Goal: Use online tool/utility: Use online tool/utility

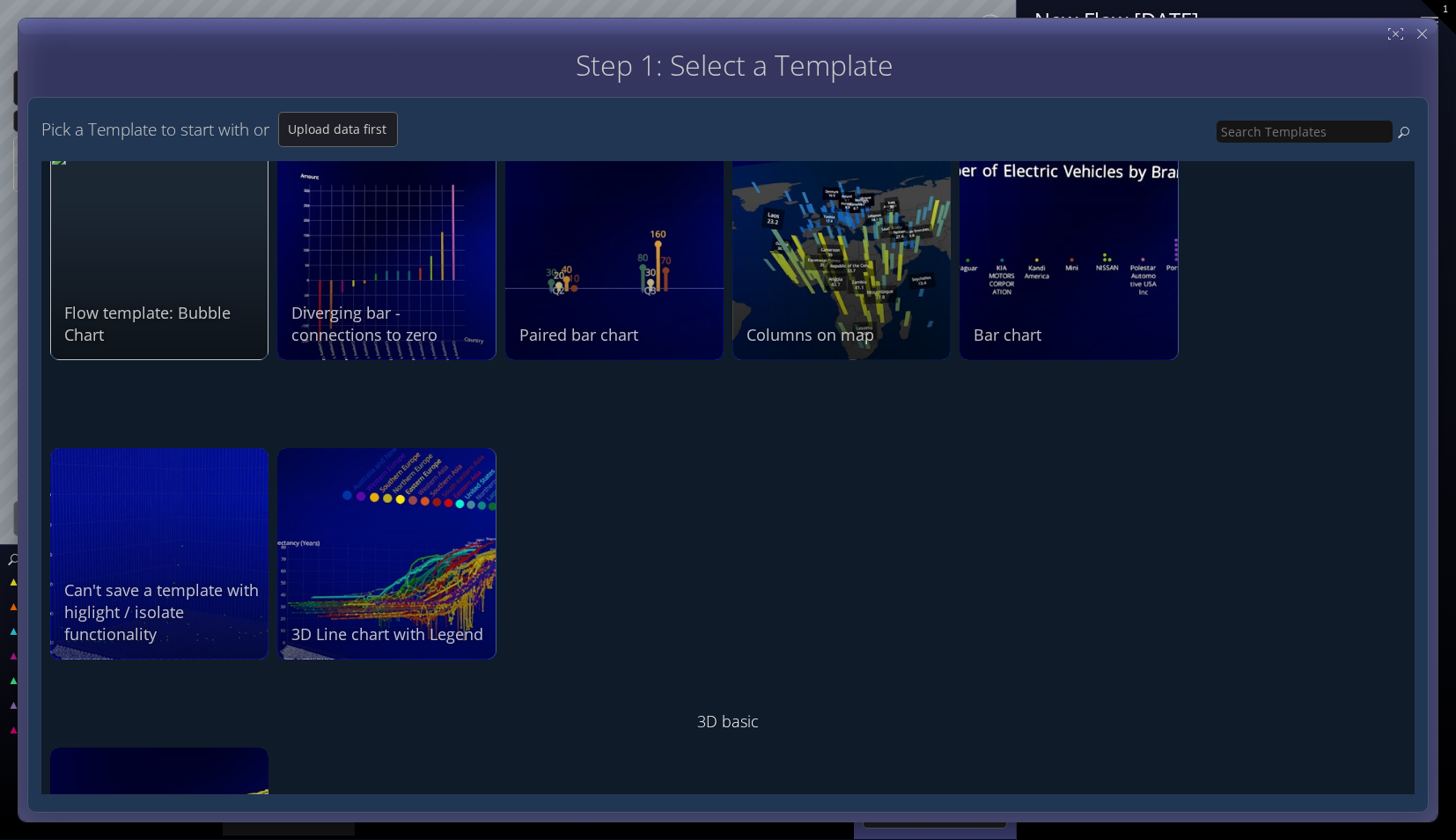
scroll to position [1986, 0]
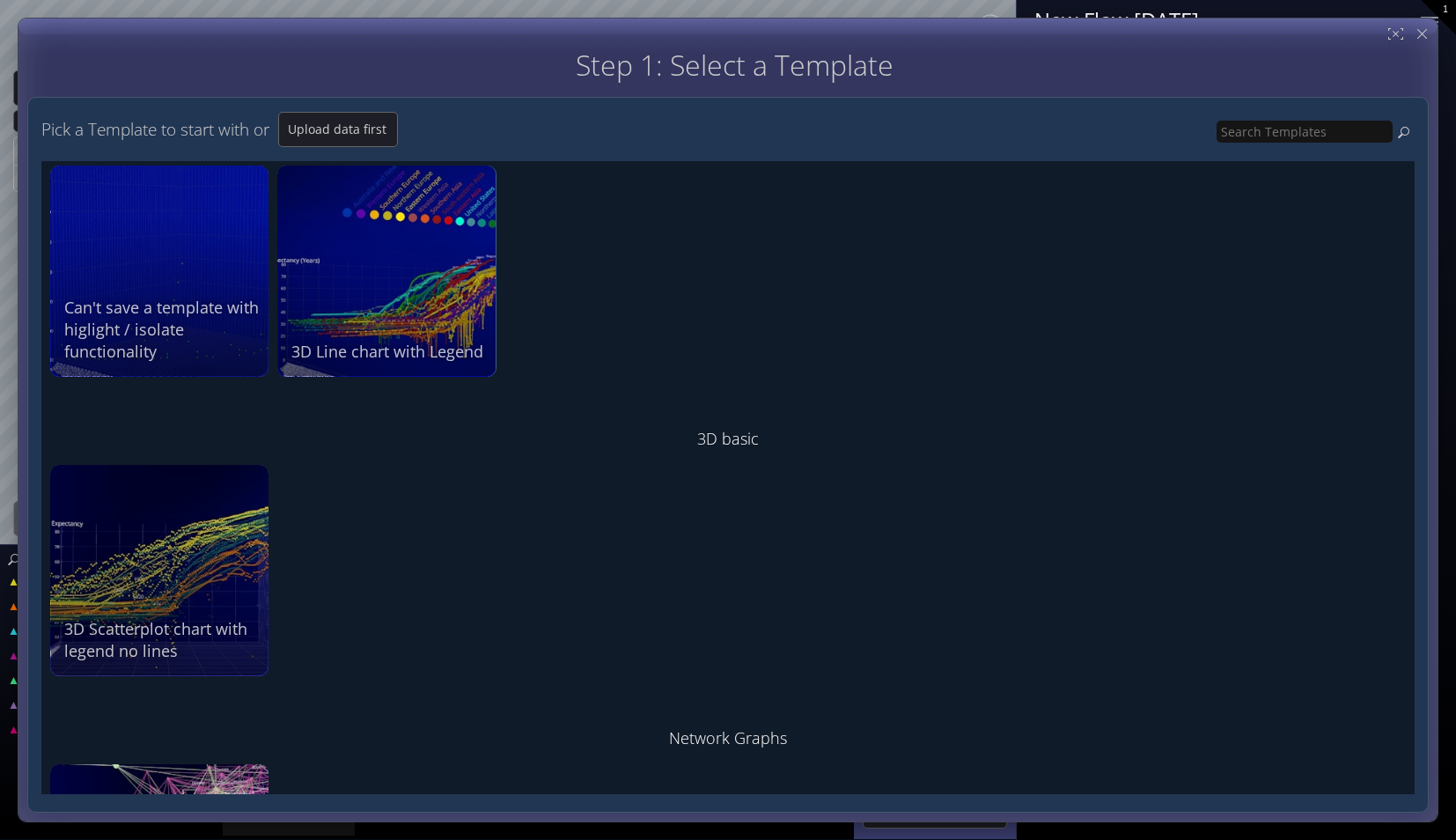
click at [431, 484] on div "Time The 3D scatterplot is the most common visualization in Flow. On any of thr…" at bounding box center [727, 478] width 1373 height 633
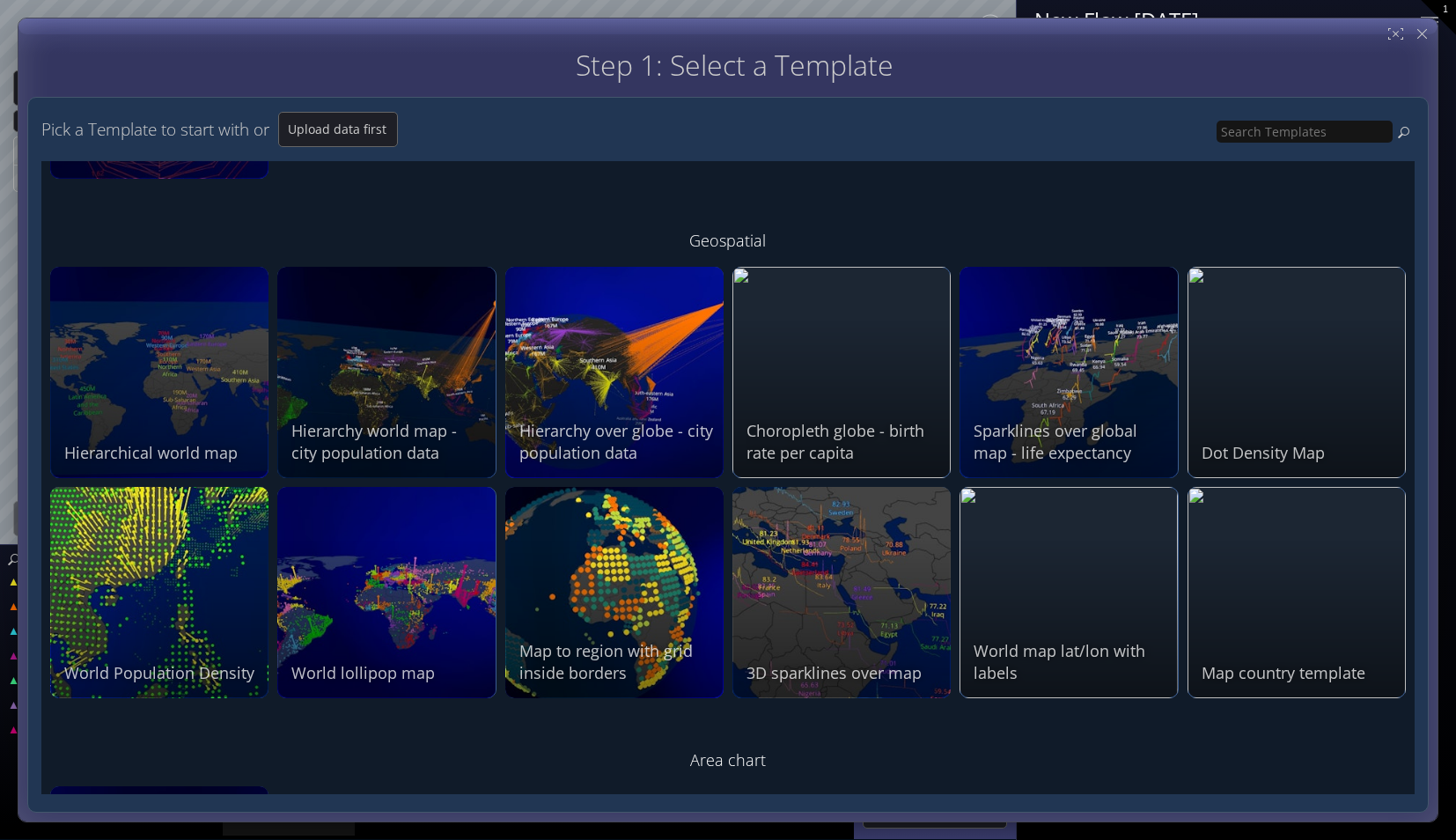
scroll to position [3094, 0]
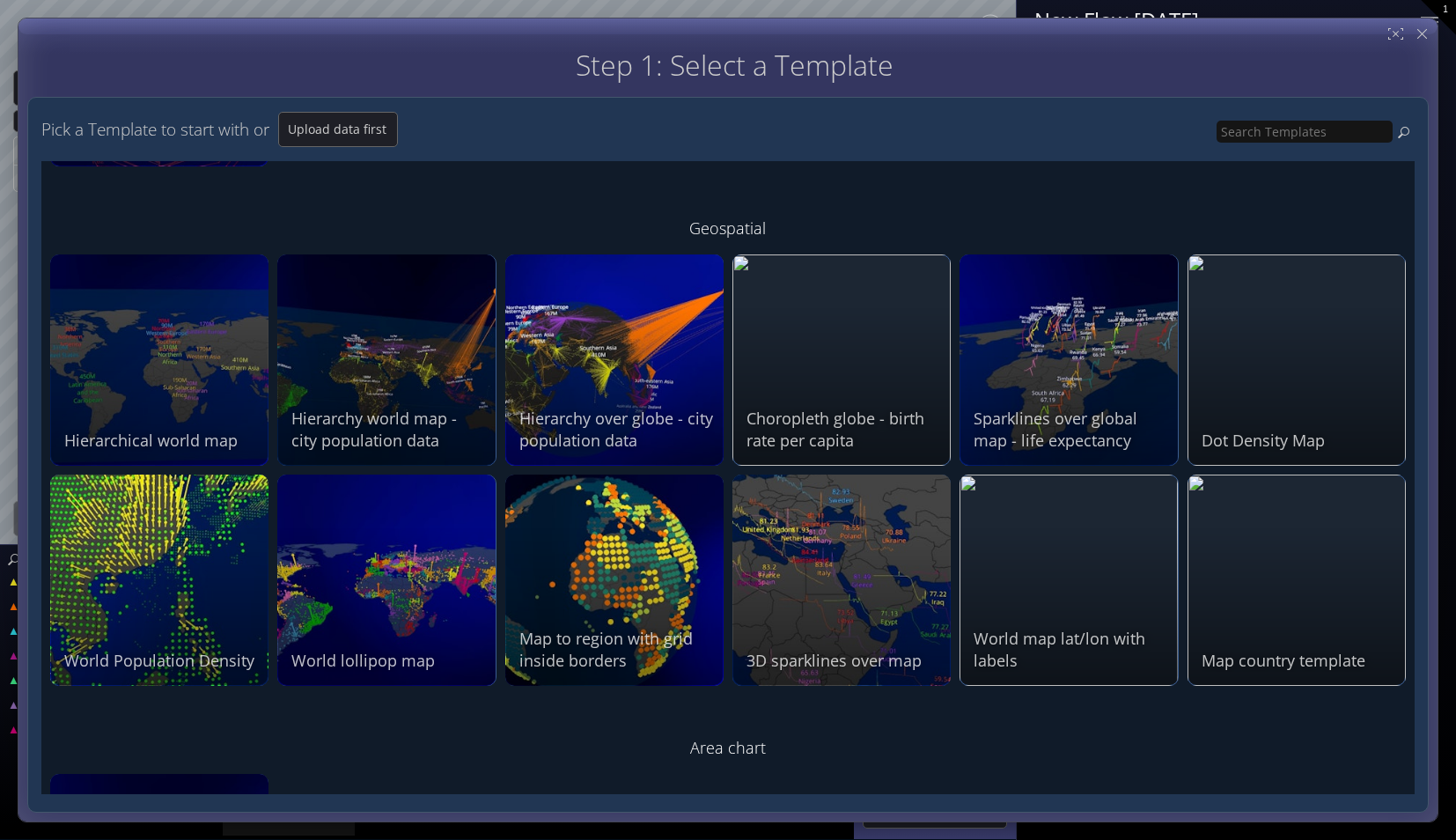
click at [467, 54] on div "Step 1: Select a Template Step 2: Review sample data used by this Template" at bounding box center [734, 65] width 1388 height 31
click at [463, 711] on div "Time The 3D scatterplot is the most common visualization in Flow. On any of thr…" at bounding box center [727, 478] width 1373 height 633
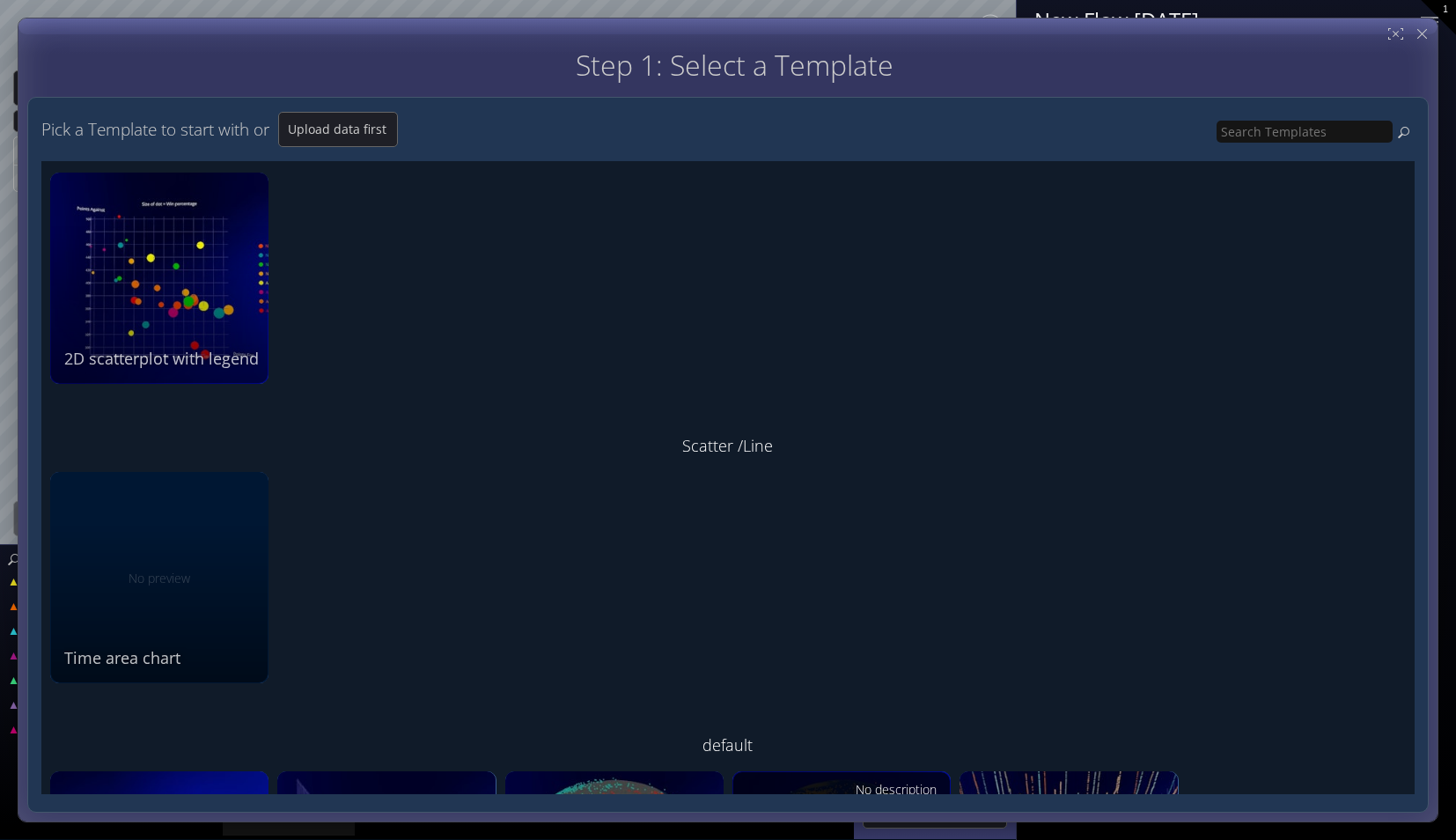
scroll to position [4415, 0]
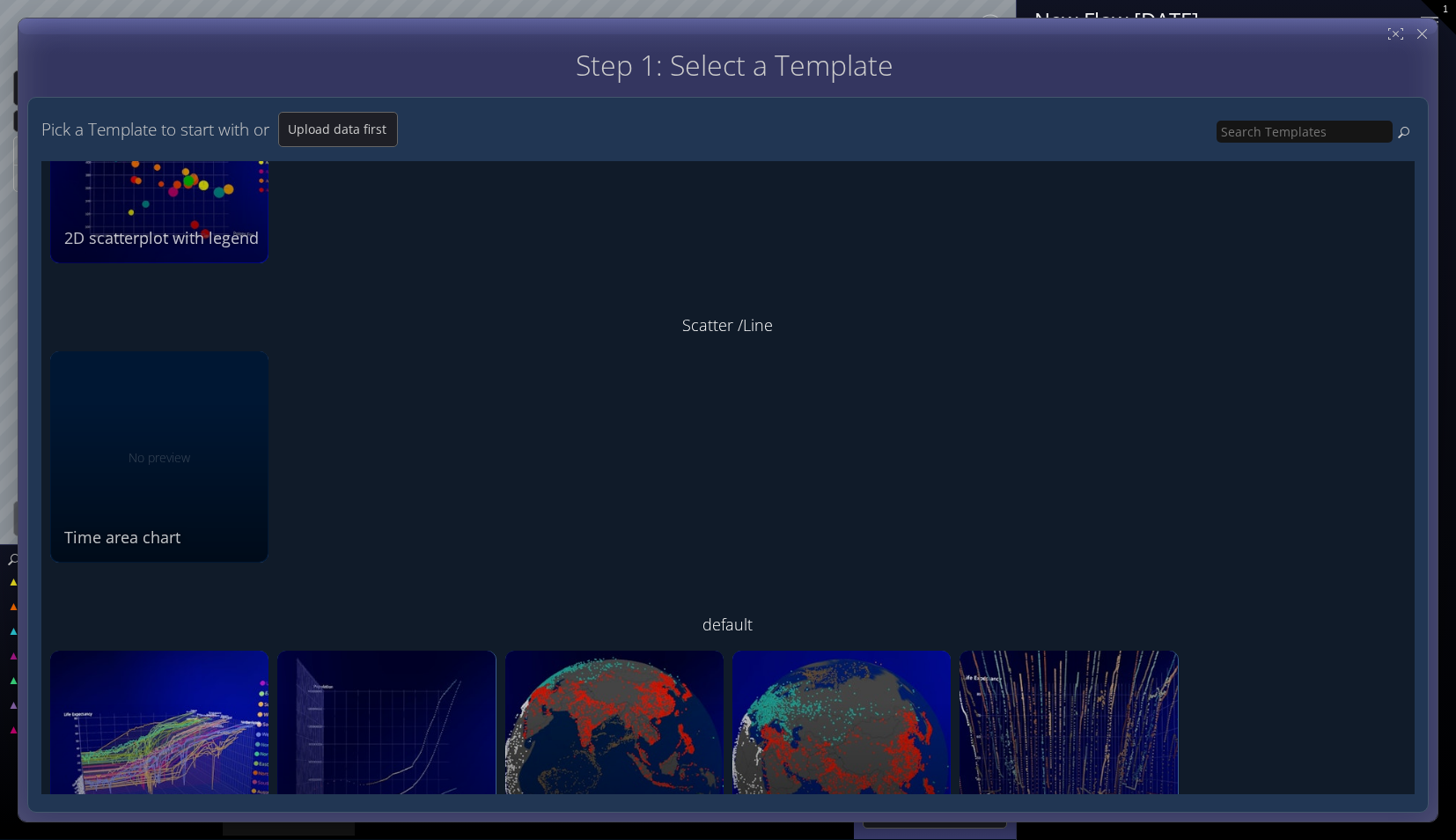
drag, startPoint x: 1416, startPoint y: 614, endPoint x: 1427, endPoint y: 638, distance: 26.4
click at [1426, 657] on div "Pick a Template to start with or Upload data first Time The 3D scatterplot is t…" at bounding box center [728, 454] width 1402 height 716
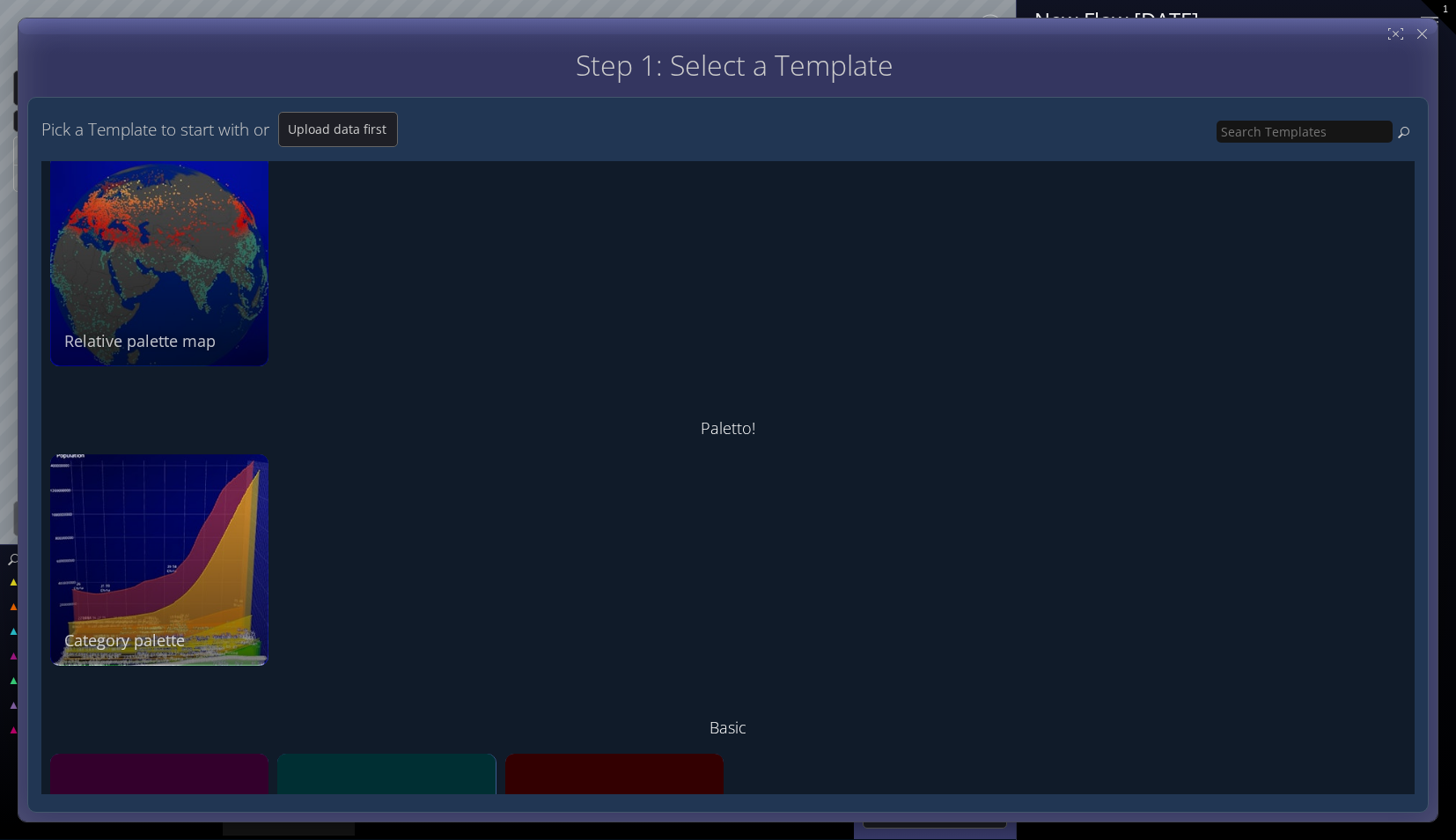
scroll to position [5986, 0]
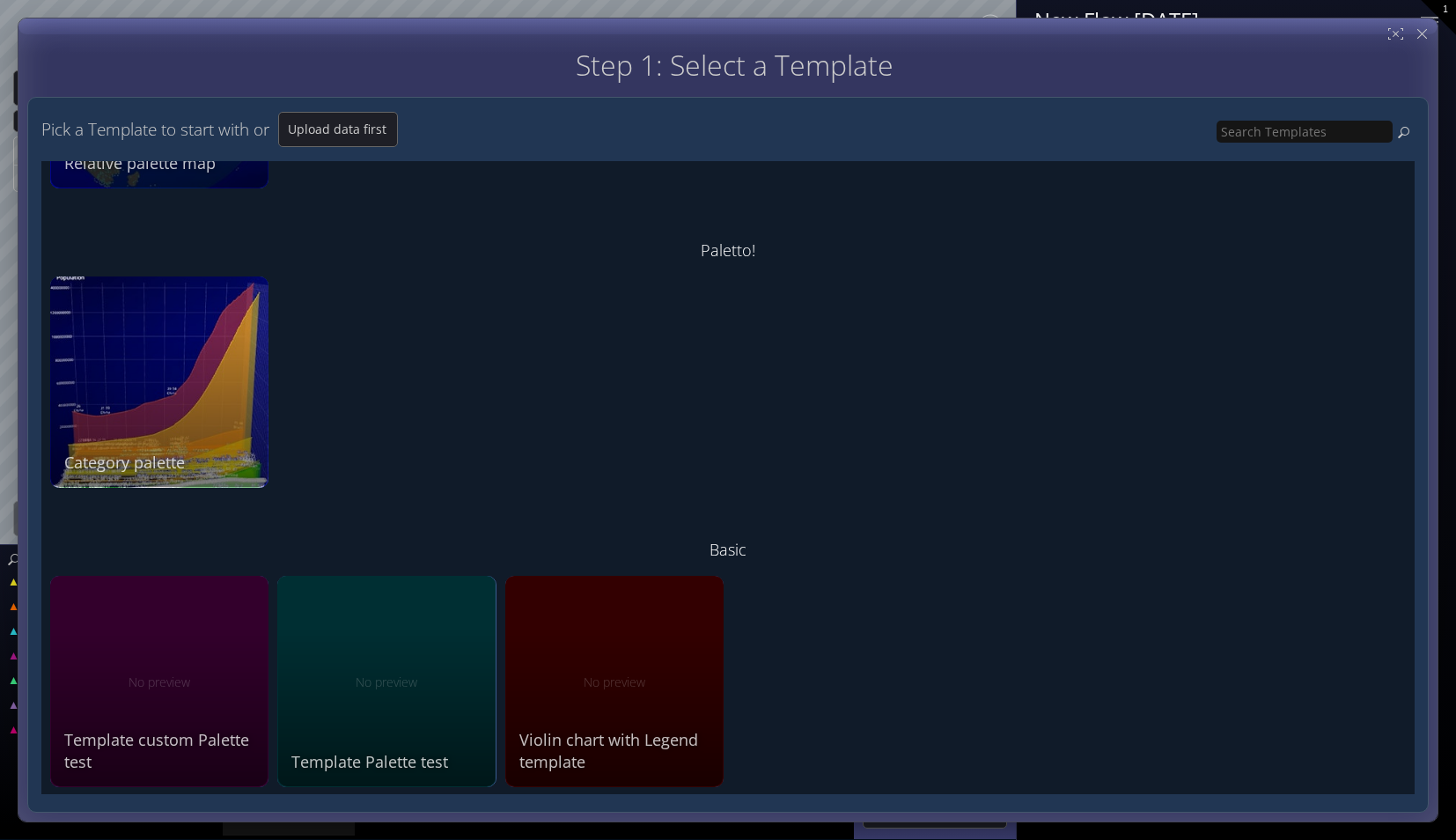
click at [560, 362] on div "Time The 3D scatterplot is the most common visualization in Flow. On any of thr…" at bounding box center [727, 478] width 1373 height 633
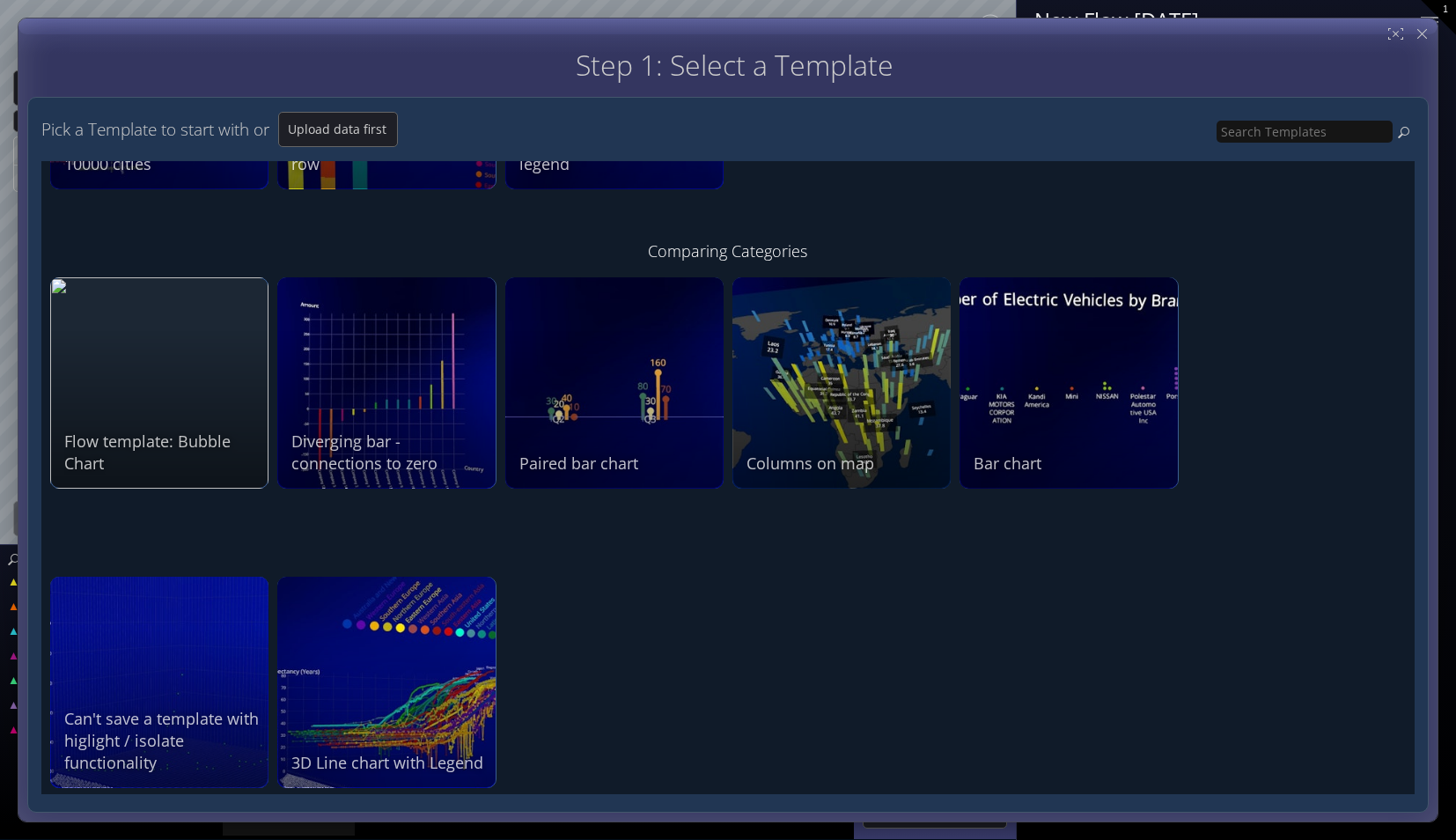
scroll to position [1586, 0]
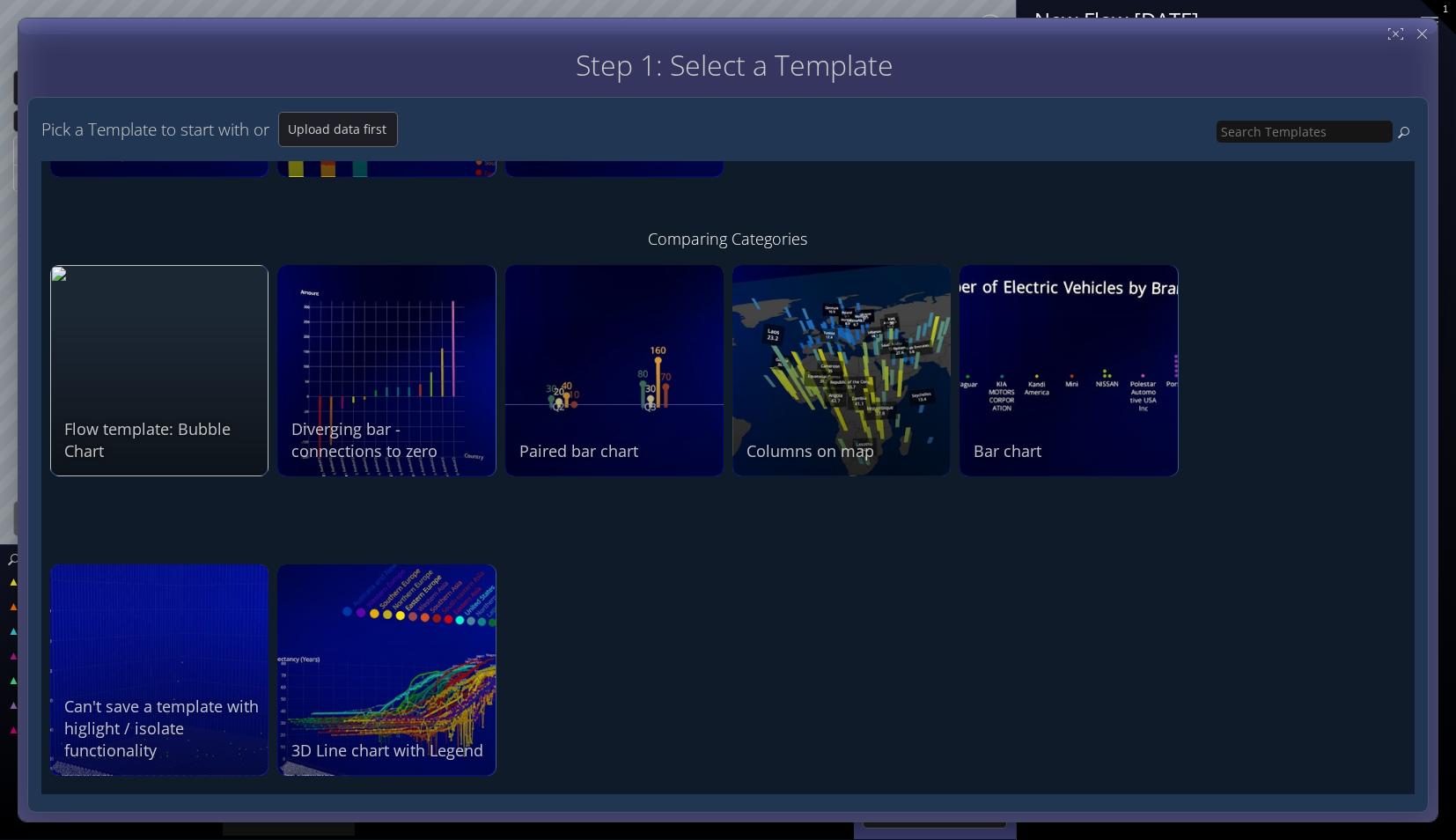
drag, startPoint x: 357, startPoint y: 206, endPoint x: 384, endPoint y: 224, distance: 32.4
click at [357, 206] on div "Time The 3D scatterplot is the most common visualization in Flow. On any of thr…" at bounding box center [727, 478] width 1373 height 633
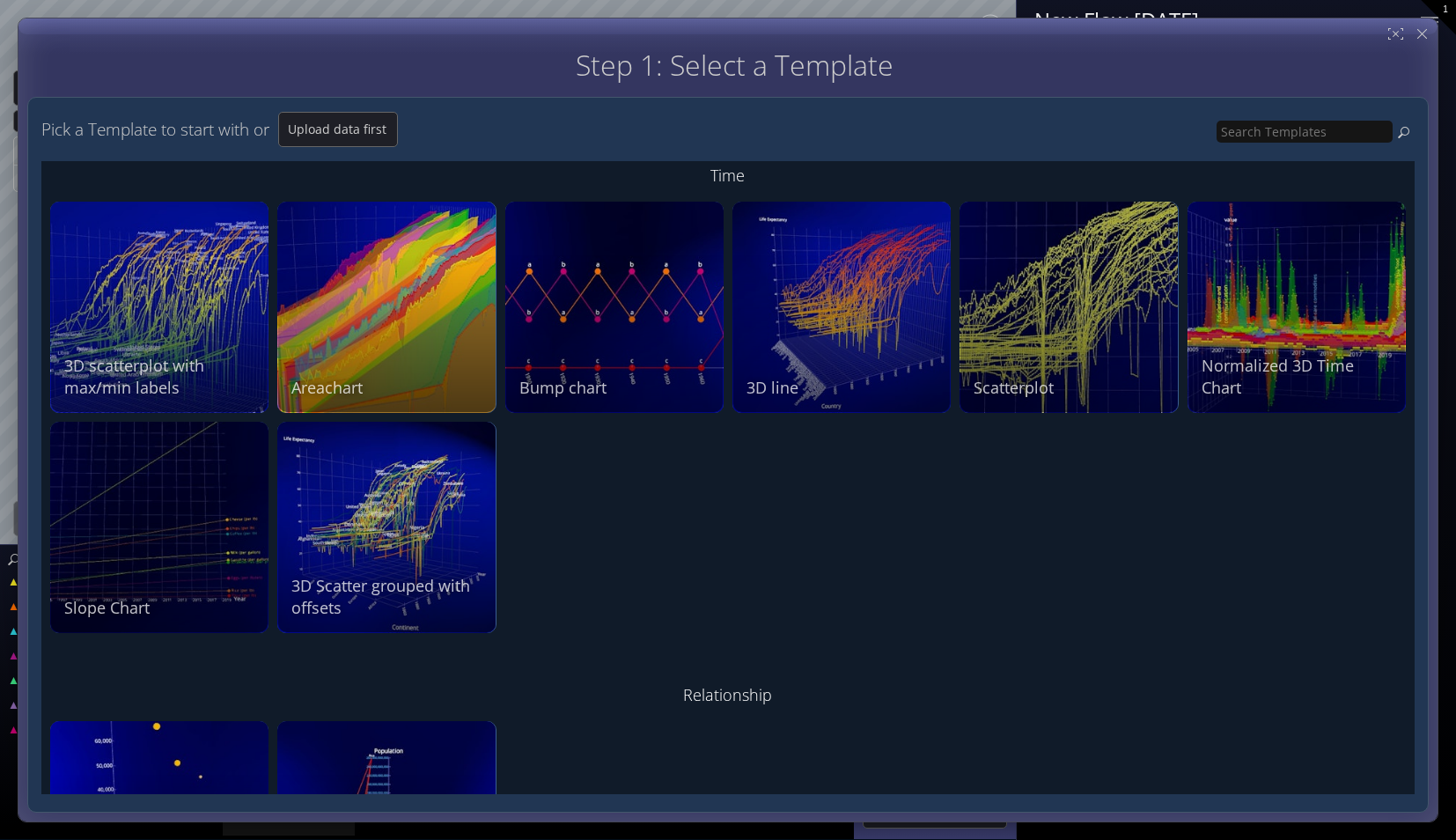
scroll to position [0, 0]
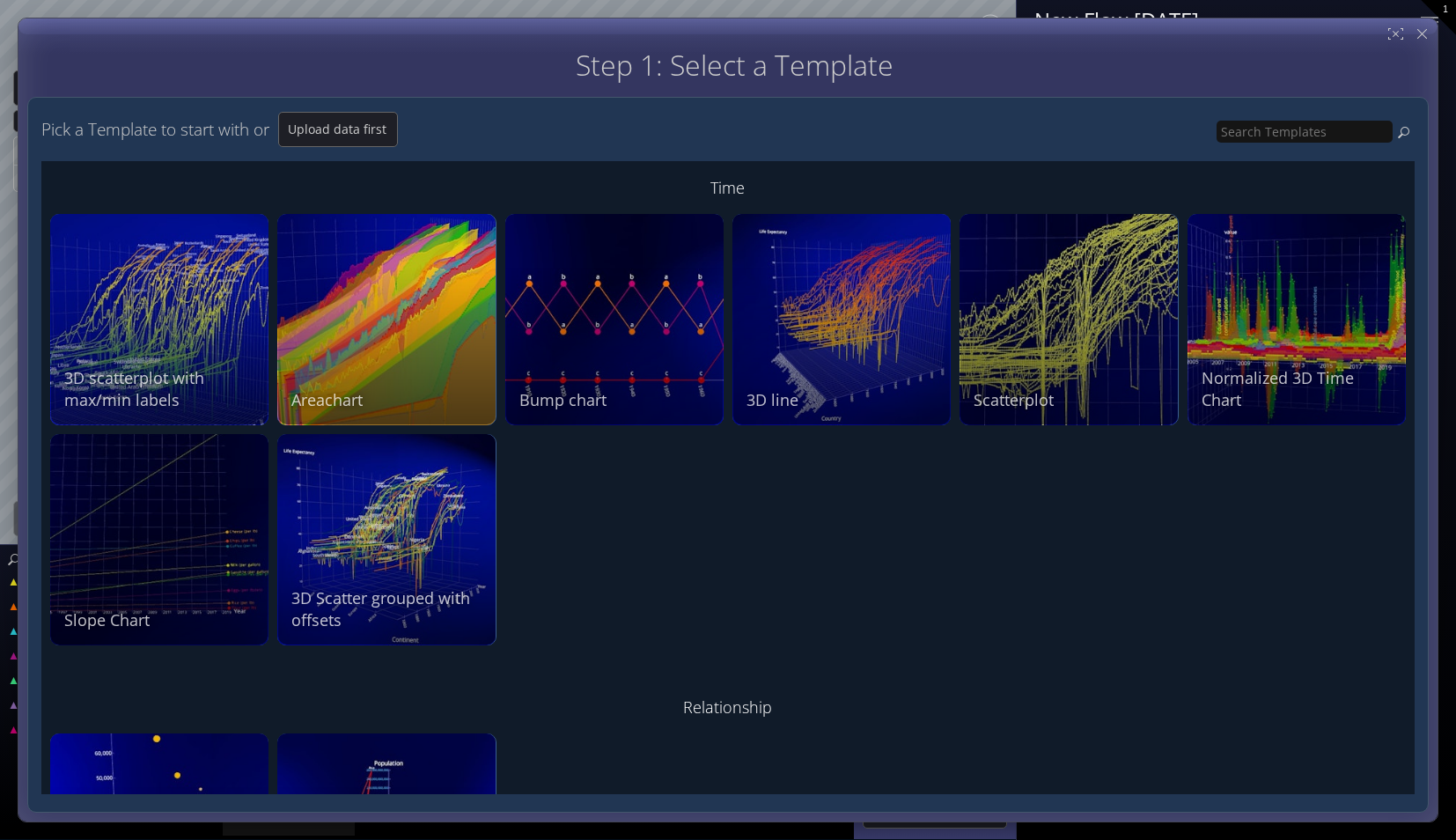
click at [489, 55] on div "Step 1: Select a Template Step 2: Review sample data used by this Template" at bounding box center [734, 65] width 1388 height 31
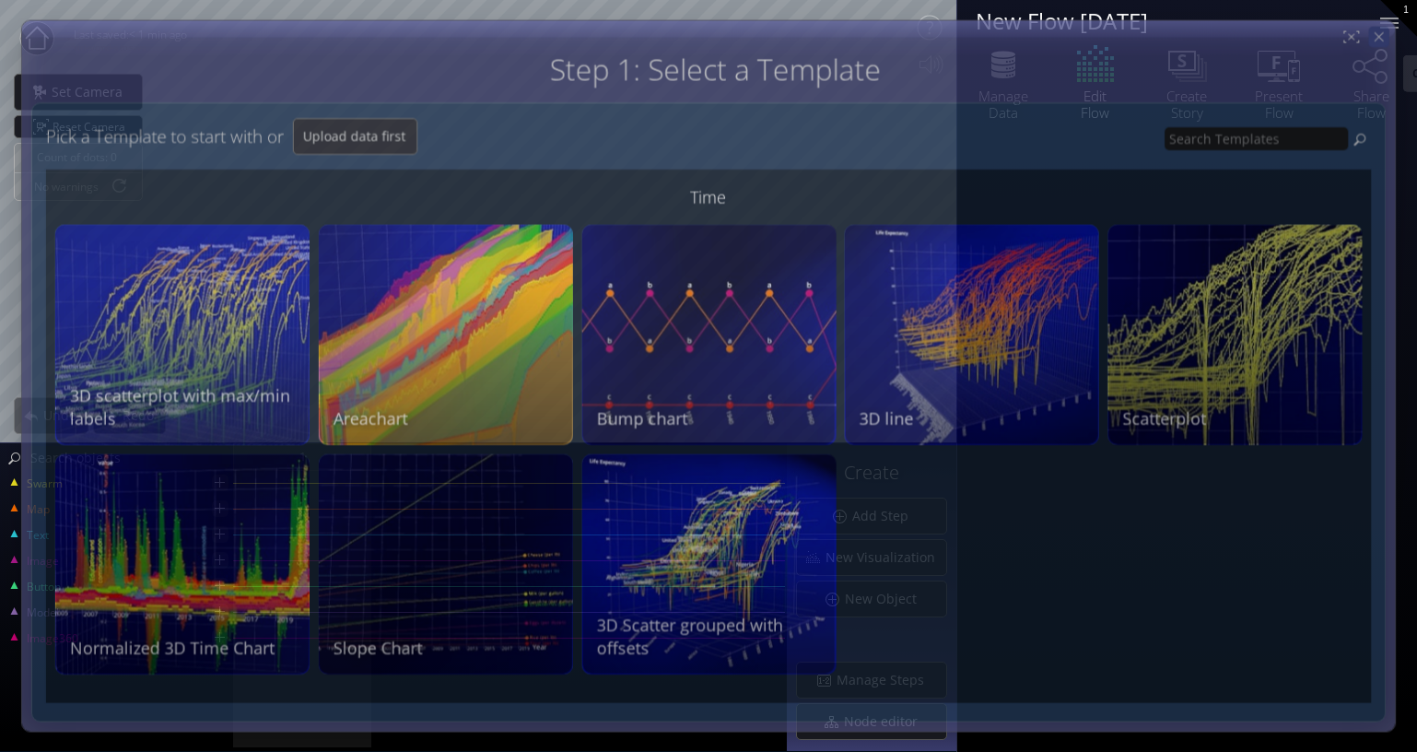
click at [1383, 37] on icon at bounding box center [1379, 37] width 16 height 16
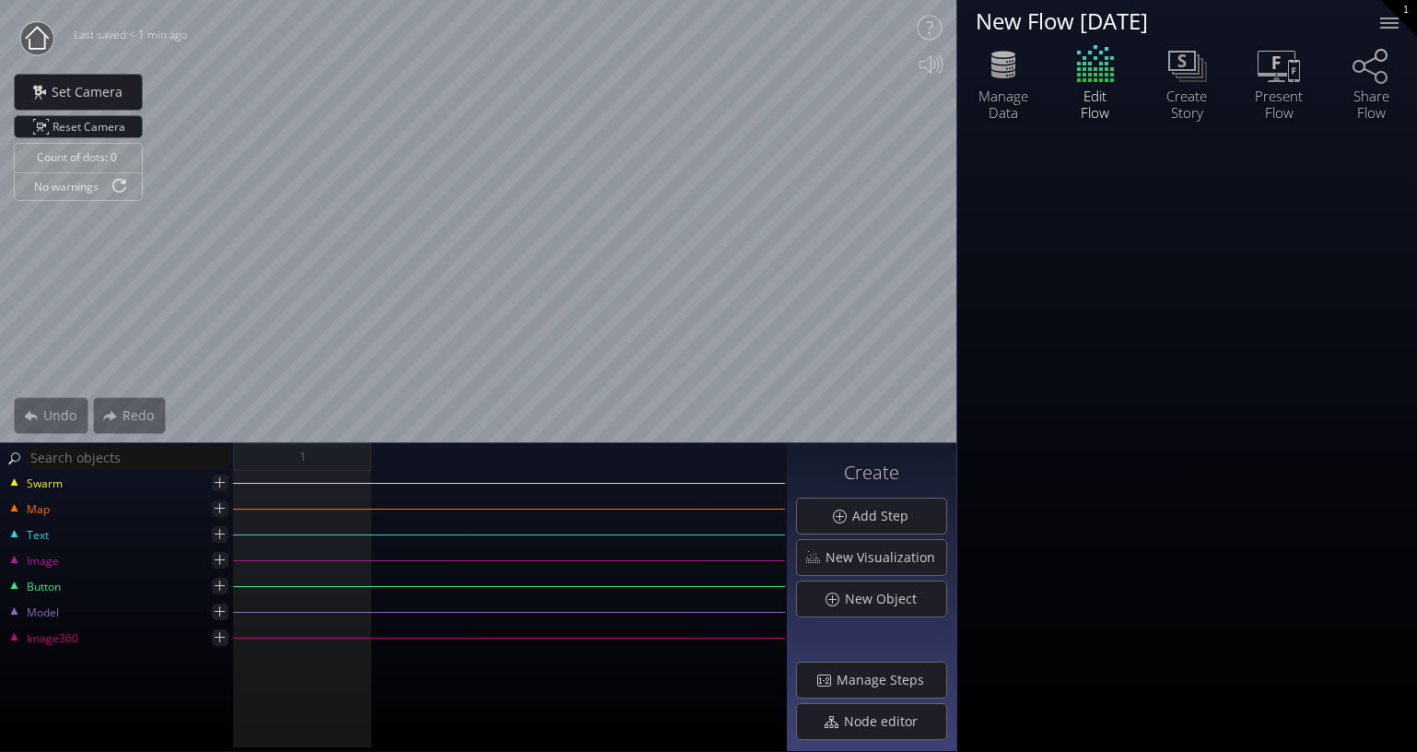
click at [1189, 19] on div "New Flow 2025-08-15" at bounding box center [1166, 20] width 381 height 23
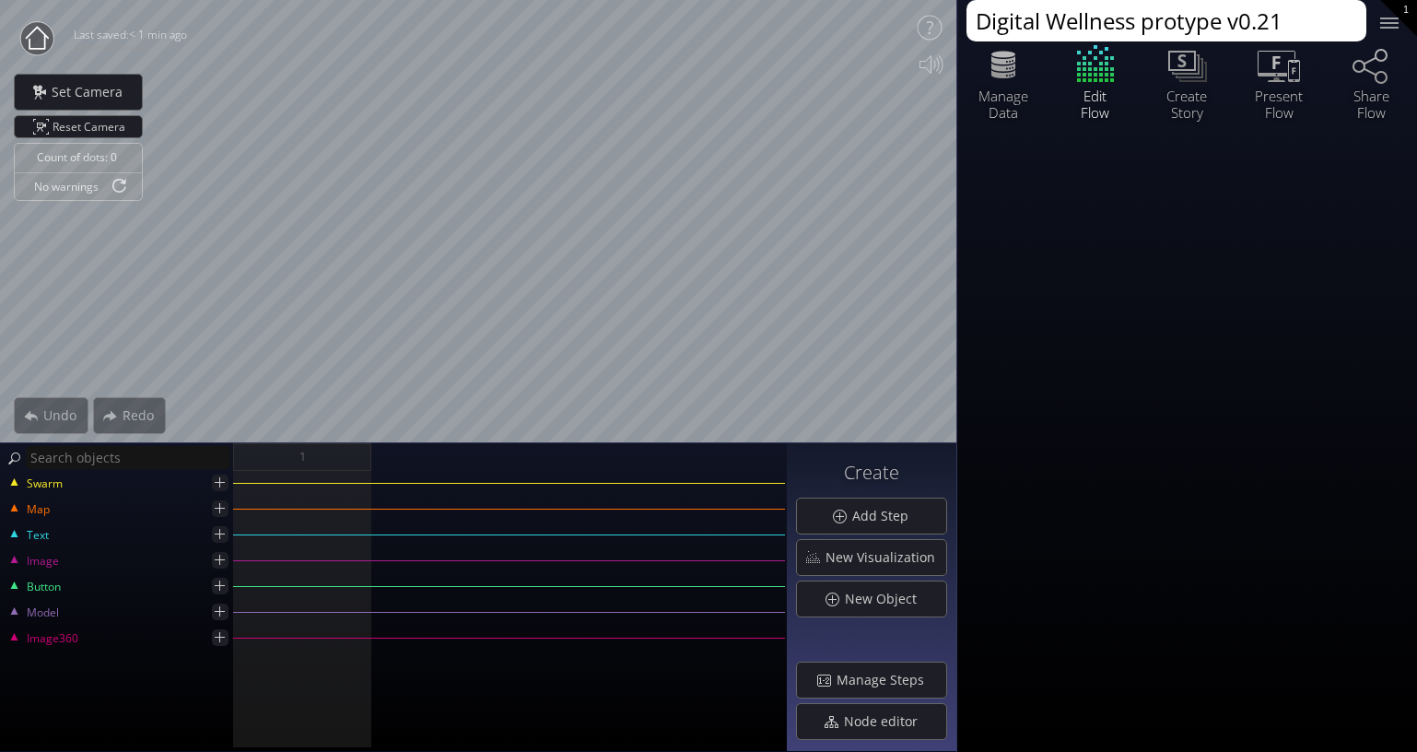
click at [1186, 18] on textarea "Digital Wellness protype v0.21" at bounding box center [1166, 20] width 400 height 41
type textarea "Digital Wellness prototype v0.21"
click at [1209, 190] on div at bounding box center [1187, 445] width 460 height 614
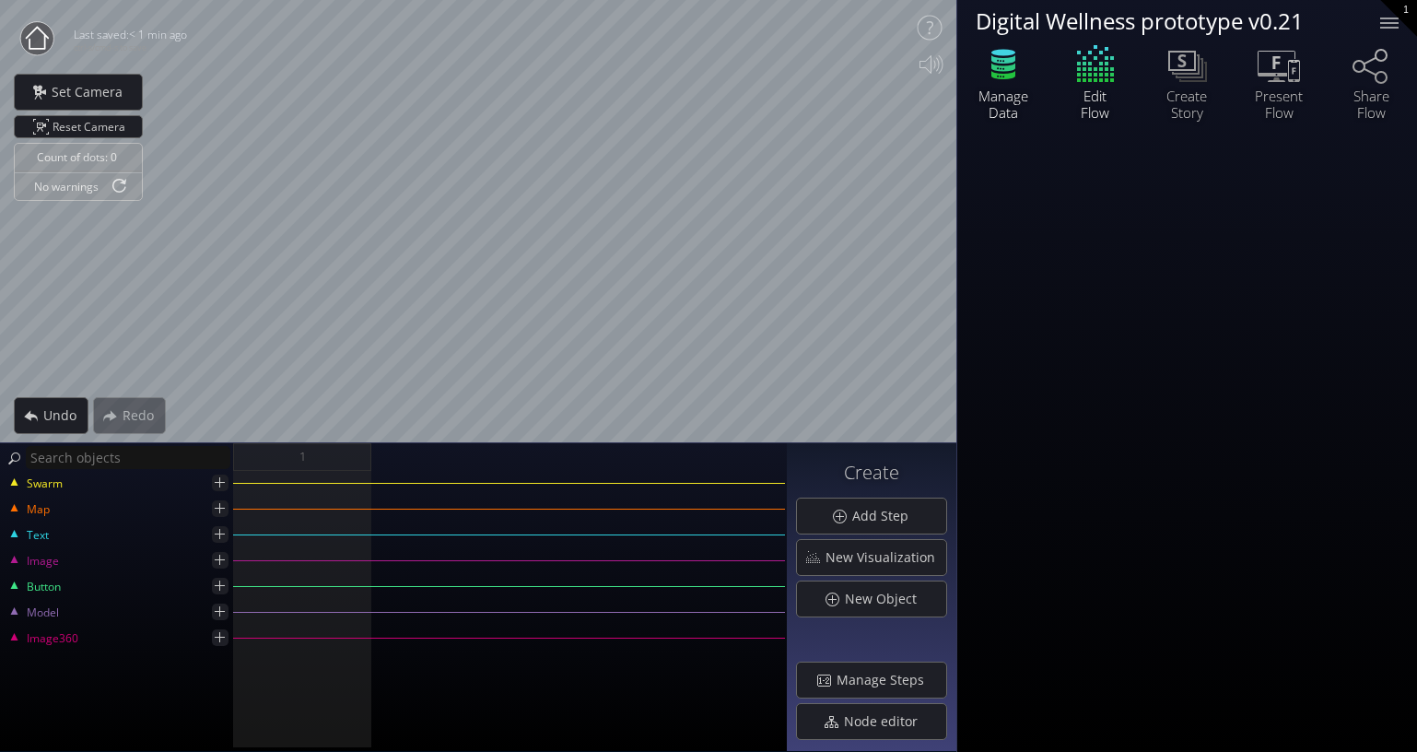
click at [1006, 70] on icon at bounding box center [1003, 67] width 24 height 8
click at [1360, 295] on div at bounding box center [1187, 445] width 460 height 614
click at [1011, 76] on icon at bounding box center [1003, 75] width 24 height 8
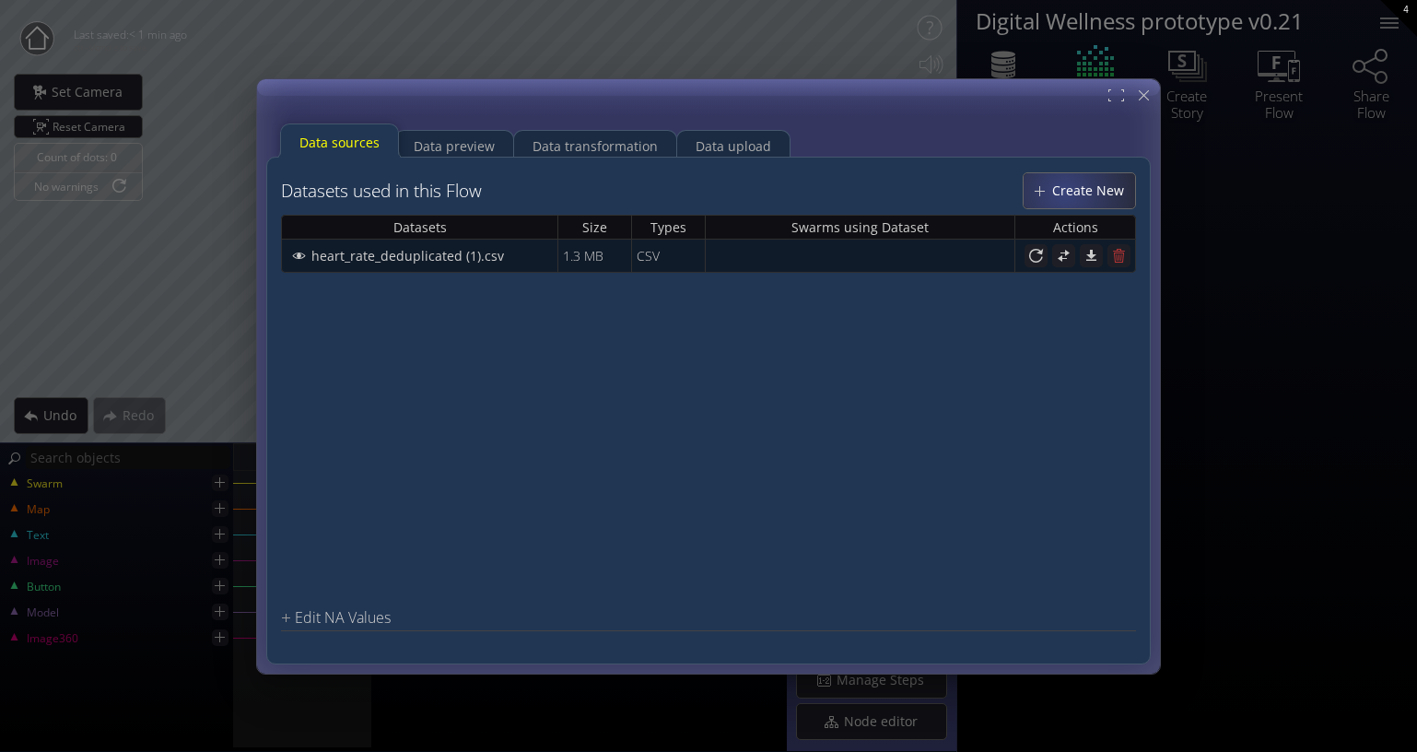
click at [1073, 186] on span "Create New" at bounding box center [1093, 190] width 84 height 18
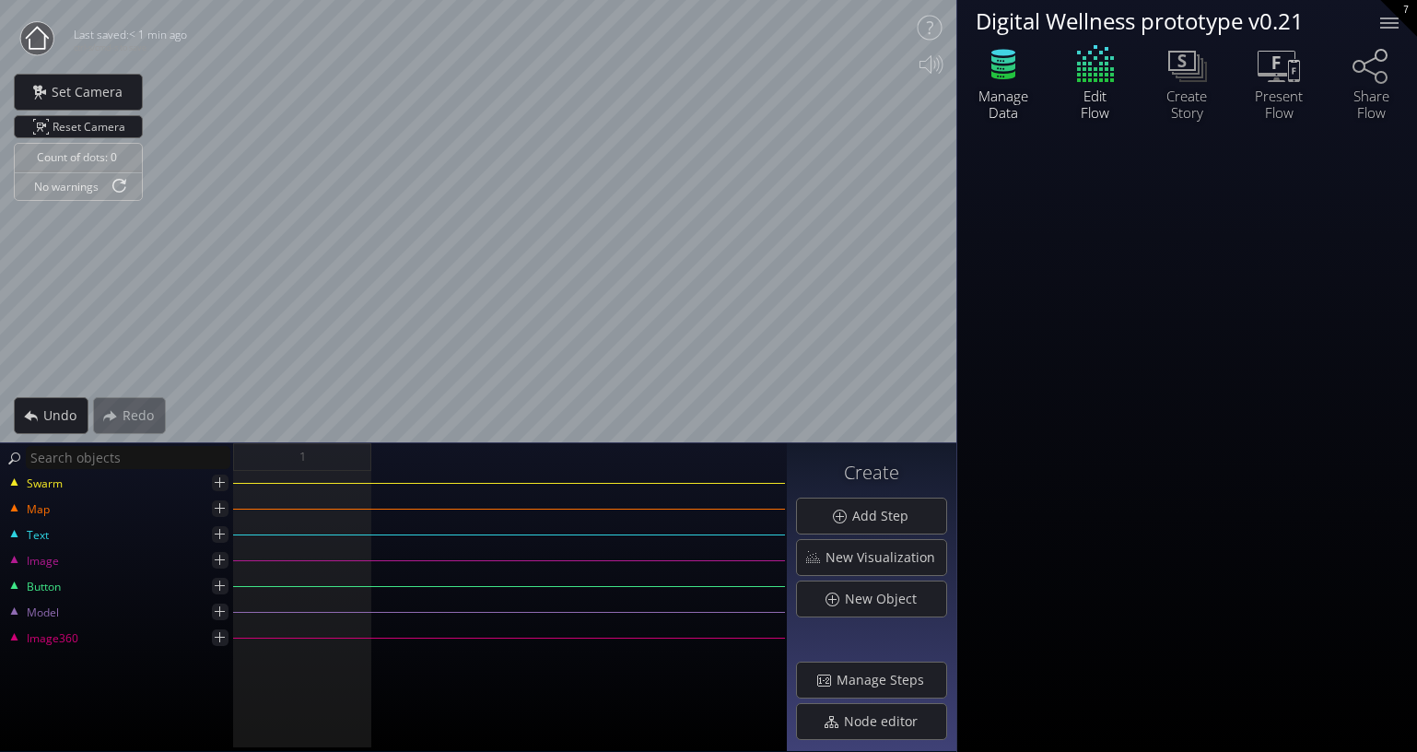
click at [1000, 64] on icon at bounding box center [1003, 59] width 24 height 8
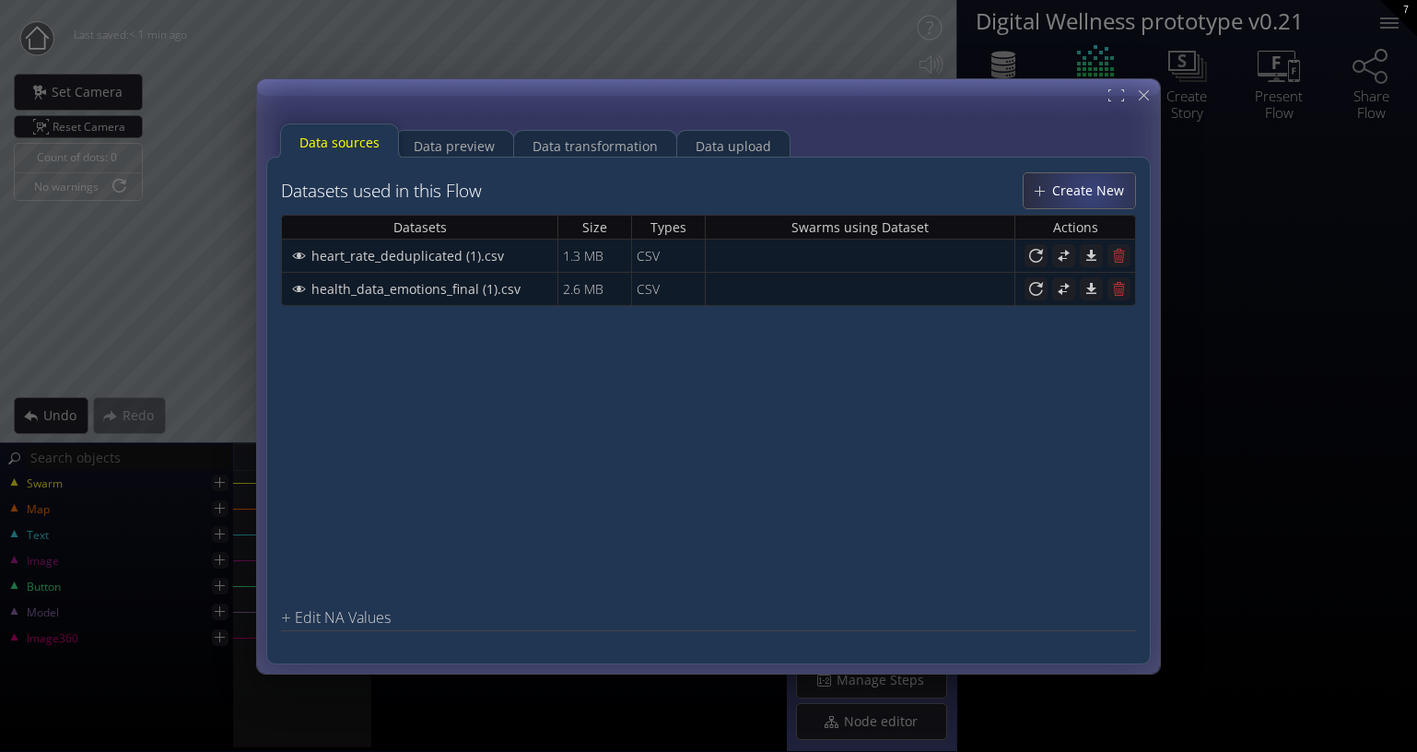
click at [1093, 192] on span "Create New" at bounding box center [1093, 190] width 84 height 18
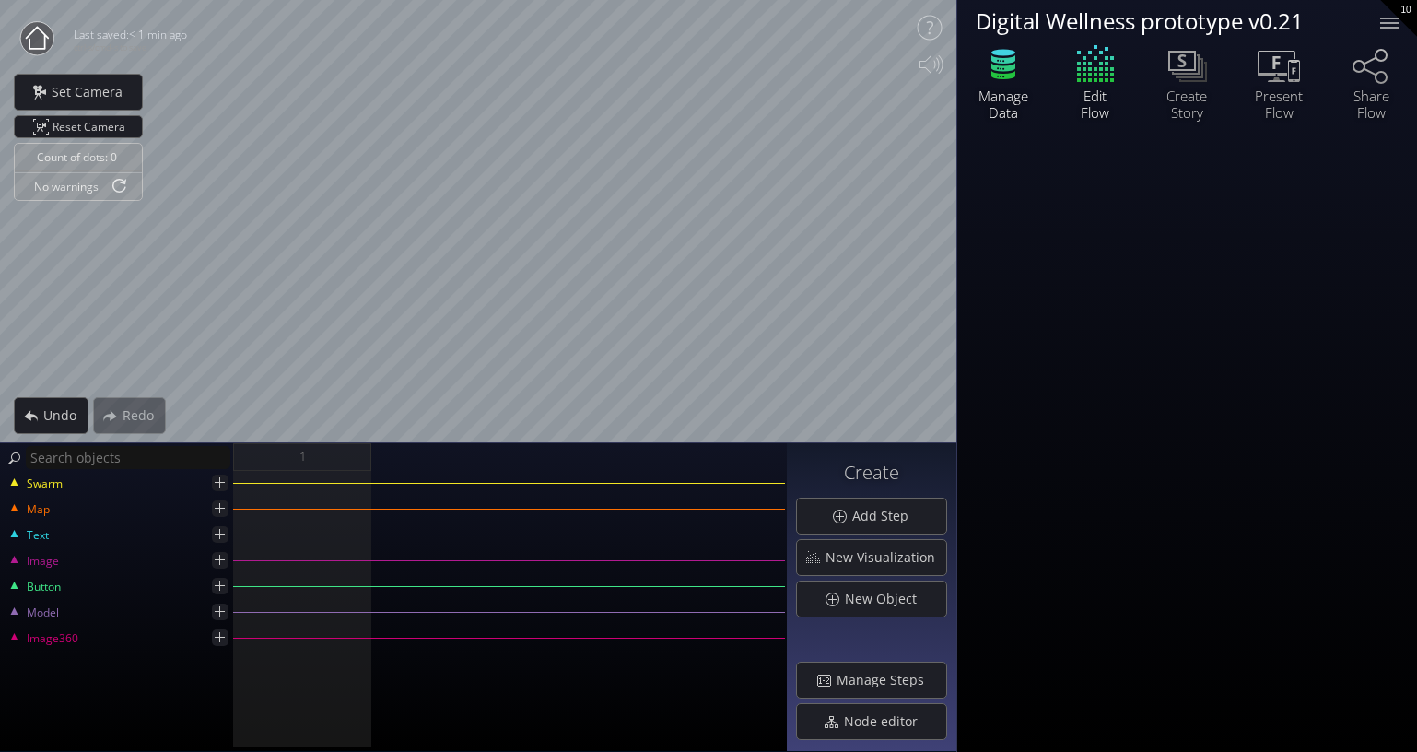
click at [988, 81] on icon at bounding box center [1003, 64] width 55 height 46
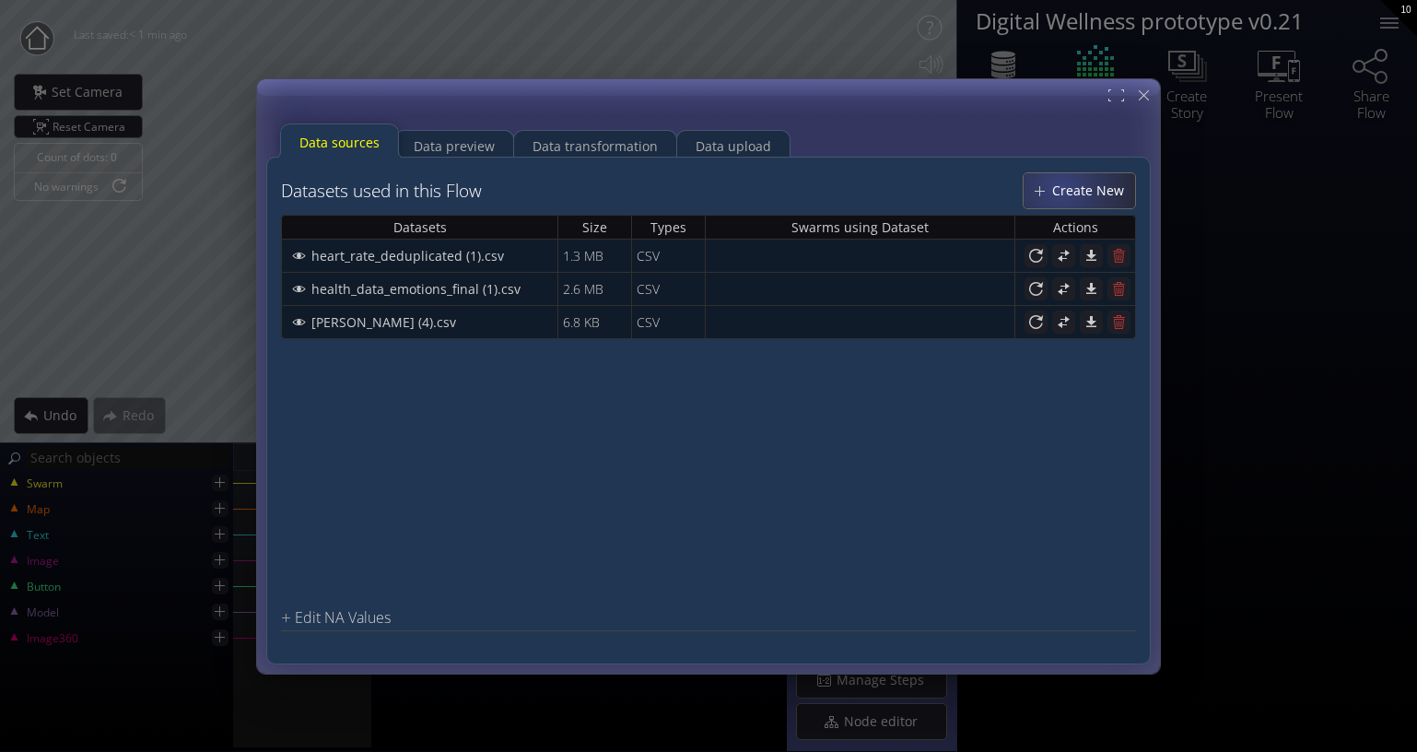
click at [1070, 191] on span "Create New" at bounding box center [1093, 190] width 84 height 18
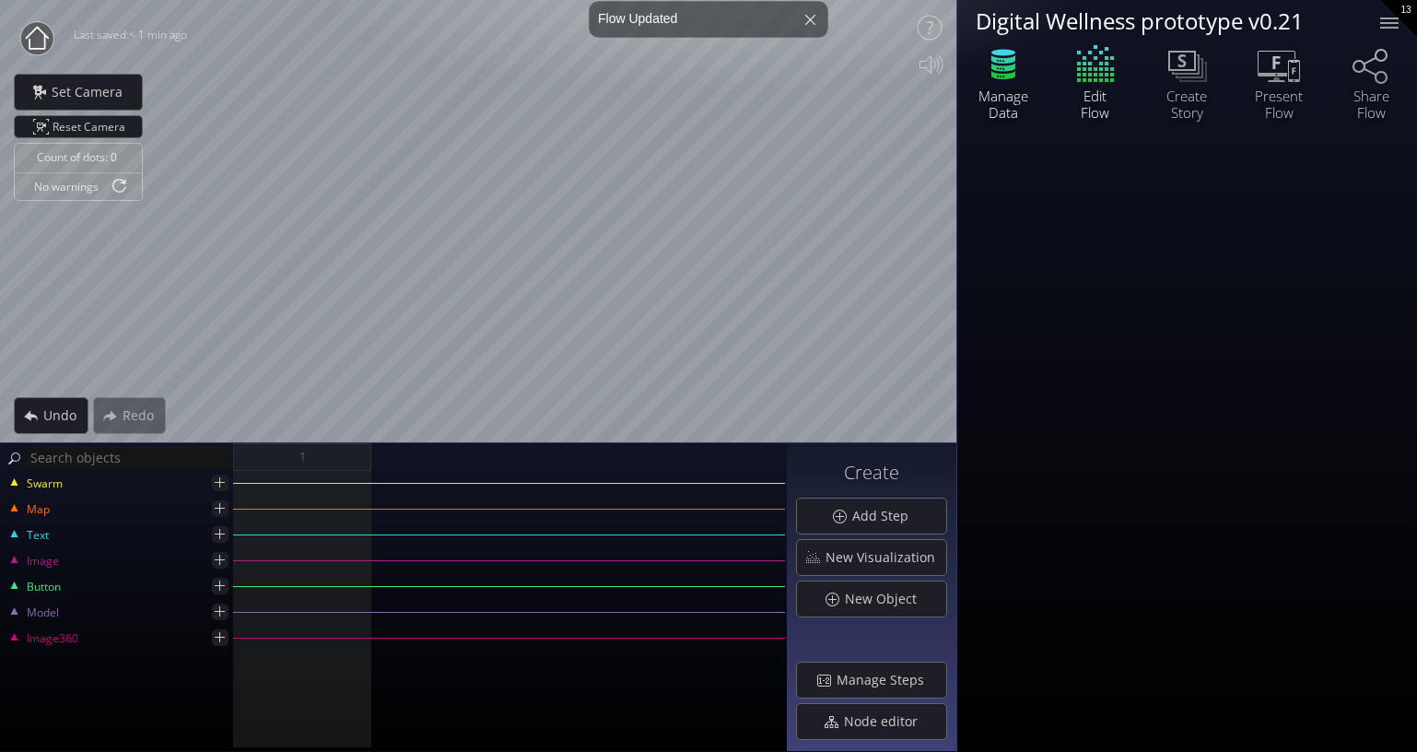
click at [980, 71] on icon at bounding box center [1003, 64] width 55 height 46
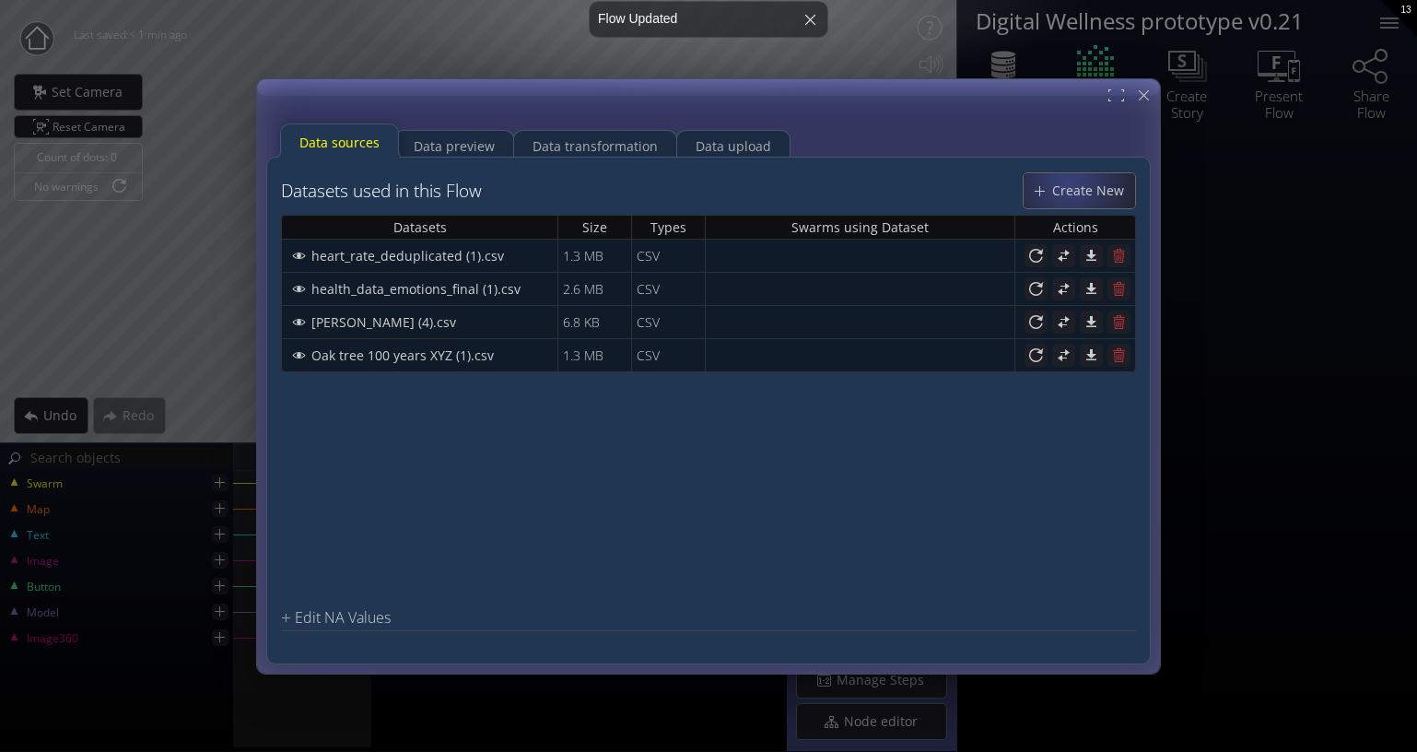
drag, startPoint x: 1070, startPoint y: 181, endPoint x: 1233, endPoint y: 67, distance: 198.6
click at [1070, 174] on div "Create New" at bounding box center [1079, 189] width 111 height 35
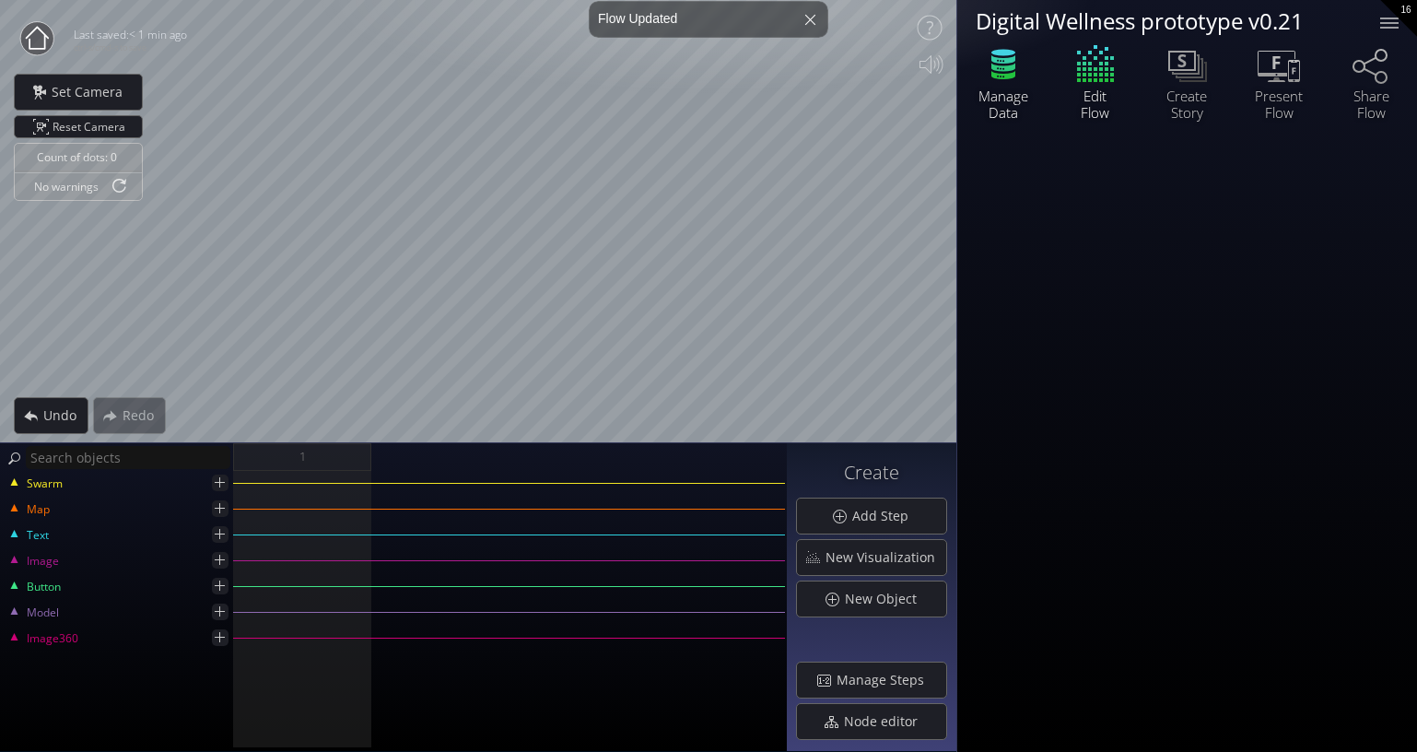
click at [998, 71] on icon at bounding box center [1003, 67] width 24 height 8
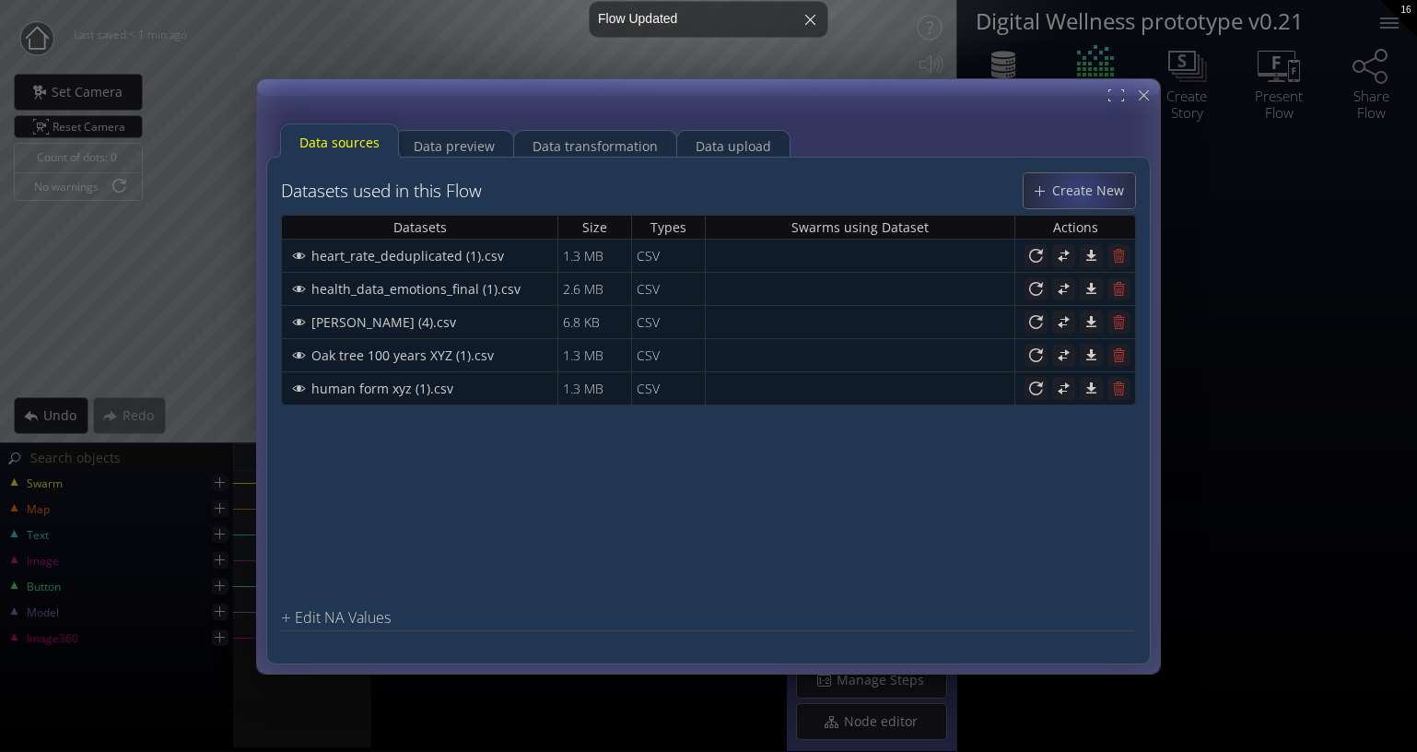
drag, startPoint x: 1082, startPoint y: 192, endPoint x: 1153, endPoint y: 140, distance: 87.7
click at [1083, 193] on span "Create New" at bounding box center [1093, 190] width 84 height 18
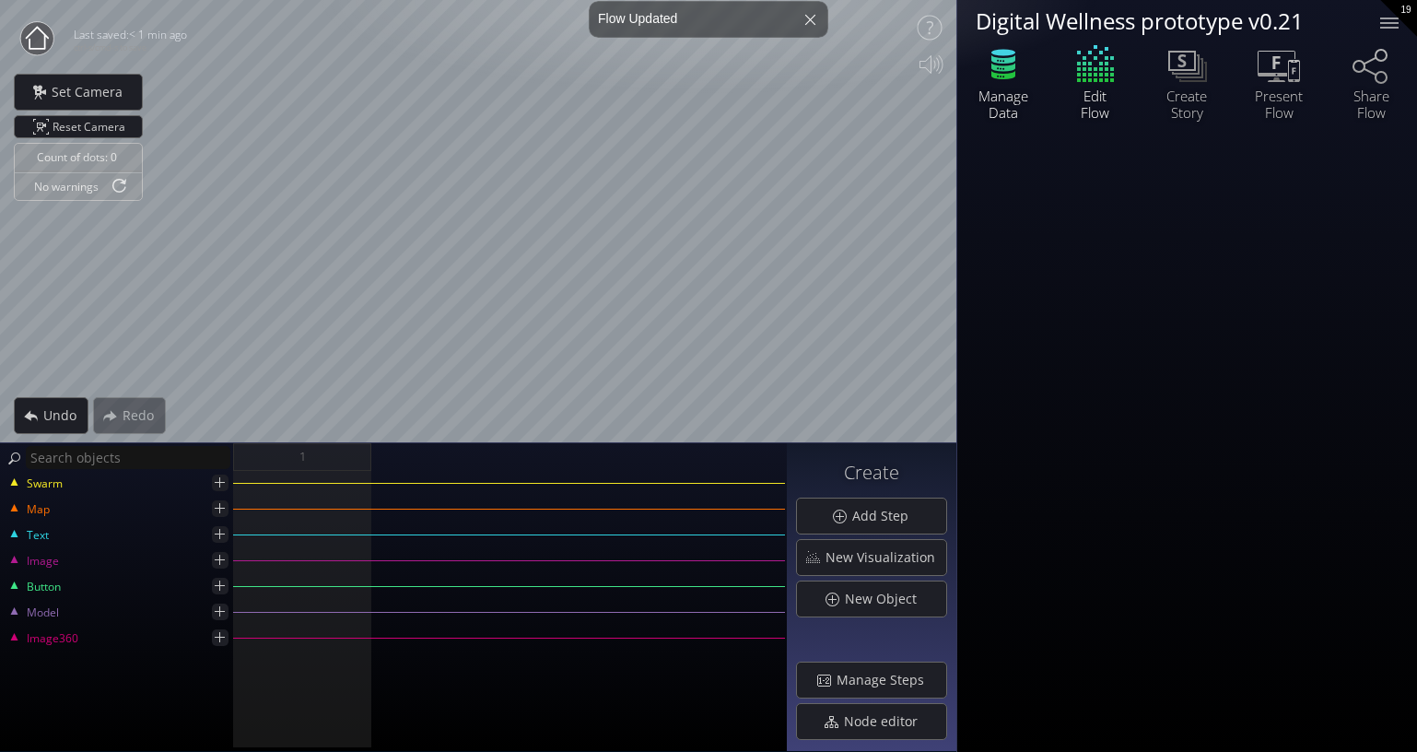
click at [1005, 64] on icon at bounding box center [1003, 64] width 55 height 46
click at [999, 60] on icon at bounding box center [1003, 59] width 24 height 8
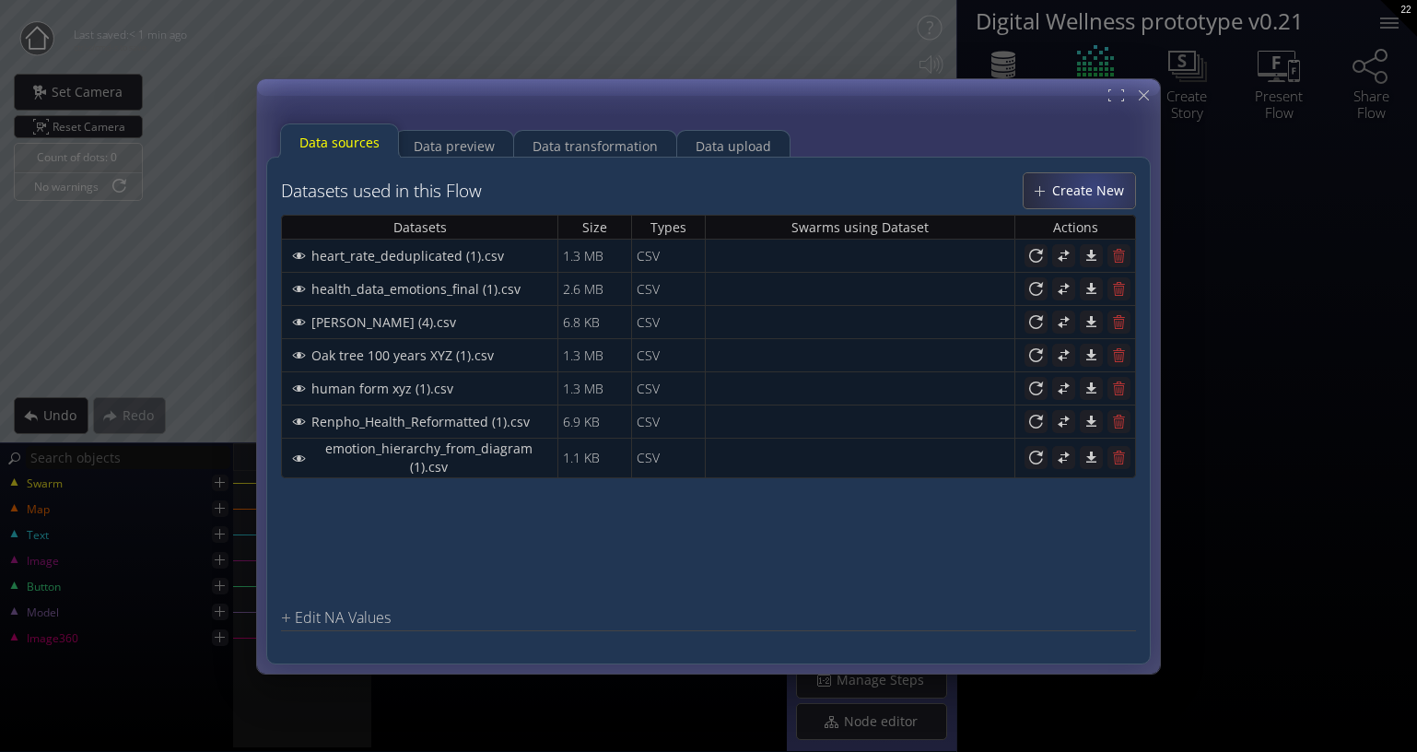
click at [1095, 186] on span "Create New" at bounding box center [1093, 190] width 84 height 18
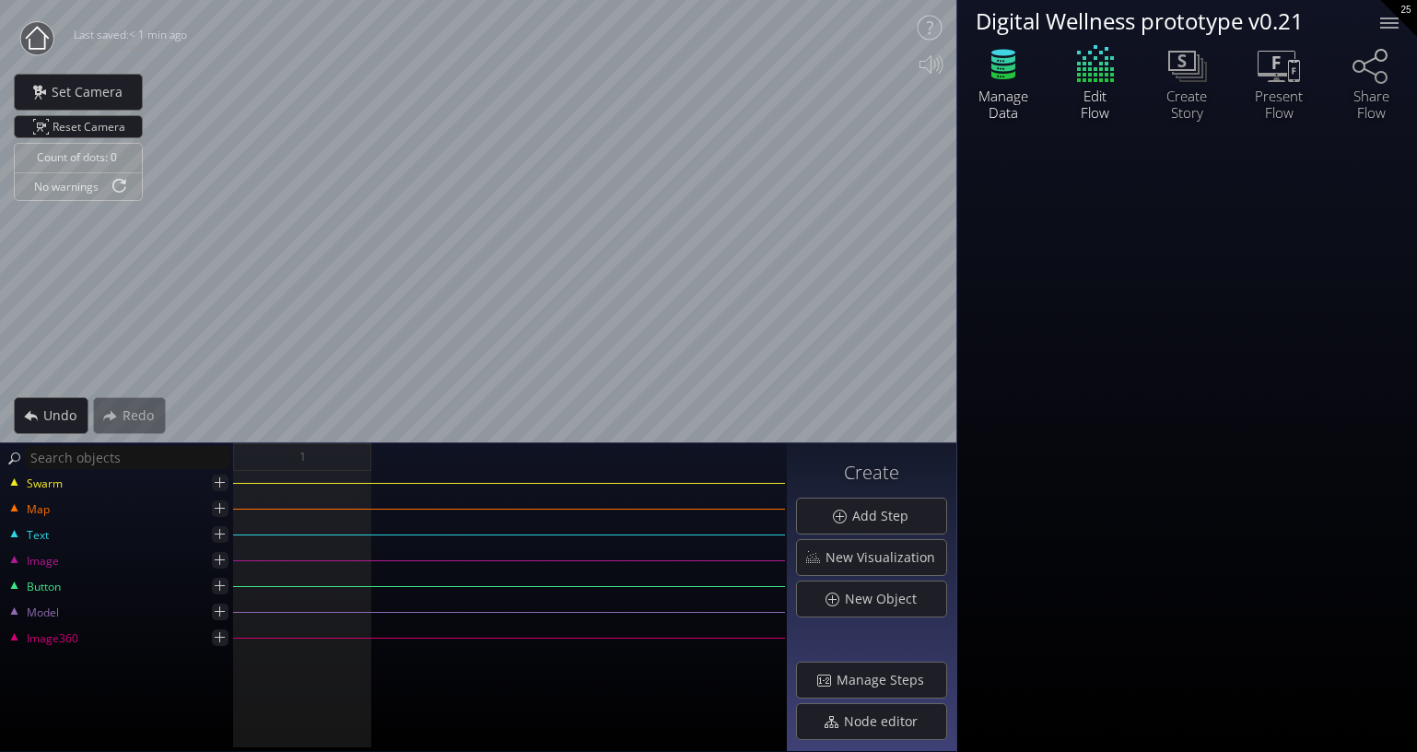
click at [1007, 82] on icon at bounding box center [1003, 64] width 55 height 46
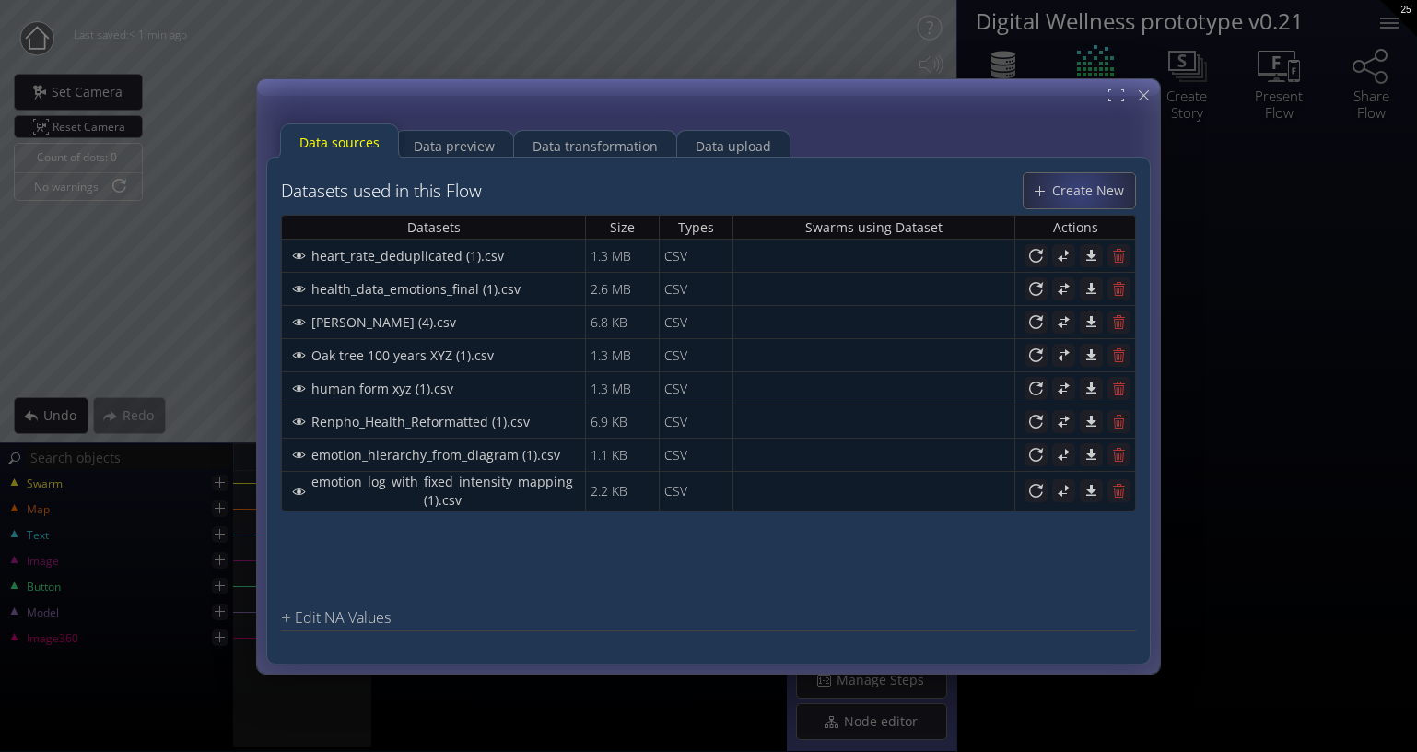
drag, startPoint x: 1007, startPoint y: 82, endPoint x: 1090, endPoint y: 186, distance: 133.1
click at [1085, 186] on span "Create New" at bounding box center [1093, 190] width 84 height 18
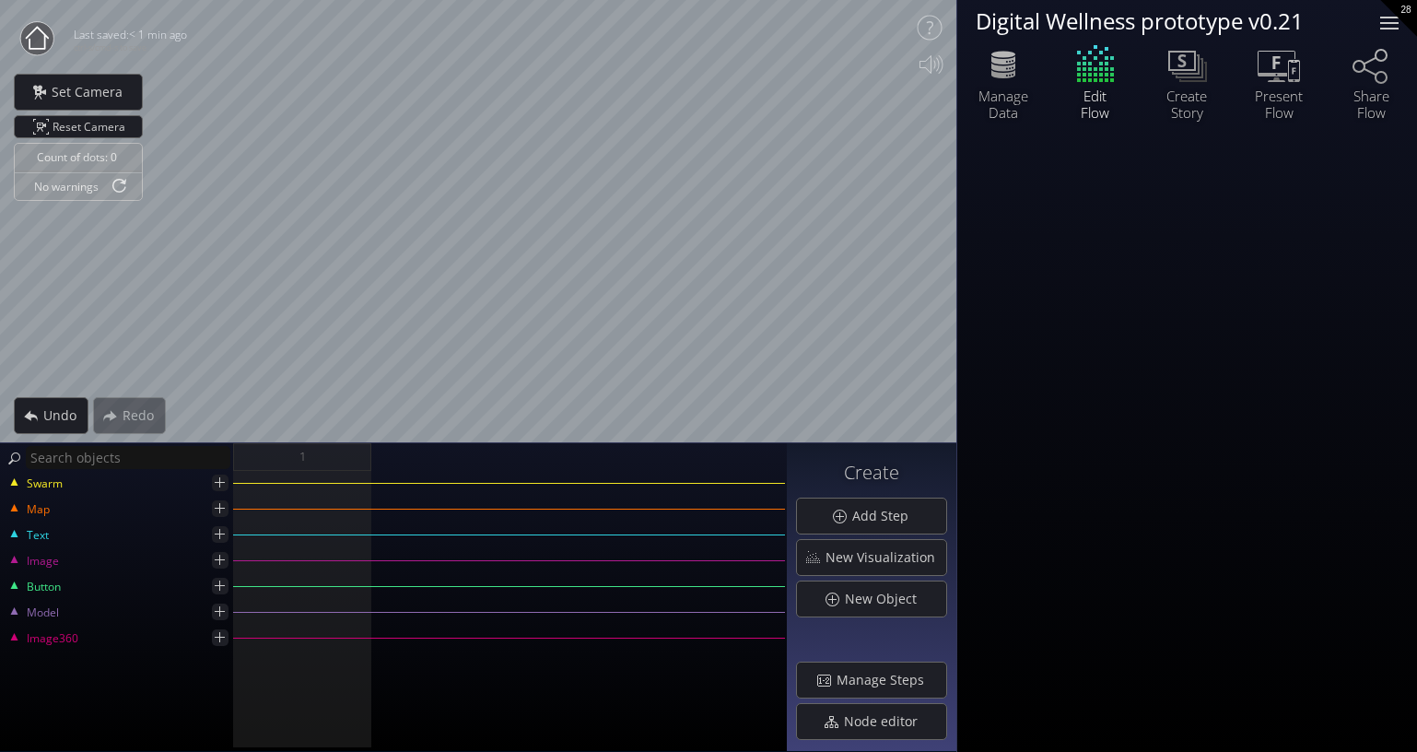
click at [1389, 27] on div at bounding box center [1389, 23] width 37 height 37
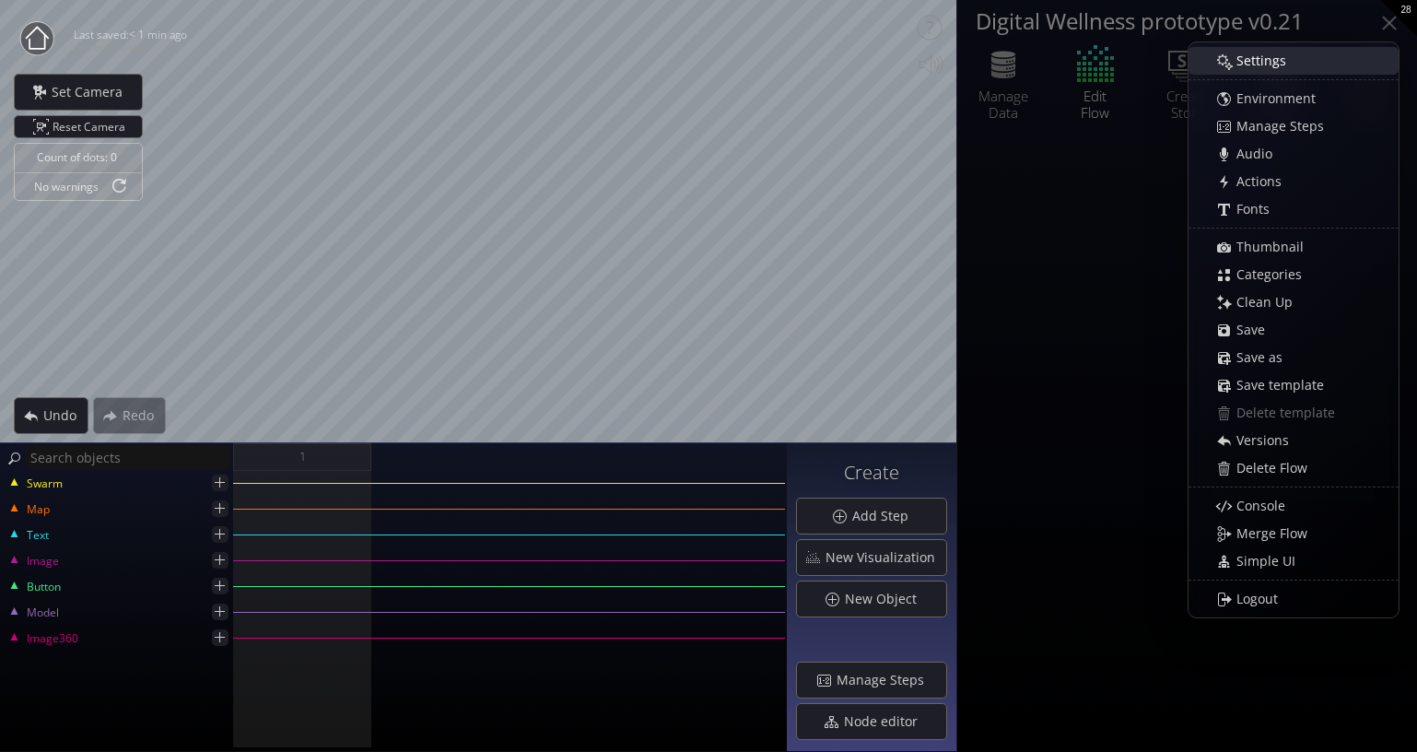
click at [1297, 60] on div "Settings" at bounding box center [1303, 61] width 190 height 26
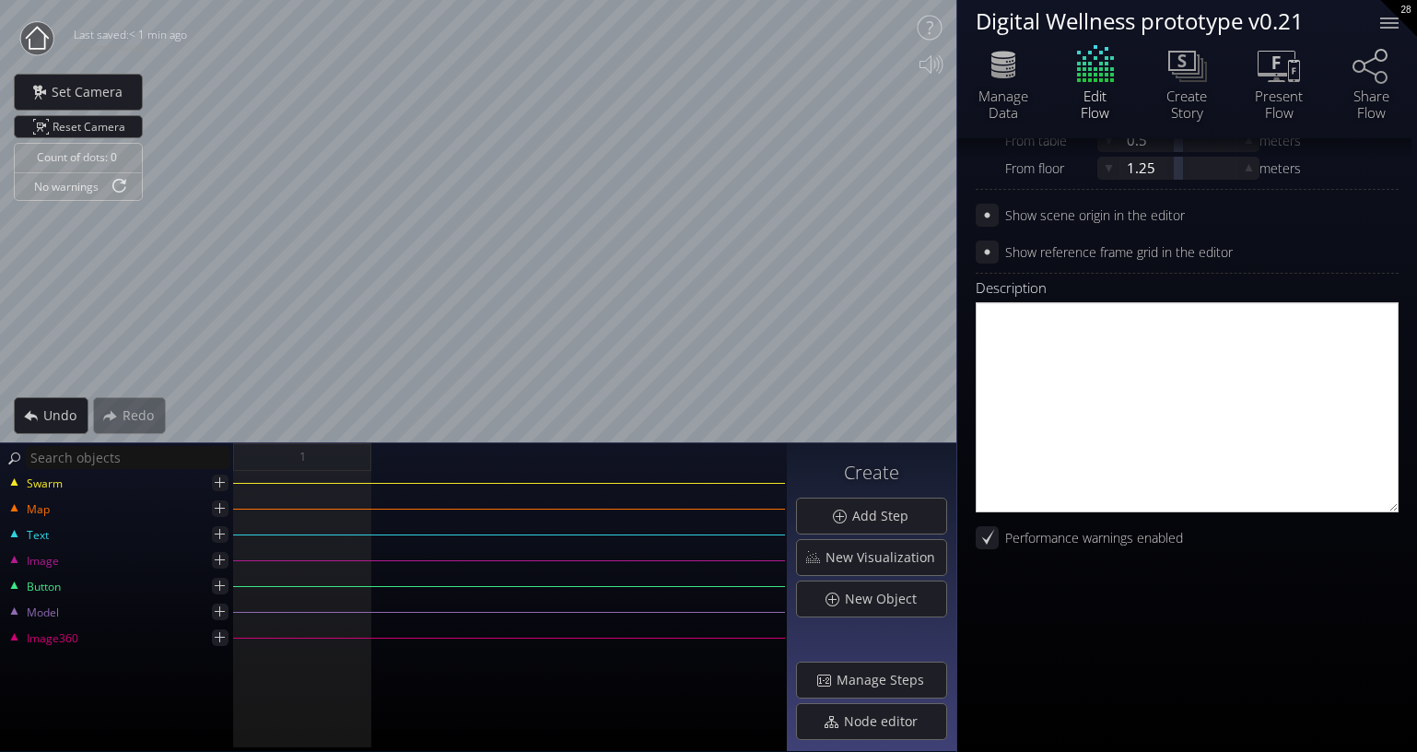
click at [1107, 638] on div "show json" at bounding box center [1187, 664] width 423 height 138
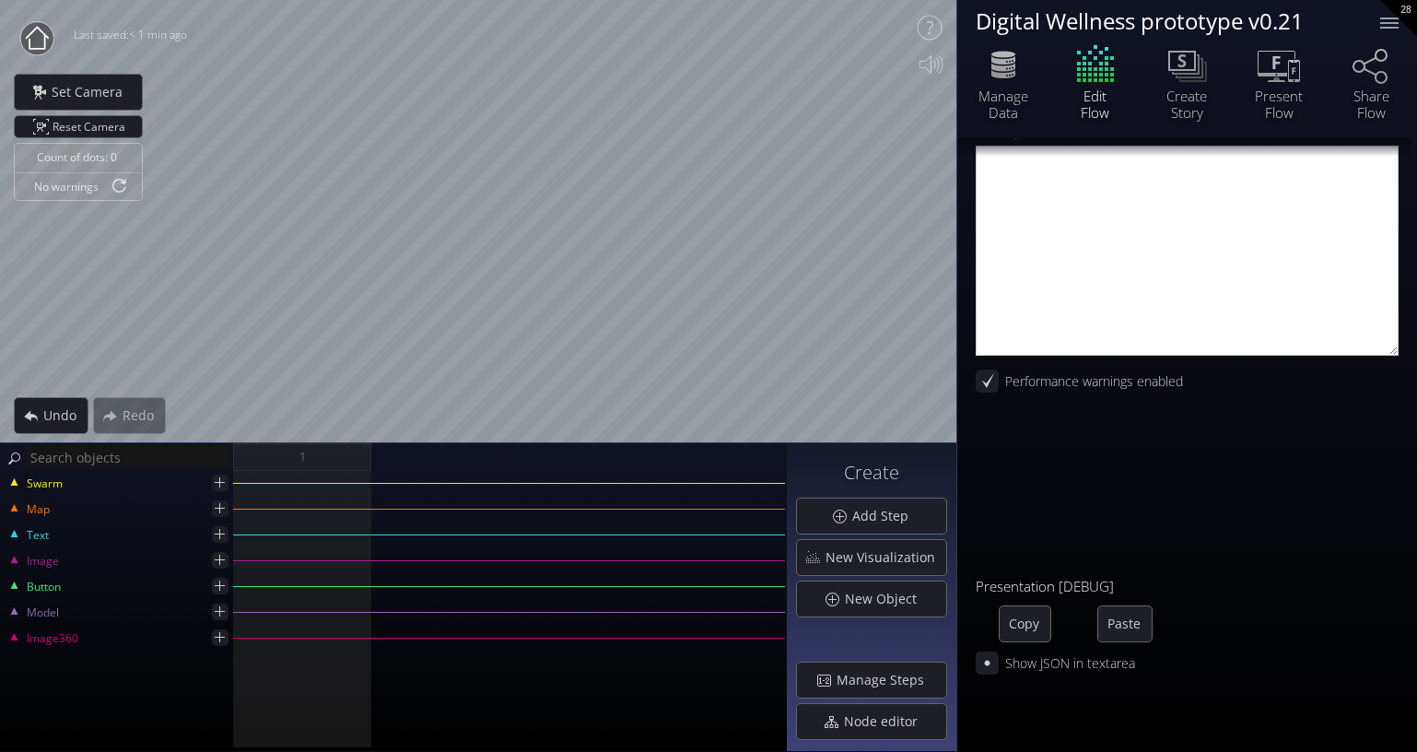
scroll to position [943, 0]
click at [1025, 621] on span "Copy" at bounding box center [1025, 623] width 51 height 18
click at [1125, 635] on div "Paste" at bounding box center [1124, 622] width 53 height 35
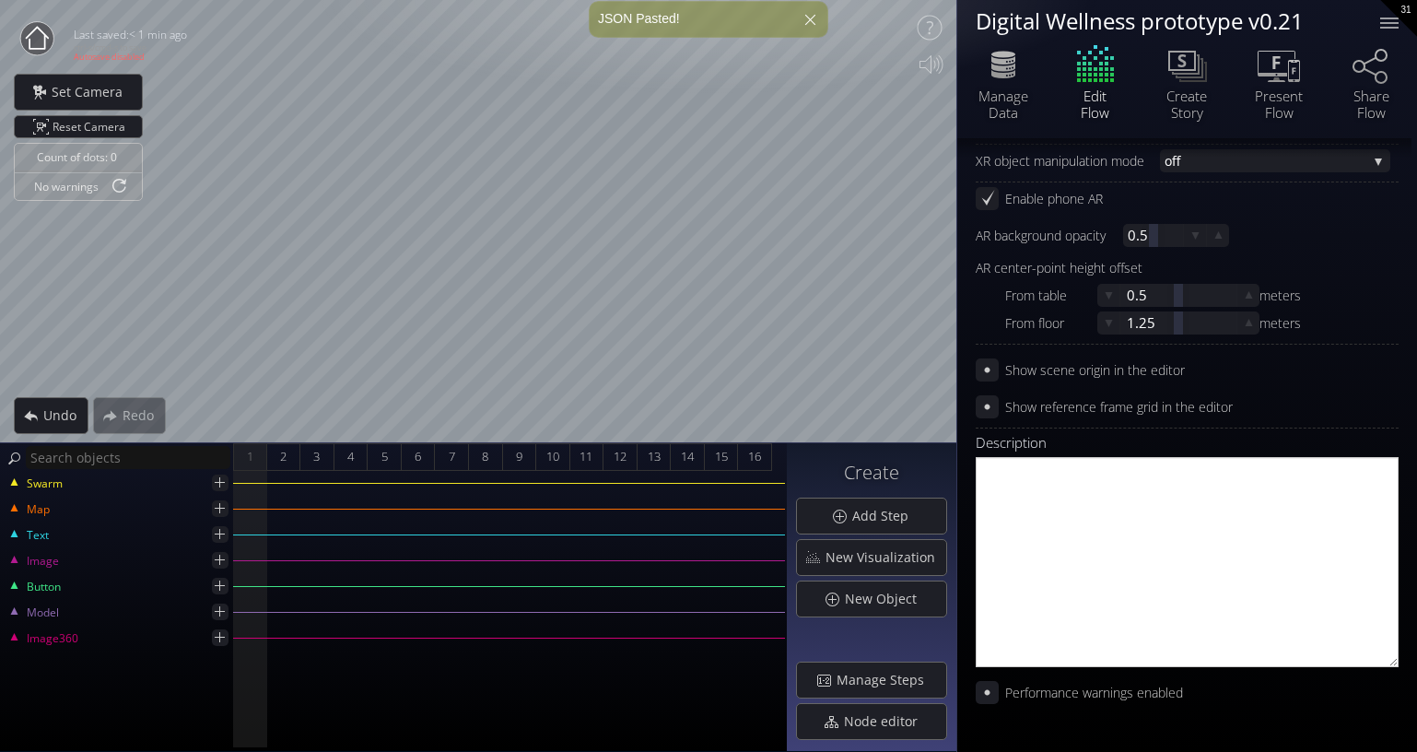
scroll to position [1256, 0]
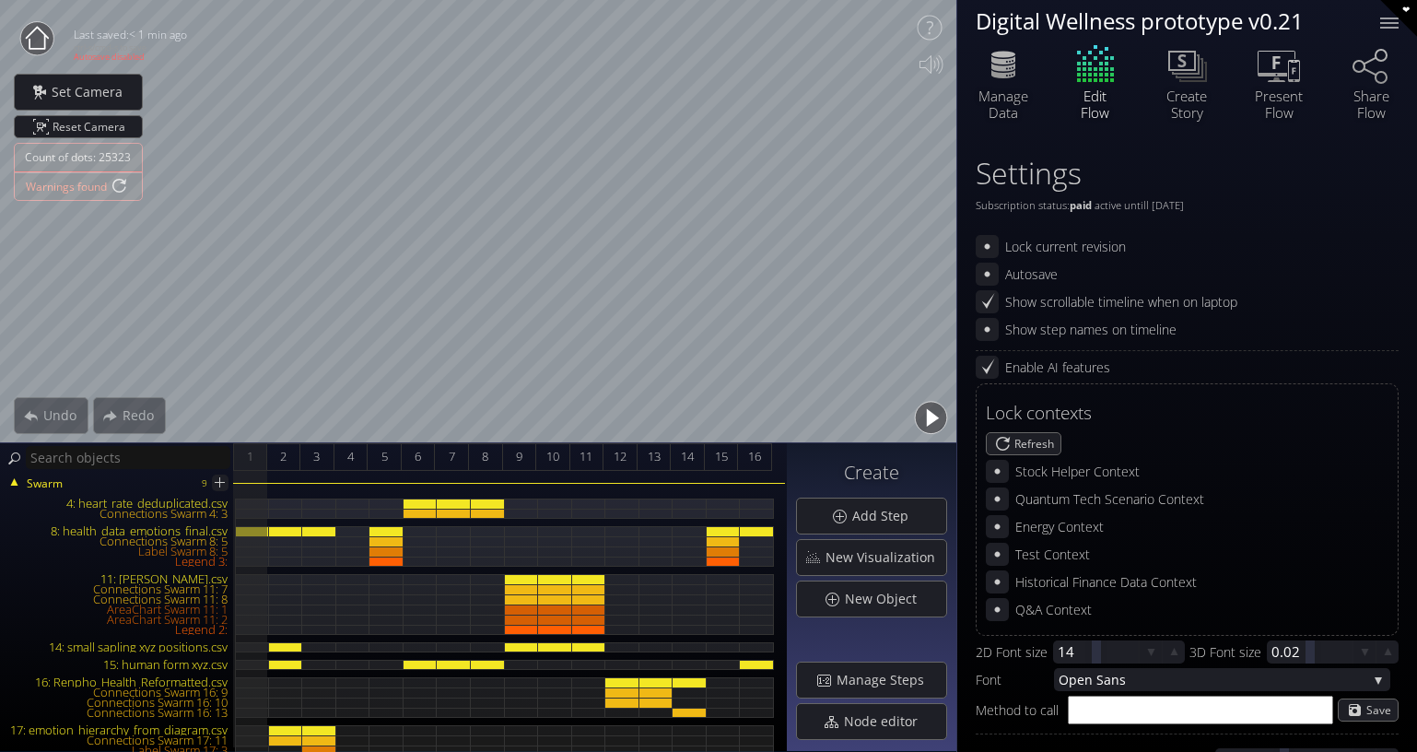
click at [926, 410] on button "button" at bounding box center [930, 417] width 41 height 41
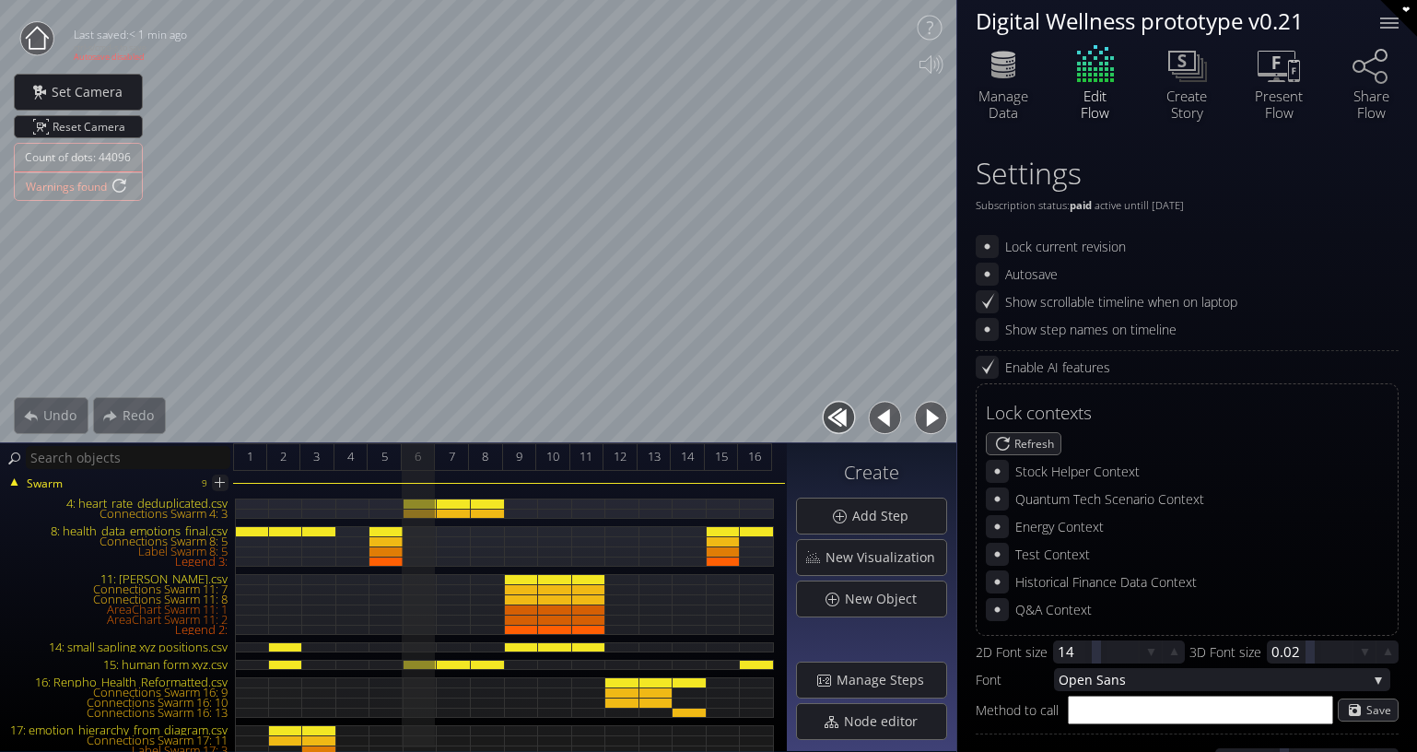
click at [926, 410] on button "button" at bounding box center [930, 417] width 41 height 41
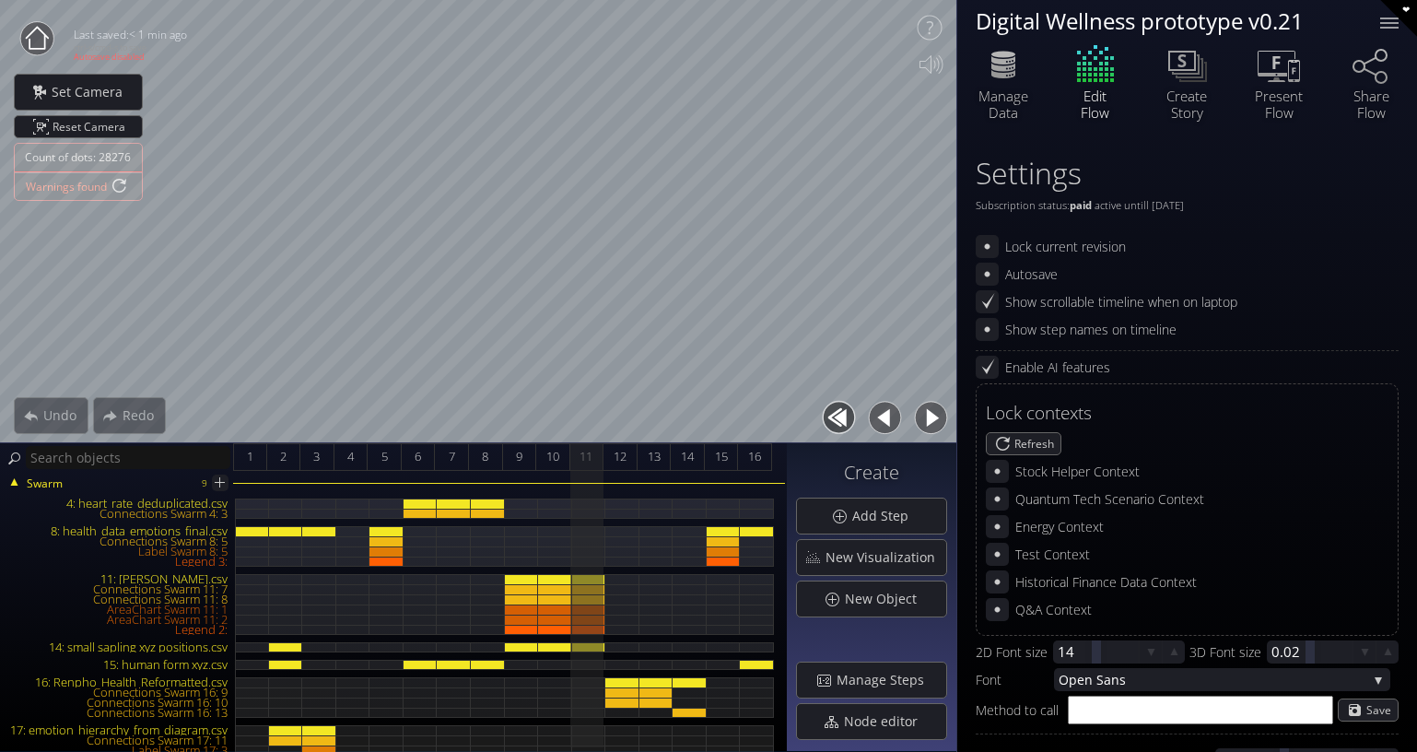
click at [926, 410] on button "button" at bounding box center [930, 417] width 41 height 41
click at [929, 410] on button "button" at bounding box center [930, 417] width 41 height 41
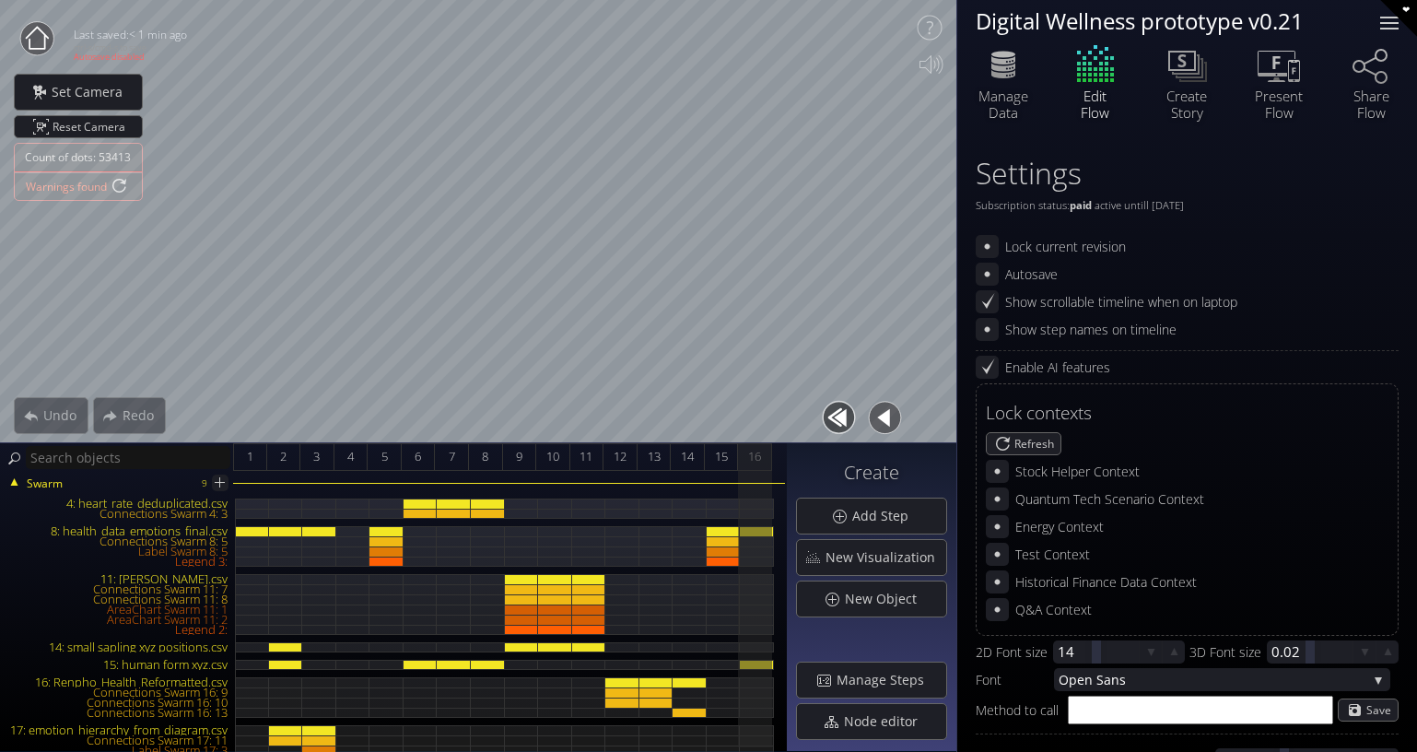
click at [1389, 21] on div at bounding box center [1389, 23] width 37 height 37
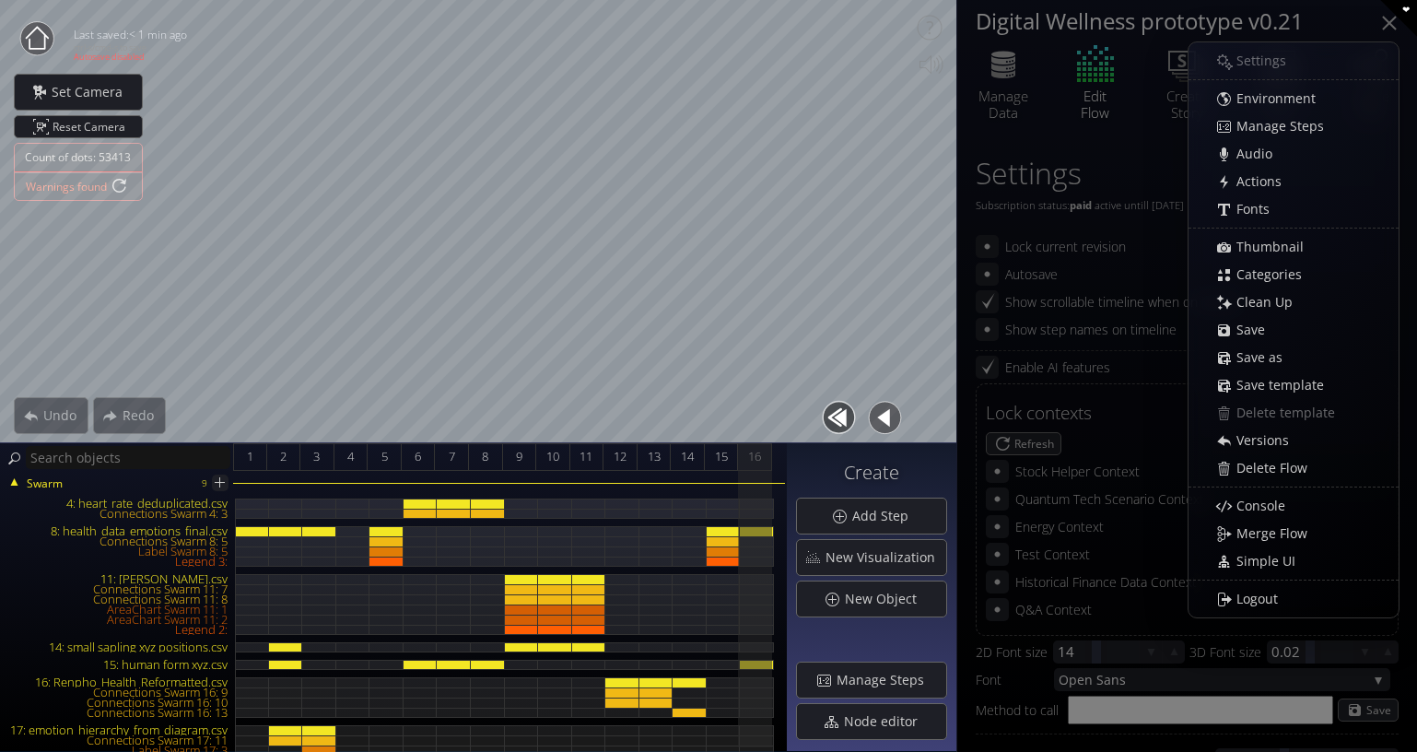
click at [1389, 21] on div at bounding box center [1389, 23] width 15 height 15
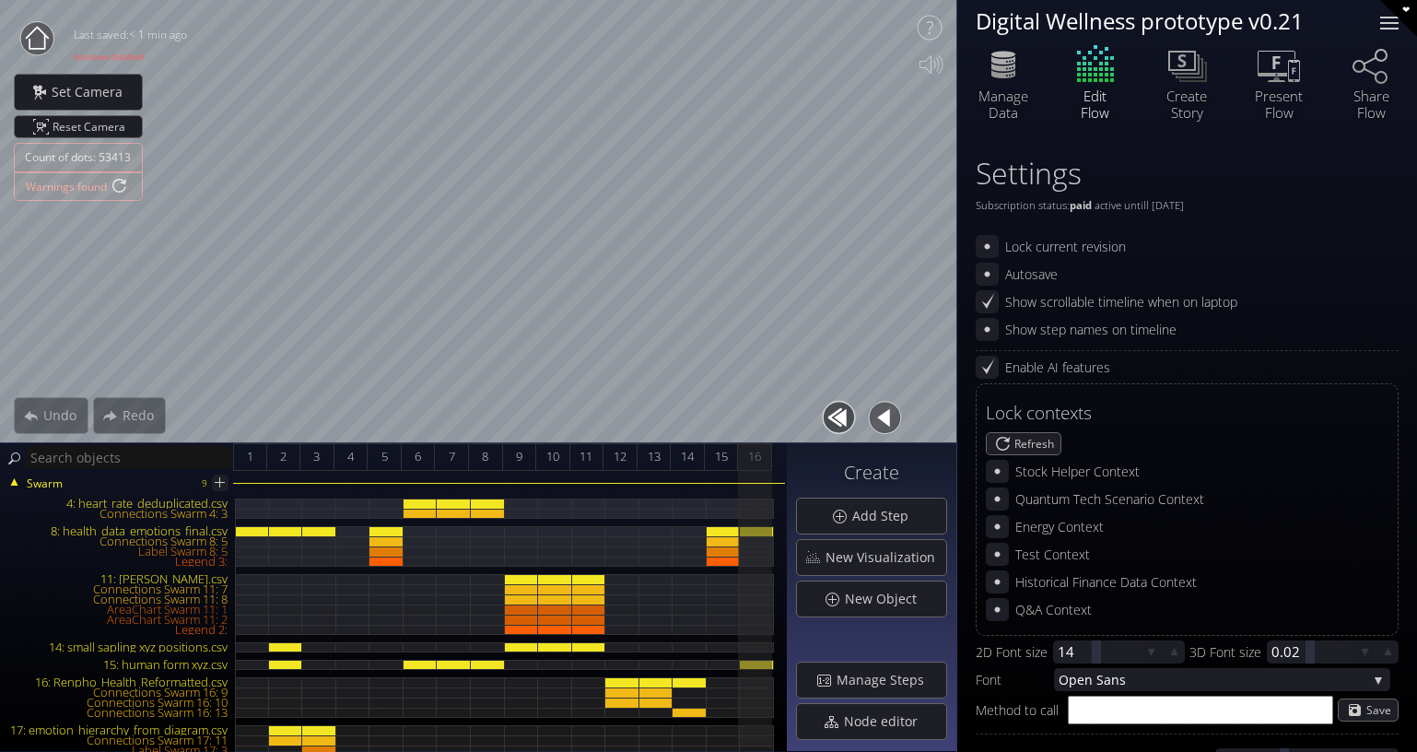
click at [1381, 18] on div at bounding box center [1389, 18] width 18 height 2
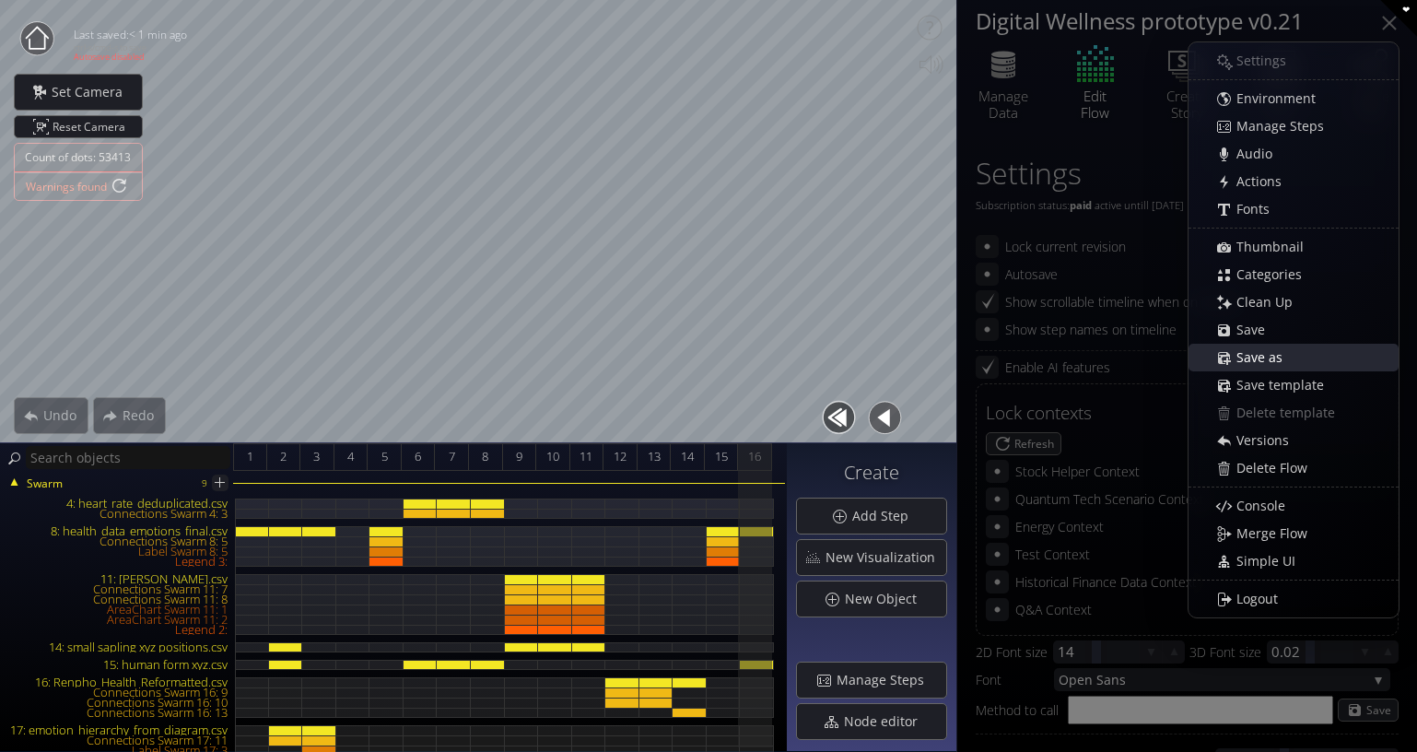
click at [1283, 352] on span "Save as" at bounding box center [1265, 357] width 58 height 18
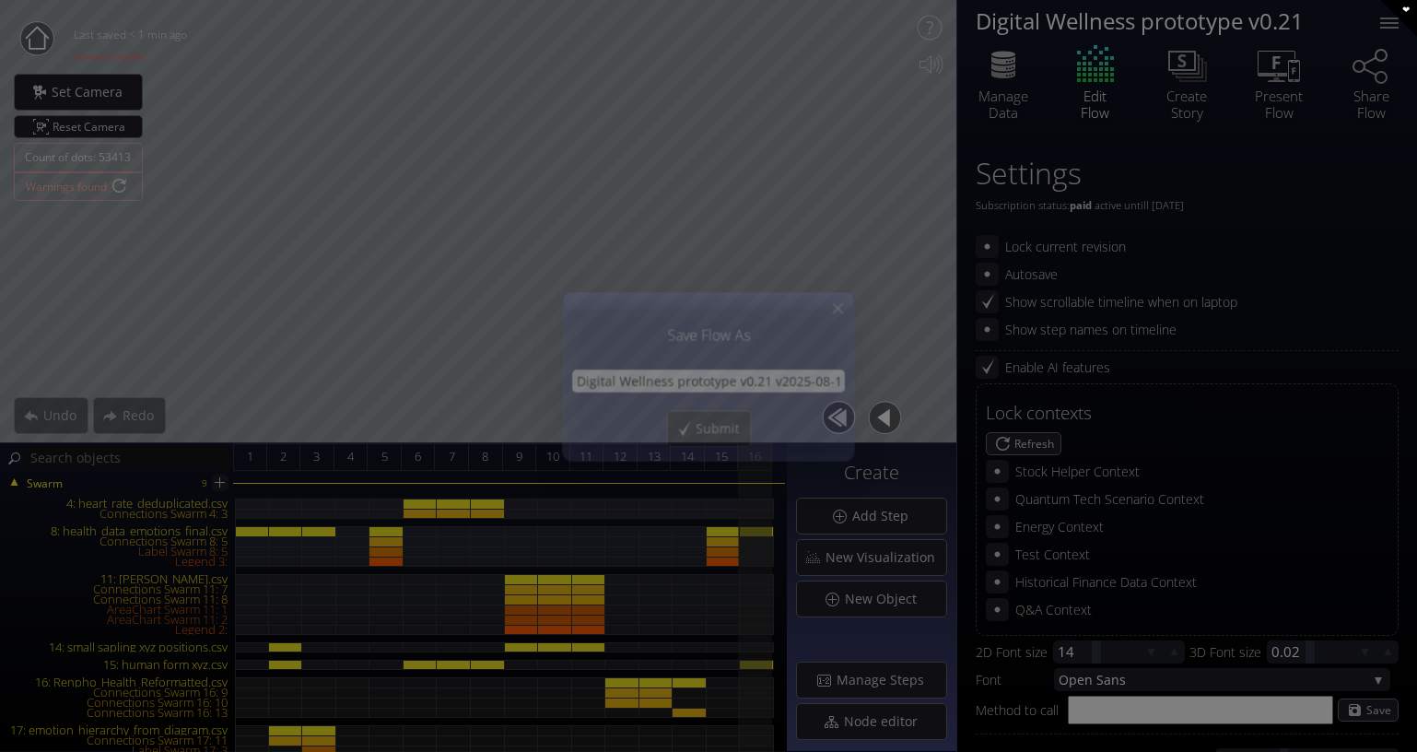
scroll to position [0, 9]
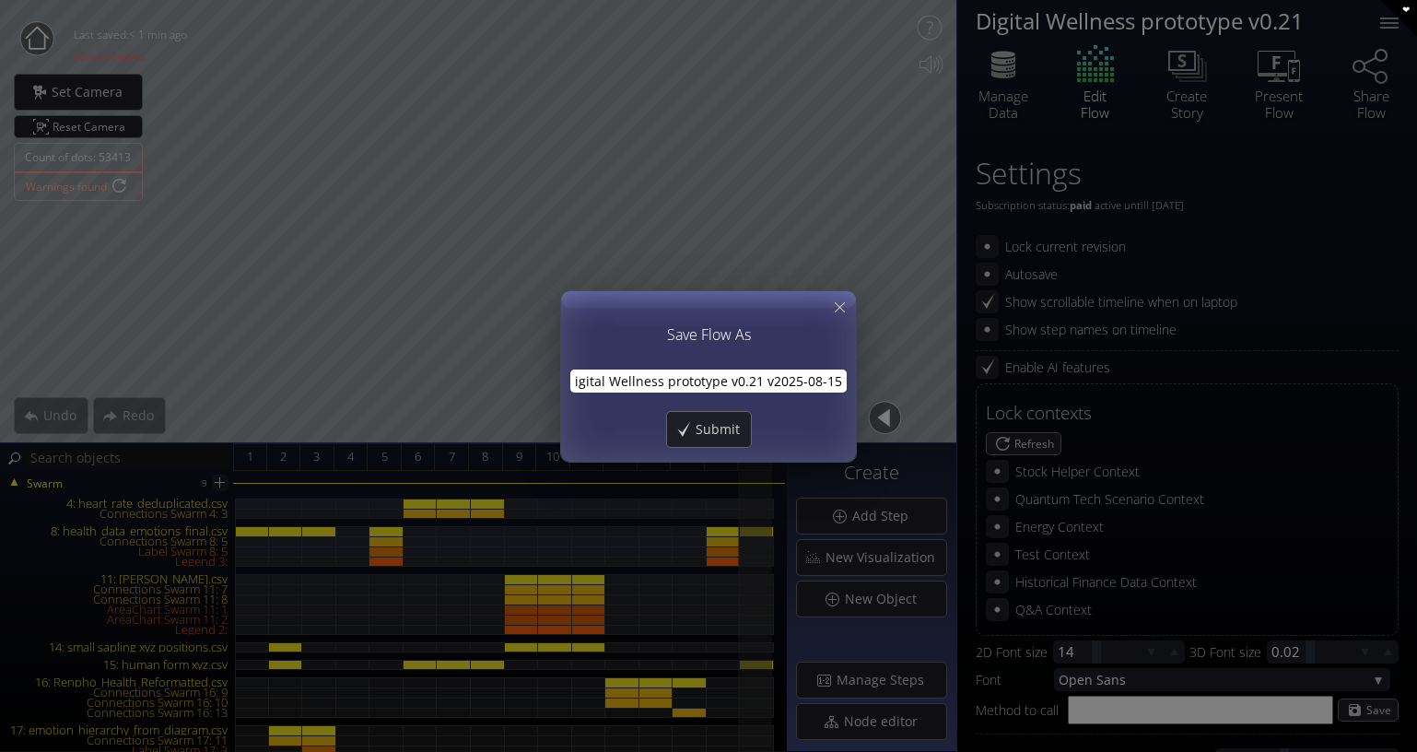
click at [760, 383] on input "Digital Wellness prototype v0.21 v2025-08-15a" at bounding box center [708, 380] width 276 height 23
type input "Digital Wellness prototype v0.21 BU v2025-08-15a"
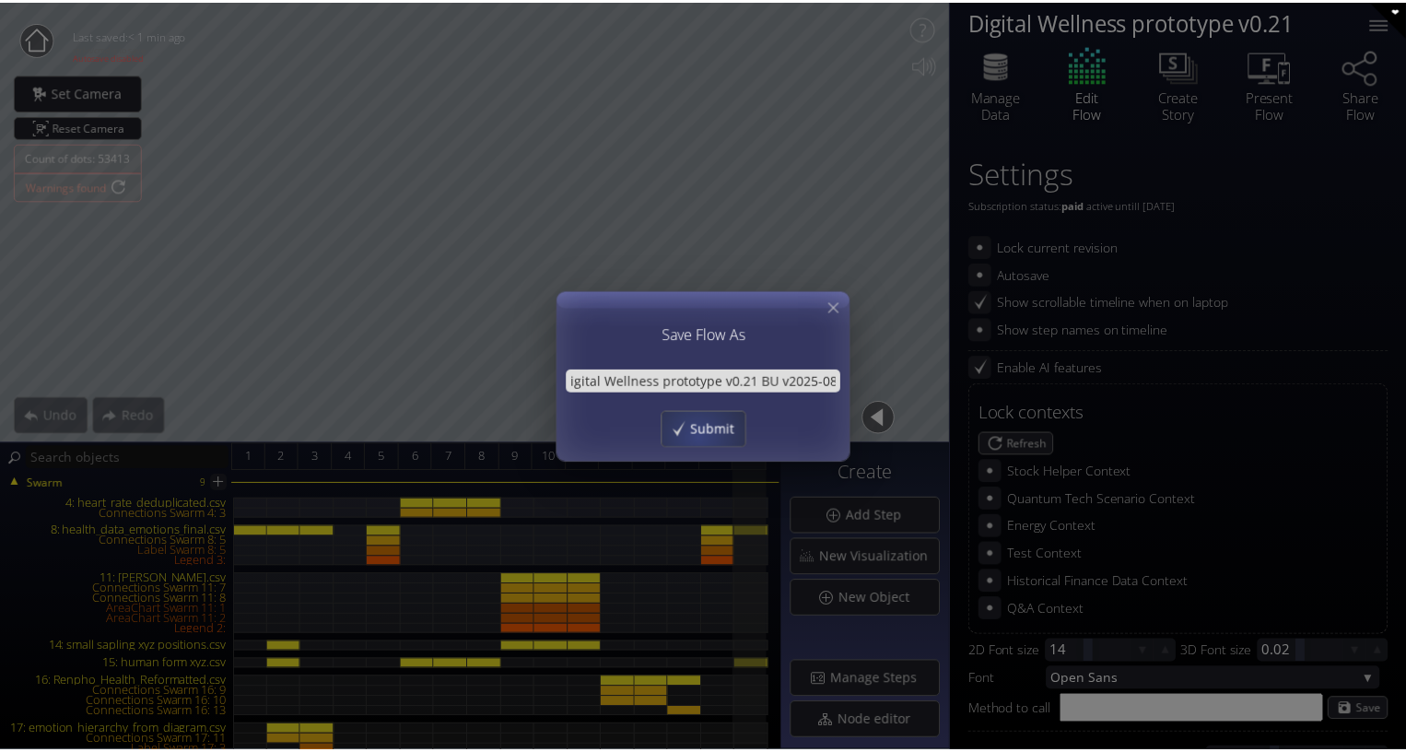
scroll to position [0, 0]
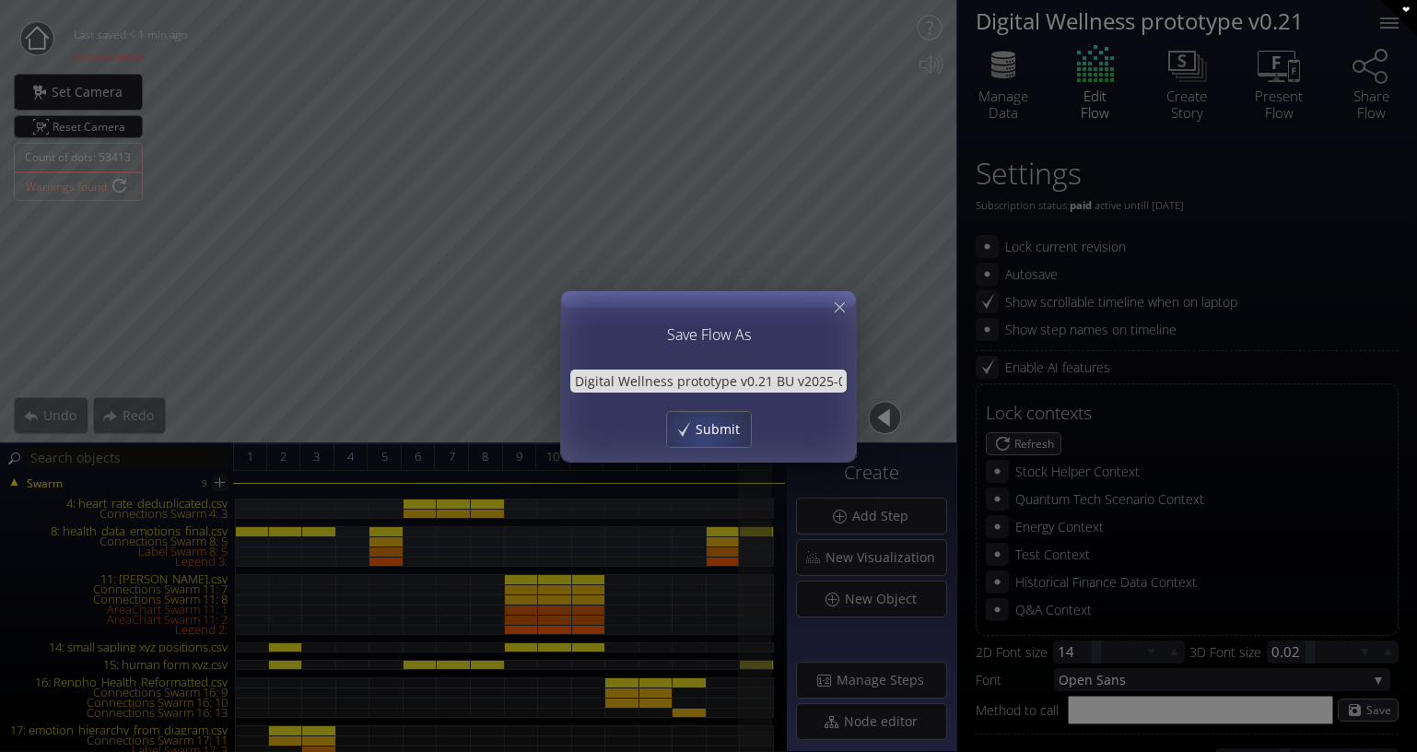
click at [707, 436] on span "Submit" at bounding box center [723, 429] width 56 height 18
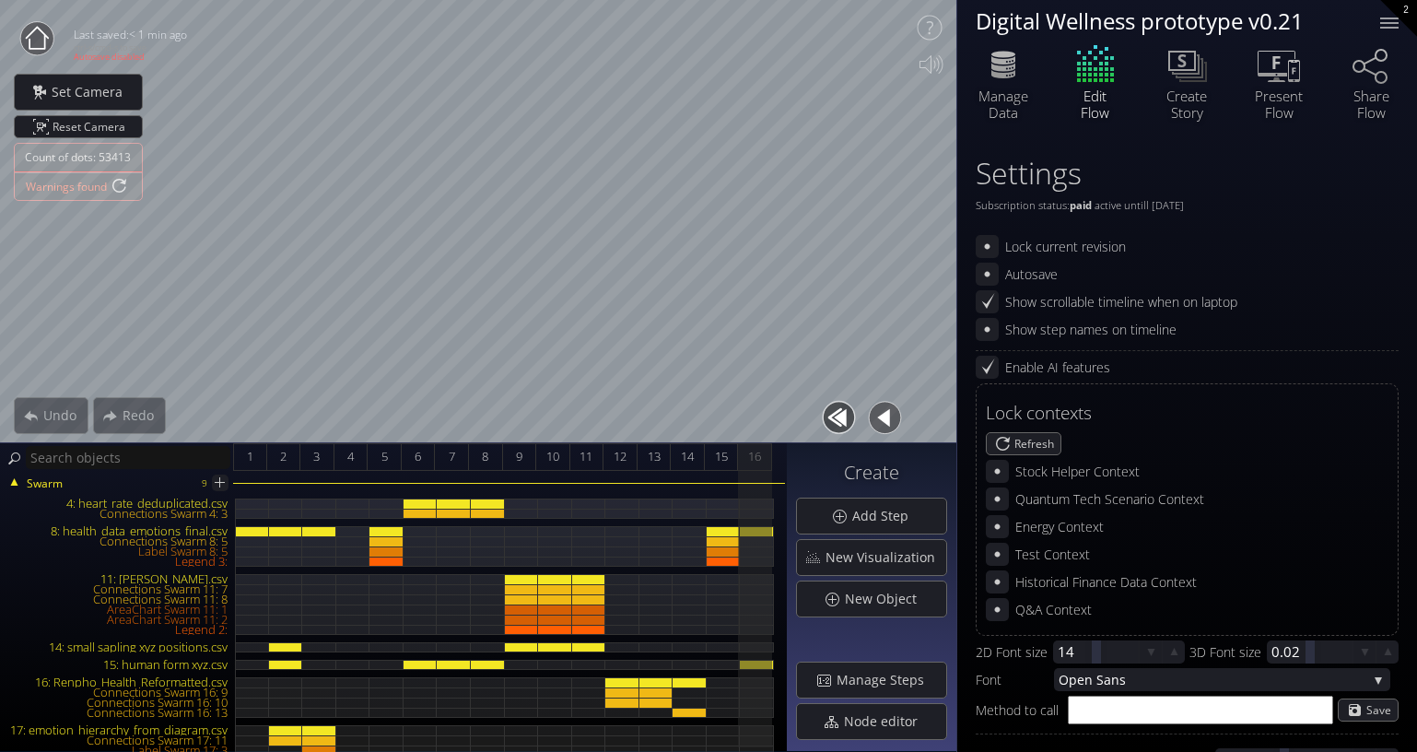
click at [27, 38] on icon at bounding box center [37, 37] width 23 height 23
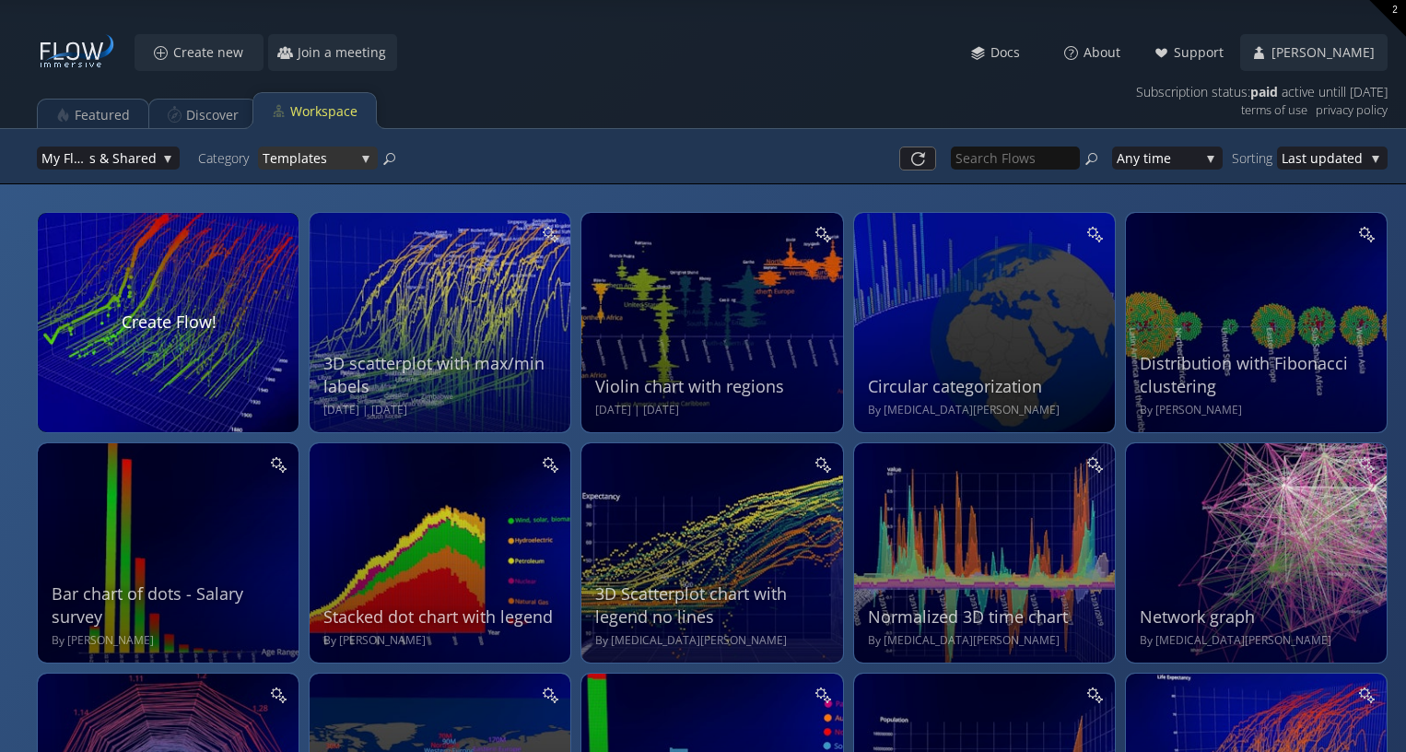
click at [326, 147] on span "s" at bounding box center [338, 157] width 34 height 23
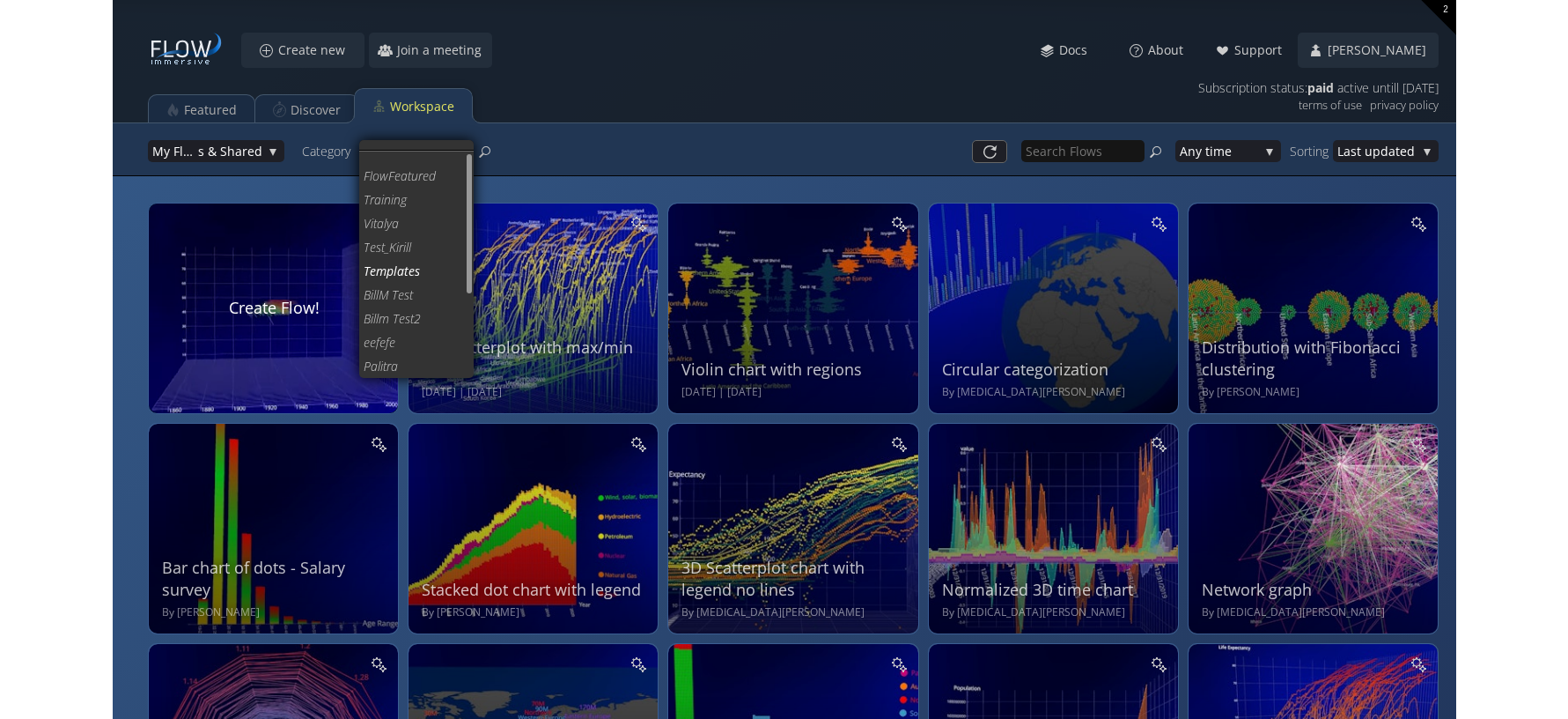
scroll to position [2, 0]
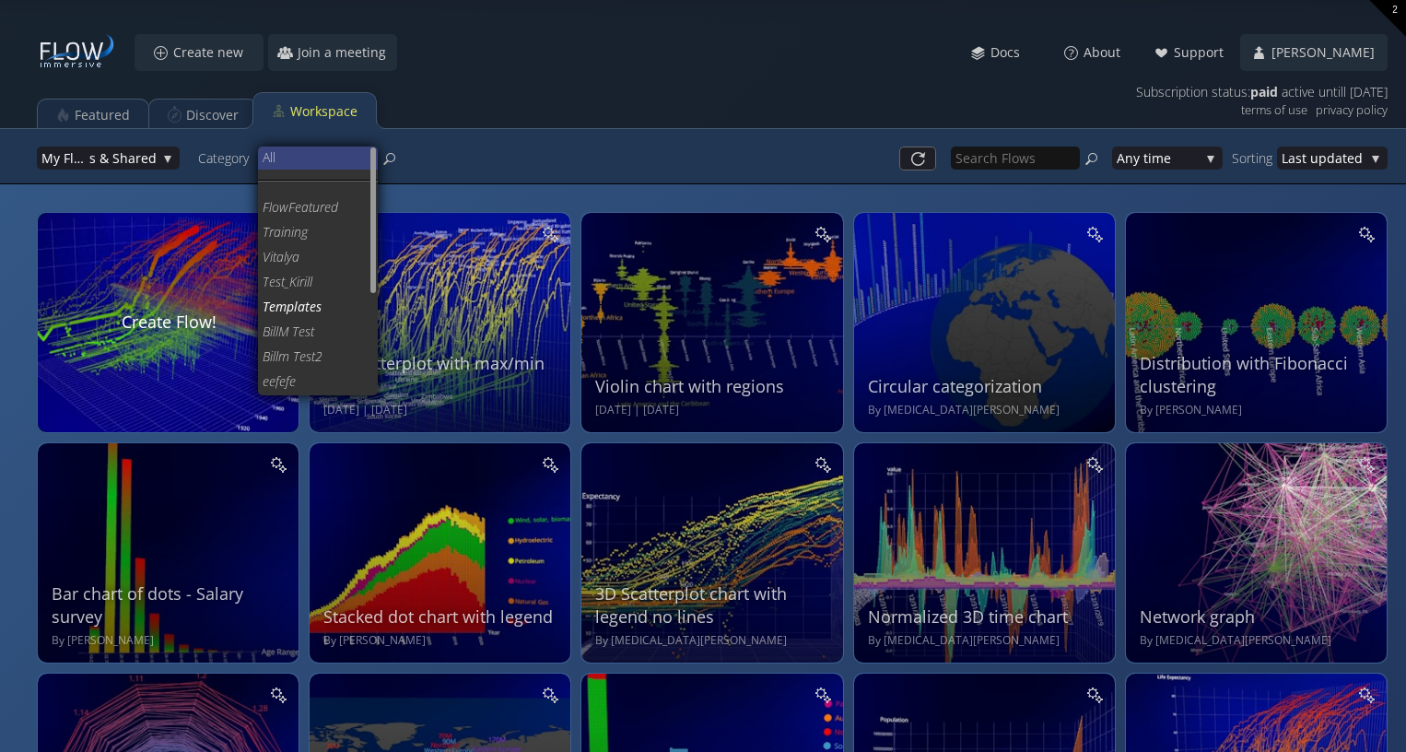
click at [326, 165] on span "All" at bounding box center [313, 157] width 101 height 25
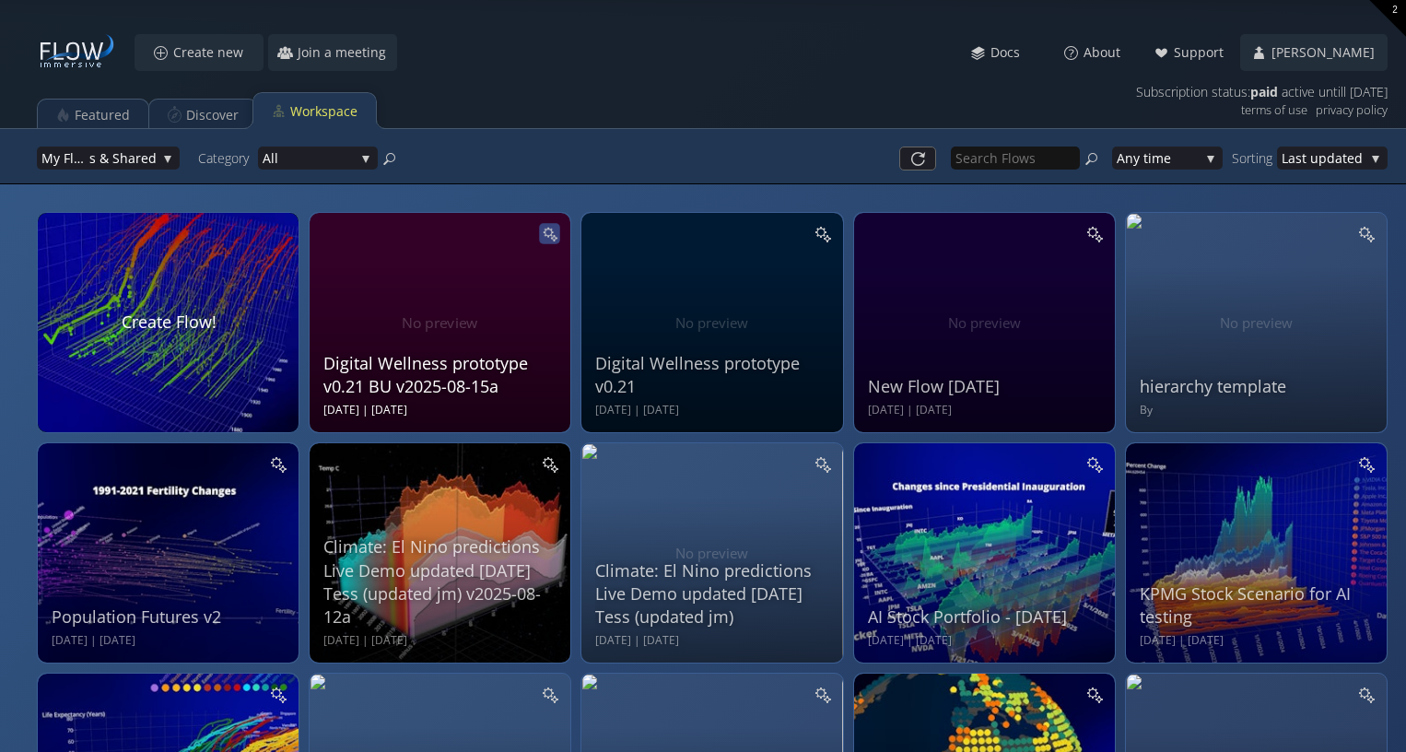
click at [553, 230] on icon at bounding box center [550, 234] width 16 height 16
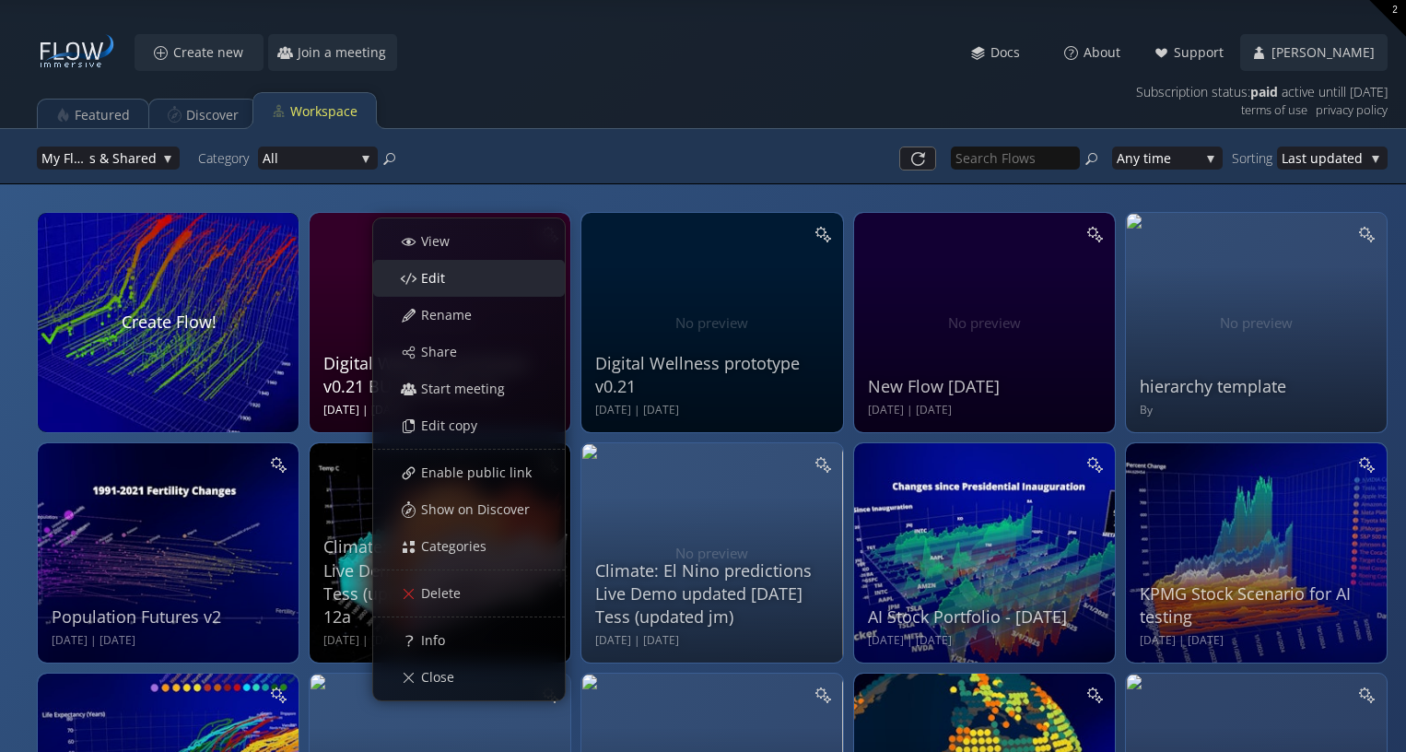
click at [456, 274] on div "Edit" at bounding box center [477, 278] width 171 height 35
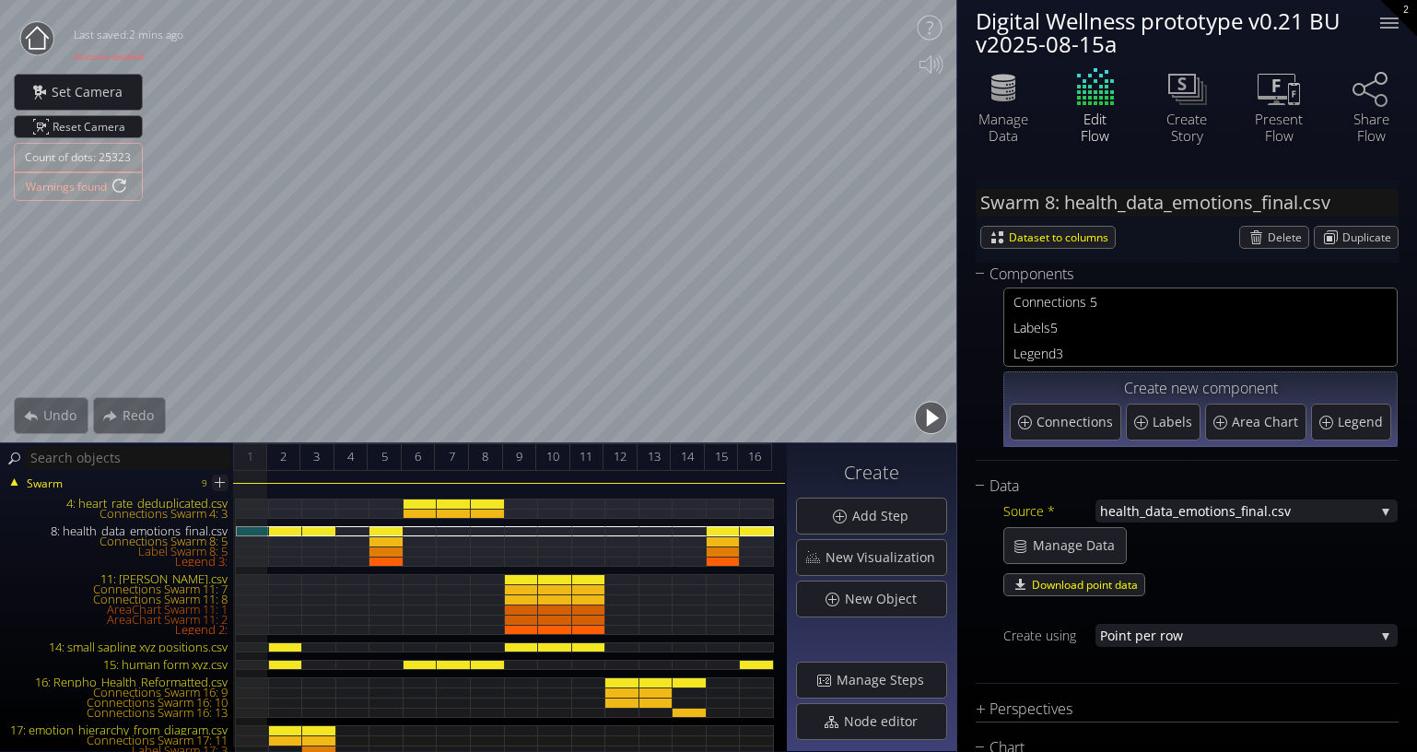
click at [928, 423] on button "button" at bounding box center [930, 417] width 41 height 41
click at [931, 414] on button "button" at bounding box center [930, 417] width 41 height 41
type input "#65bd5b"
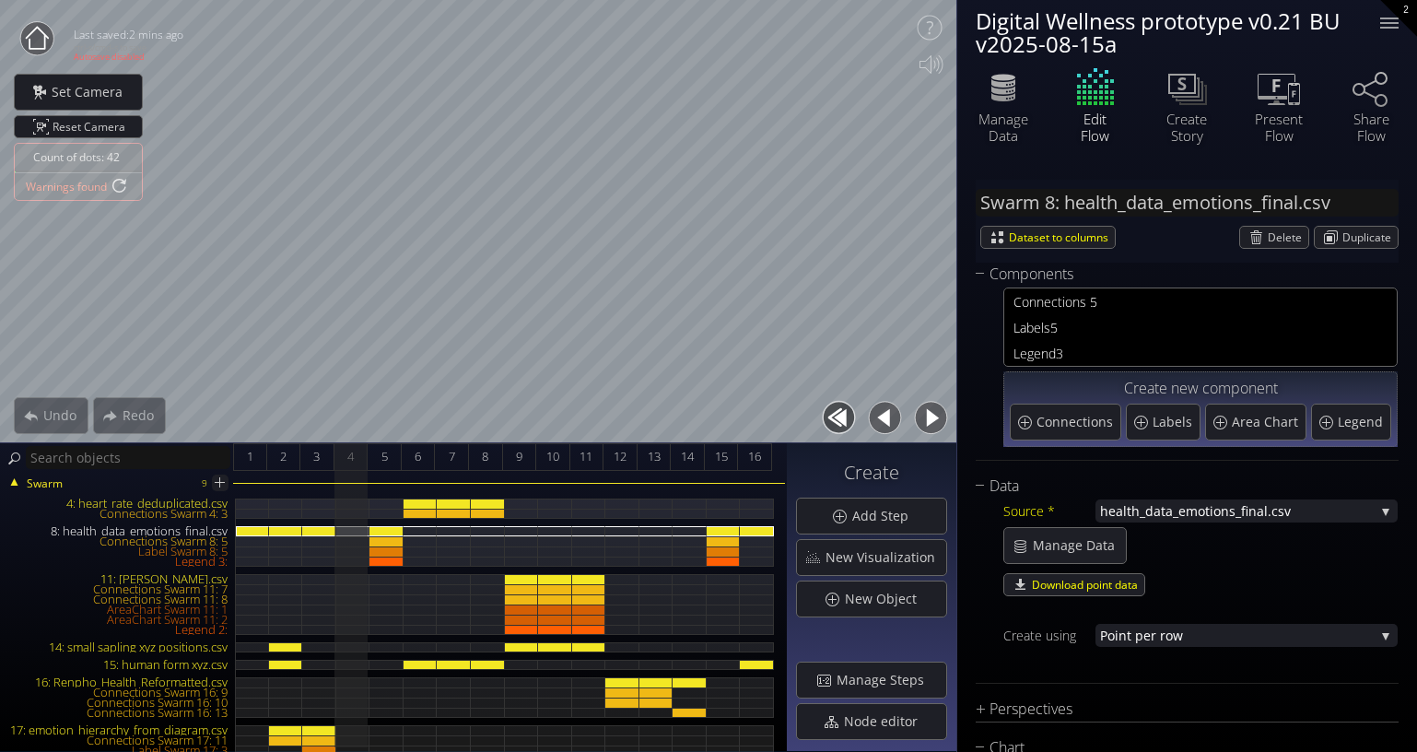
type input "#cbe31e"
type input "#ffdc00"
type input "#ffa800"
click at [1382, 22] on div at bounding box center [1389, 23] width 18 height 2
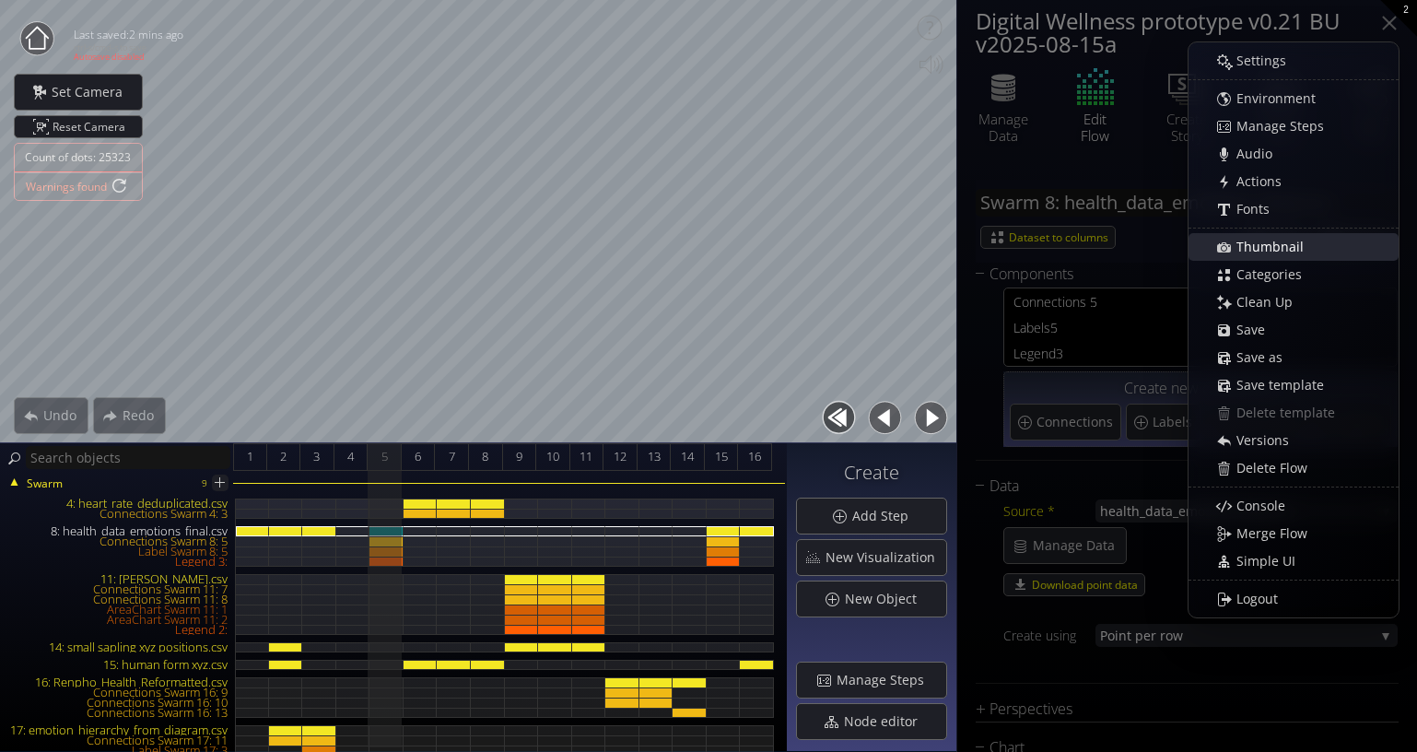
click at [1302, 235] on div "Thumbnail" at bounding box center [1303, 247] width 190 height 26
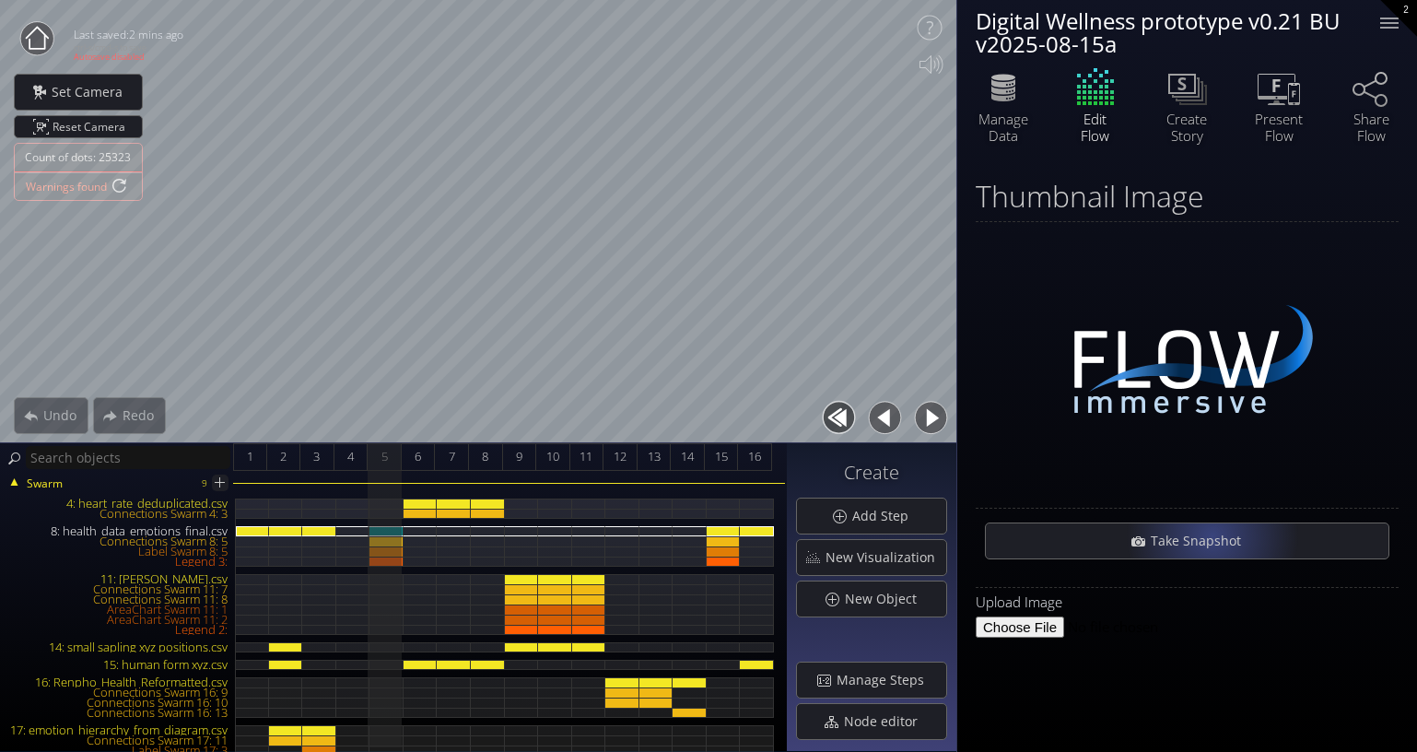
drag, startPoint x: 1212, startPoint y: 535, endPoint x: 1225, endPoint y: 521, distance: 19.5
click at [1213, 536] on span "Take Snapshot" at bounding box center [1201, 541] width 102 height 18
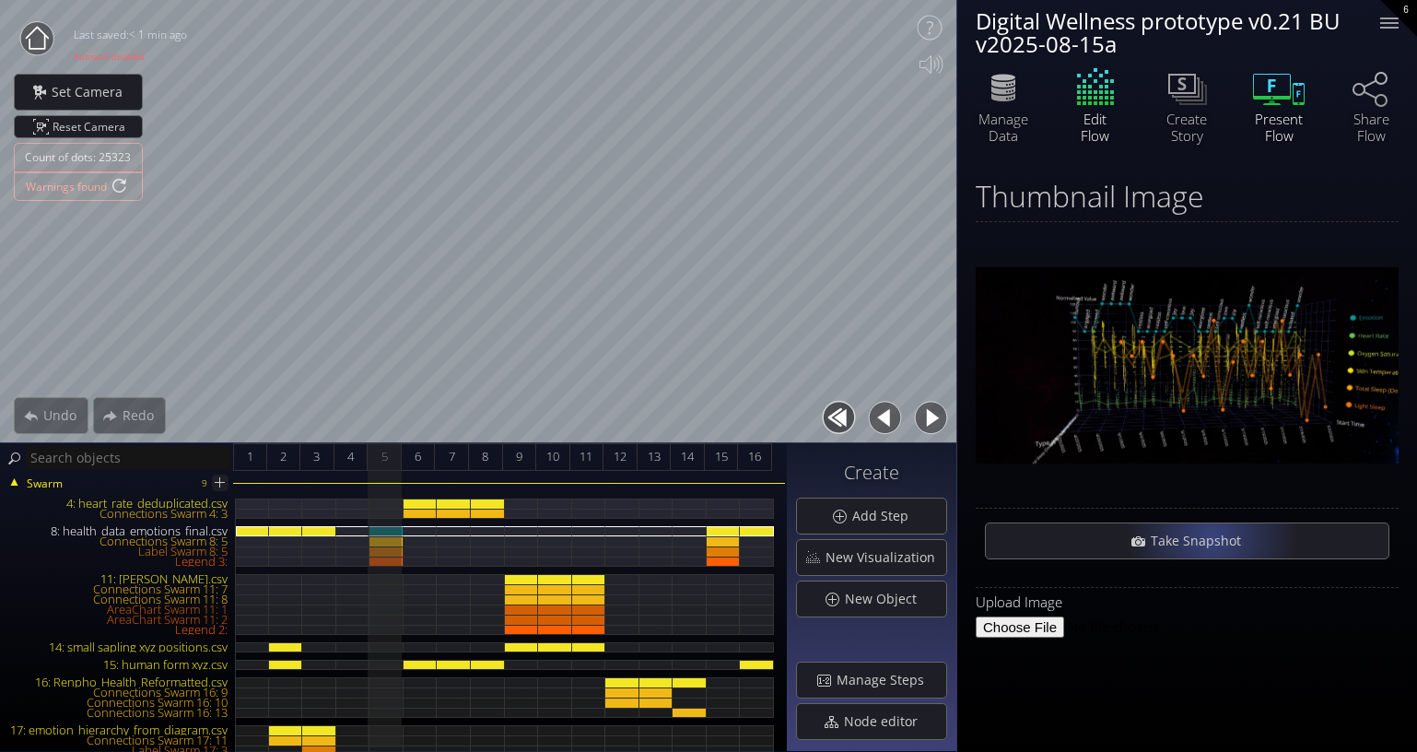
click at [1274, 94] on icon at bounding box center [1278, 87] width 55 height 46
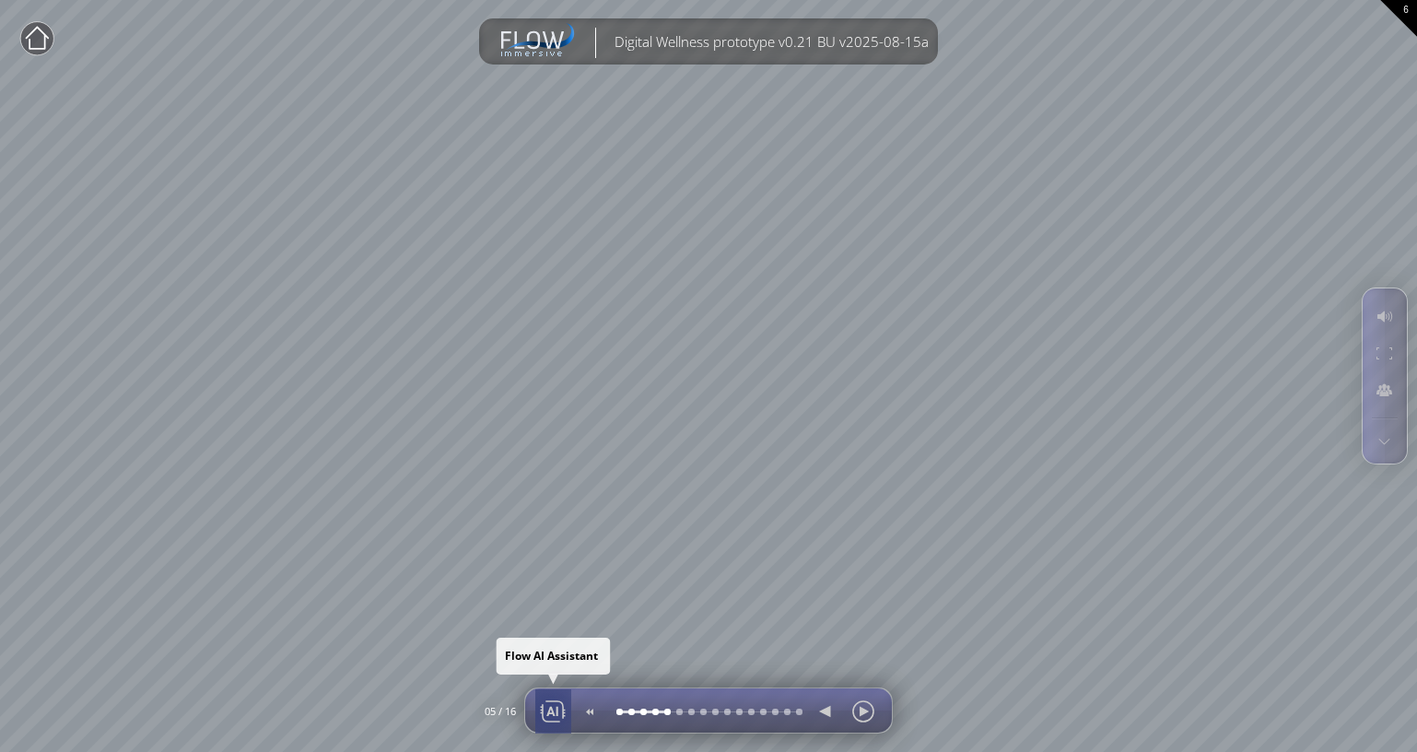
click at [547, 709] on div at bounding box center [553, 711] width 28 height 44
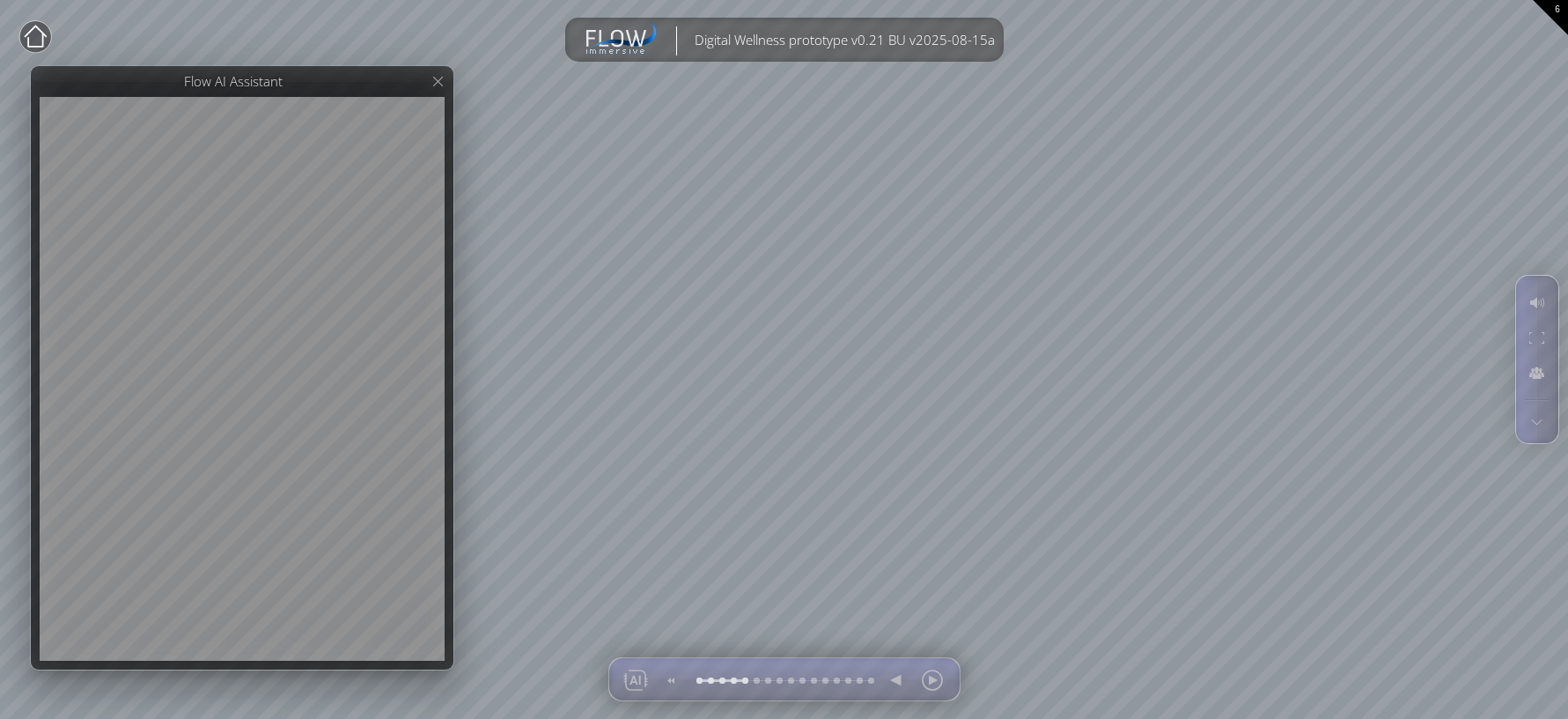
drag, startPoint x: 452, startPoint y: 71, endPoint x: 356, endPoint y: 78, distance: 96.3
click at [356, 78] on div at bounding box center [242, 367] width 422 height 603
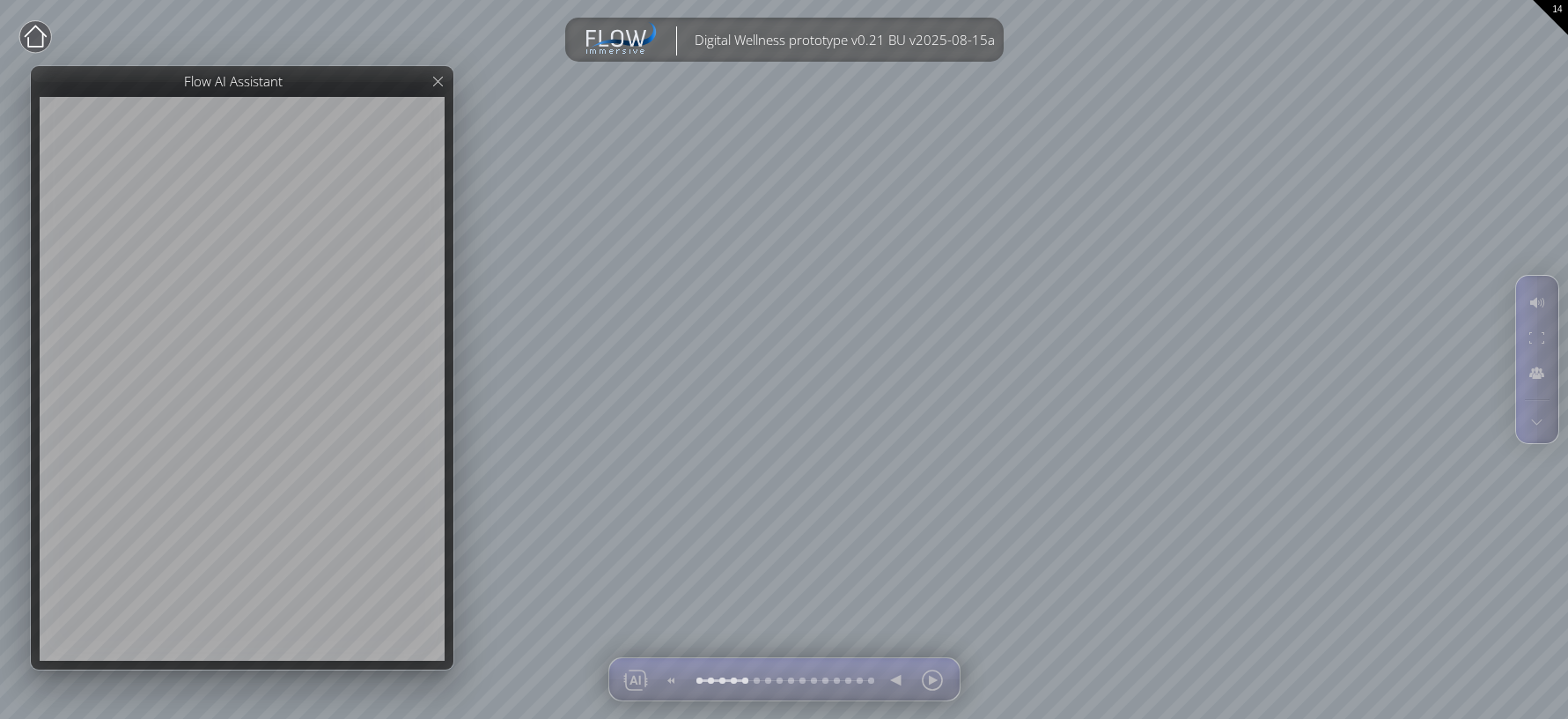
click at [232, 12] on div "Close Calibrate to floor or table Close Tap anywhere to place content Close Una…" at bounding box center [784, 360] width 1568 height 719
click at [1353, 418] on div at bounding box center [1536, 422] width 32 height 25
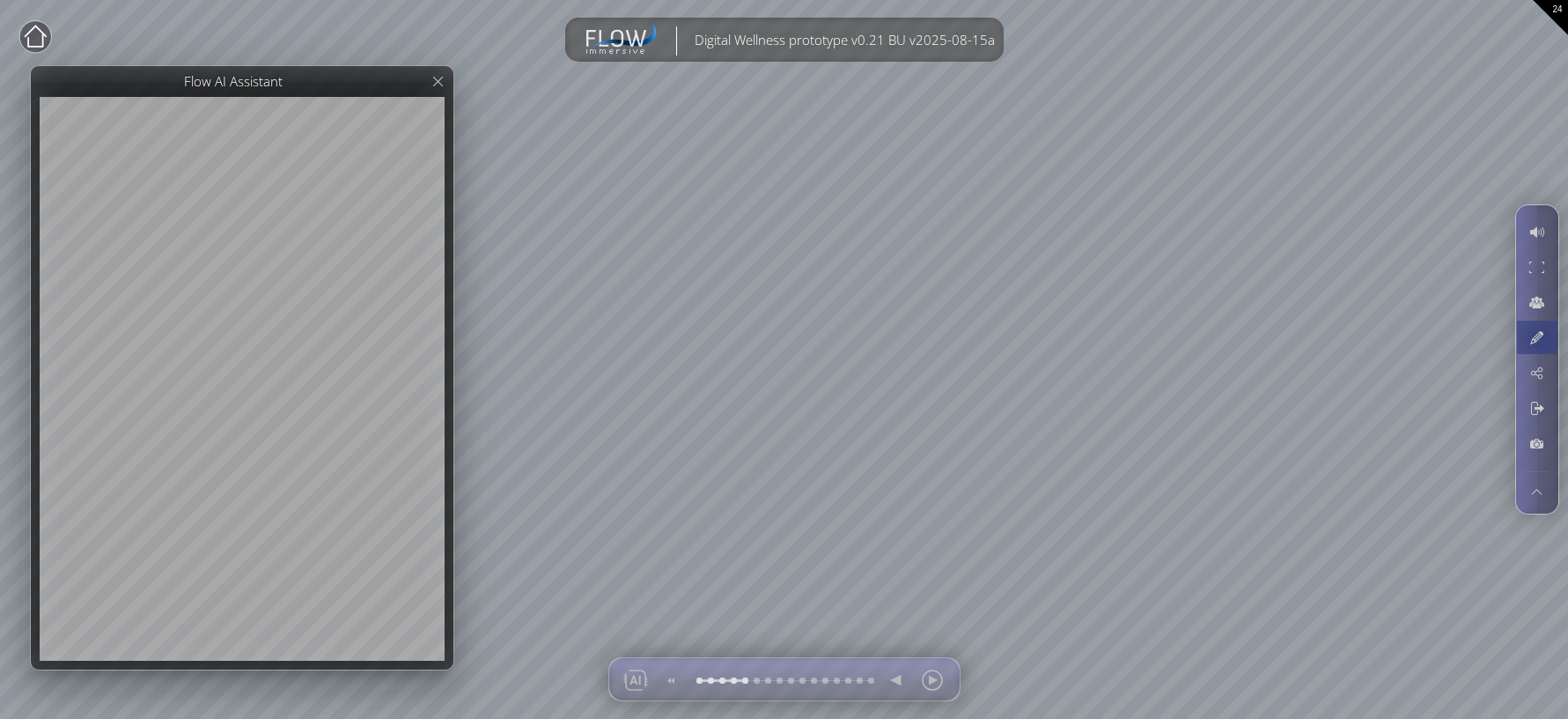
click at [1353, 338] on div at bounding box center [1536, 337] width 32 height 33
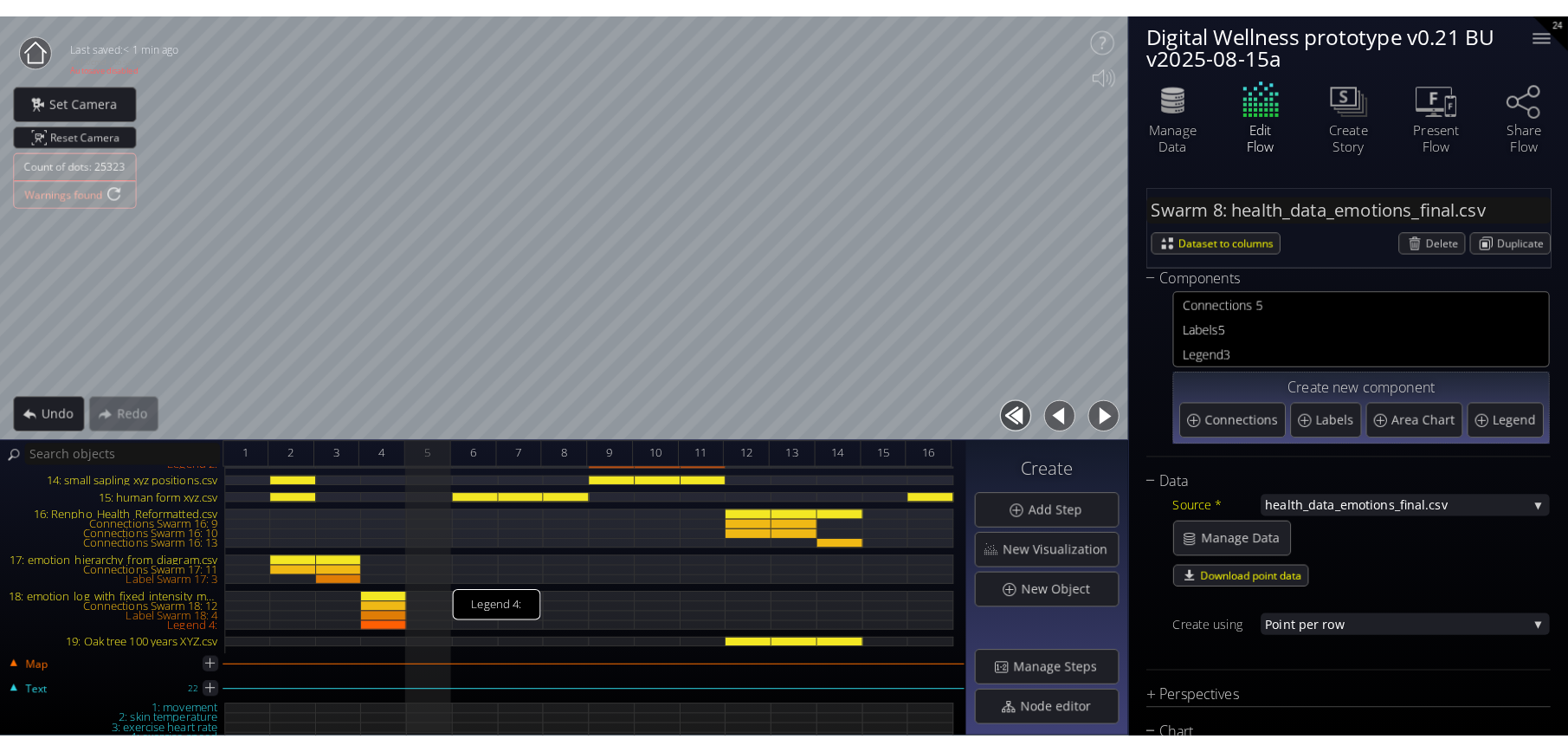
scroll to position [173, 0]
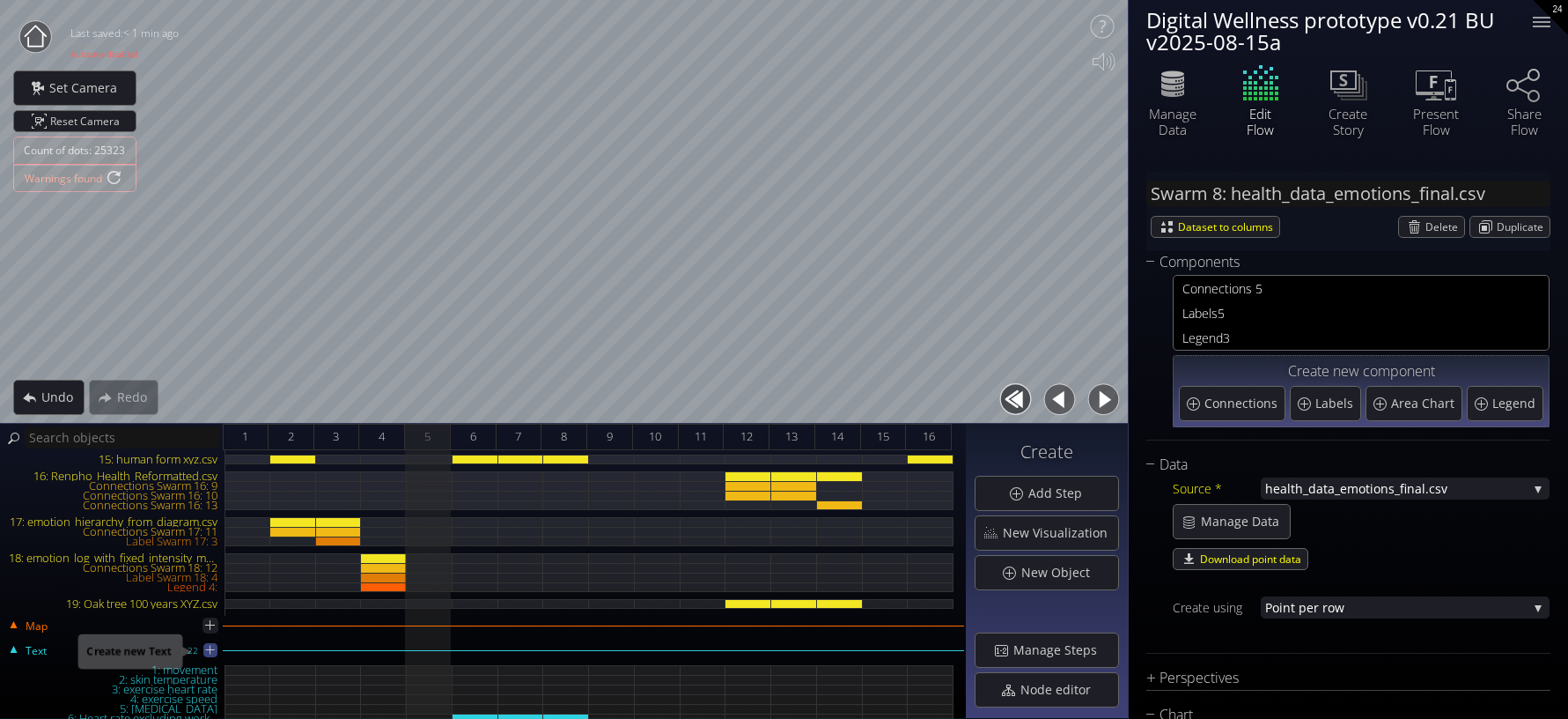
click at [205, 655] on icon at bounding box center [210, 650] width 15 height 15
type input "Text 24: New Text 24"
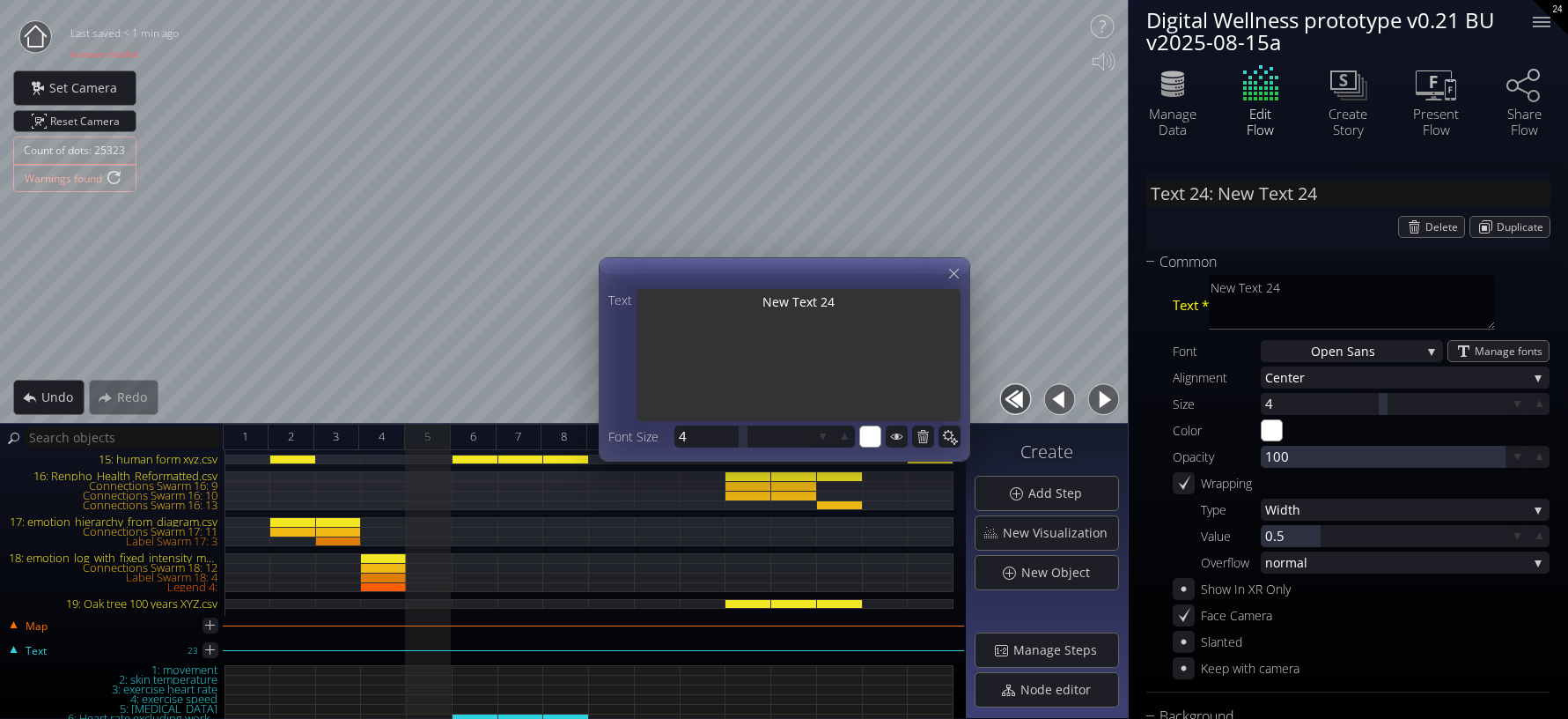
drag, startPoint x: 752, startPoint y: 296, endPoint x: 701, endPoint y: 295, distance: 51.0
click at [701, 295] on textarea "New Text 24" at bounding box center [798, 357] width 324 height 136
type textarea "F"
type input "Text 24: F"
type textarea "F"
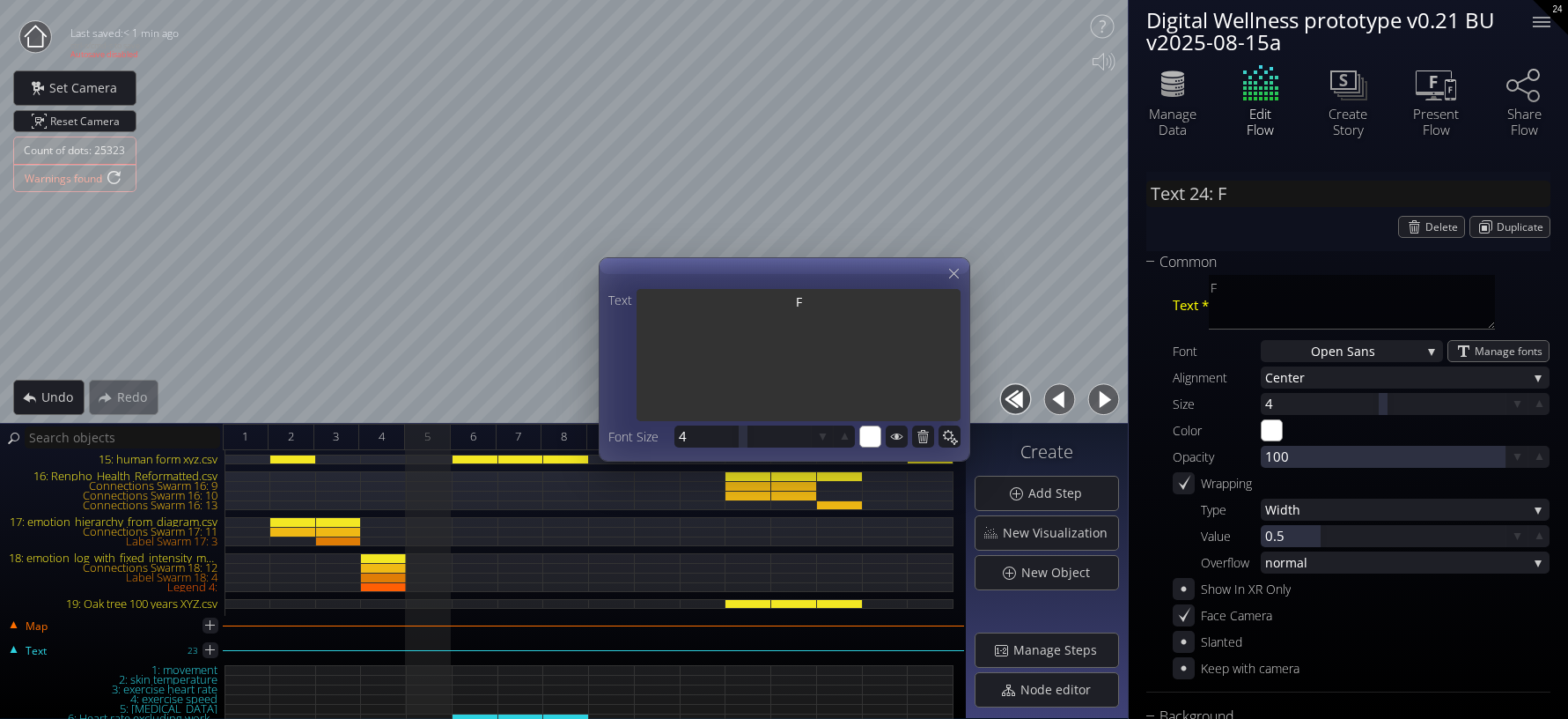
type input "Text 24: Fi"
type textarea "Fi"
type textarea "Fitl"
type input "Text 24: Fitl"
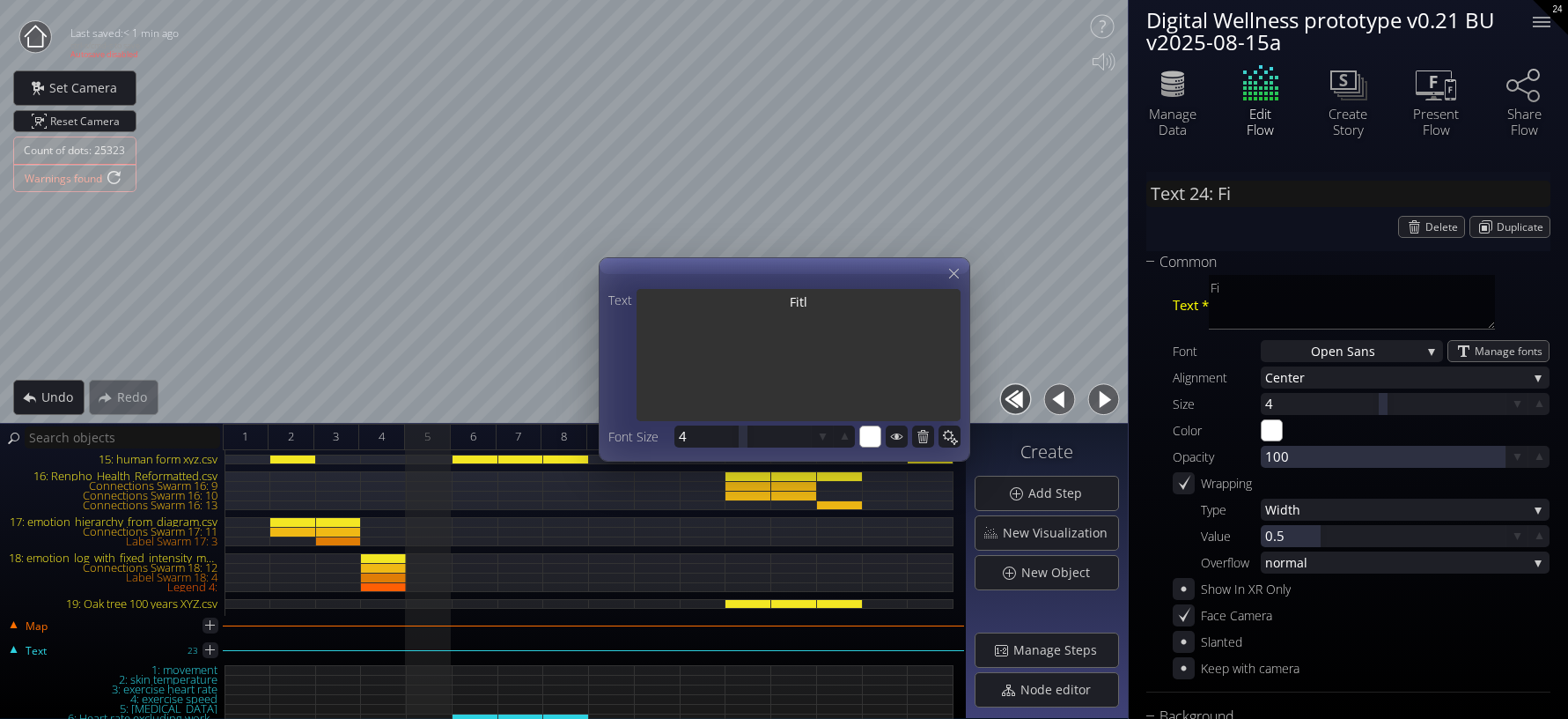
type textarea "Fitl"
type input "Text 24: Fitle"
type textarea "Fitle"
type input "Text 24: Fitler"
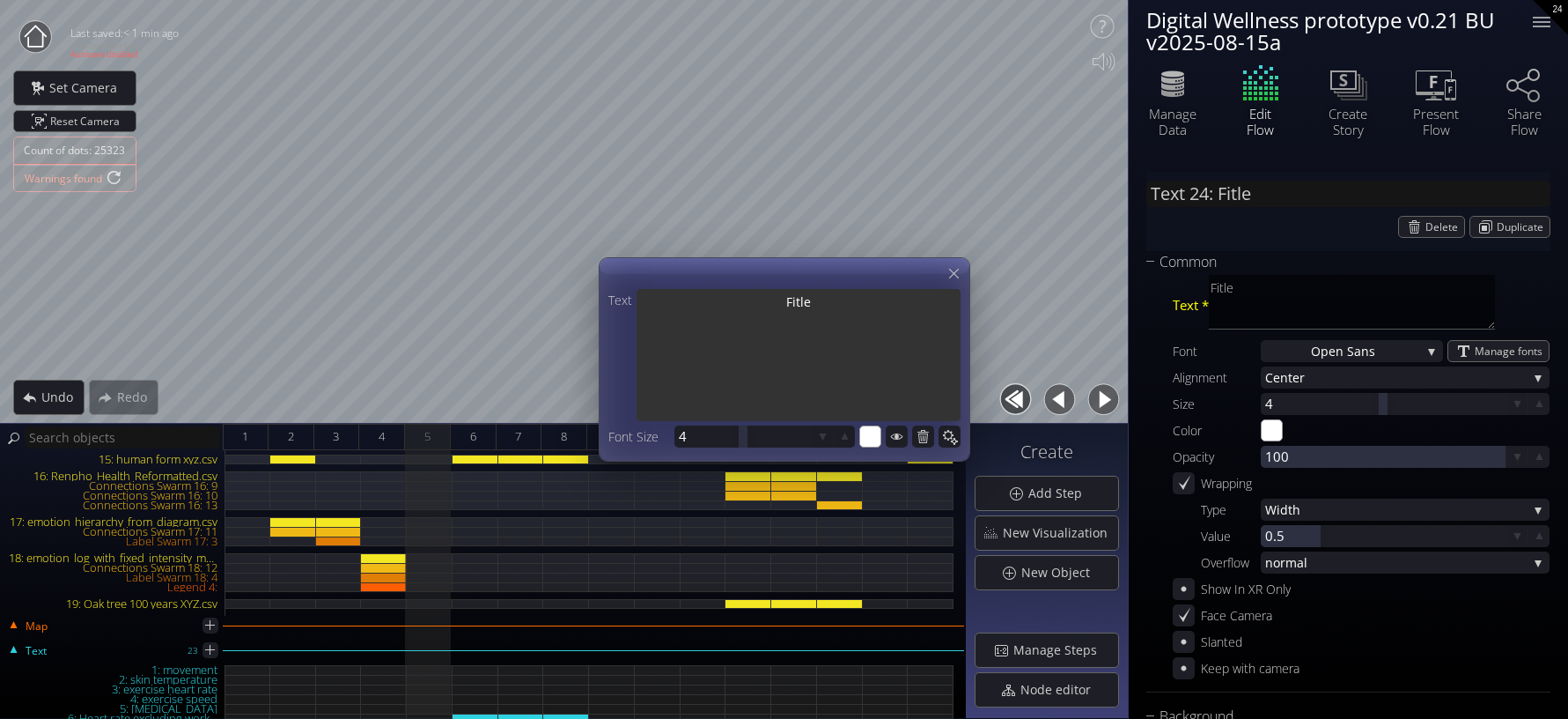
type textarea "Fitler"
type input "Text 24: Fitler"
type textarea "Fitler"
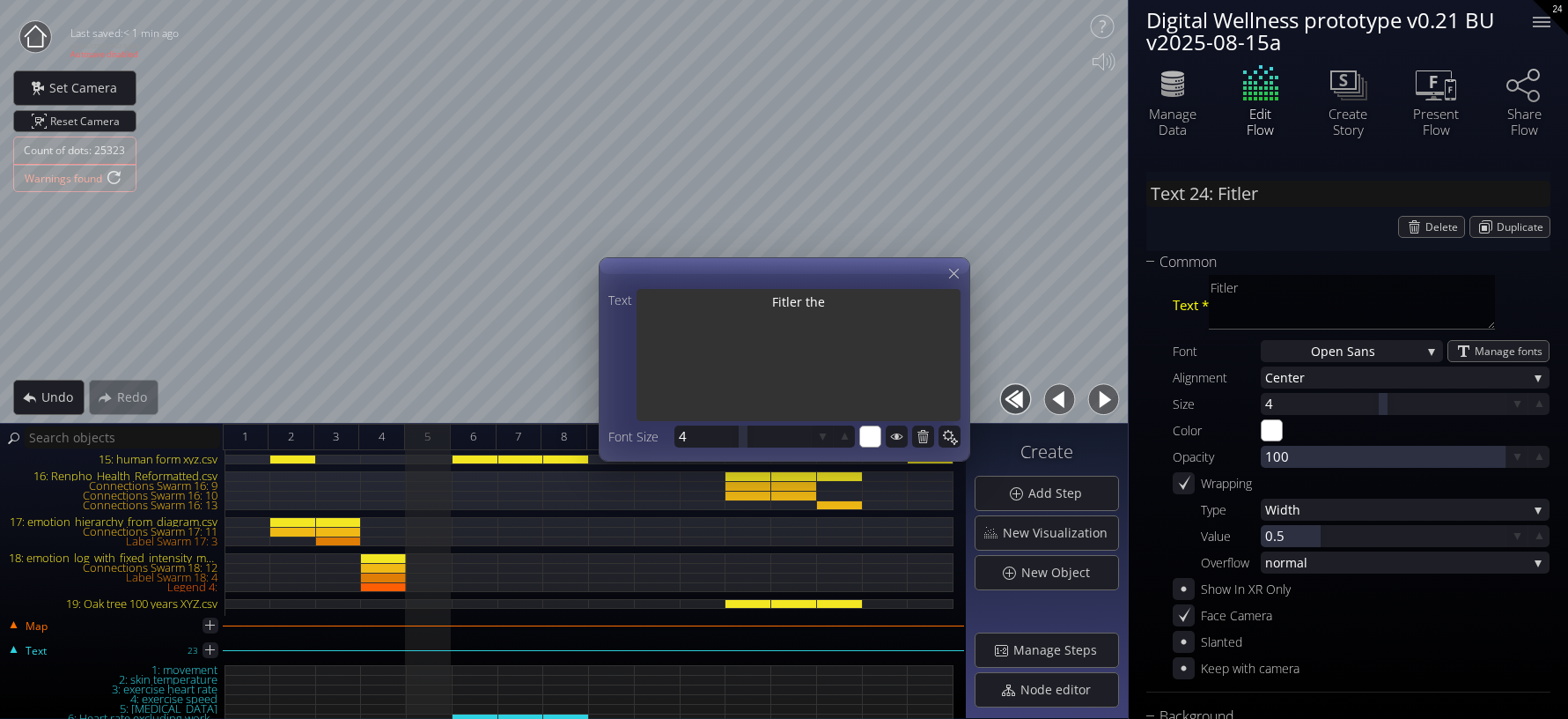
type textarea "Fitler the"
type input "Text 24: Fitler the"
type textarea "Fitler the"
type input "Text 24: Fitler the d"
type textarea "Fitler the d"
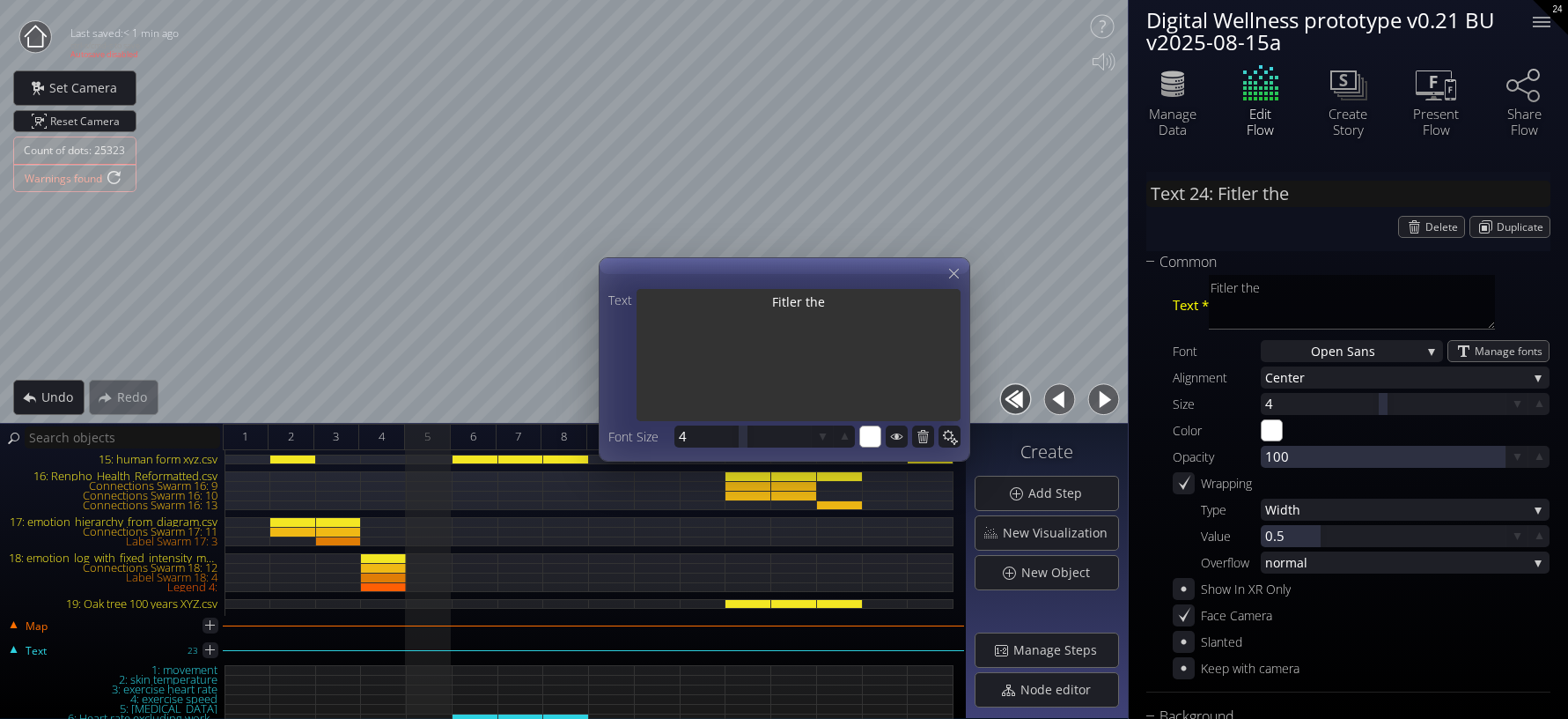
type textarea "Fitler the d"
type textarea "Fitler the da"
type input "Text 24: Fitler the da"
type textarea "Fitler the da"
type textarea "Fitler the dat"
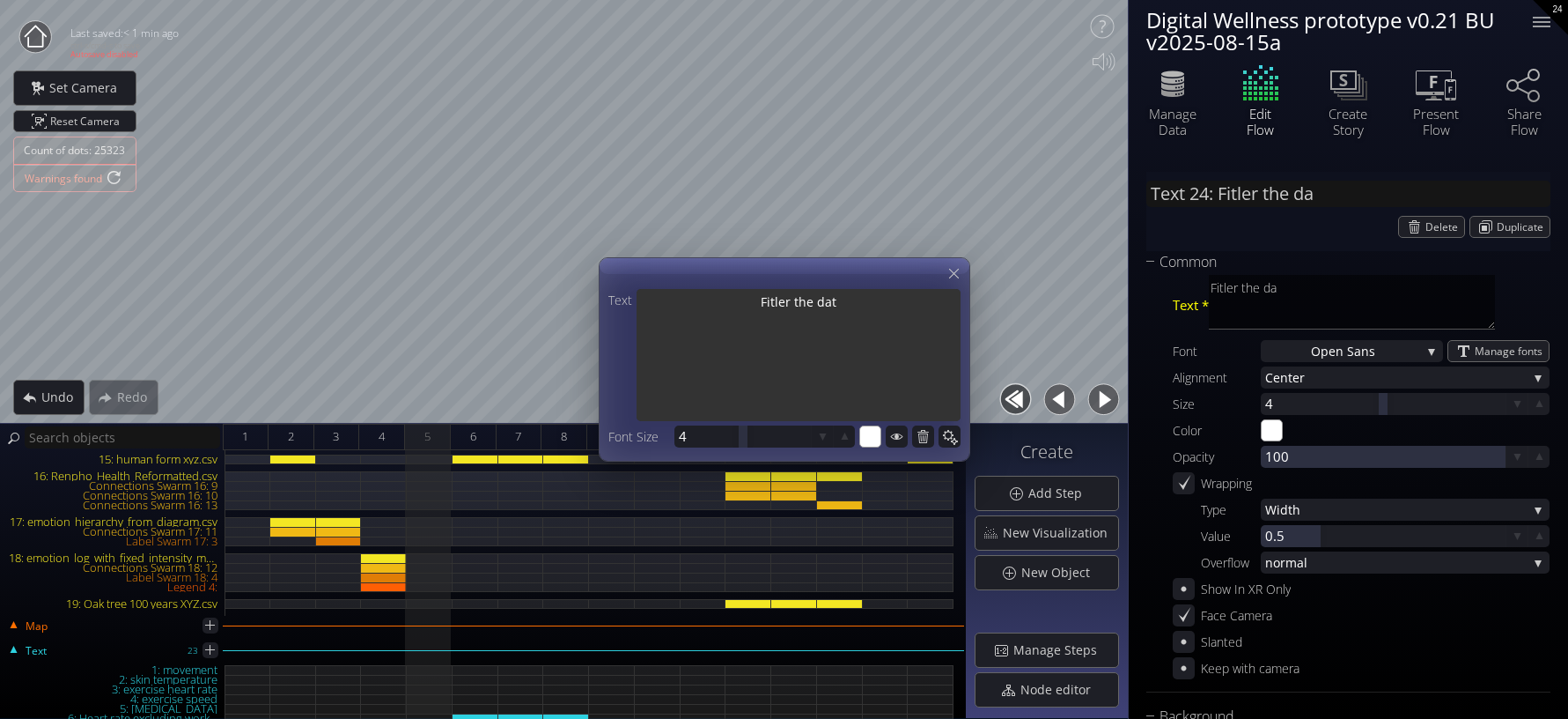
type input "Text 24: Fitler the dat"
type textarea "Fitler the dat"
type textarea "Fitler the data"
type input "Text 24: Fitler the data"
type textarea "Fitler the data"
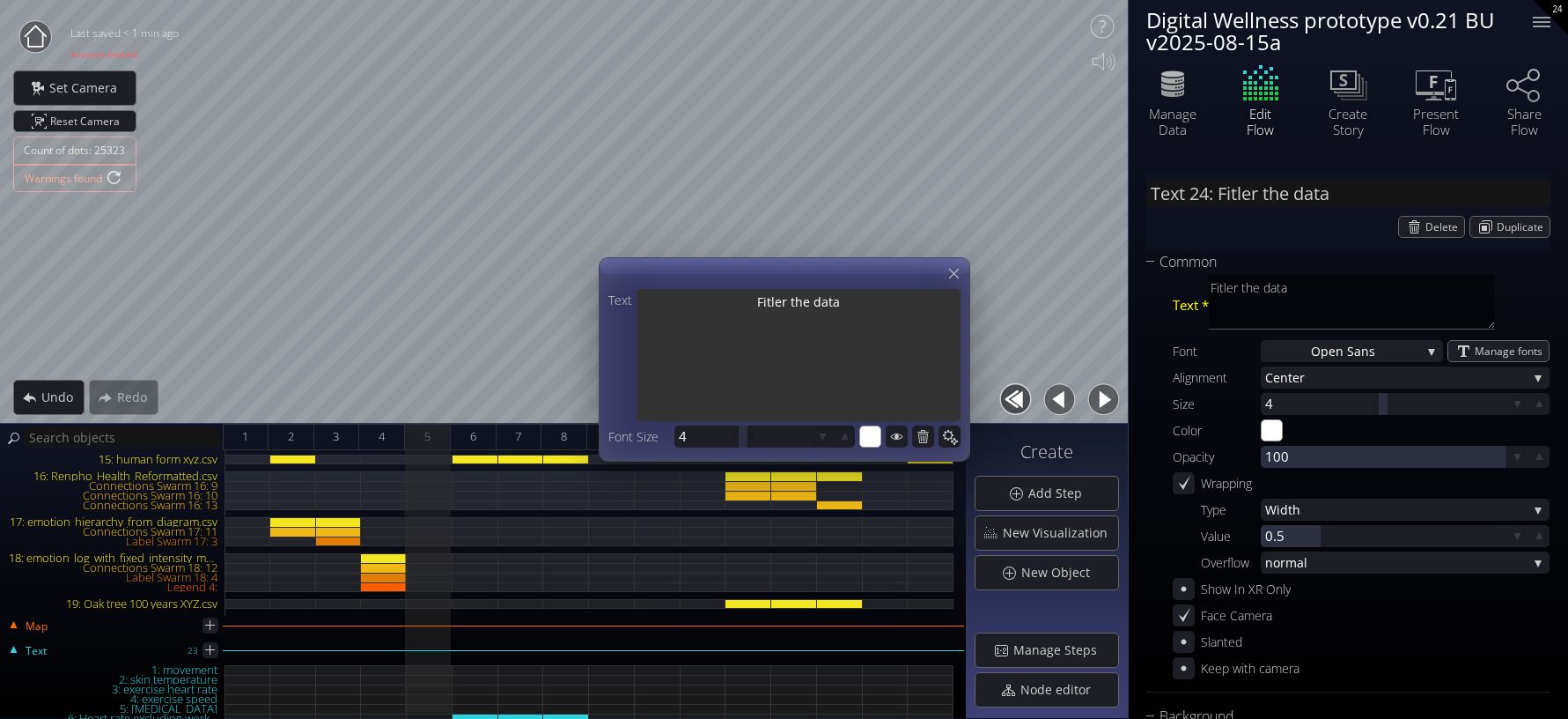
type input "Text 24: Fitler the data"
type textarea "Fitler the data"
type textarea "Fitler the data to"
type input "Text 24: Fitler the data to"
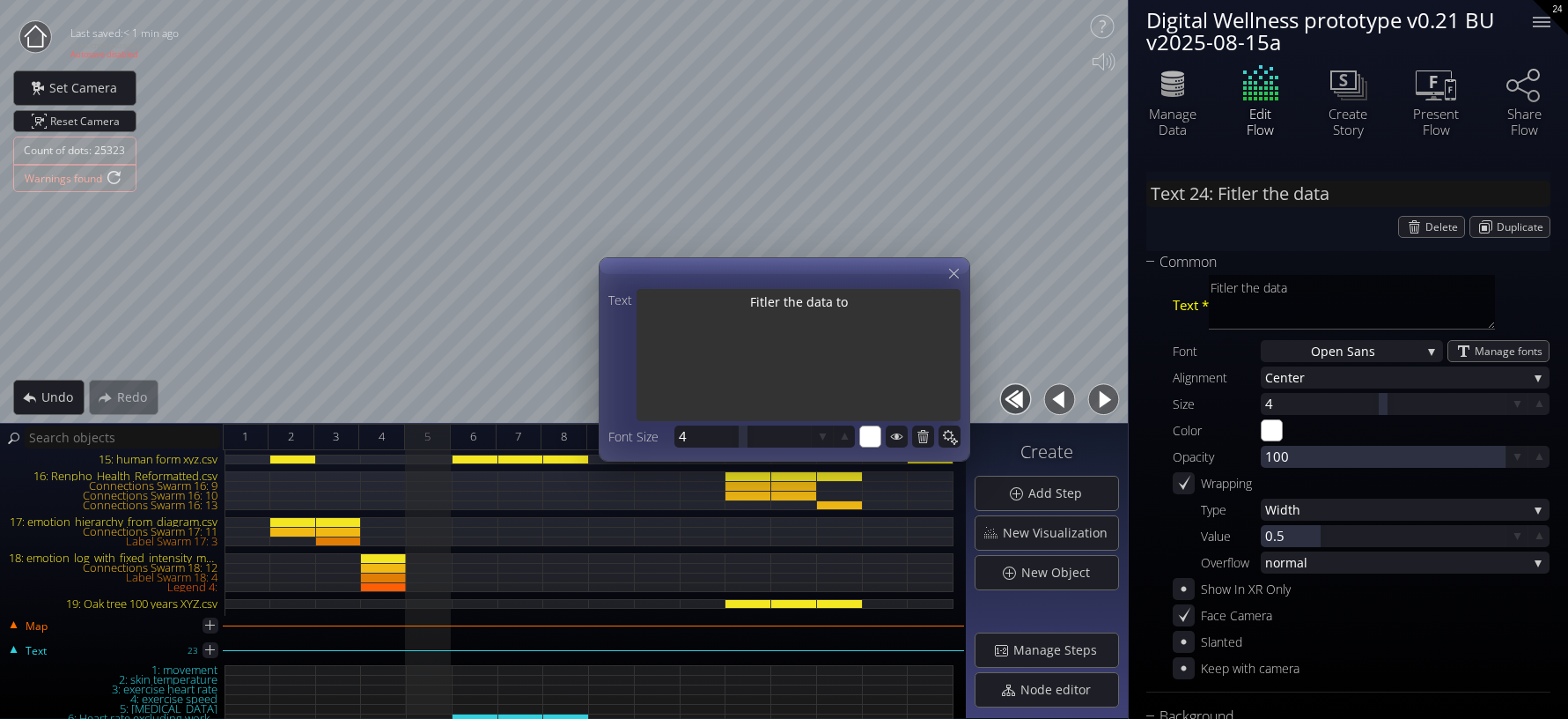
type textarea "Fitler the data to"
type textarea "Fitler the data to a"
type input "Text 24: Fitler the data to a"
type textarea "Fitler the data to a"
type input "Text 24: Fitler the data to an"
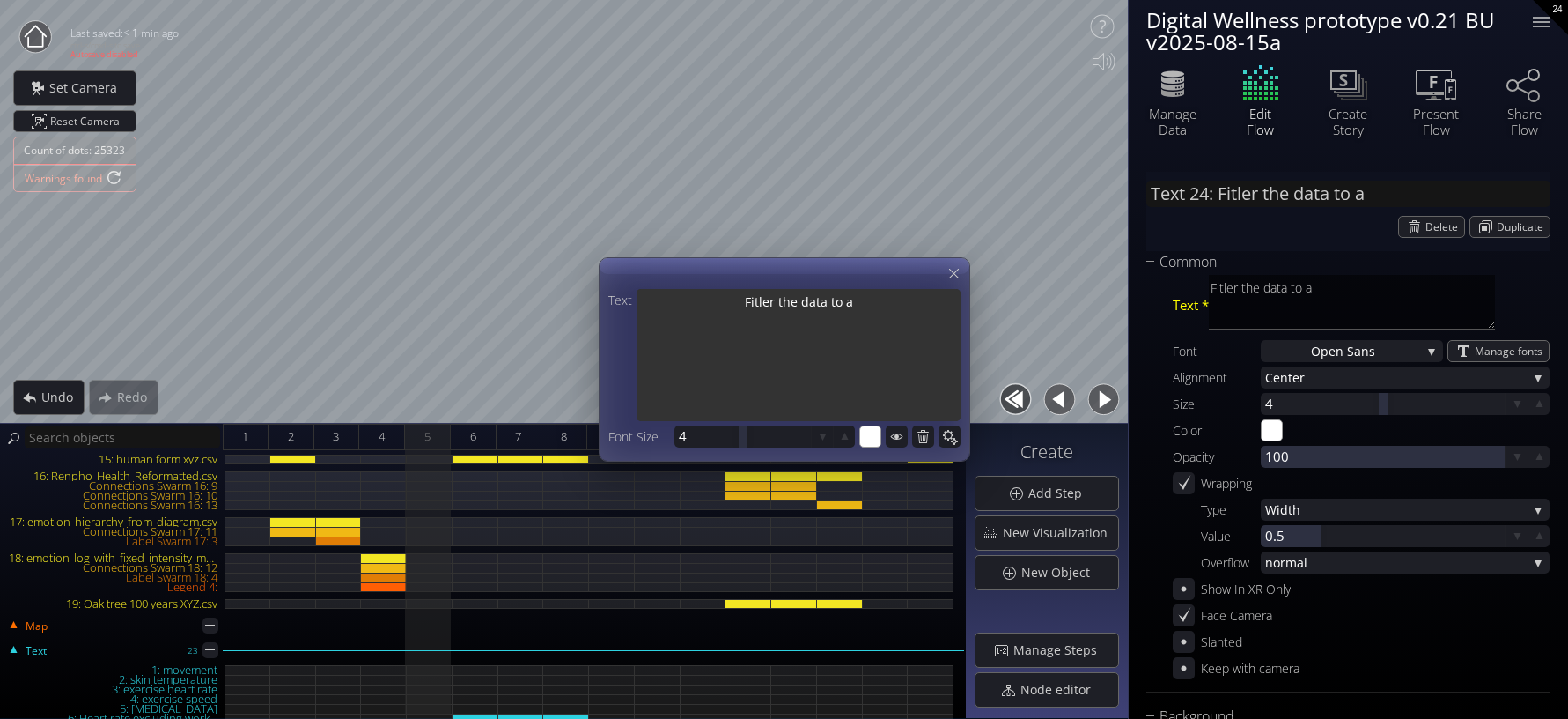
type textarea "Fitler the data to an"
type textarea "Fitler the data to any"
type input "Text 24: Fitler the data to any"
type textarea "Fitler the data to any"
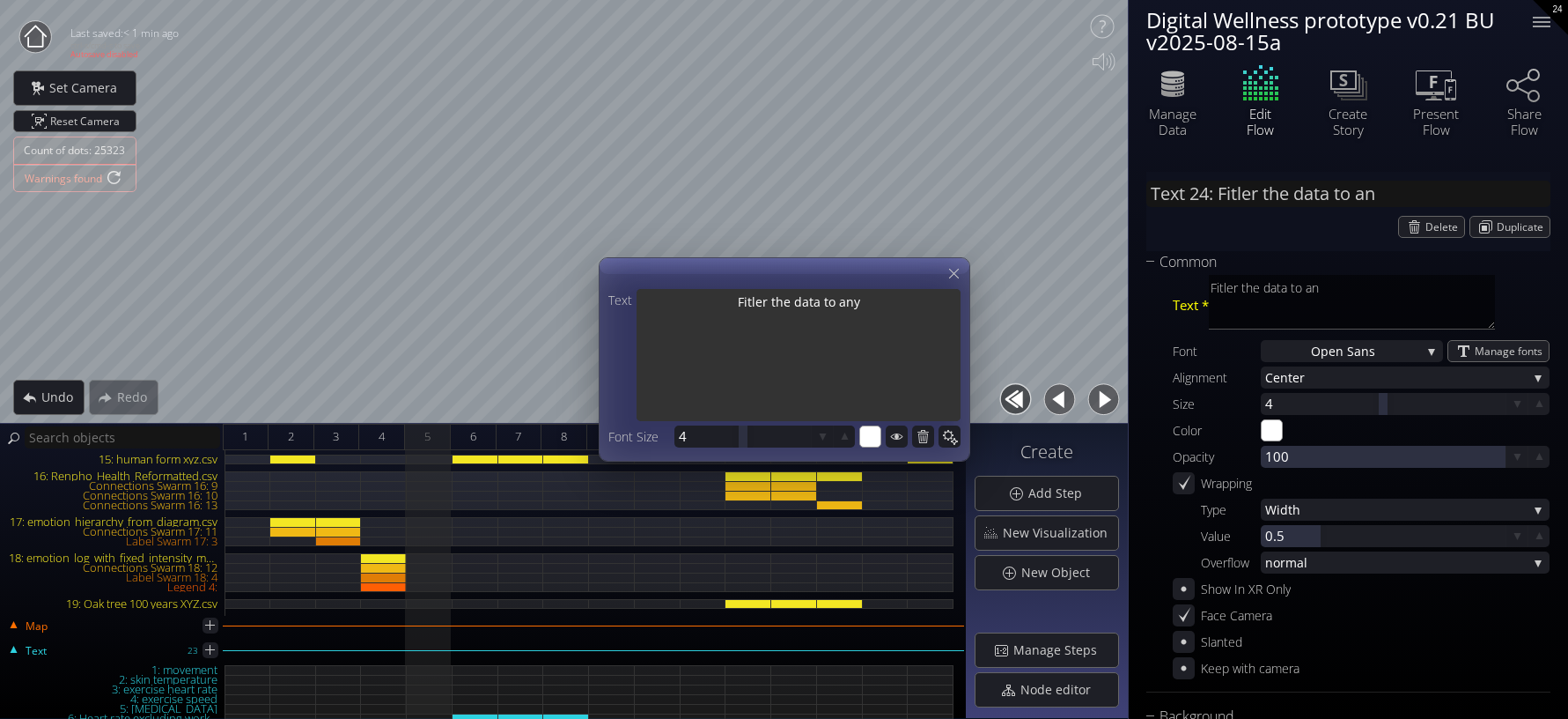
type textarea "Fitler the data to any"
type input "Text 24: Fitler the data to any d"
type textarea "Fitler the data to any d"
type textarea "Fitler the data to any da"
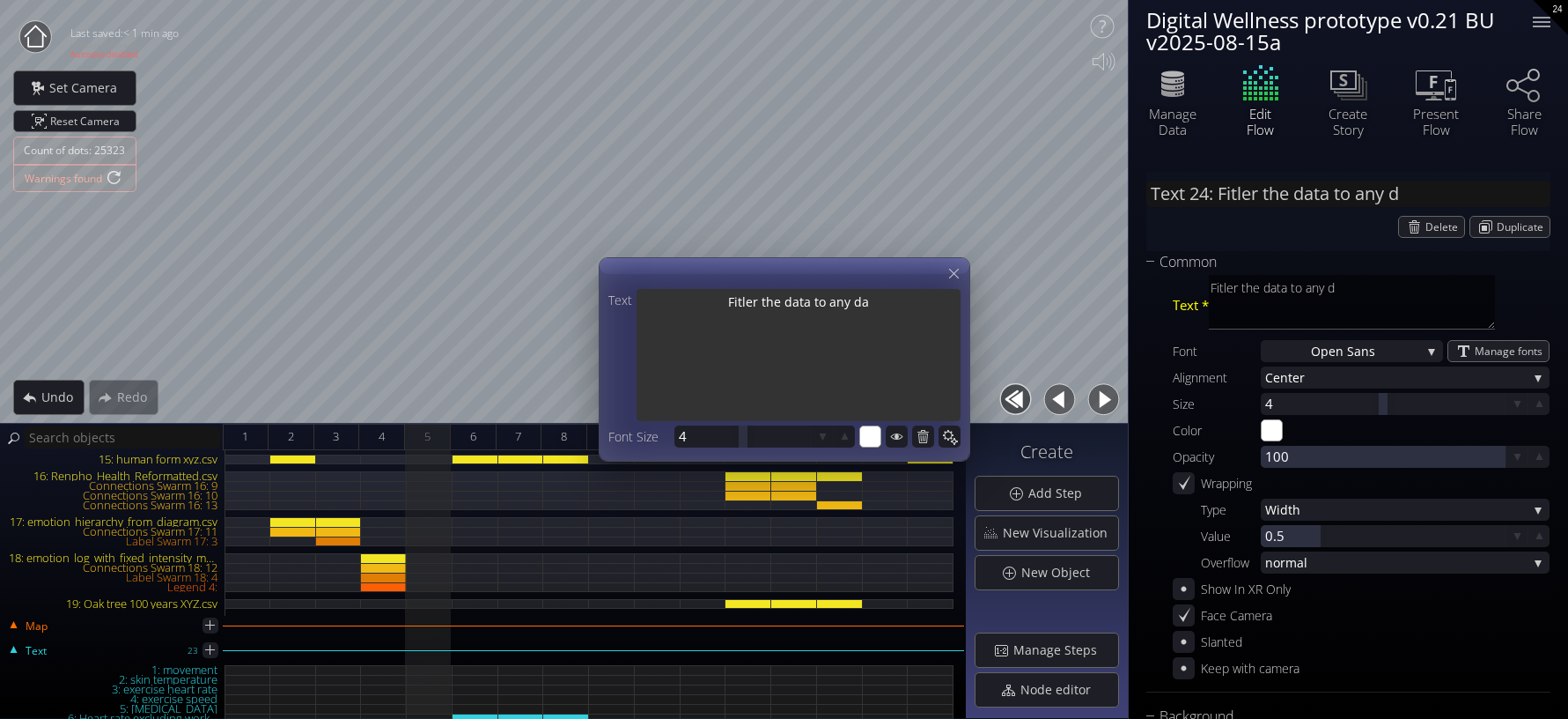
type input "Text 24: Fitler the data to any da"
type textarea "Fitler the data to any da"
type textarea "Fitler the data to any dat"
type input "Text 24: Fitler the data to any da..."
type textarea "Fitler the data to any dat"
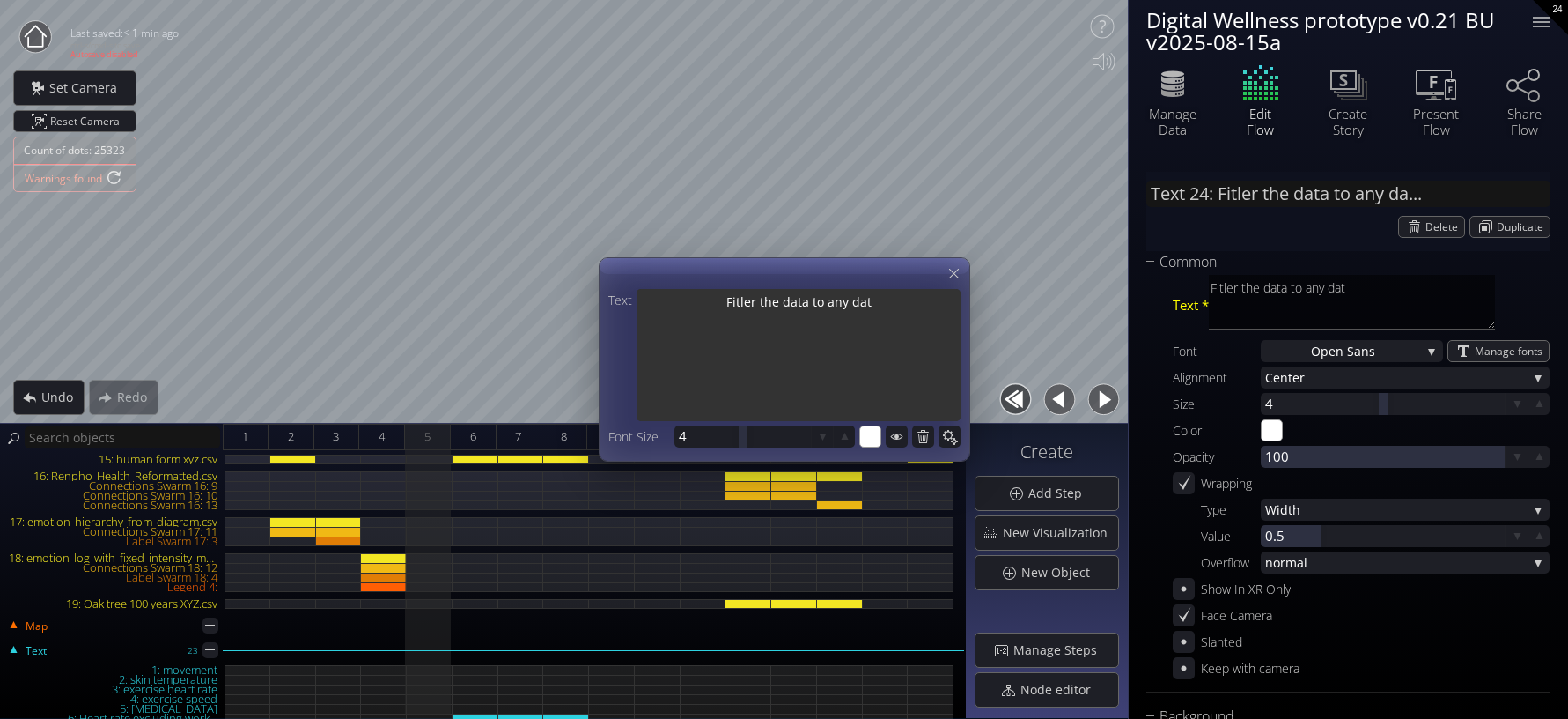
type input "Text 24: Fitler the data to any da"
type textarea "Fitler the data to any da"
type textarea "Fitler the data to any day"
type input "Text 24: Fitler the data to any da..."
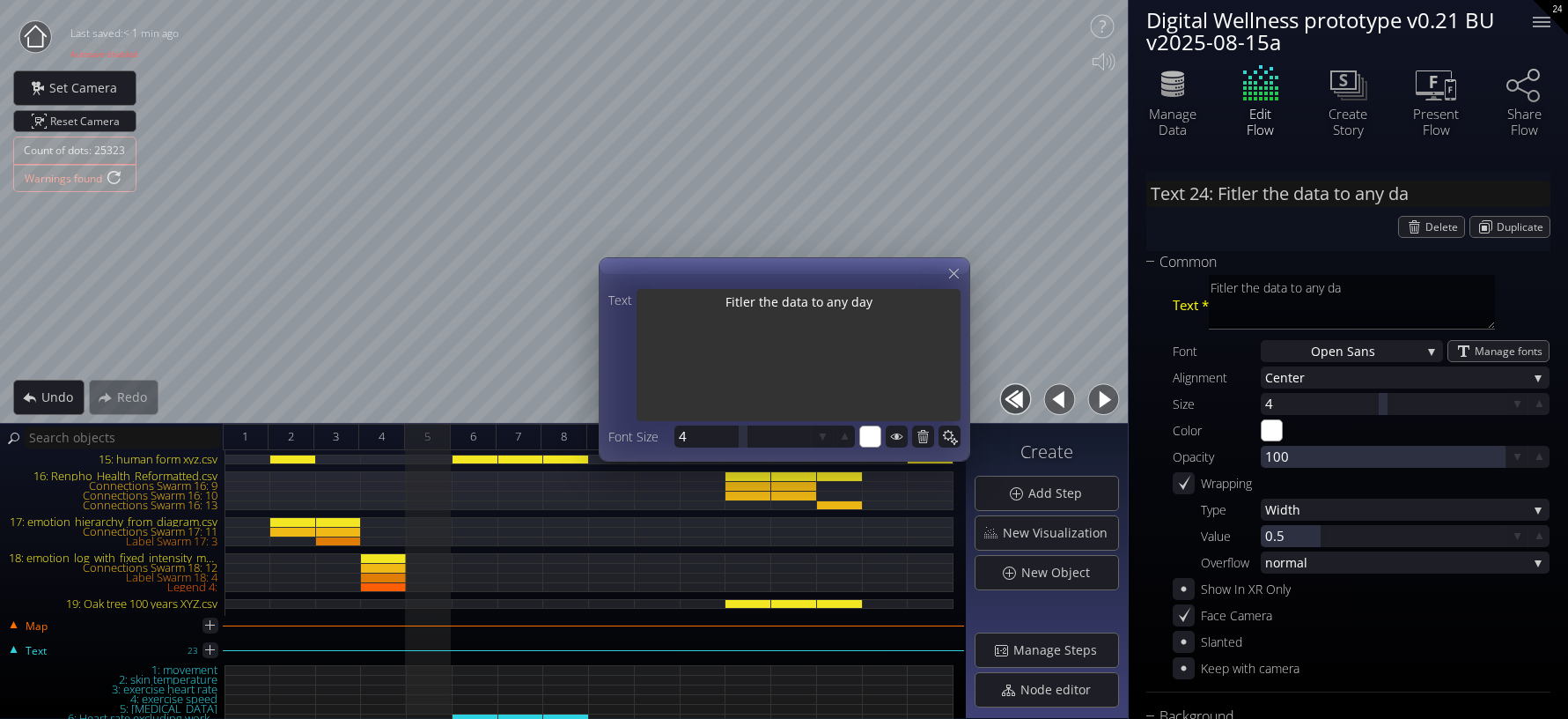
type textarea "Fitler the data to any day"
type textarea "Fitler the data to any day w"
type textarea "Fitler the data to any day whe"
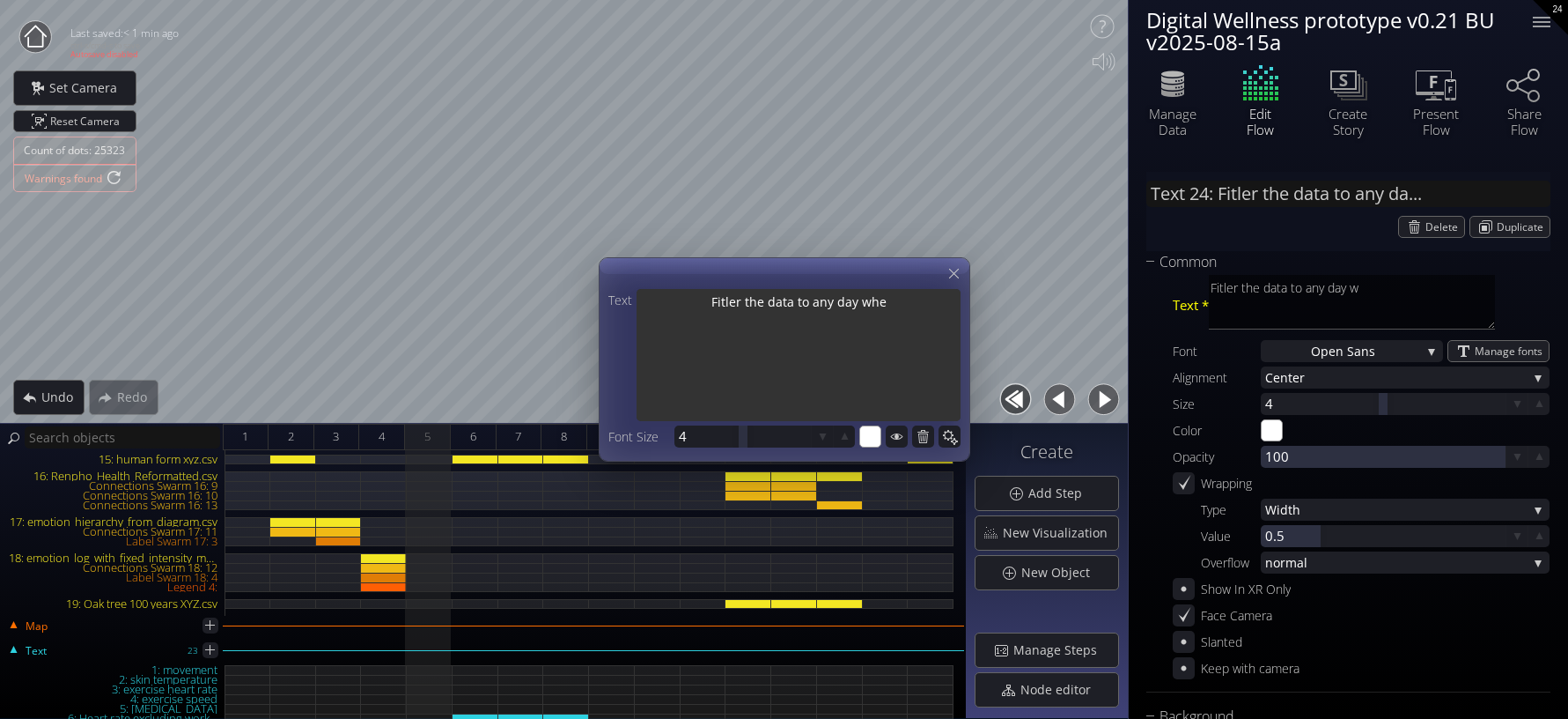
type textarea "Fitler the data to any day whe"
type textarea "Fitler the data to any day wher"
type textarea "Fitler the data to any day where"
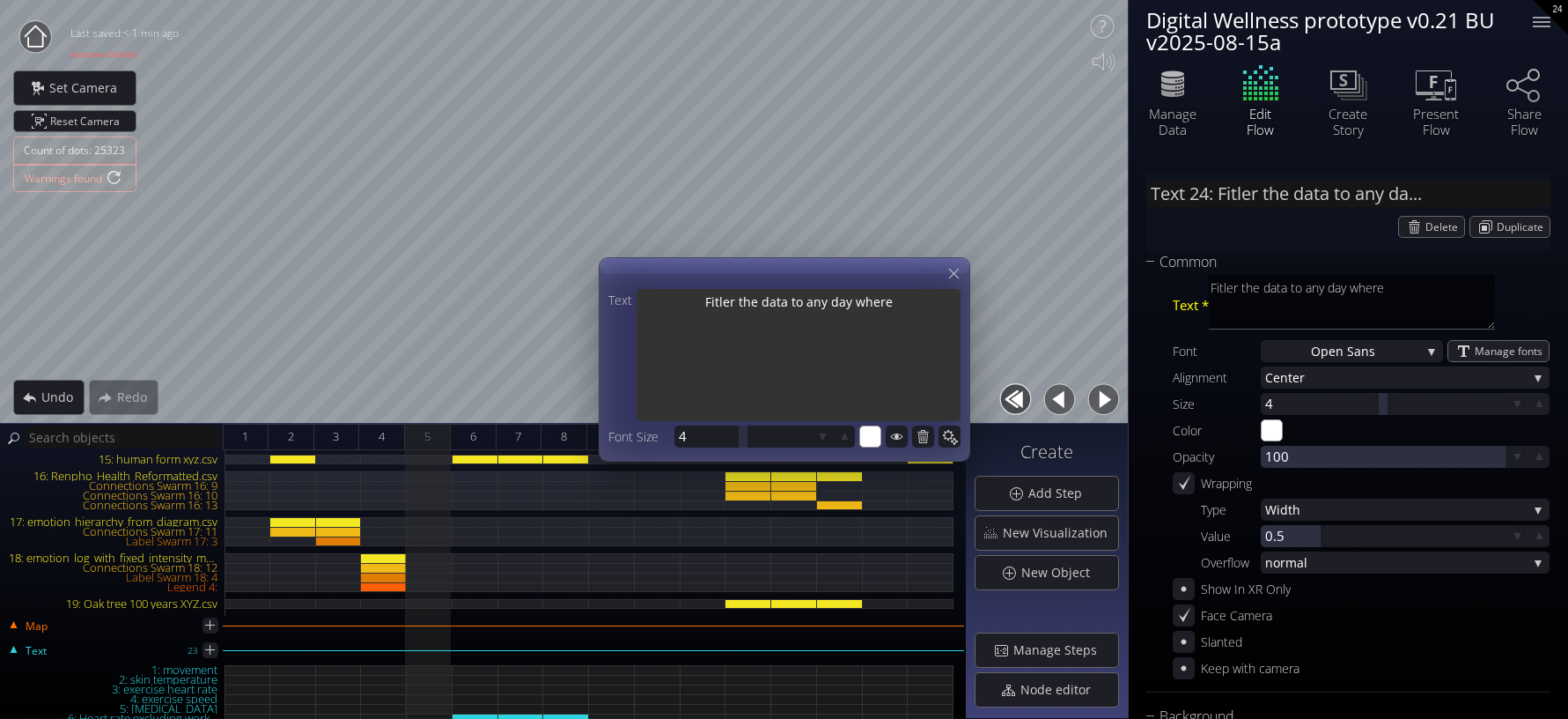
type textarea "Fitler the data to any day where"
type textarea "Fitler the data to any day where t"
type textarea "Fitler the data to any day where th"
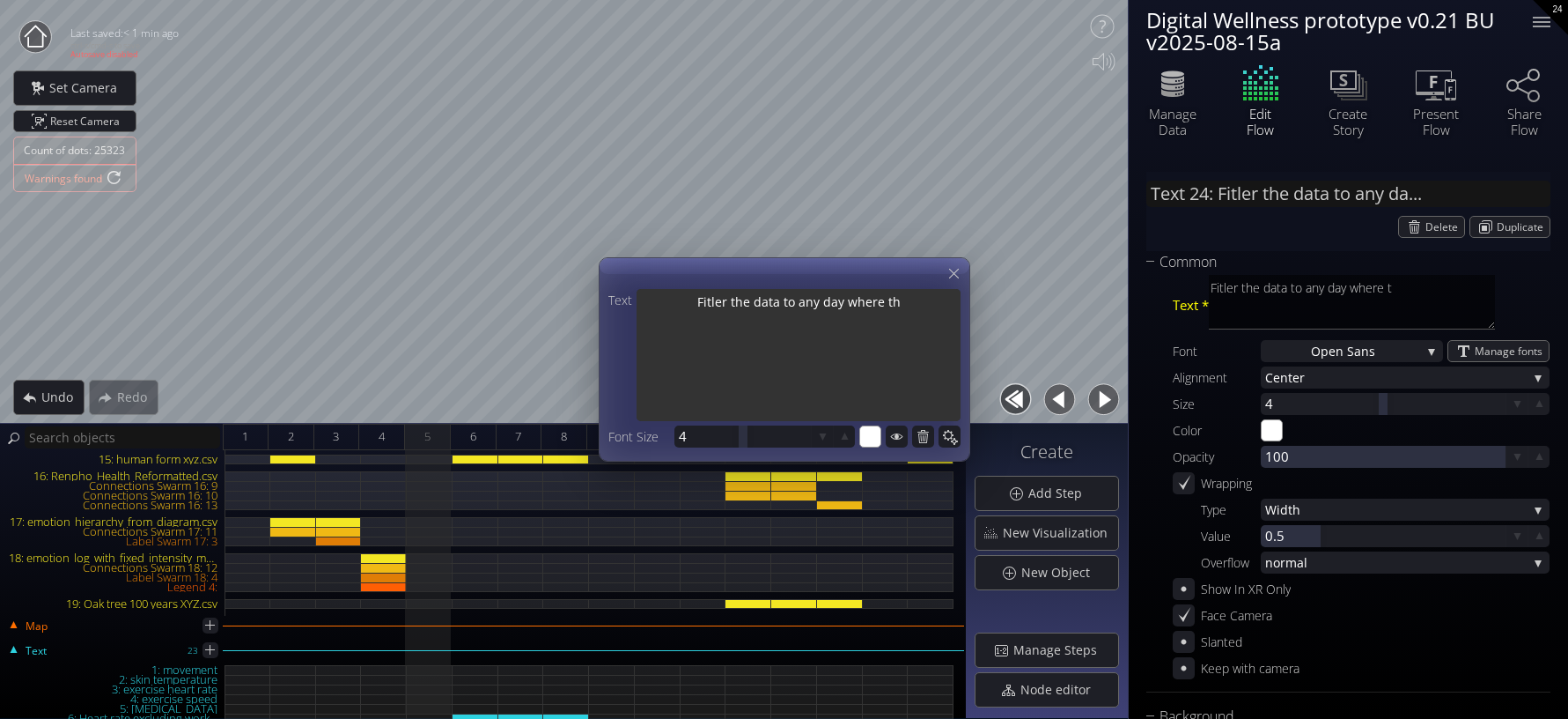
type textarea "Fitler the data to any day where th"
type textarea "Fitler the data to any day where the"
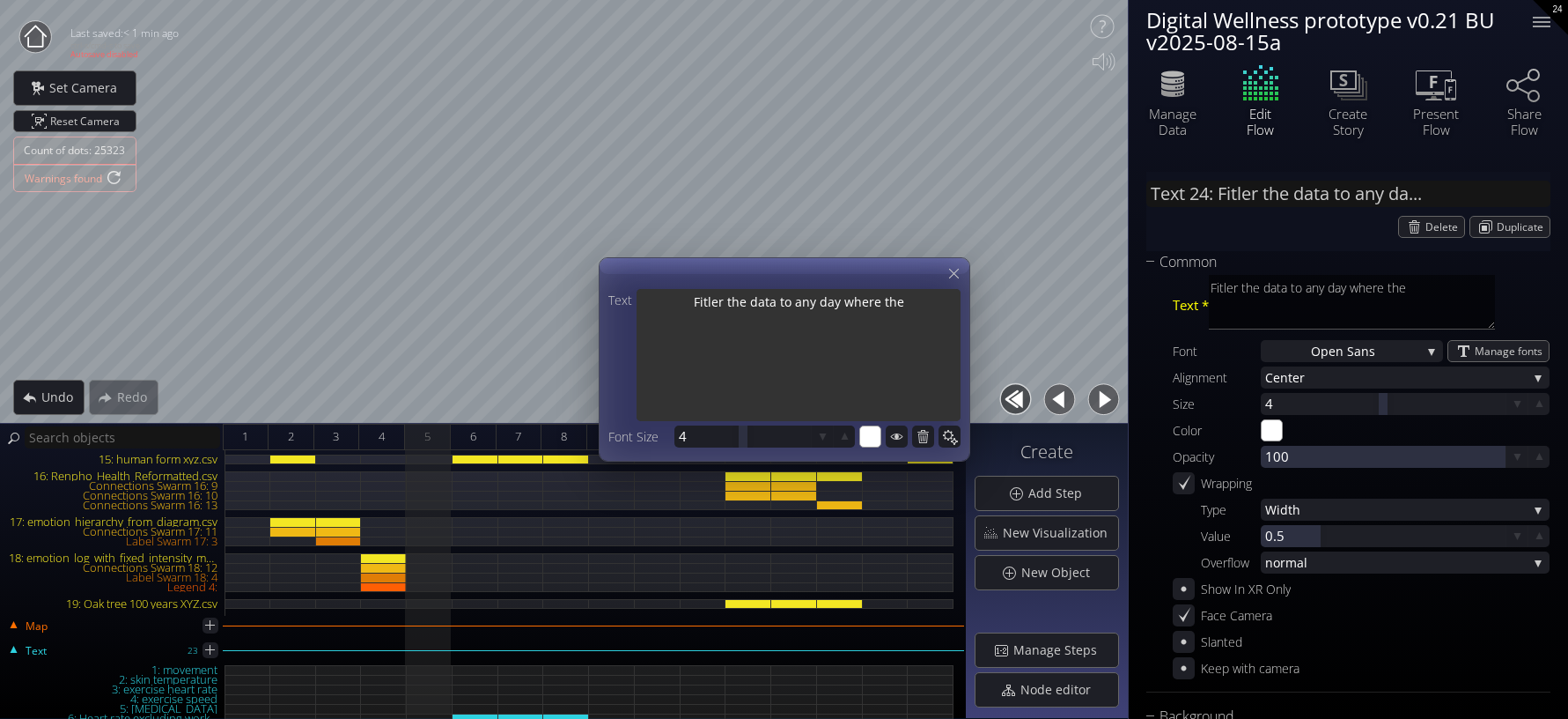
type textarea "Fitler the data to any day where the e"
type textarea "Fitler the data to any day where the em"
type textarea "Fitler the data to any day where the emo"
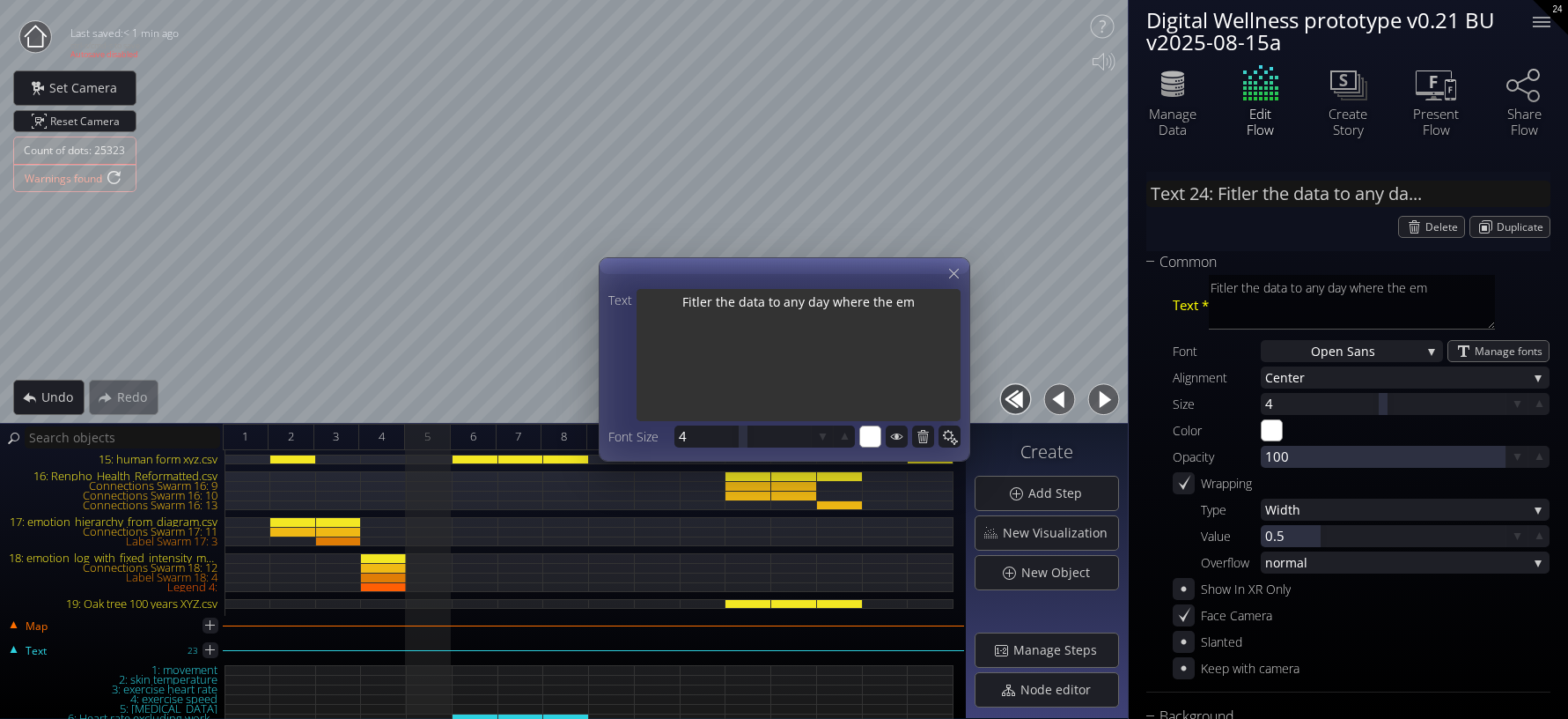
type textarea "Fitler the data to any day where the emo"
type textarea "Fitler the data to any day where the emotio"
type textarea "Fitler the data to any day where the emotion"
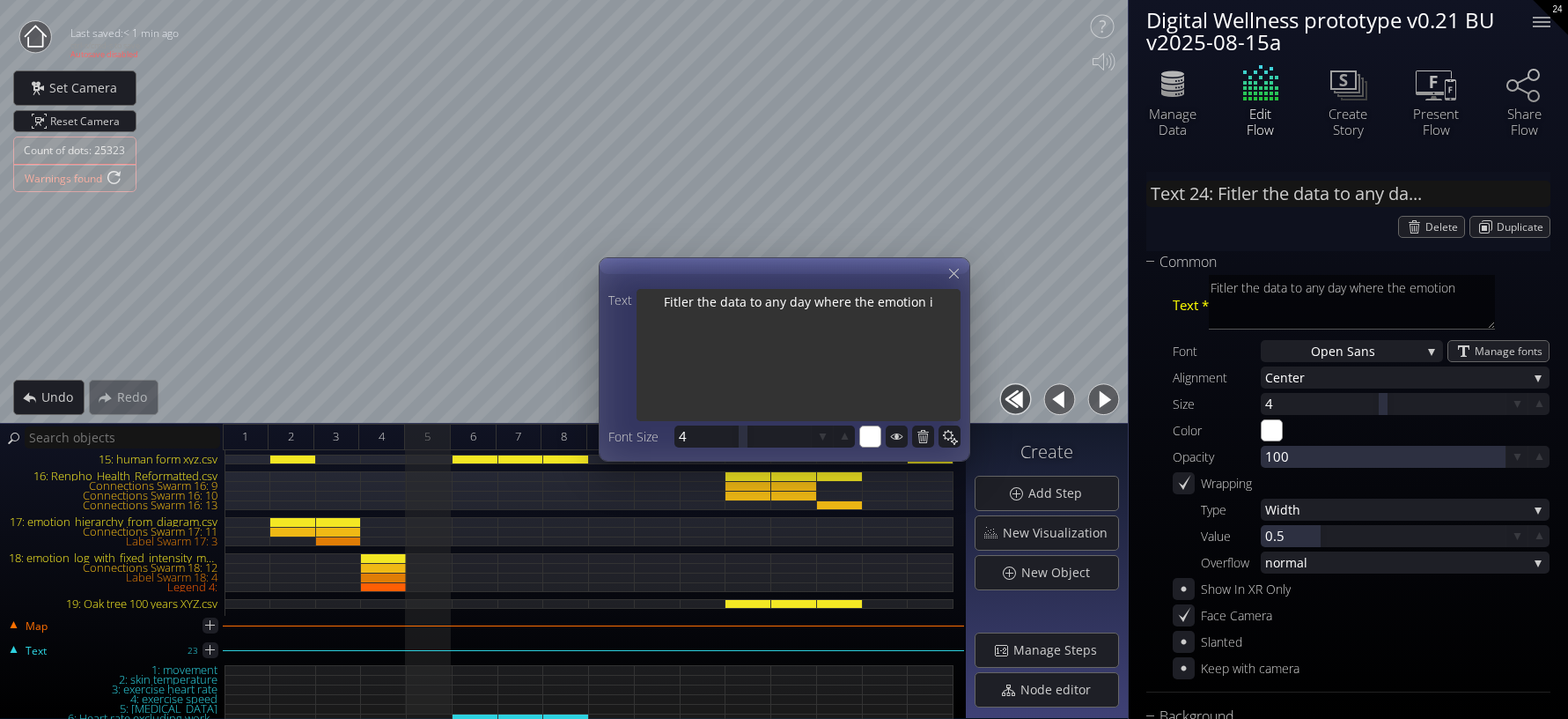
type textarea "Fitler the data to any day where the emotion is"
type textarea "Fitler the data to any day where the emotion is r"
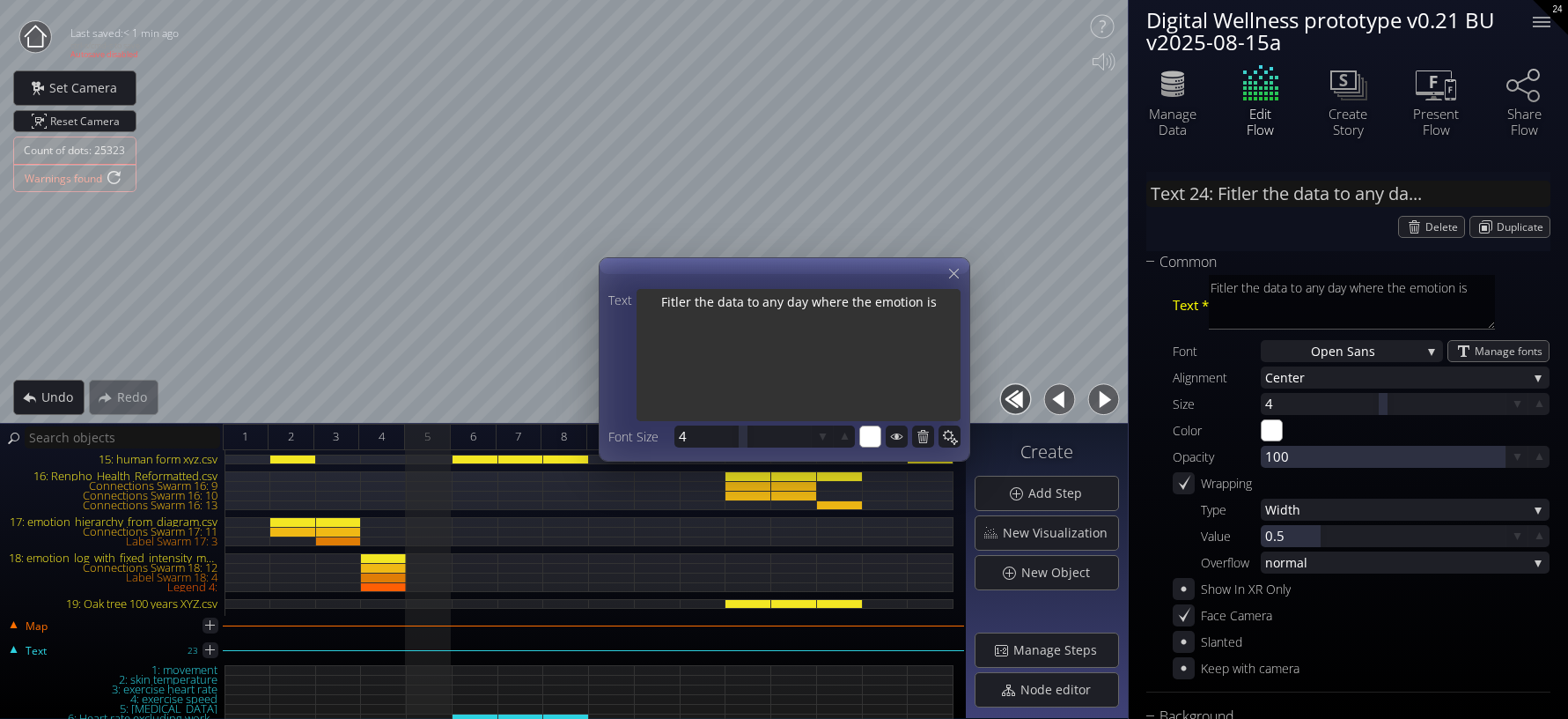
type textarea "Fitler the data to any day where the emotion is r"
type textarea "Fitler the data to any day where the emotion is re"
type textarea "Fitler the data to any day where the emotion is res"
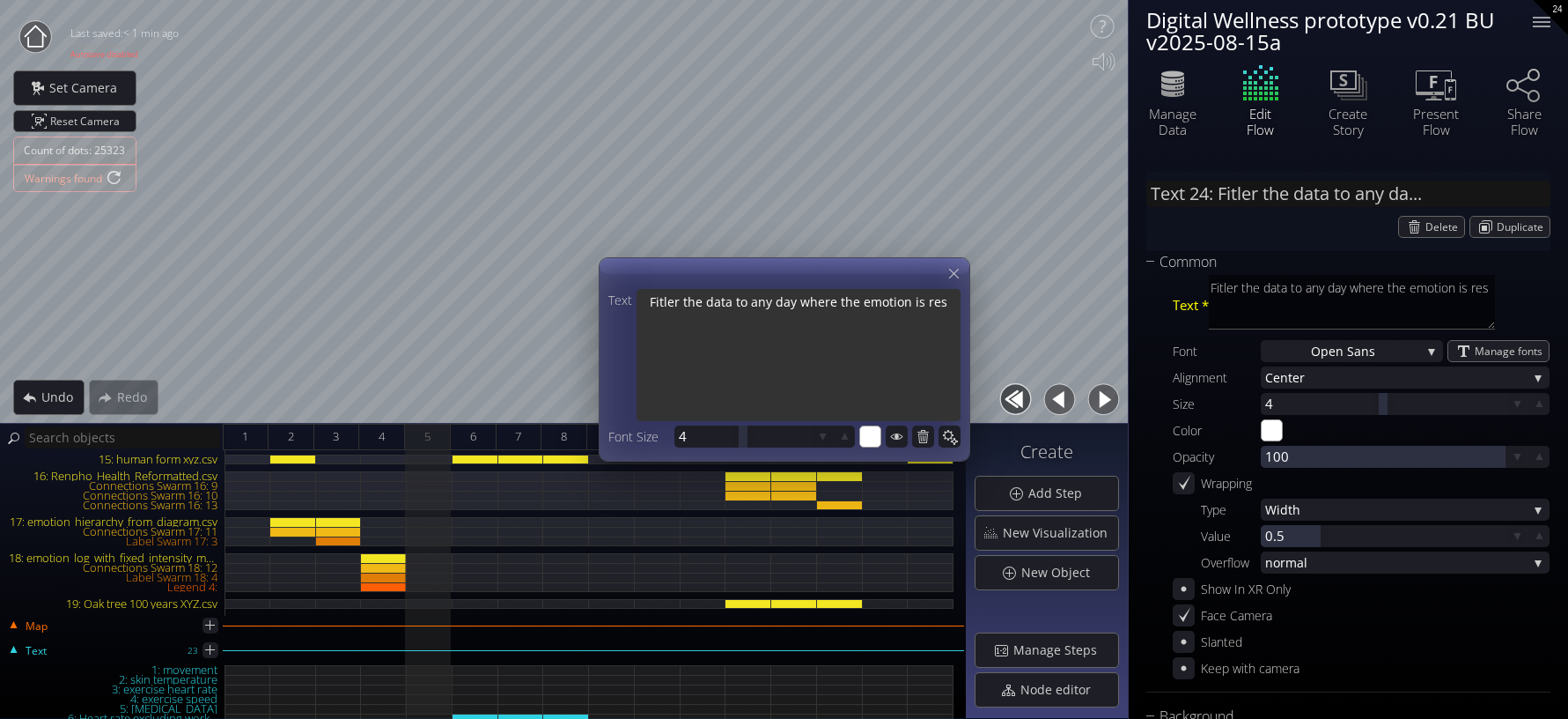
type textarea "Fitler the data to any day where the emotion is rest"
type textarea "Fitler the data to any day where the emotion is restl"
type textarea "Fitler the data to any day where the emotion is restle"
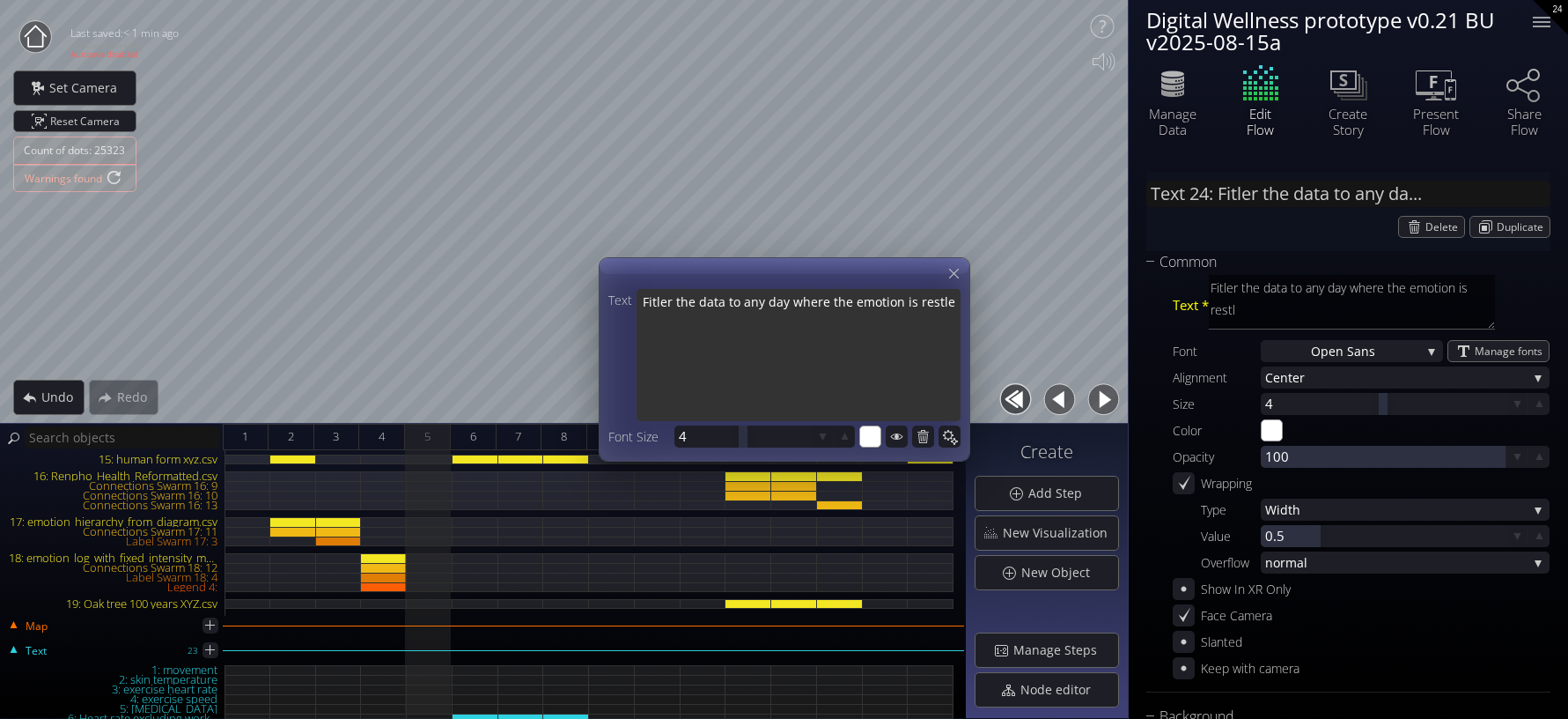
type textarea "Fitler the data to any day where the emotion is restle"
type textarea "Fitler the data to any day where the emotion is restles"
type textarea "Fitler the data to any day where the emotion is restless"
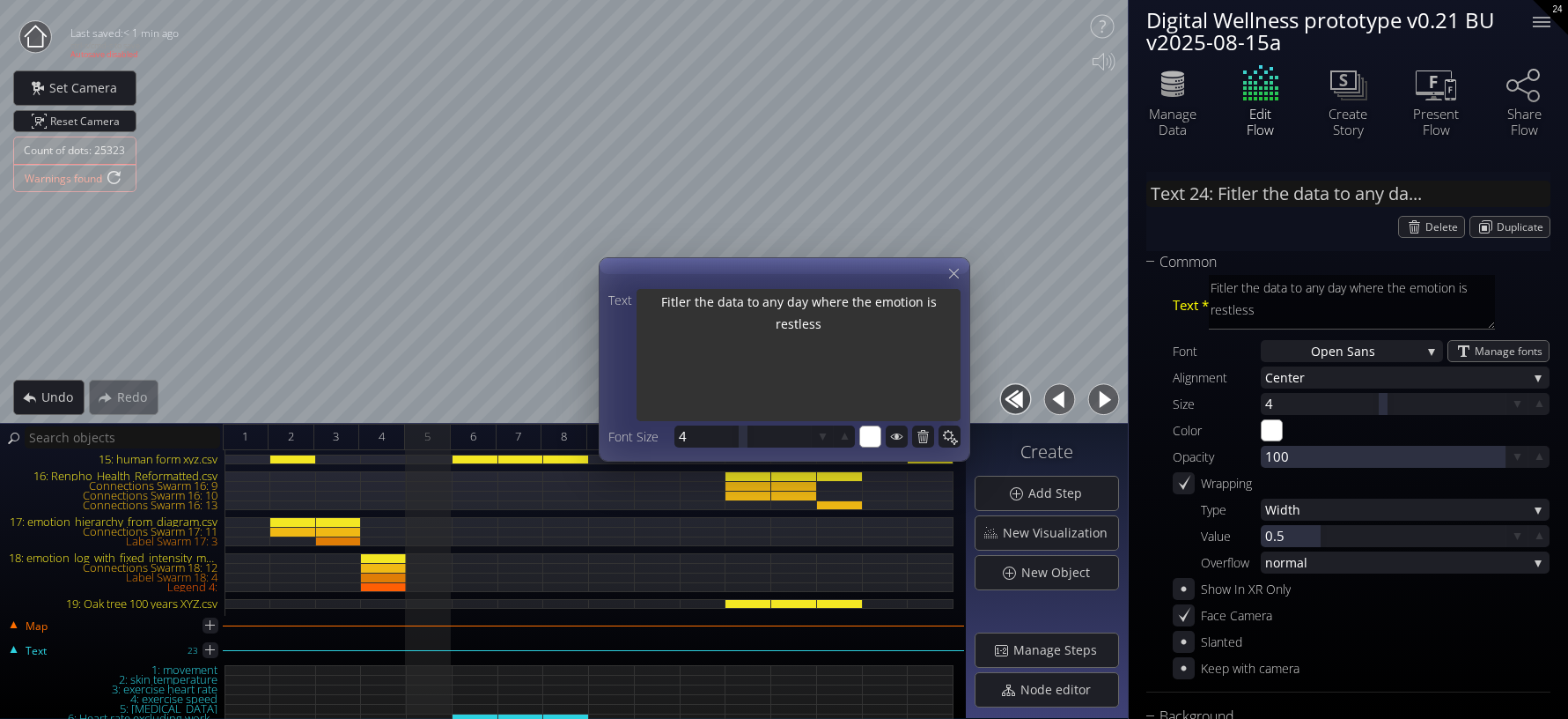
click at [655, 305] on textarea "Fitler the data to any day where the emotion is restless" at bounding box center [798, 357] width 324 height 136
type input "Text 24: Filer the data to any day..."
type textarea "Filer the data to any day where the emotion is restless"
type input "Text 24: Filler the data to any da..."
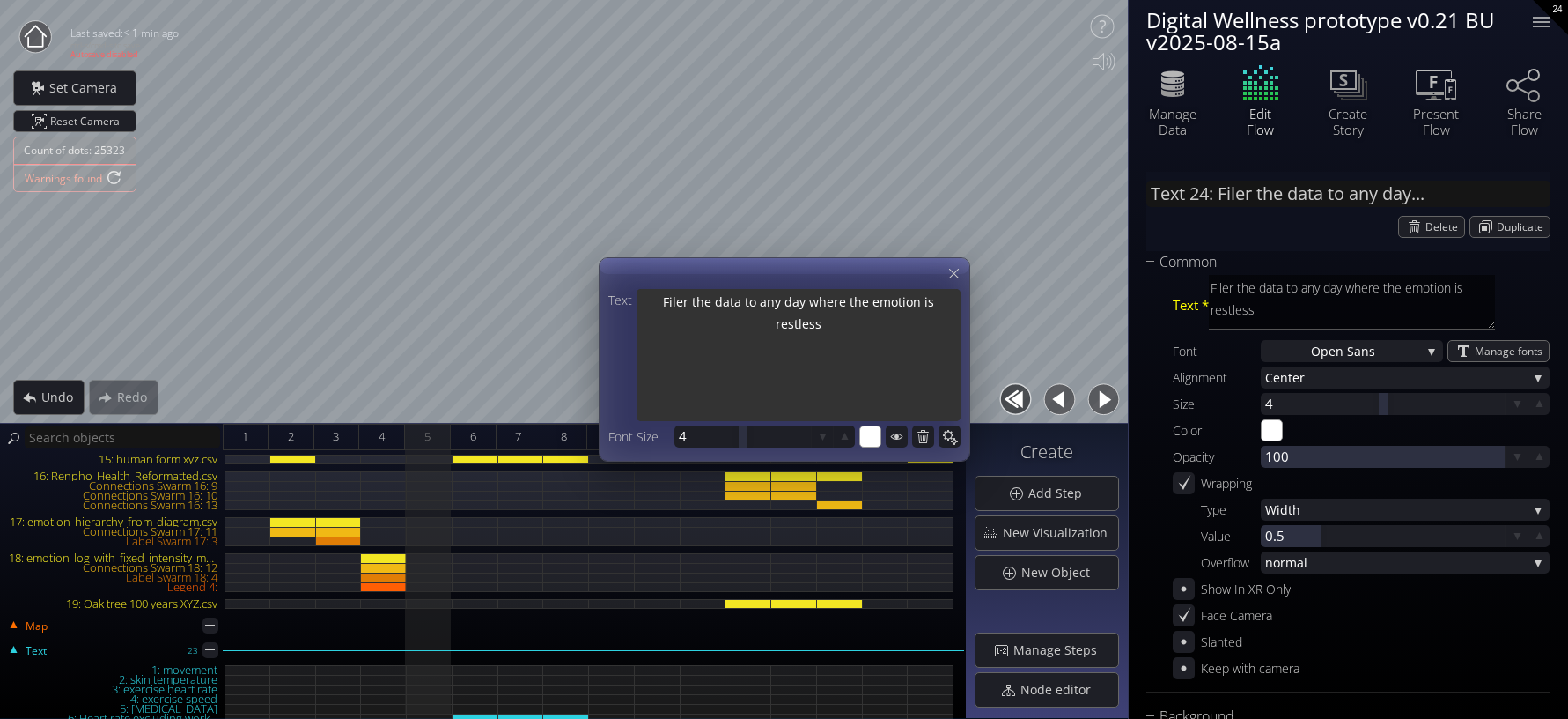
type textarea "Filler the data to any day where the emotion is restless"
type textarea "Filtler the data to any day where the emotion is restless"
type input "Text 24: Filtler the data to any d..."
type textarea "Filtler the data to any day where the emotion is restless"
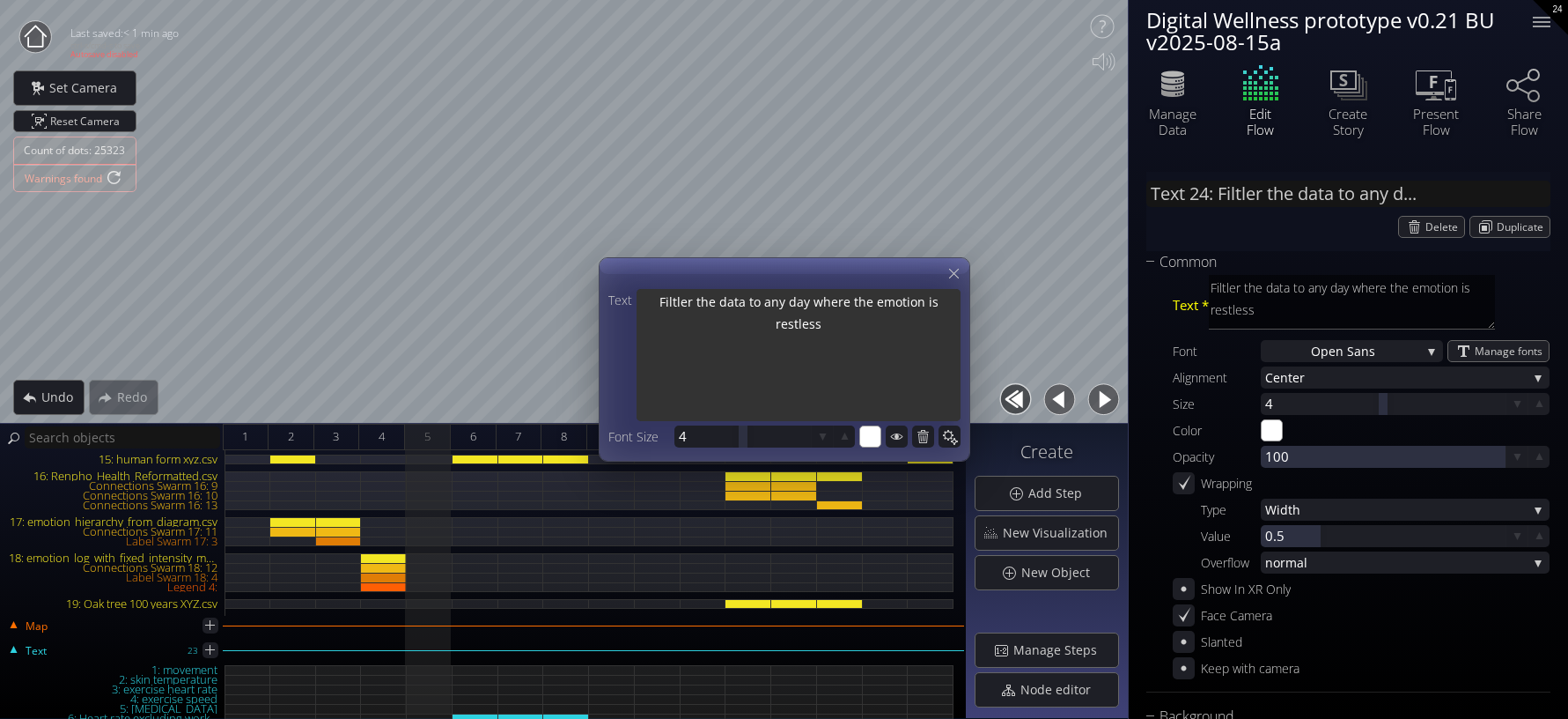
type input "Text 24: Filter the data to any da..."
type textarea "Filter the data to any day where the emotion is restless"
type input "Text 24: AFilter the data to any d..."
type textarea "AFilter the data to any day where the emotion is restless"
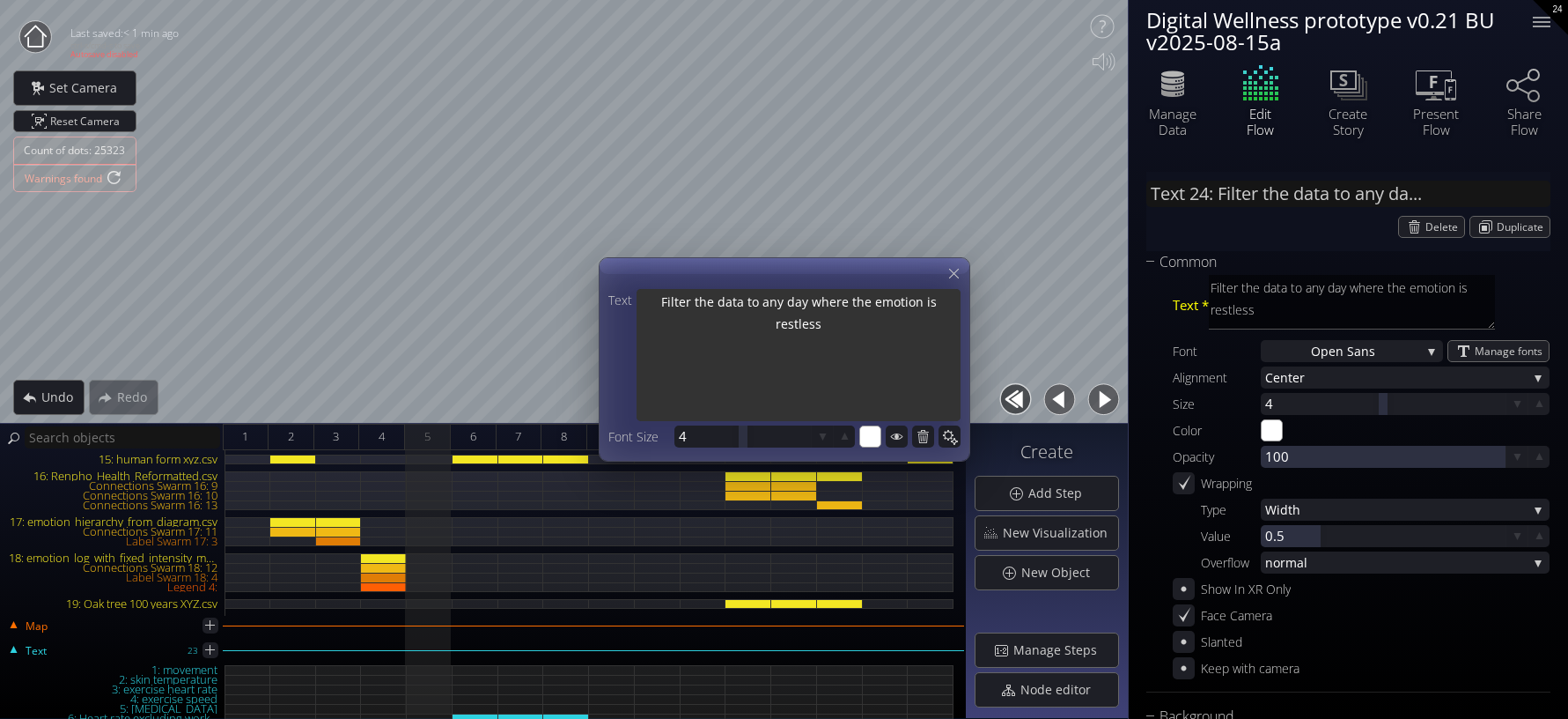
type textarea "AFilter the data to any day where the emotion is restless"
type input "Text 24: AIFilter the data to any ..."
type textarea "AIFilter the data to any day where the emotion is restless"
type input "Text 24: AFilter the data to any d..."
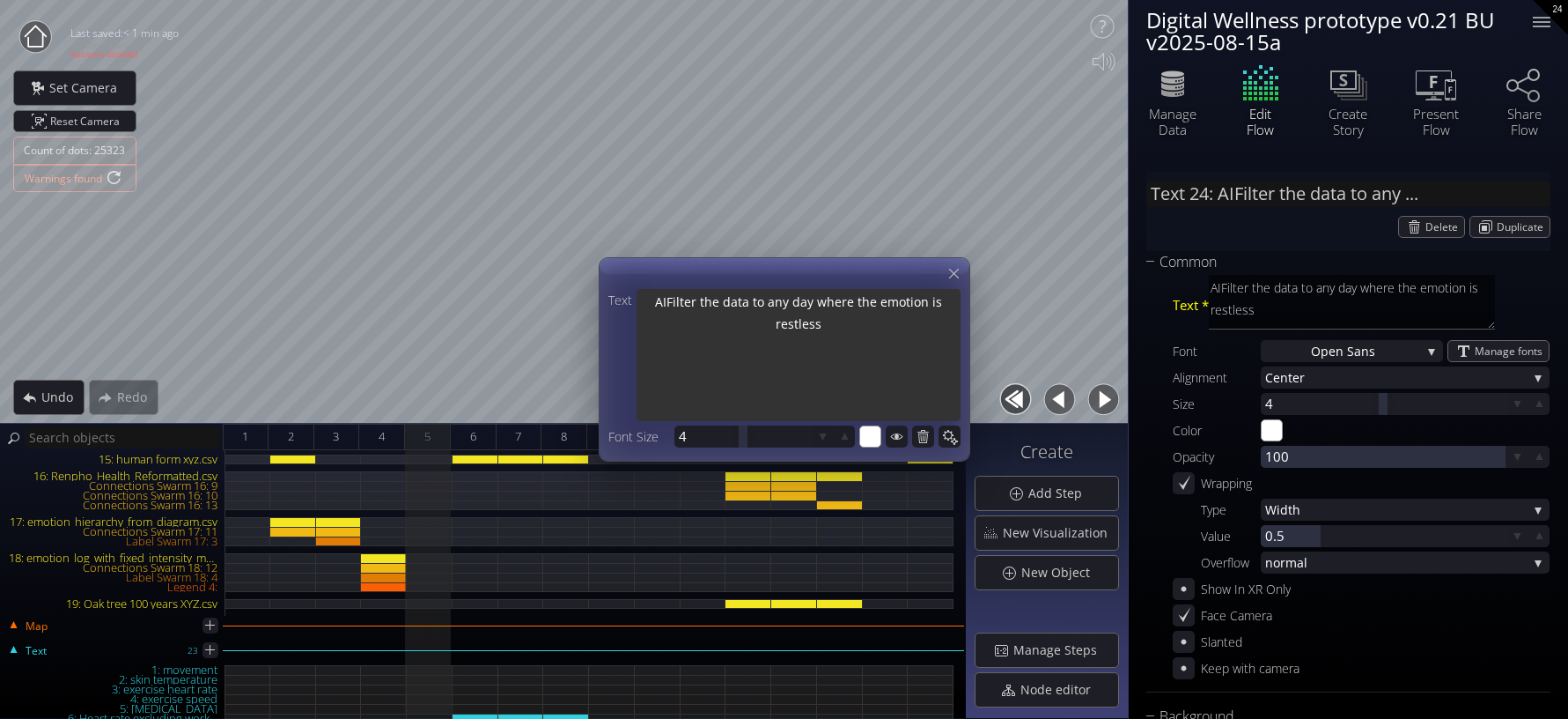
type textarea "AFilter the data to any day where the emotion is restless"
type input "Text 24: Filter the data to any da..."
type textarea "Filter the data to any day where the emotion is restless"
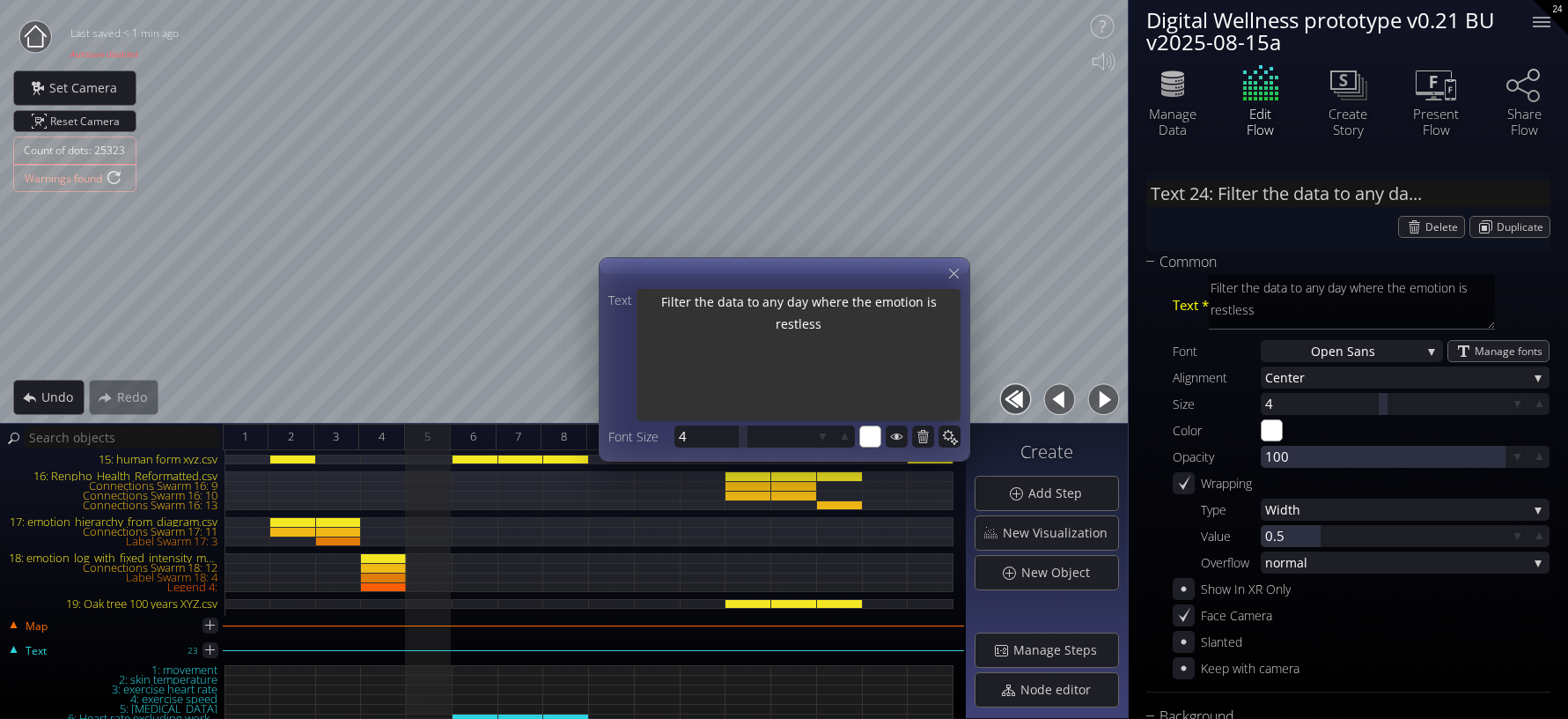
type input "Text 24: SFilter the data to any d..."
type textarea "SFilter the data to any day where the emotion is restless"
type input "Text 24: SaFilter the data to any ..."
type textarea "SaFilter the data to any day where the emotion is restless"
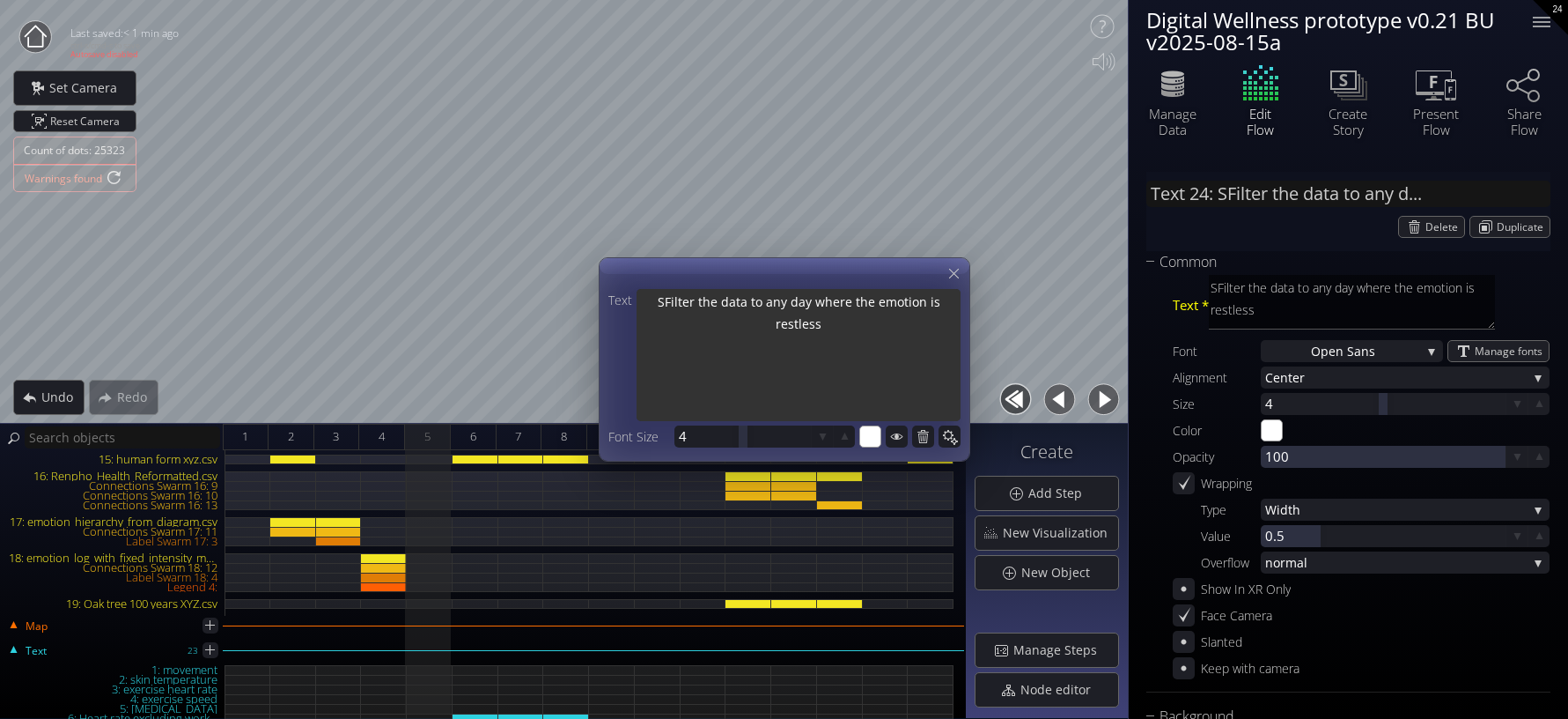
type textarea "SaFilter the data to any day where the emotion is restless"
type input "Text 24: SamFilter the data to any..."
type textarea "SamFilter the data to any day where the emotion is restless"
type textarea "SampFilter the data to any day where the emotion is restless"
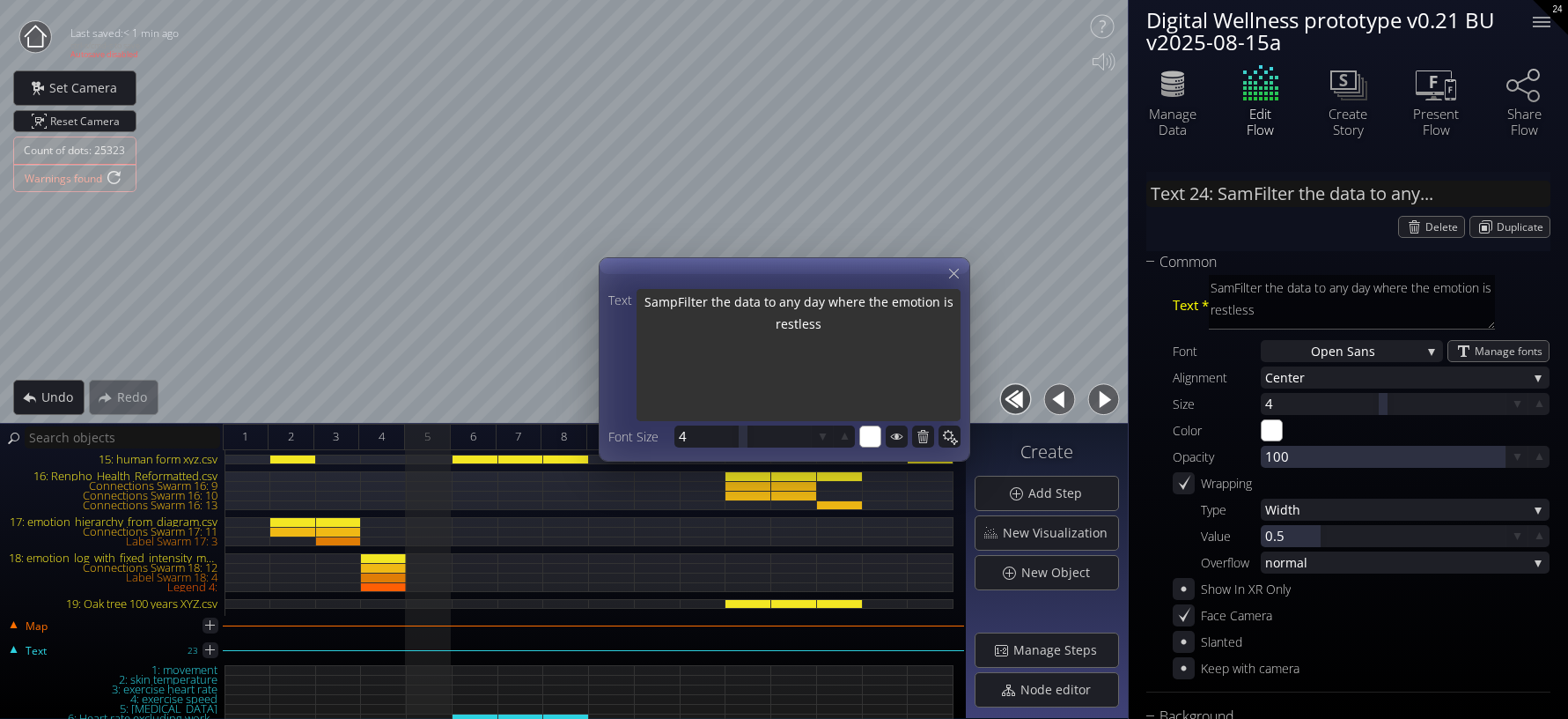
type input "Text 24: SampFilter the data to an..."
type textarea "SampFilter the data to any day where the emotion is restless"
type textarea "SampleFilter the data to any day where the emotion is restless"
type input "Text 24: SampleFilter the data to ..."
type textarea "SampleFilter the data to any day where the emotion is restless"
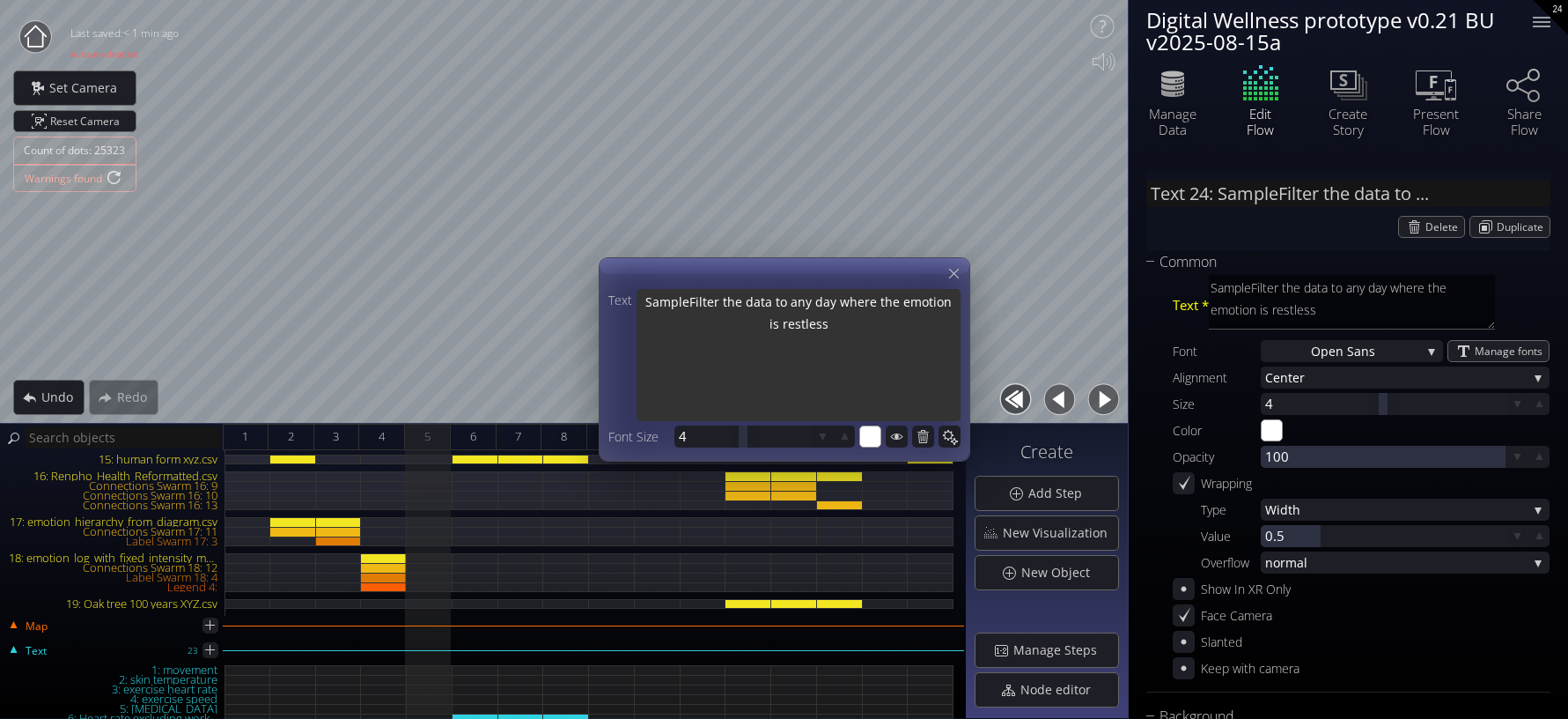
type input "Text 24: Sample Filter the data to..."
type textarea "Sample Filter the data to any day where the emotion is restless"
type textarea "Sample AI Filter the data to any day where the emotion is restless"
type input "Text 24: Sample AI Filter the data..."
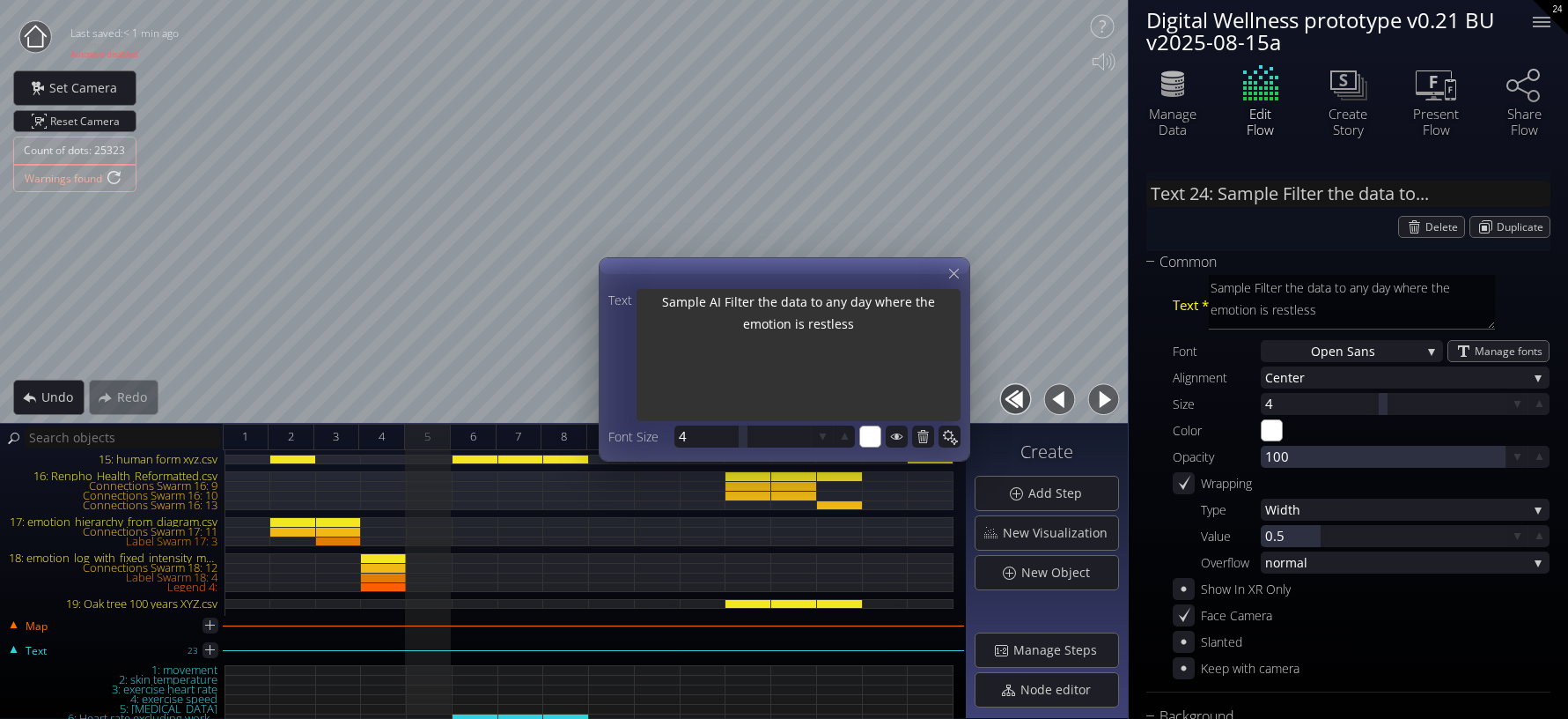
type textarea "Sample AI Filter the data to any day where the emotion is restless"
type input "Text 24: Sample AI qFilter the dat..."
type textarea "Sample AI qFilter the data to any day where the emotion is restless"
type textarea "Sample AI quFilter the data to any day where the emotion is restless"
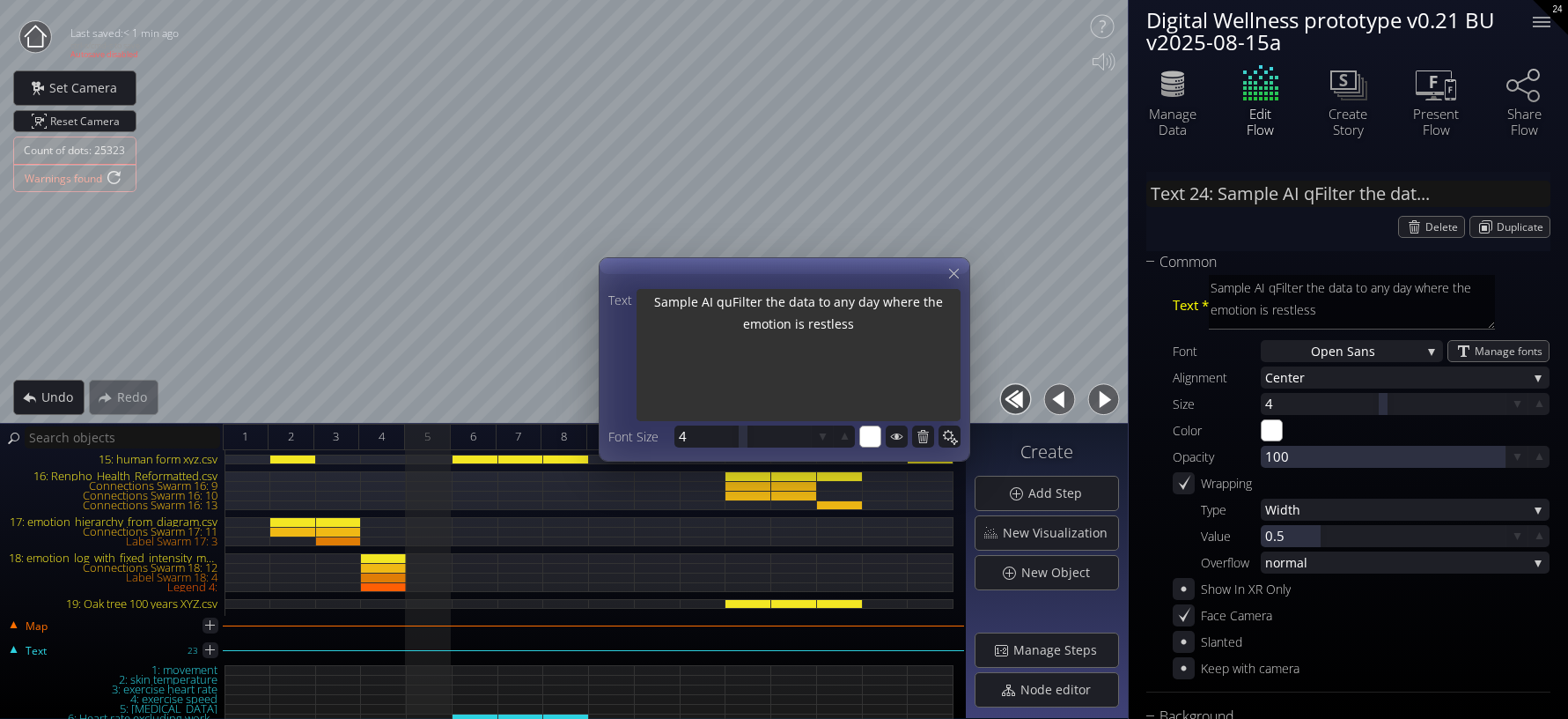
type input "Text 24: Sample AI quFilter the da..."
type textarea "Sample AI quFilter the data to any day where the emotion is restless"
type input "Text 24: Sample AI queFilter the d..."
type textarea "Sample AI queFilter the data to any day where the emotion is restless"
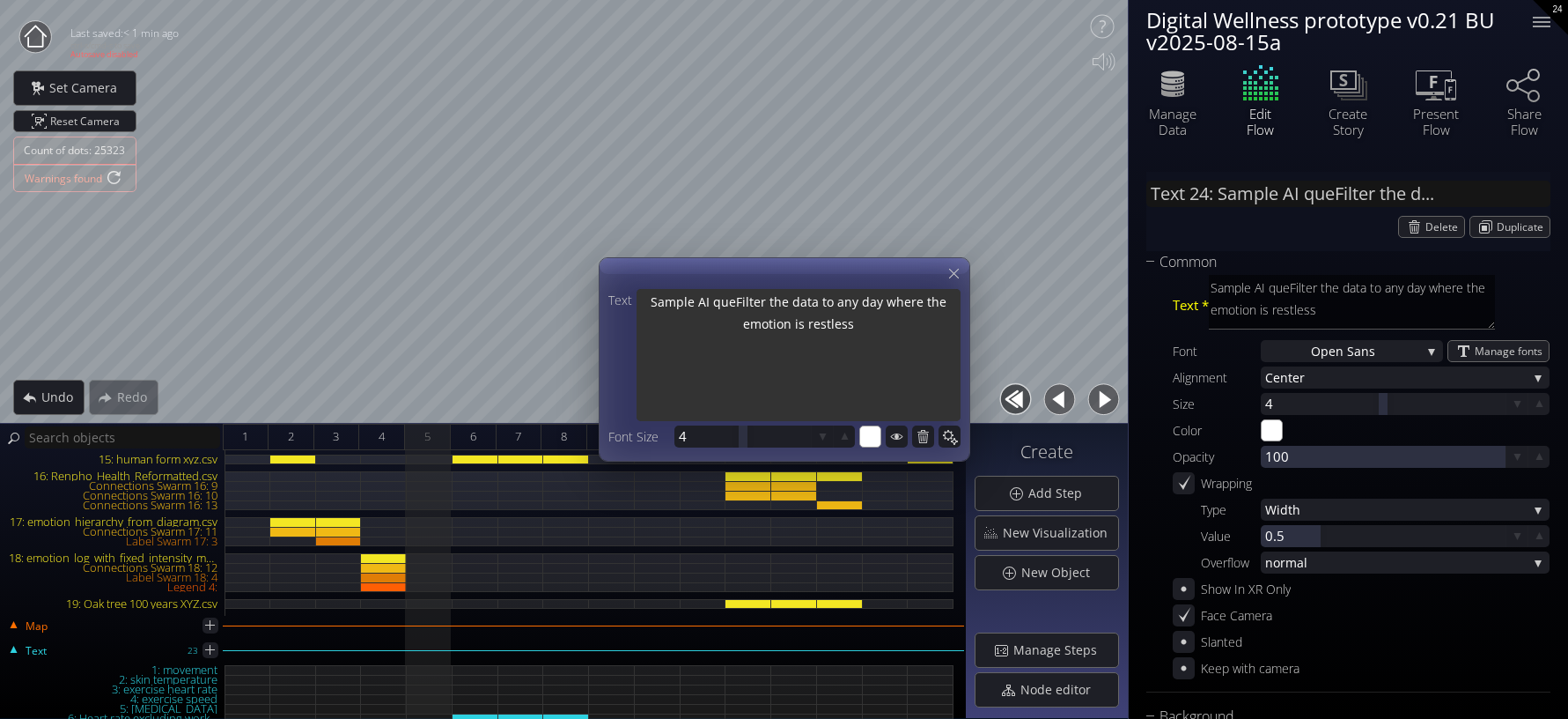
type input "Text 24: Sample AI querFilter the ..."
type textarea "Sample AI querFilter the data to any day where the emotion is restless"
type textarea "Sample AI queriFilter the data to any day where the emotion is restless"
type input "Text 24: Sample AI queriFilter the..."
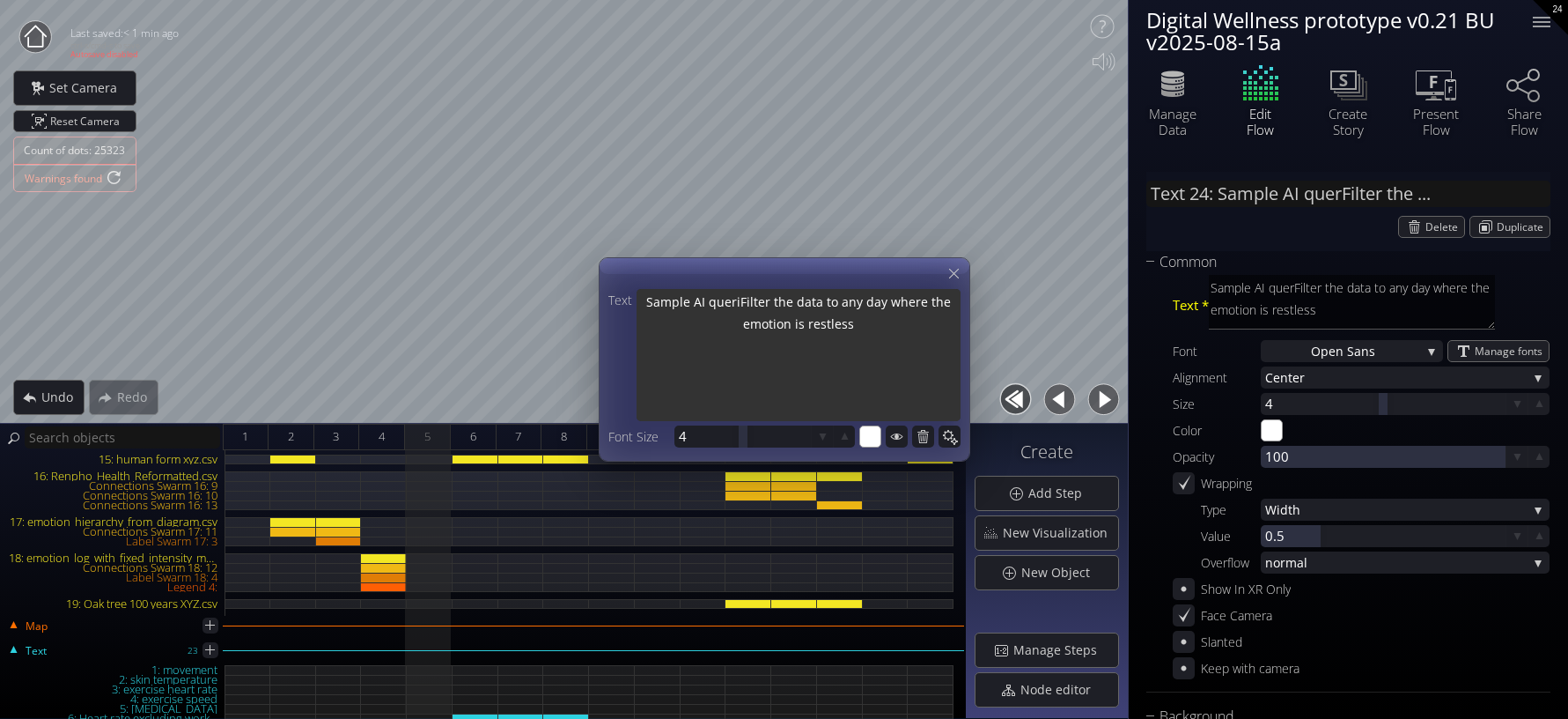
type textarea "Sample AI queriFilter the data to any day where the emotion is restless"
type input "Text 24: Sample AI querieFilter th..."
type textarea "Sample AI querieFilter the data to any day where the emotion is restless"
type input "Text 24: Sample AI queriesFilter t..."
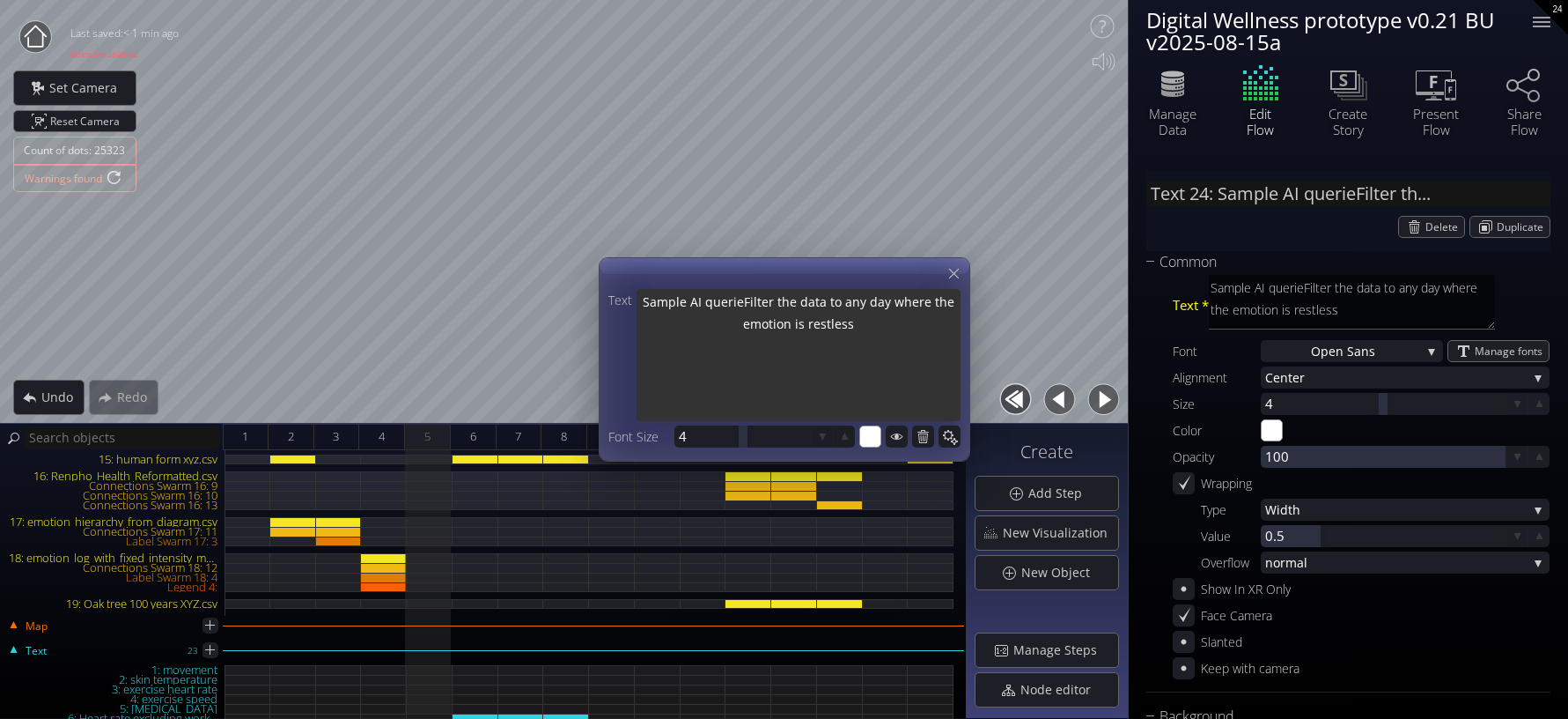
type textarea "Sample AI queriesFilter the data to any day where the emotion is restless"
type input "Text 24: Sample AI queries:Filter ..."
type textarea "Sample AI queries:Filter the data to any day where the emotion is restless"
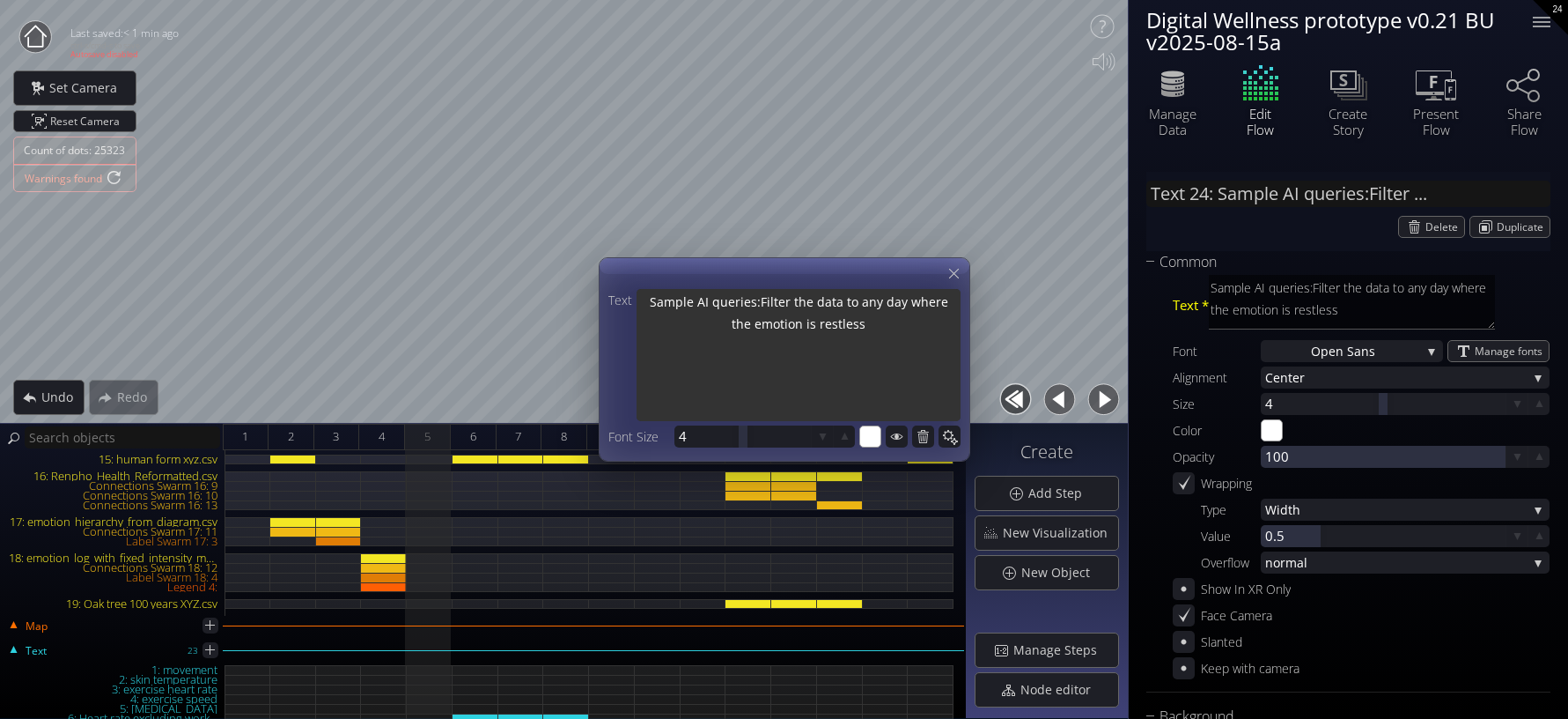
type input "Text 24: Sample AI queries:Filter..."
type textarea "Sample AI queries: Filter the data to any day where the emotion is restless"
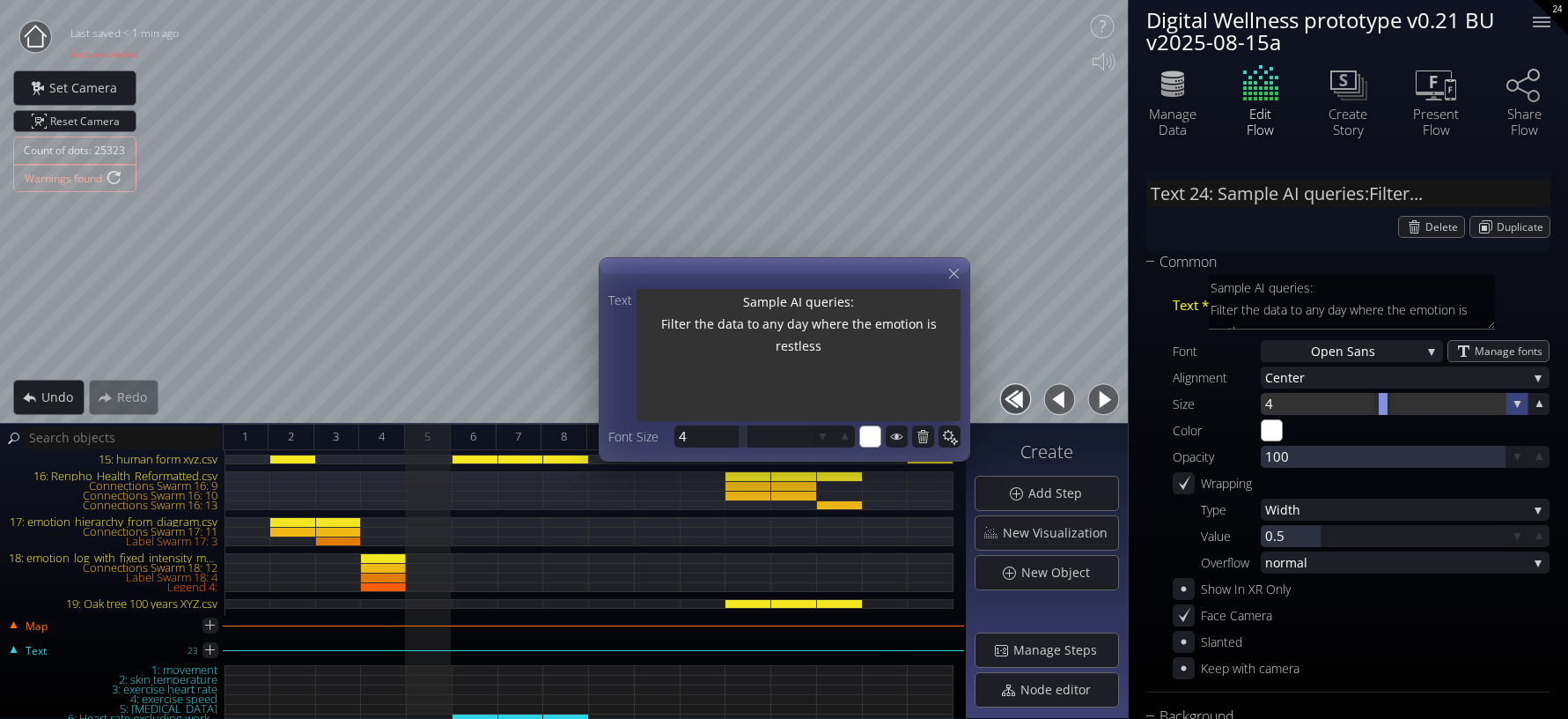
click at [1353, 403] on icon at bounding box center [1517, 404] width 17 height 17
click at [1353, 403] on icon at bounding box center [1517, 403] width 7 height 7
type textarea "Sample AI queries: Filter the data to any day where the emotion is restless"
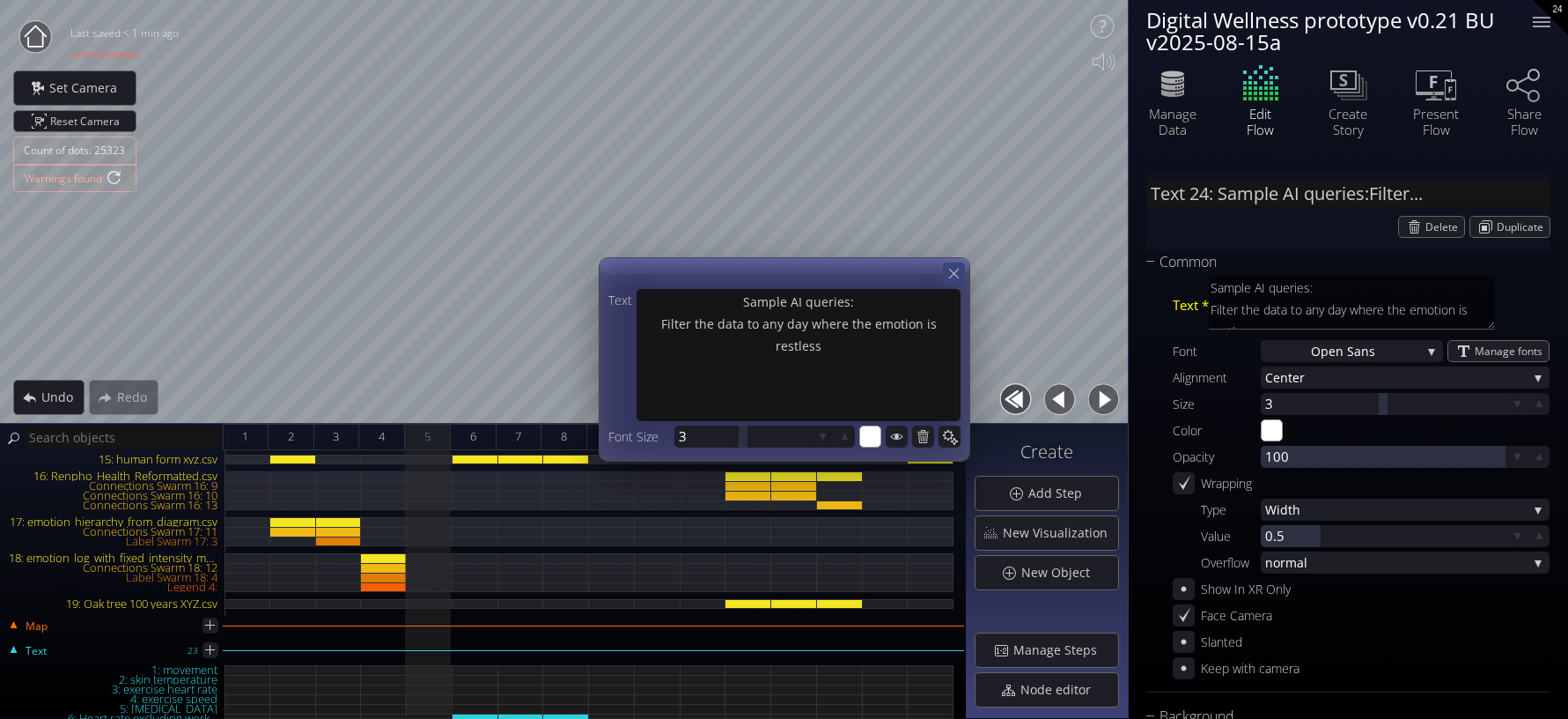
click at [956, 268] on icon at bounding box center [955, 273] width 17 height 17
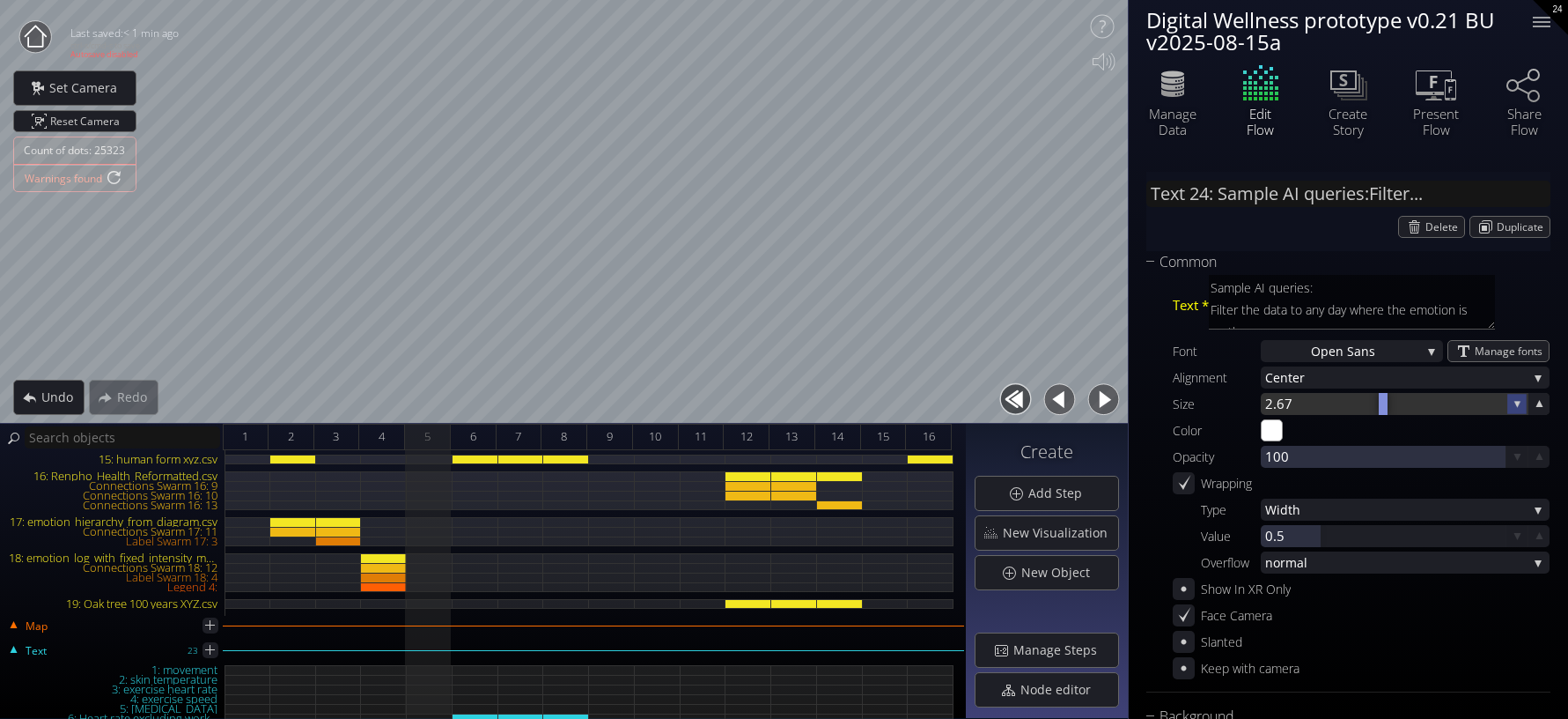
click at [1353, 403] on icon at bounding box center [1517, 404] width 15 height 15
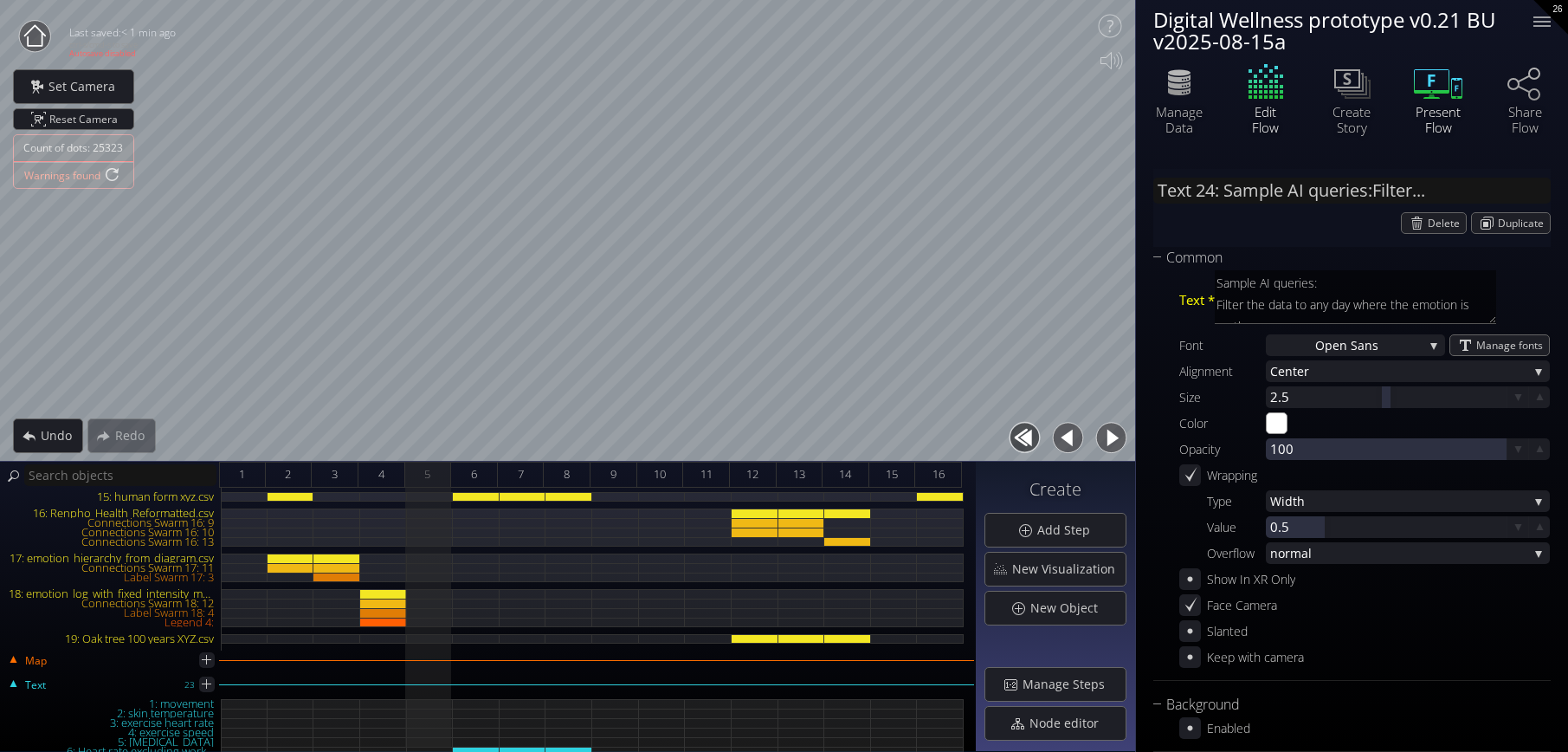
click at [1330, 94] on icon at bounding box center [1432, 82] width 36 height 24
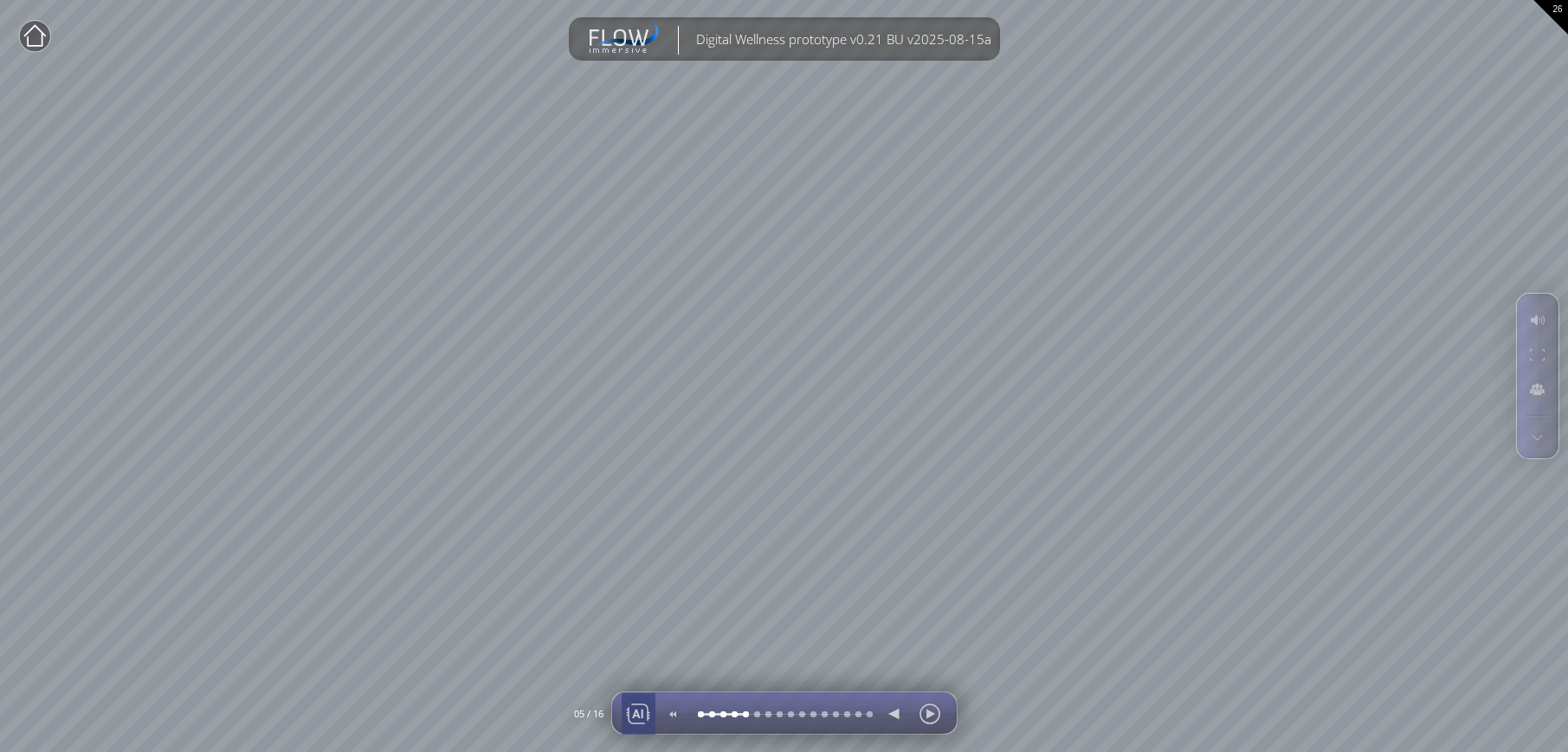
click at [636, 706] on div at bounding box center [638, 713] width 26 height 41
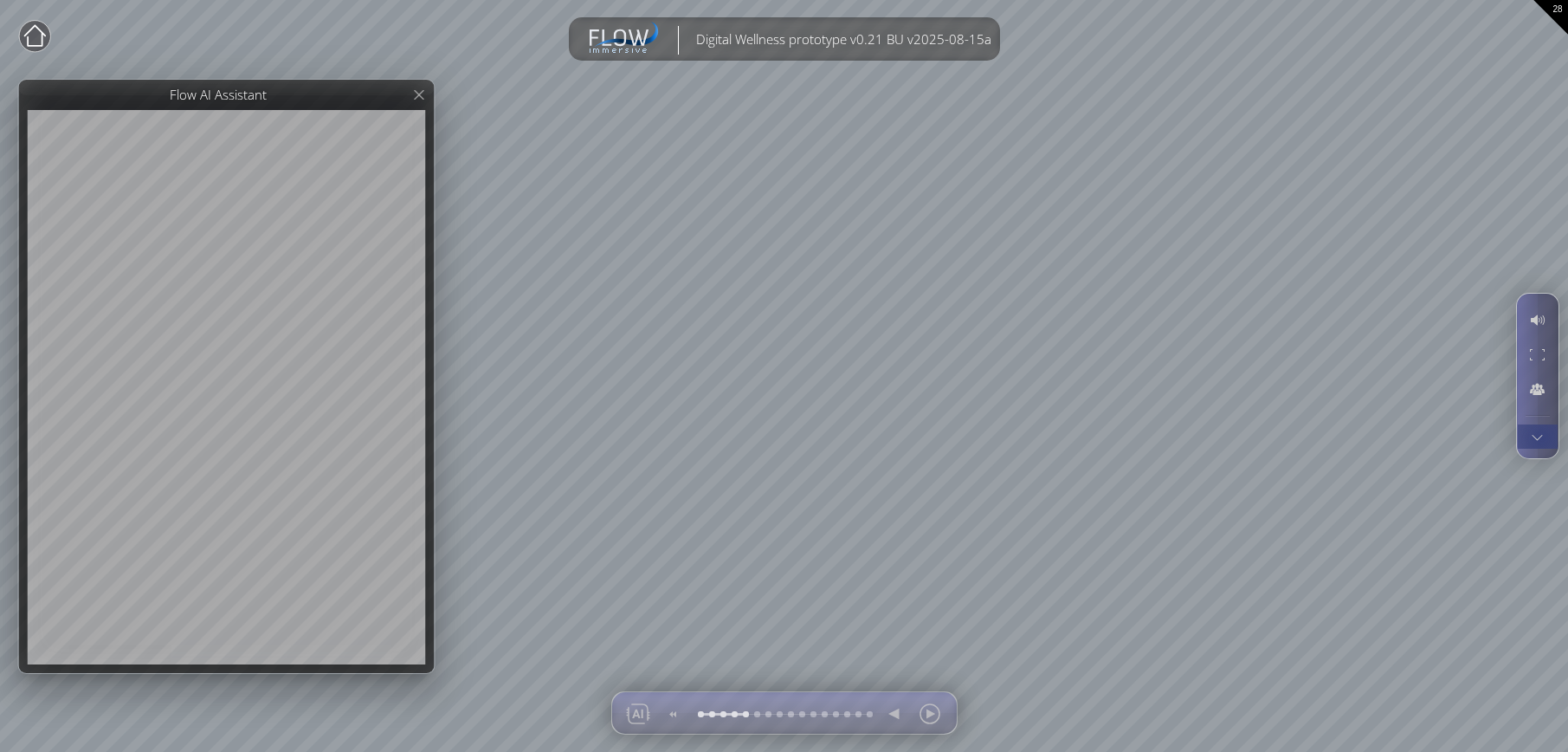
click at [1330, 437] on div at bounding box center [1537, 436] width 32 height 24
click at [1330, 349] on div at bounding box center [1537, 353] width 32 height 33
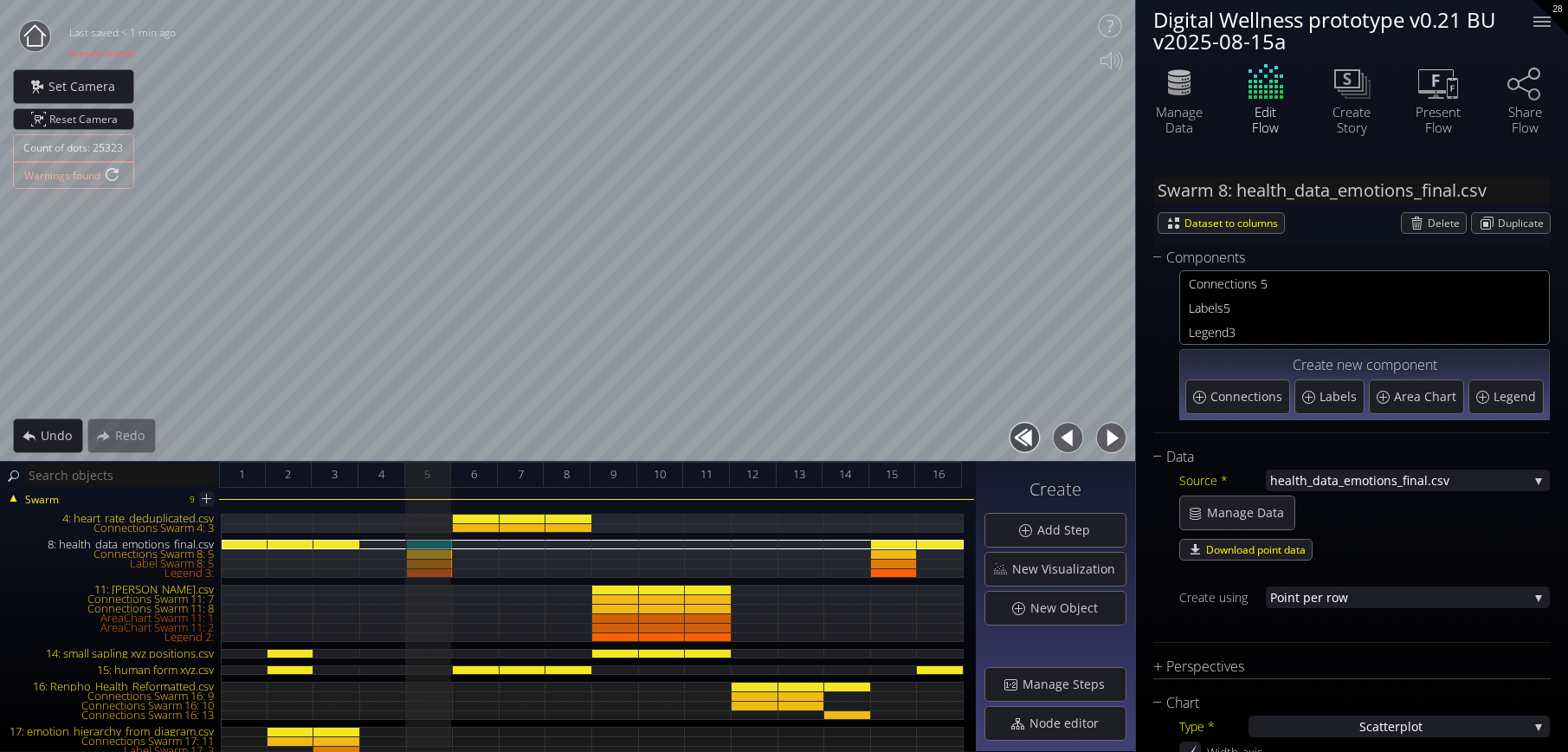
type input "Text 24: Sample AI queries:Filter..."
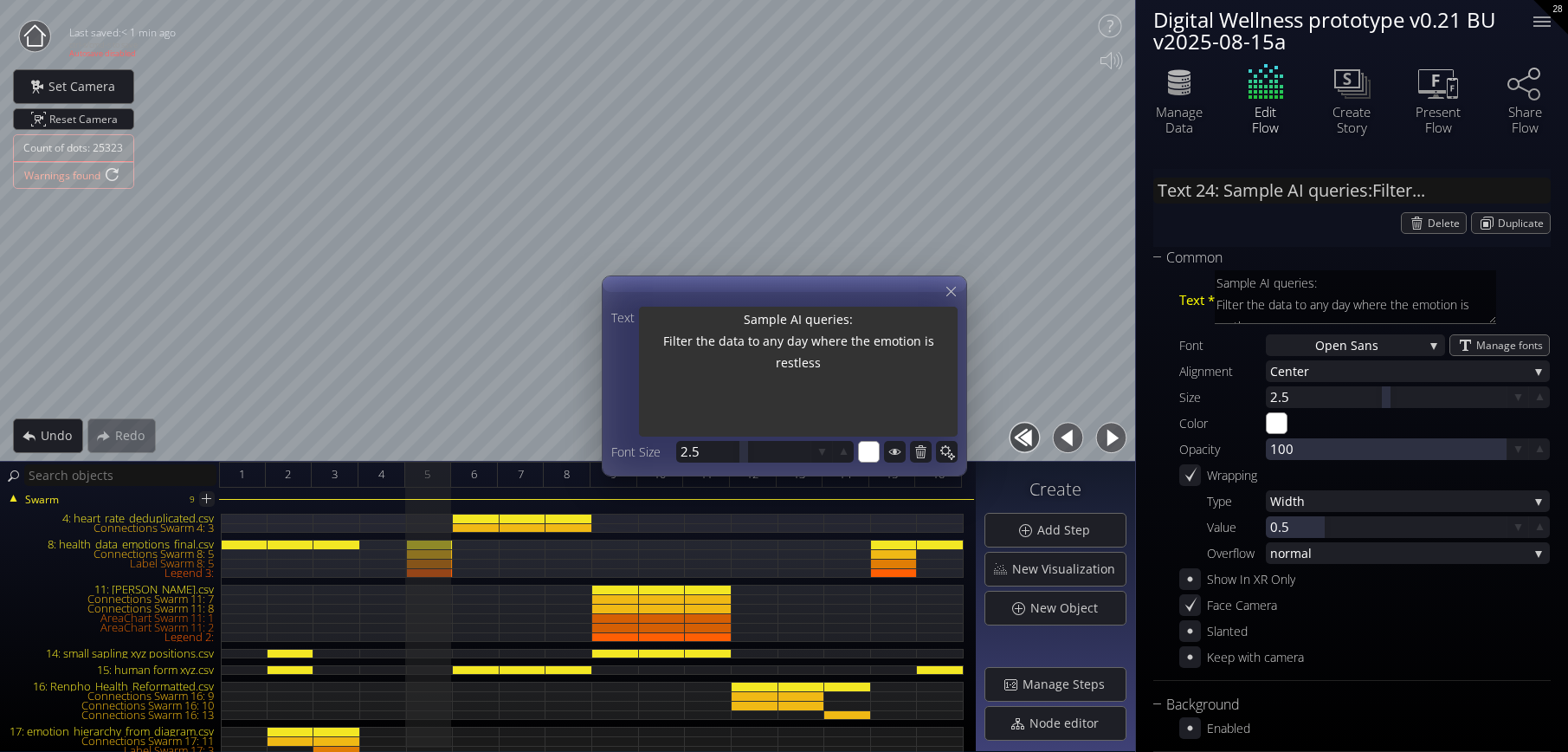
click at [951, 342] on textarea "Sample AI queries: Filter the data to any day where the emotion is restless" at bounding box center [798, 373] width 318 height 133
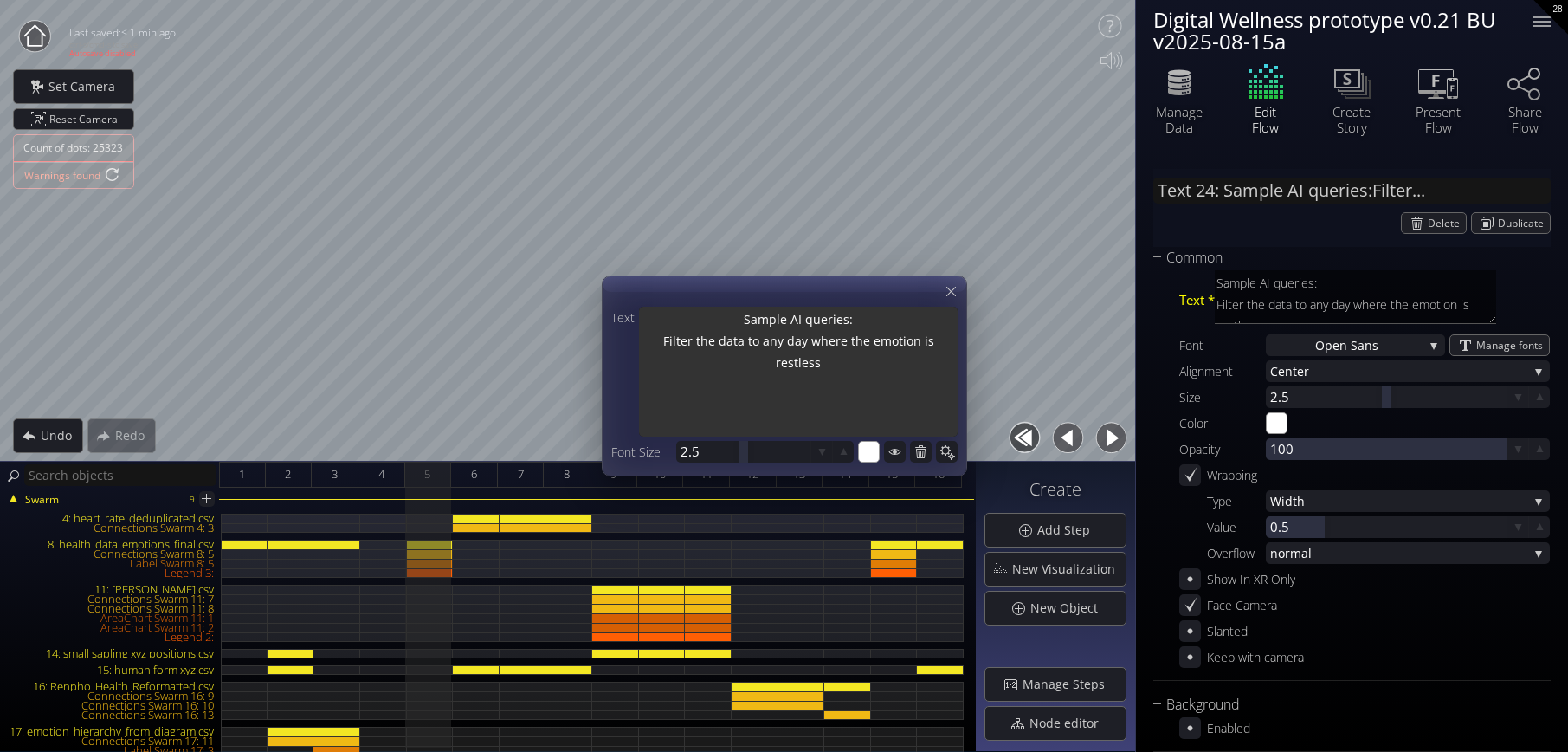
type textarea "Sample AI queries: Filter the data to any day where the emotion is restless."
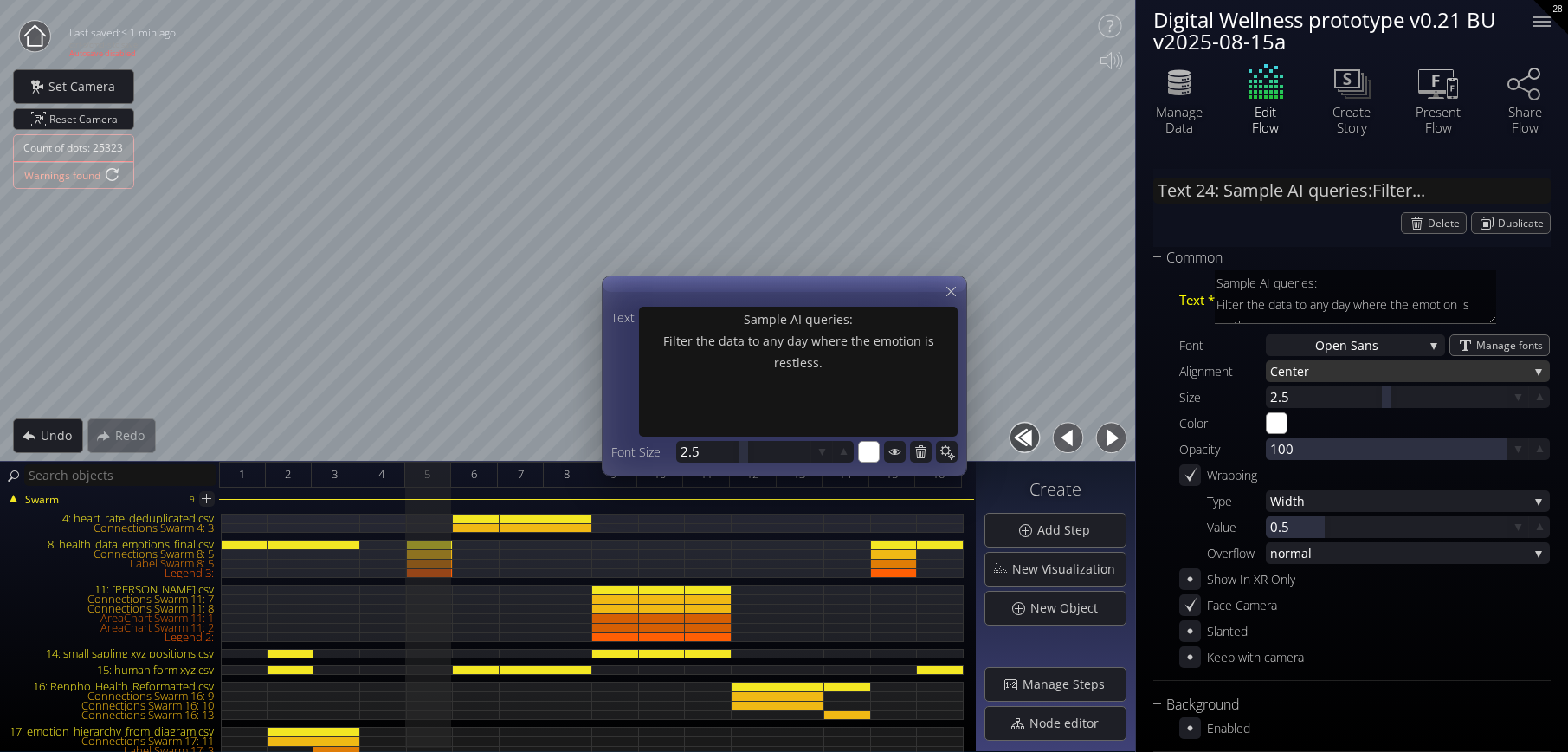
click at [1330, 371] on span "nter" at bounding box center [1405, 370] width 243 height 22
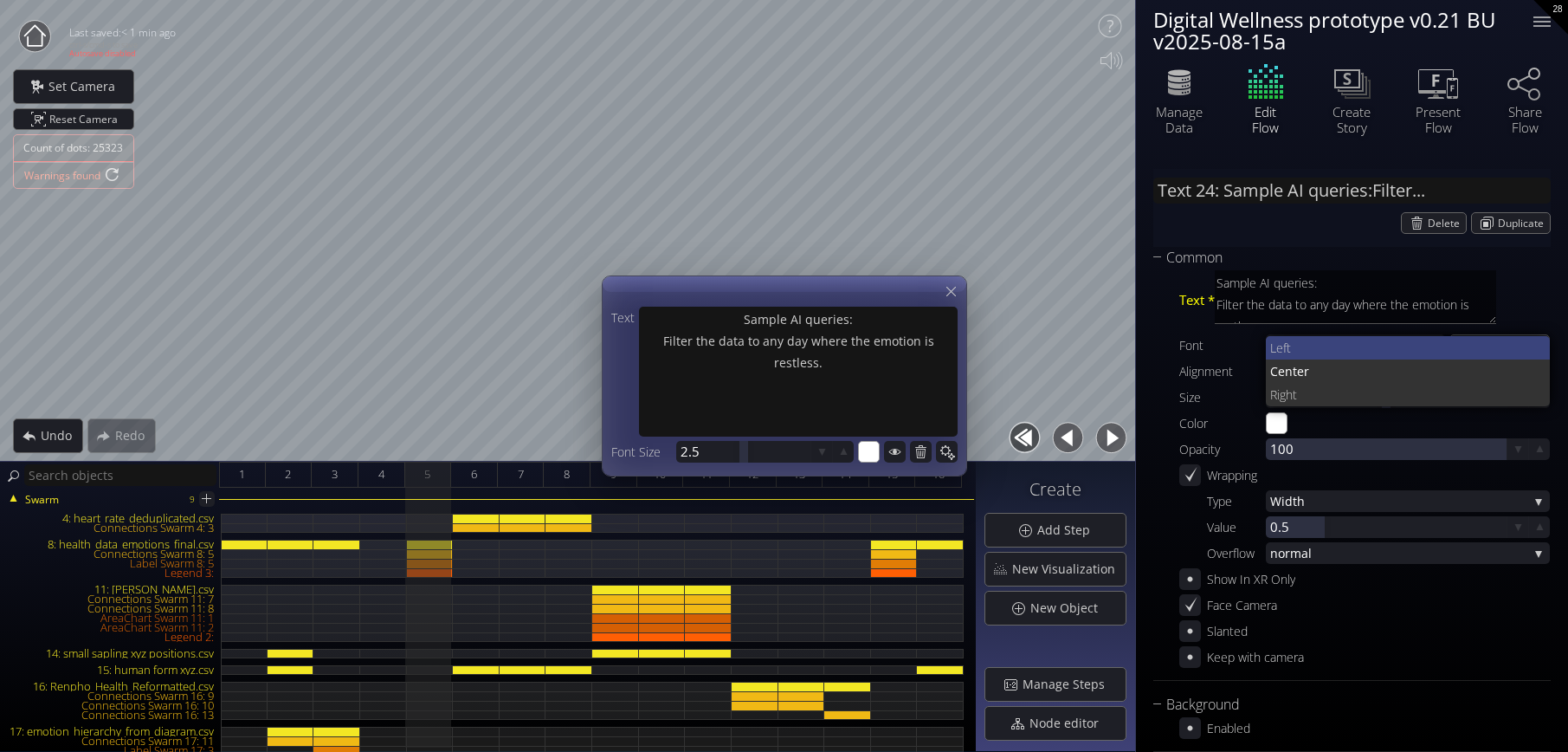
click at [1302, 339] on span "Left" at bounding box center [1404, 347] width 267 height 24
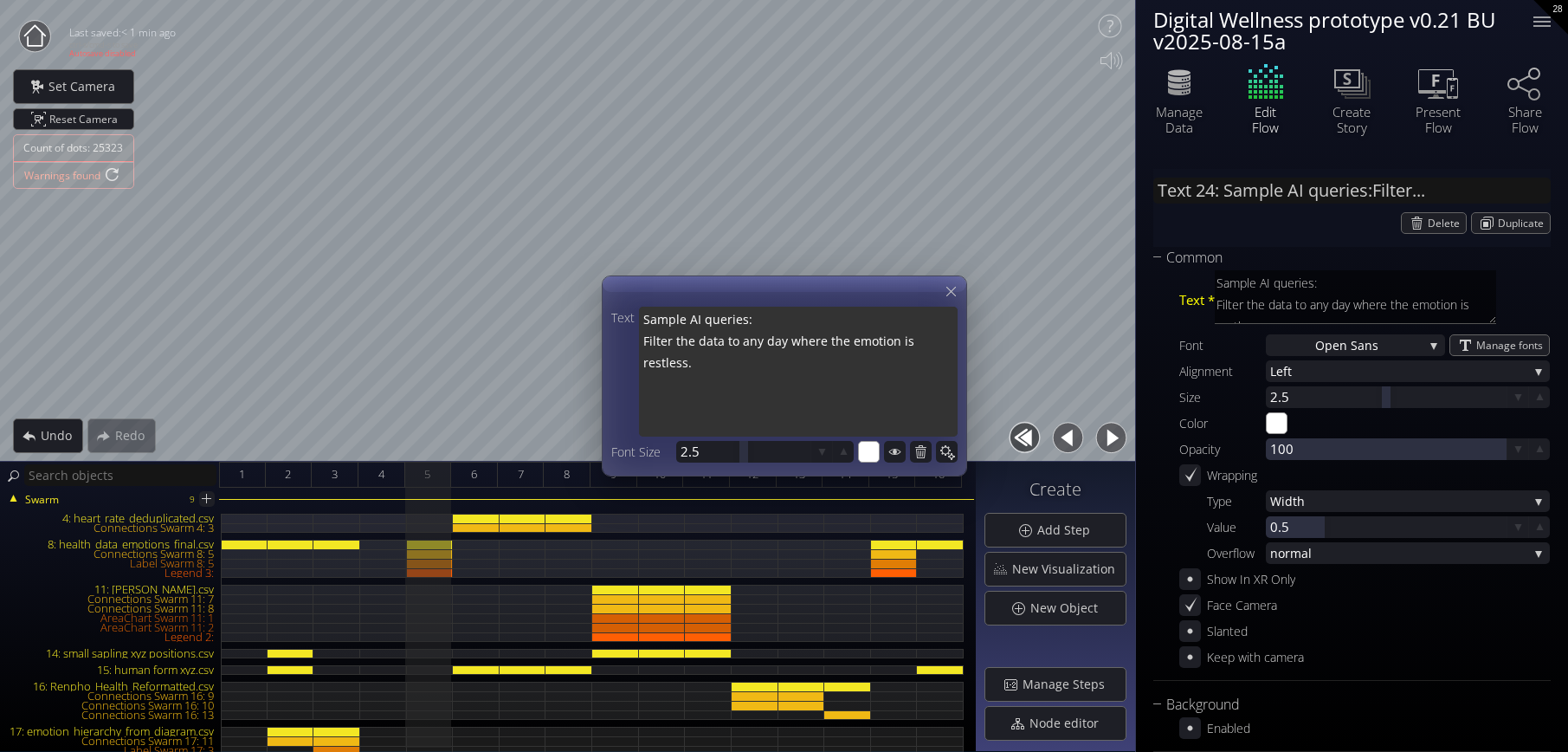
click at [698, 385] on textarea "Sample AI queries: Filter the data to any day where the emotion is restless." at bounding box center [798, 373] width 318 height 133
type textarea "Sample AI queries: Filter the data to any day where the emotion is restless. I"
type textarea "Sample AI queries: Filter the data to any day where the emotion is restless. Is"
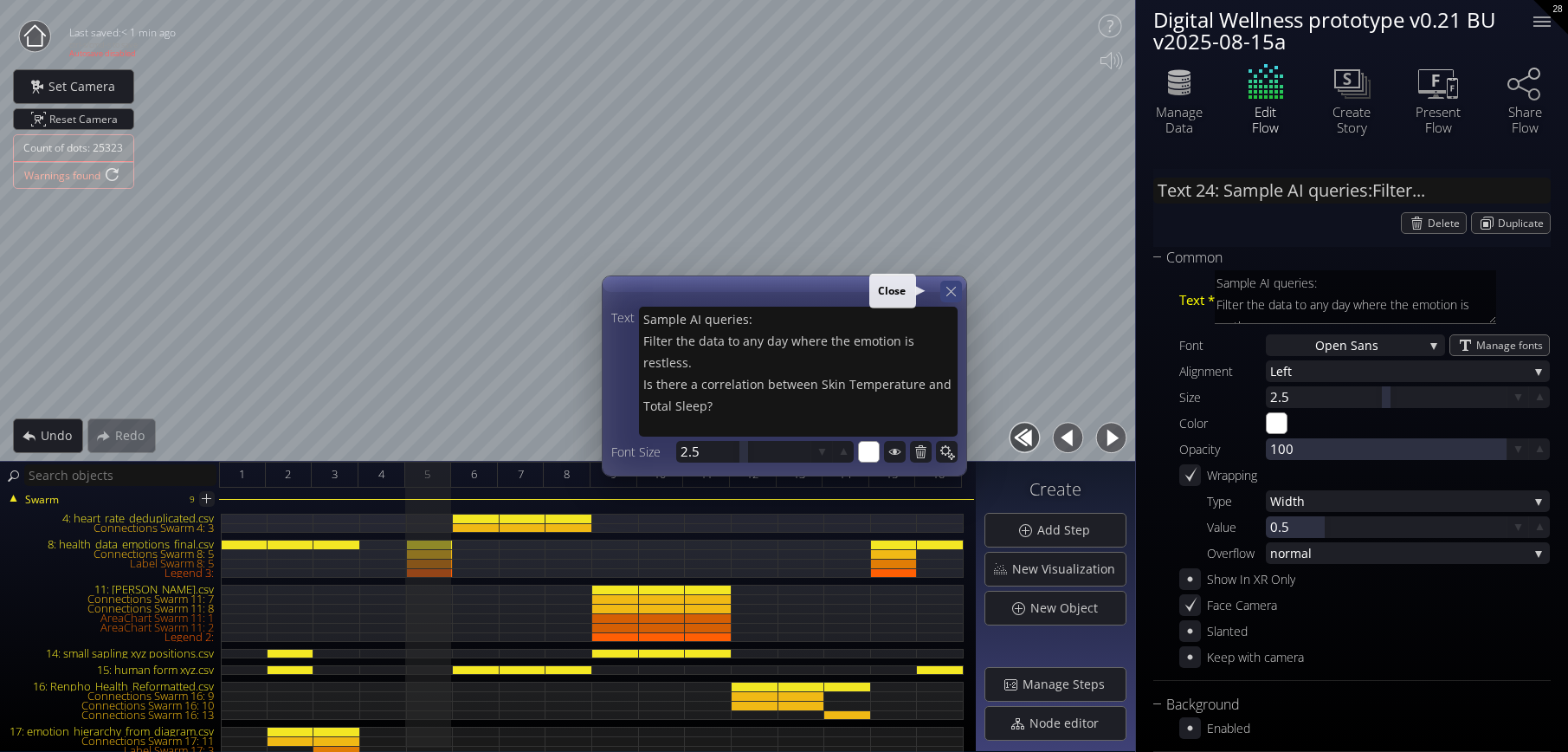
click at [952, 296] on icon at bounding box center [951, 291] width 17 height 17
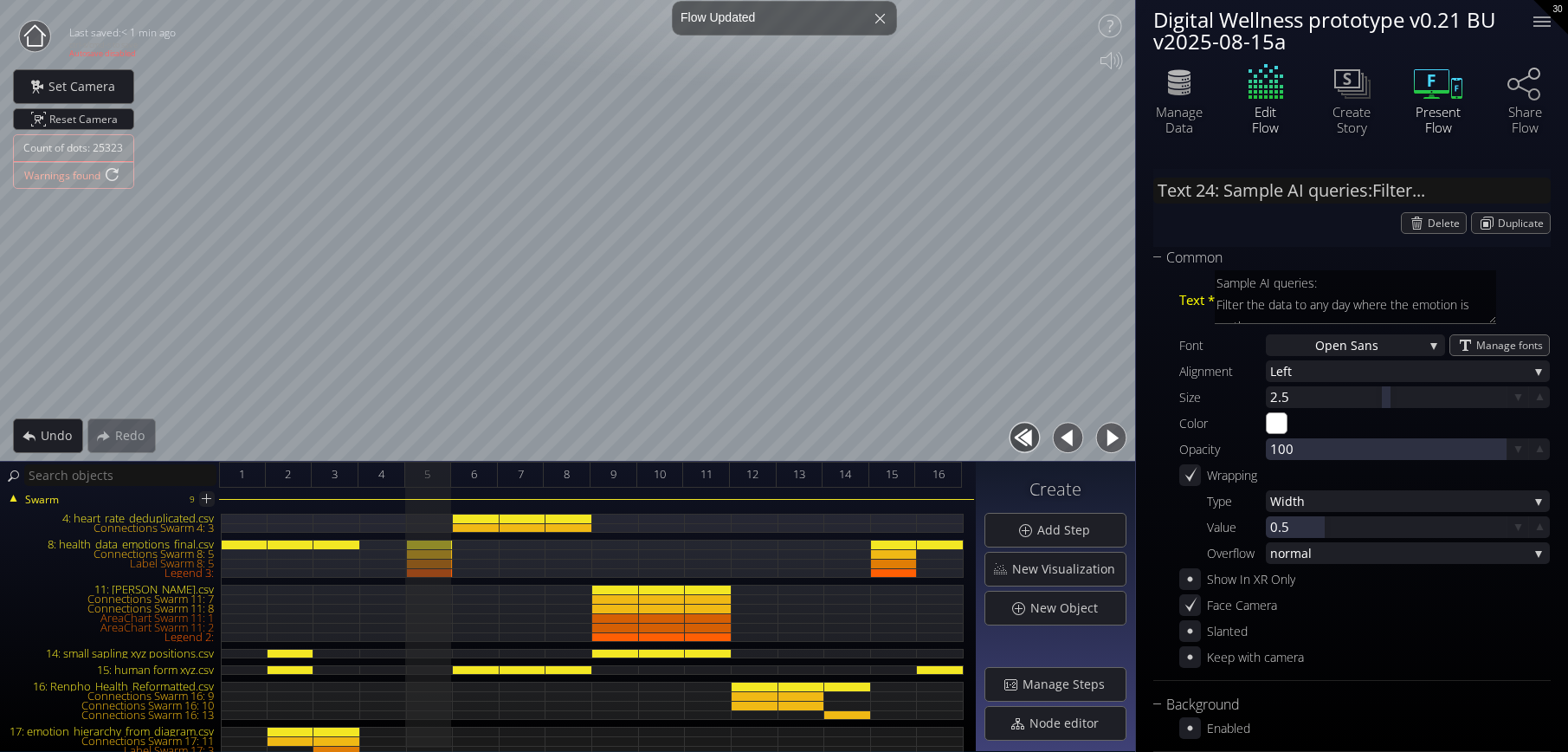
click at [1330, 86] on icon at bounding box center [1437, 82] width 52 height 43
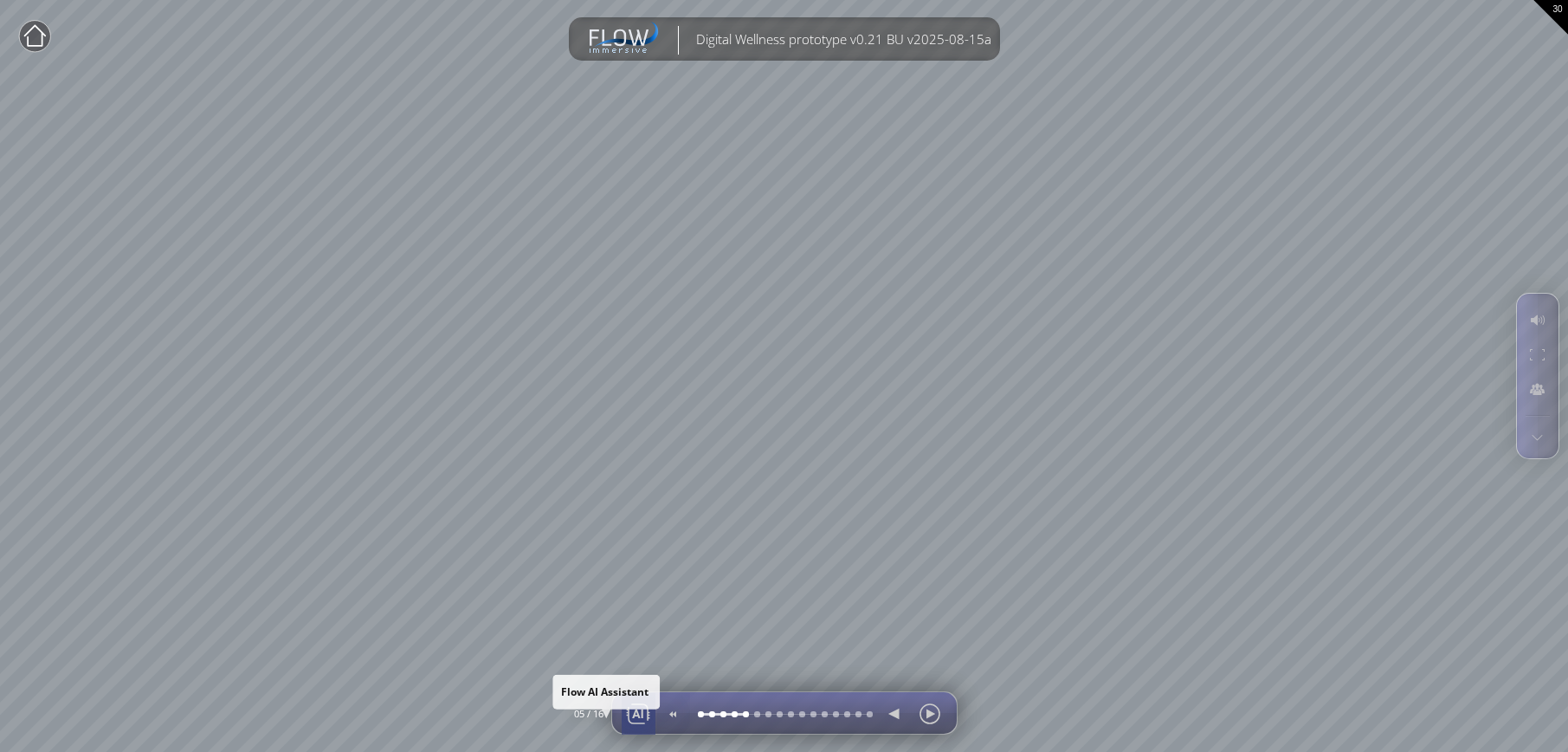
click at [633, 706] on div at bounding box center [638, 713] width 26 height 41
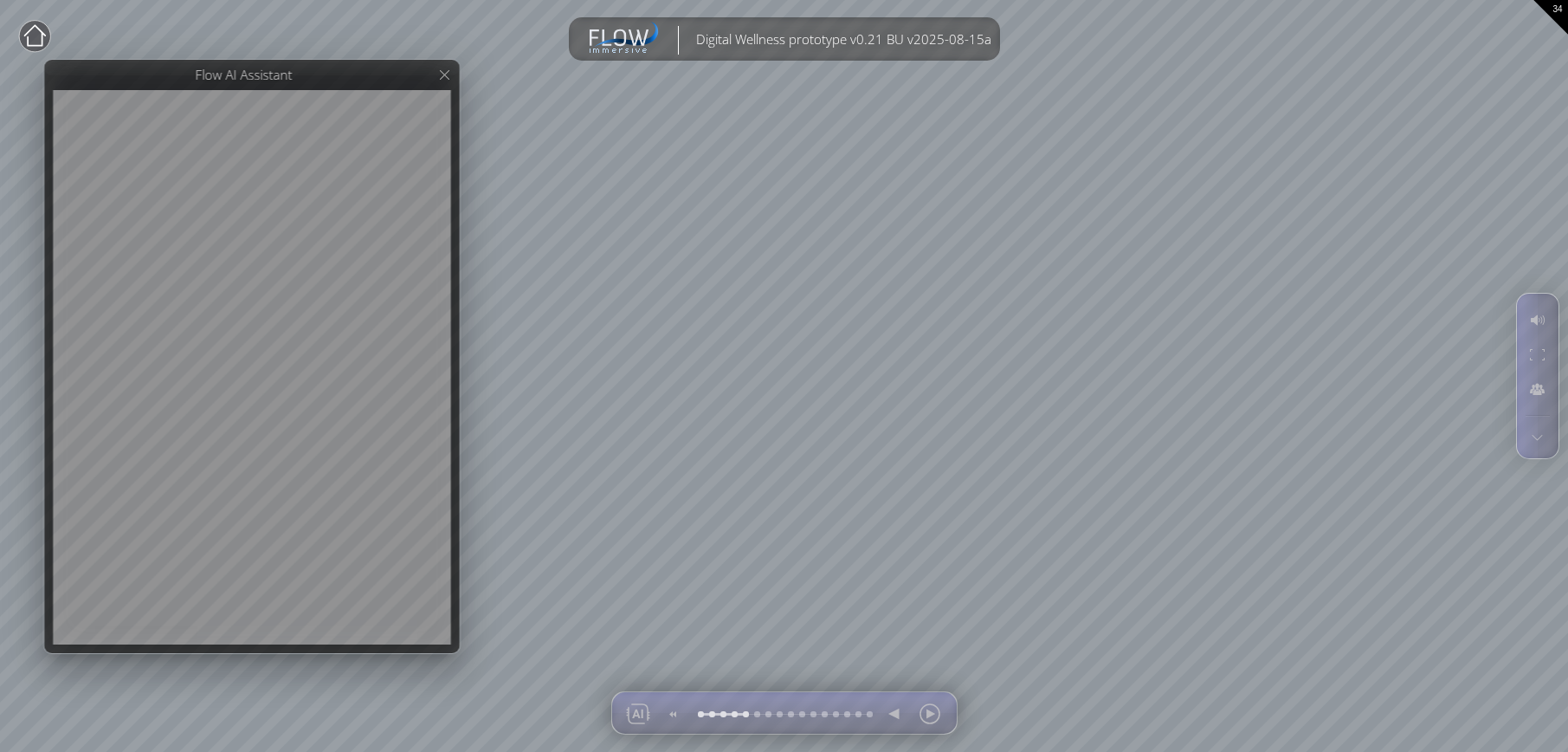
drag, startPoint x: 599, startPoint y: 97, endPoint x: 344, endPoint y: 77, distance: 255.8
click at [344, 77] on div at bounding box center [252, 356] width 415 height 593
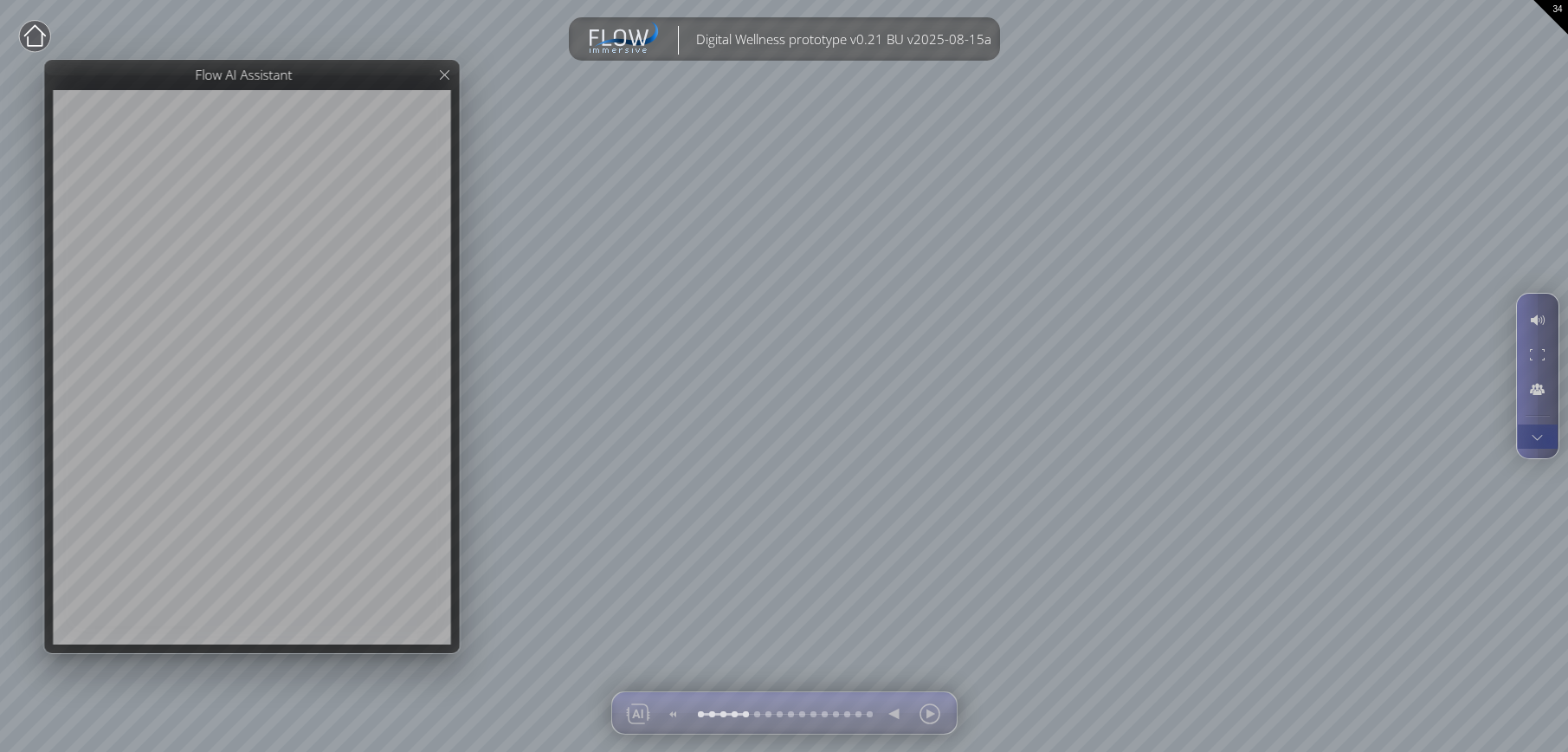
click at [1330, 440] on div at bounding box center [1537, 436] width 32 height 24
click at [1330, 352] on div at bounding box center [1537, 353] width 32 height 33
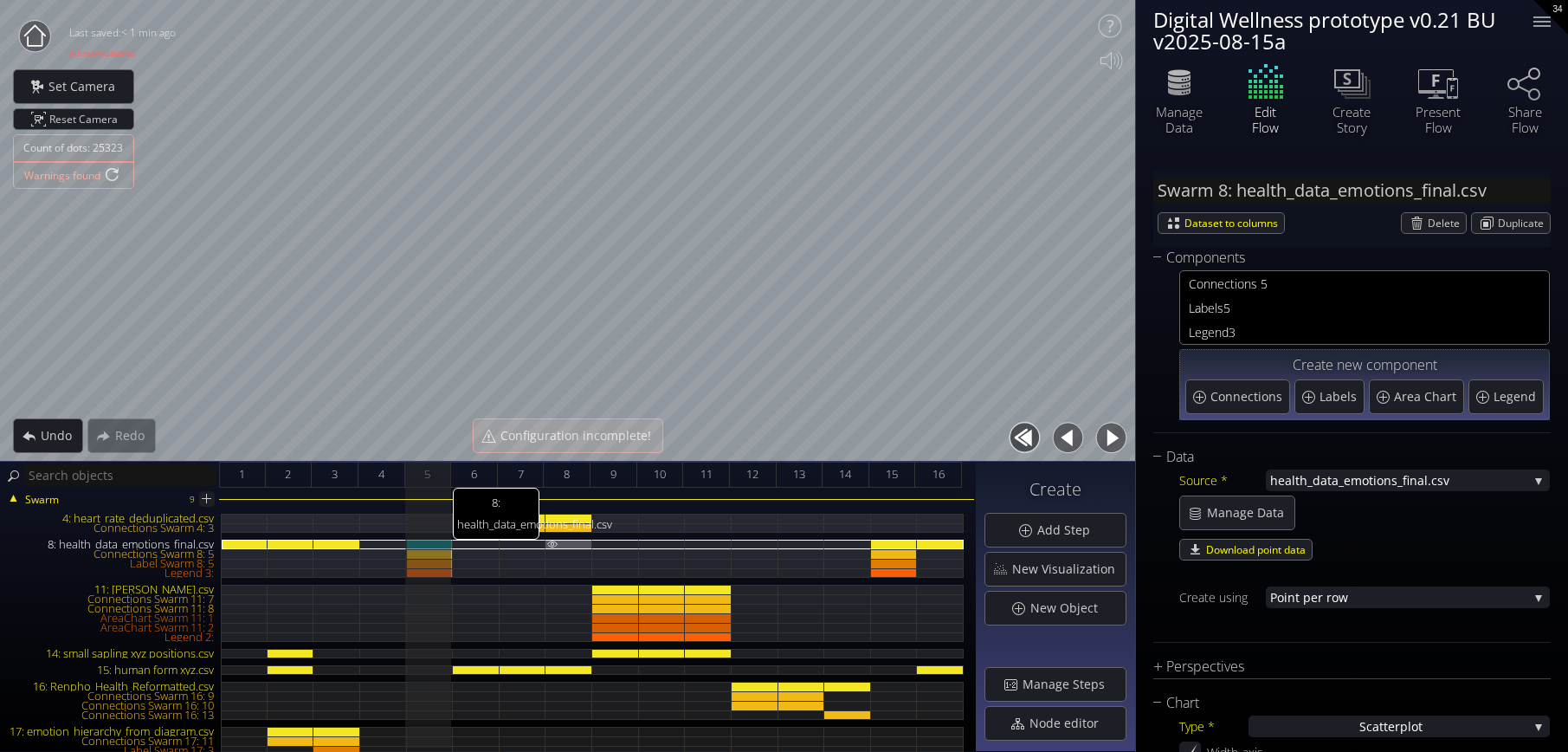
drag, startPoint x: 433, startPoint y: 544, endPoint x: 567, endPoint y: 547, distance: 134.0
click at [432, 544] on div "8: health_data_emotions_final.csv" at bounding box center [430, 544] width 47 height 9
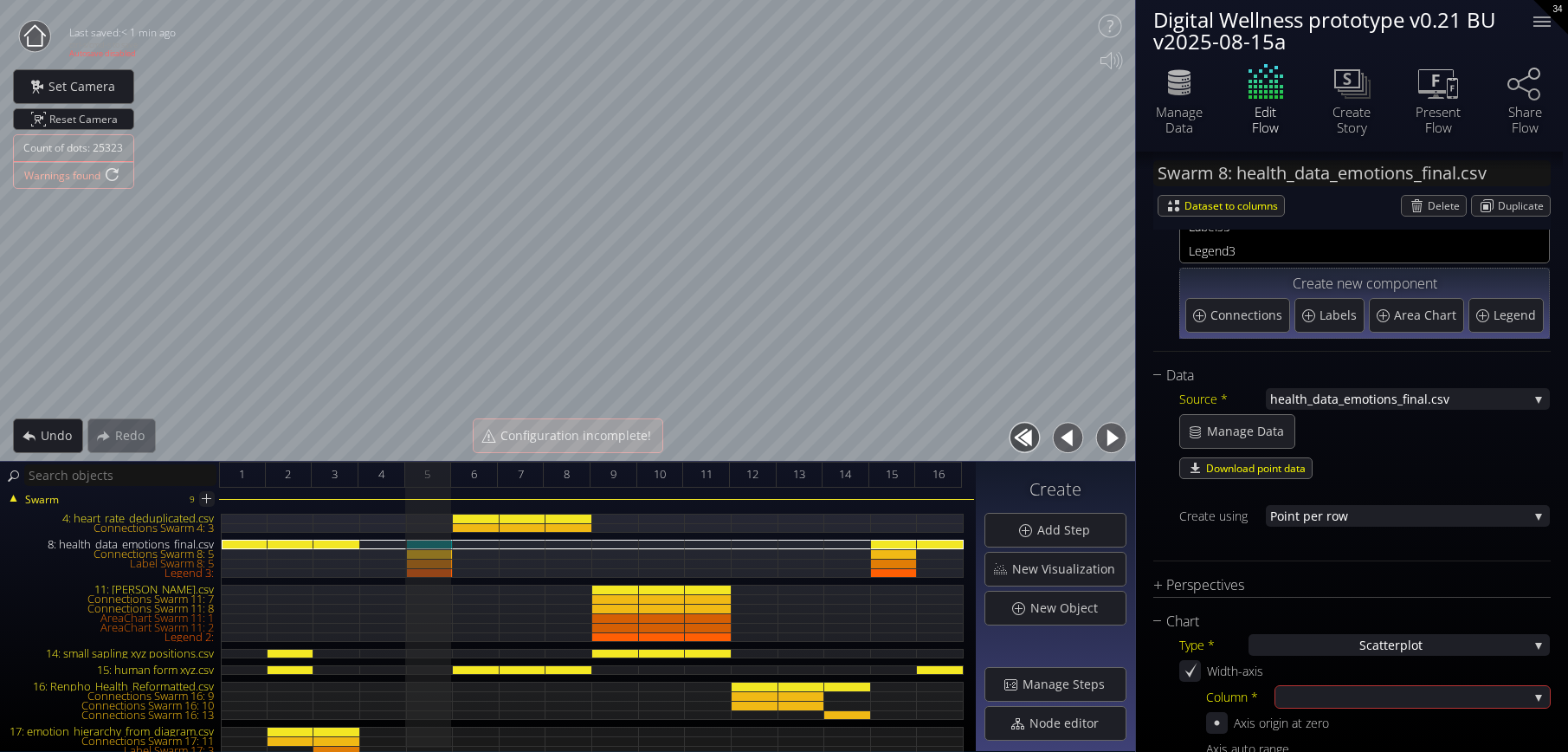
scroll to position [347, 0]
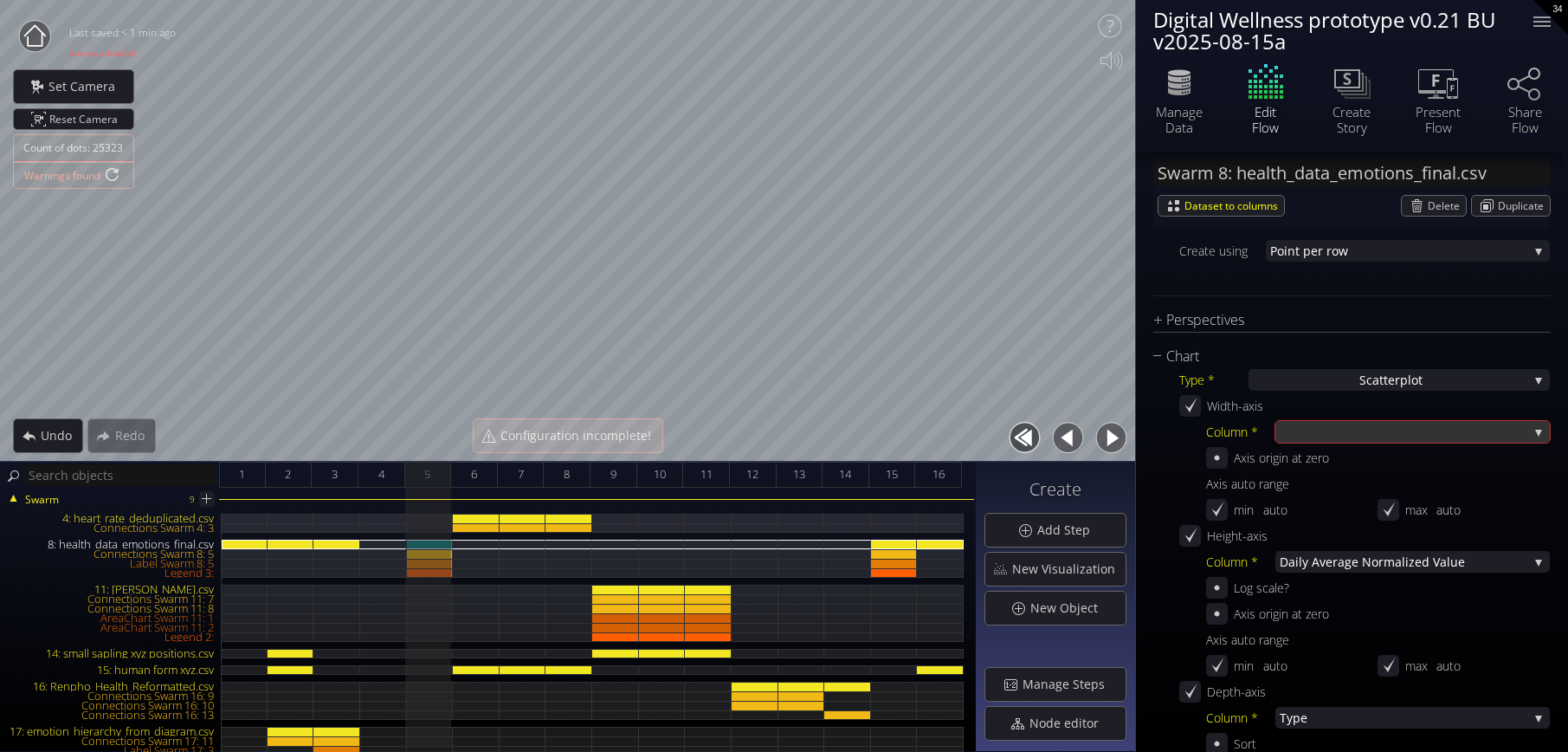
click at [1330, 429] on div at bounding box center [1404, 431] width 248 height 22
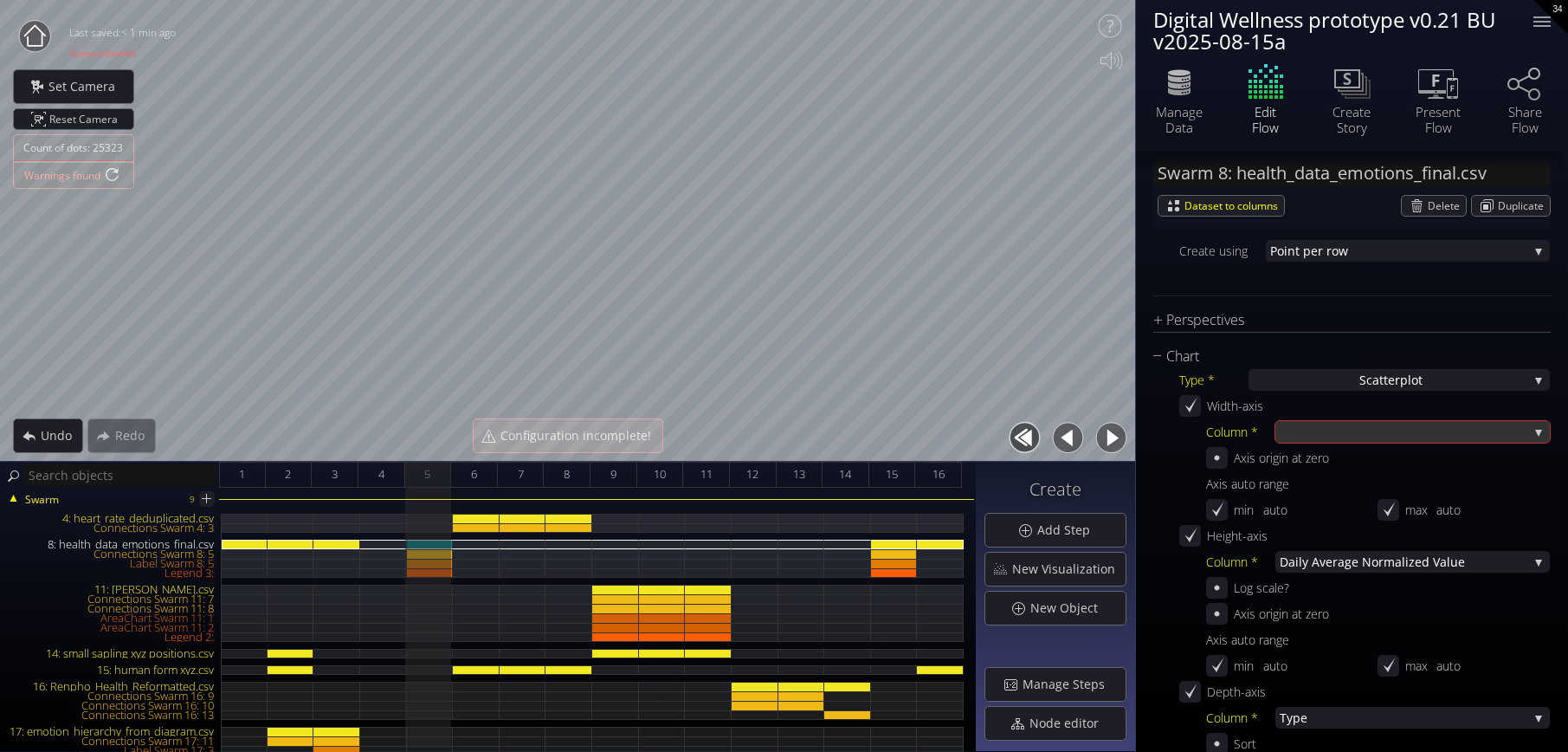
click at [1330, 438] on div at bounding box center [1404, 431] width 248 height 22
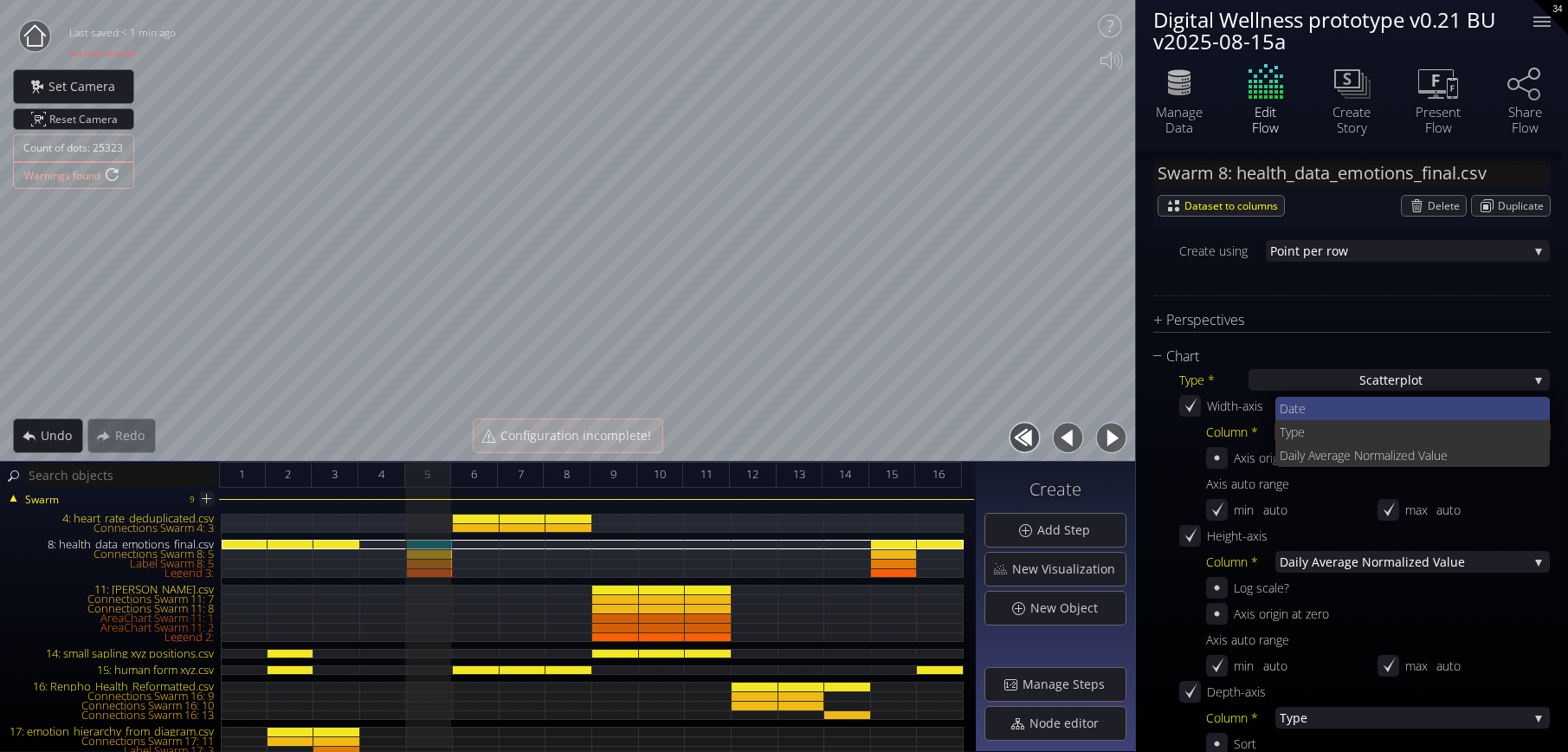
click at [1330, 415] on span "Date" at bounding box center [1408, 408] width 257 height 24
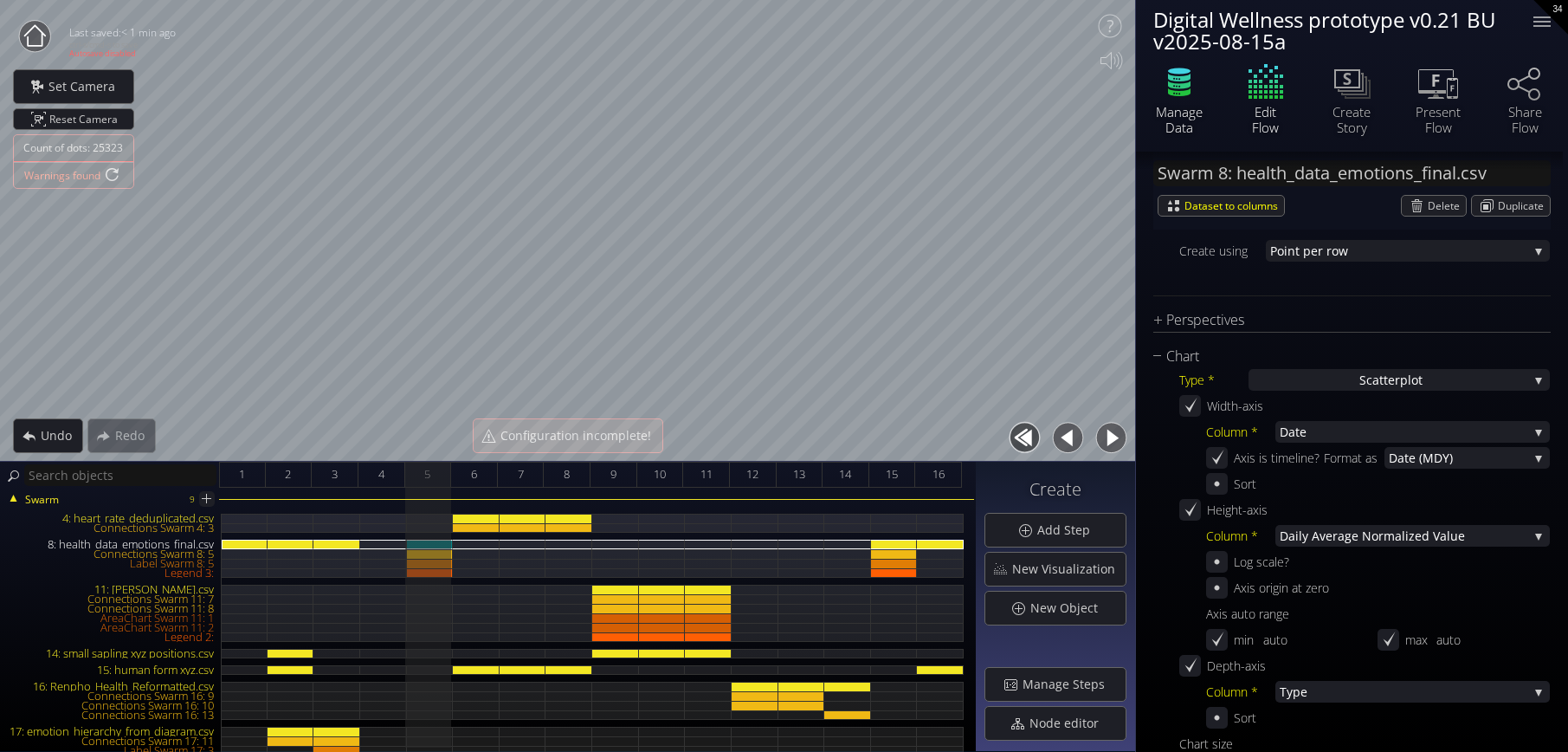
click at [1179, 102] on icon at bounding box center [1178, 82] width 52 height 43
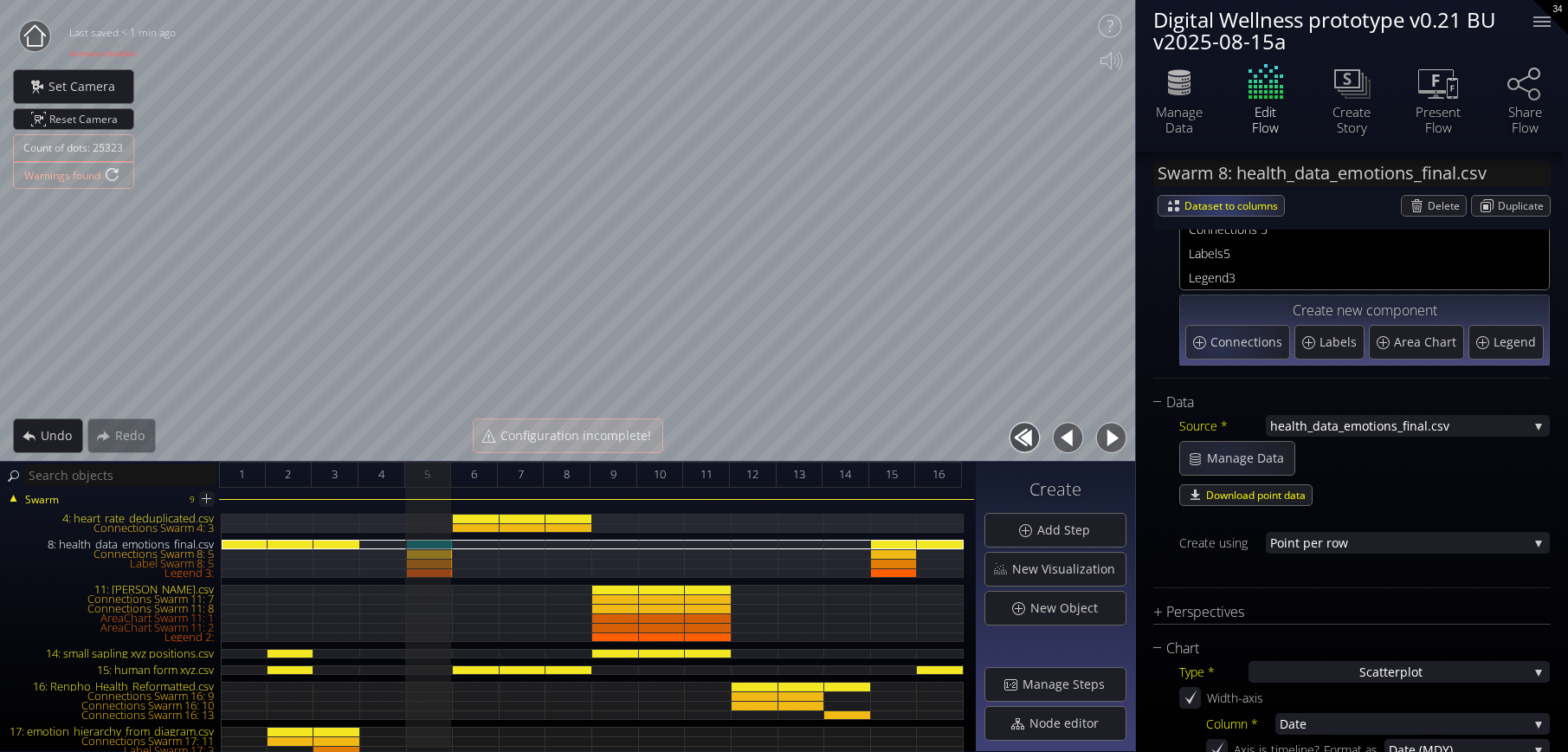
scroll to position [0, 0]
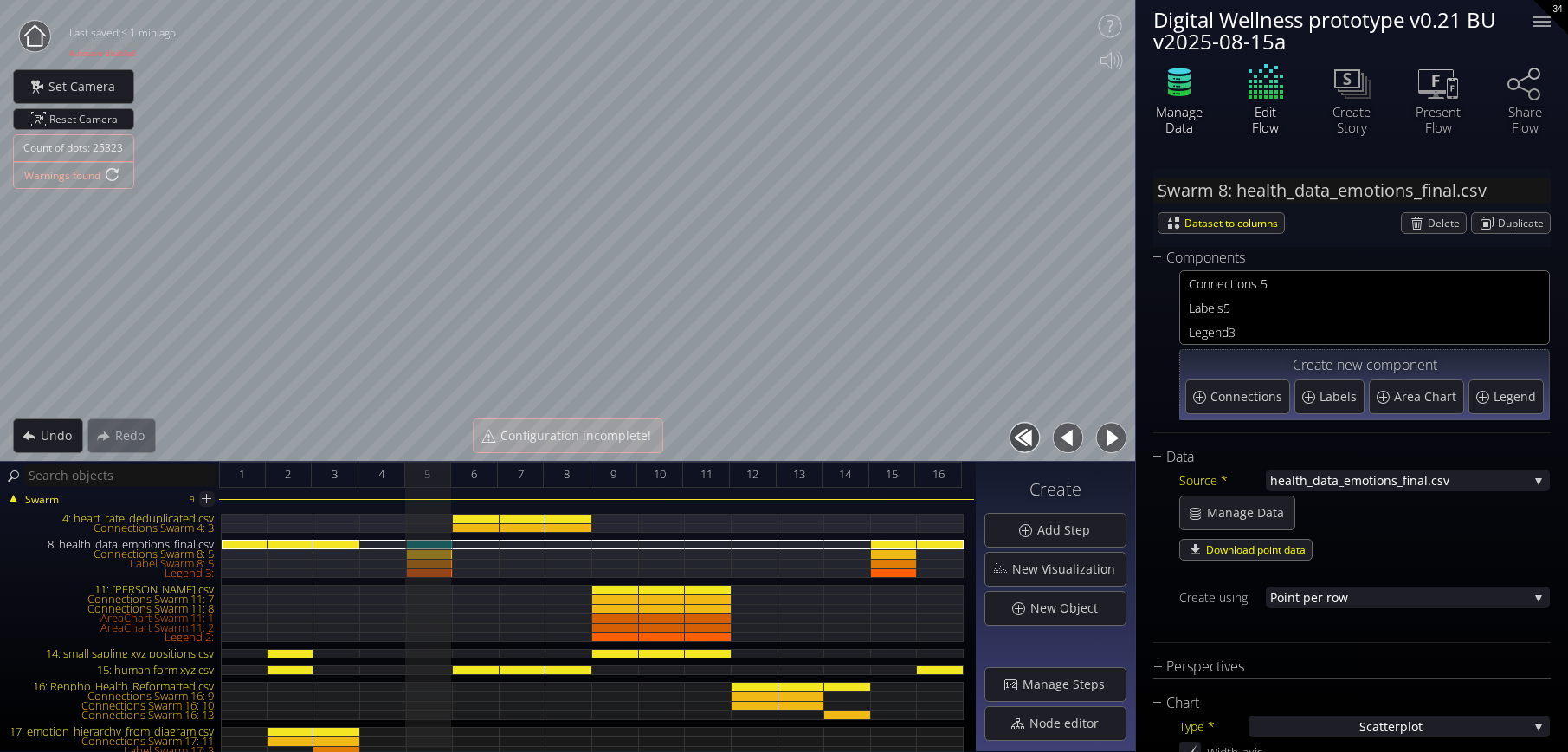
click at [1189, 97] on icon at bounding box center [1178, 82] width 52 height 43
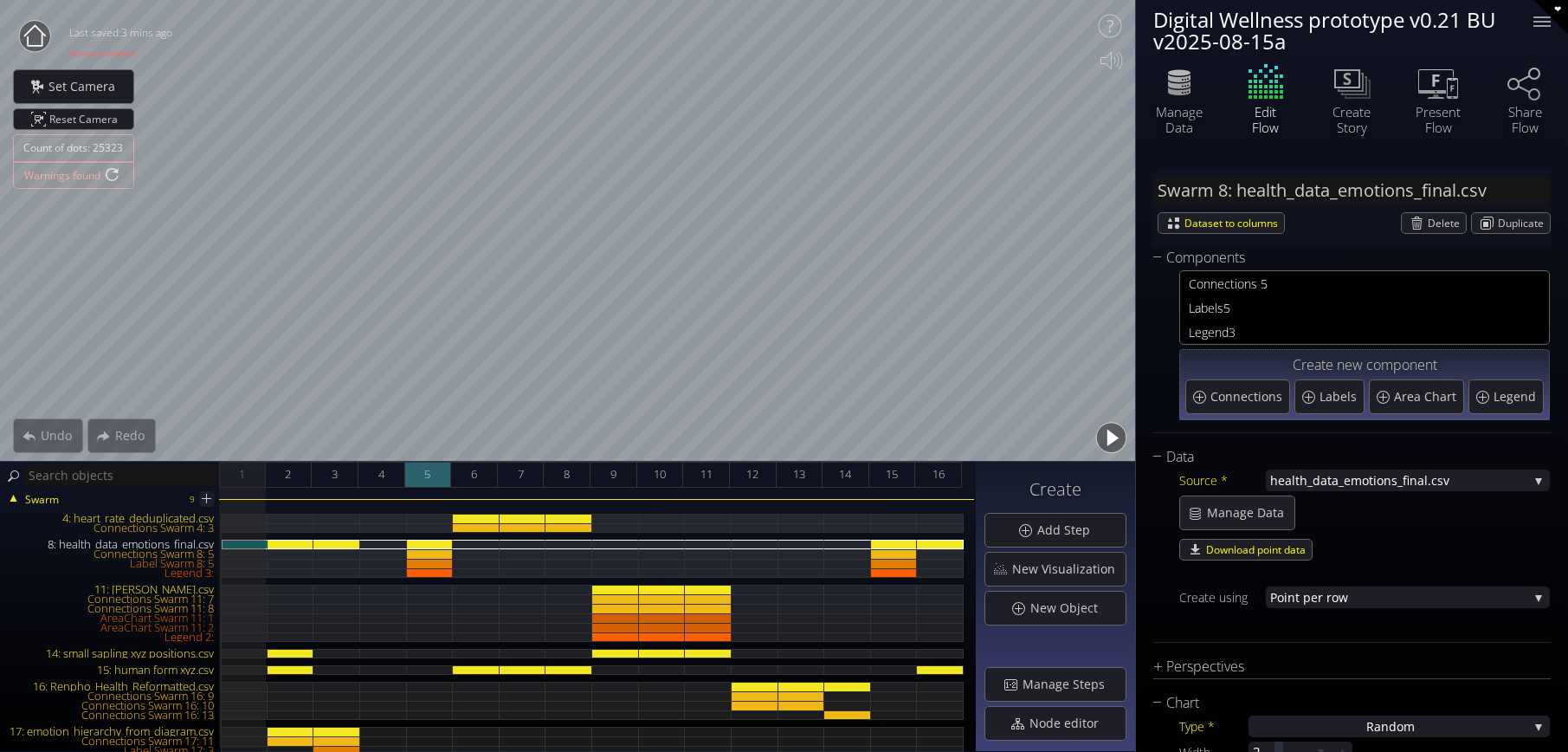
click at [426, 473] on span "5" at bounding box center [427, 474] width 6 height 22
type input "#65bd5b"
type input "#cbe31e"
type input "#ffdc00"
type input "#ffa800"
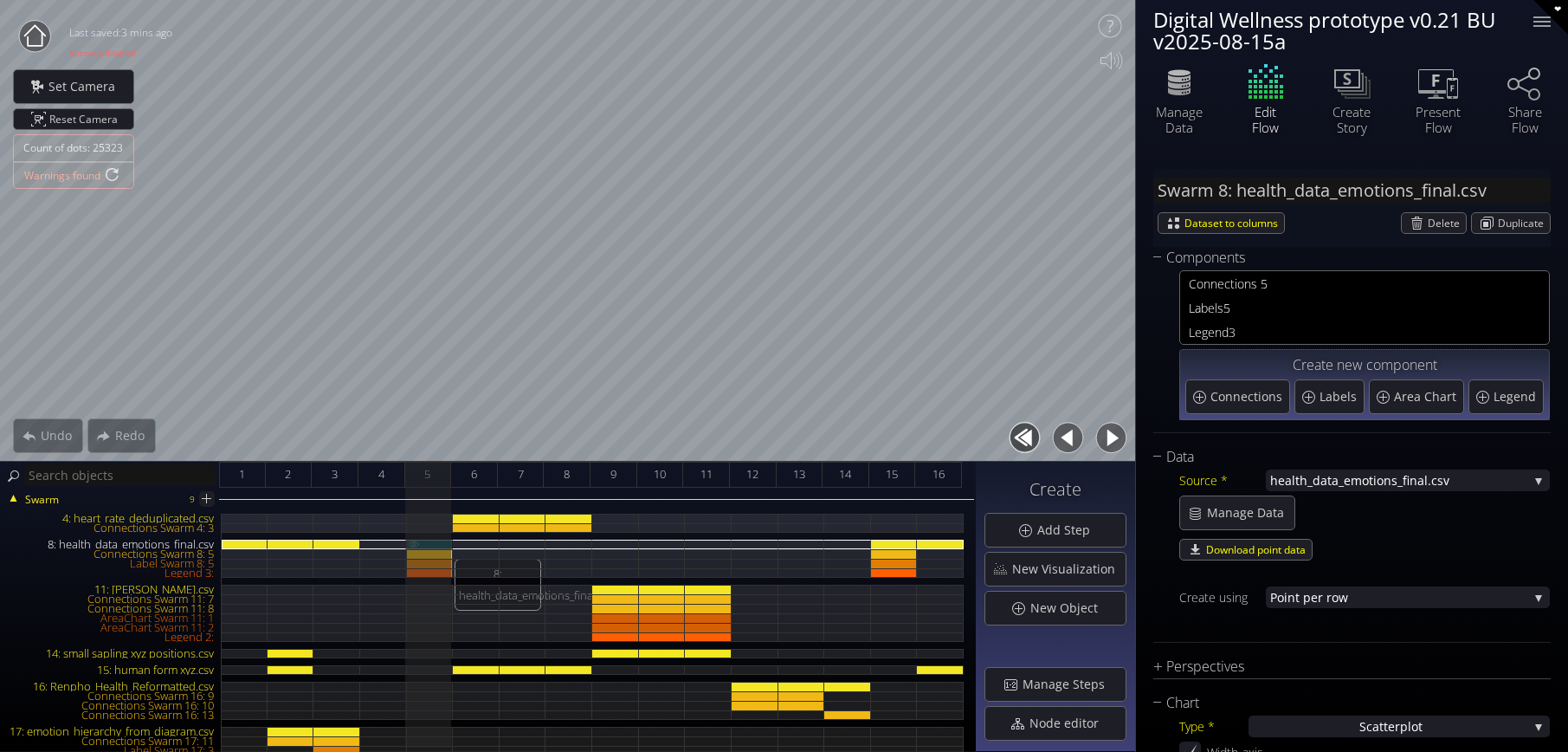
click at [436, 541] on div "8: health_data_emotions_final.csv" at bounding box center [430, 544] width 47 height 9
click at [1435, 85] on icon at bounding box center [1437, 82] width 52 height 43
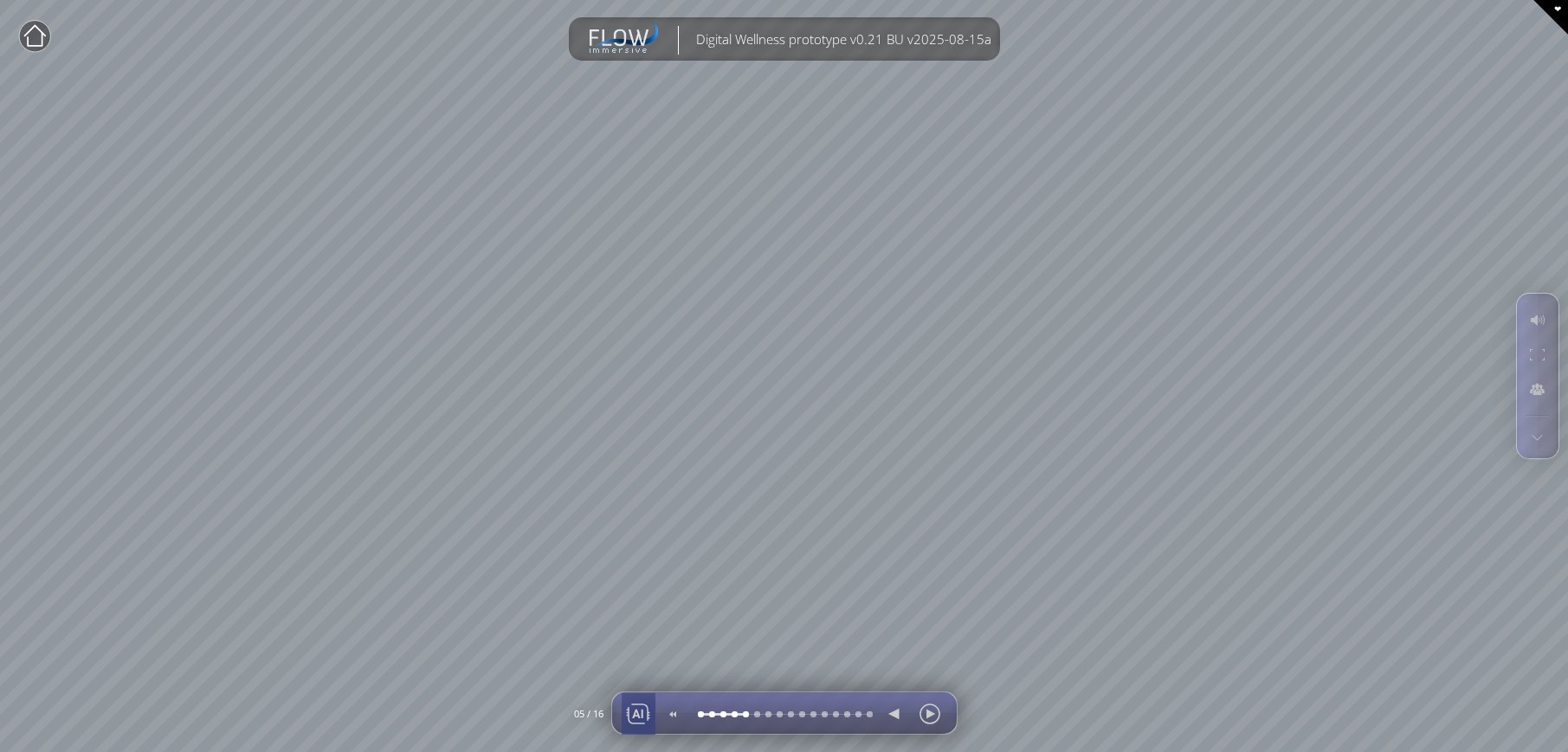
click at [643, 716] on div at bounding box center [638, 713] width 26 height 41
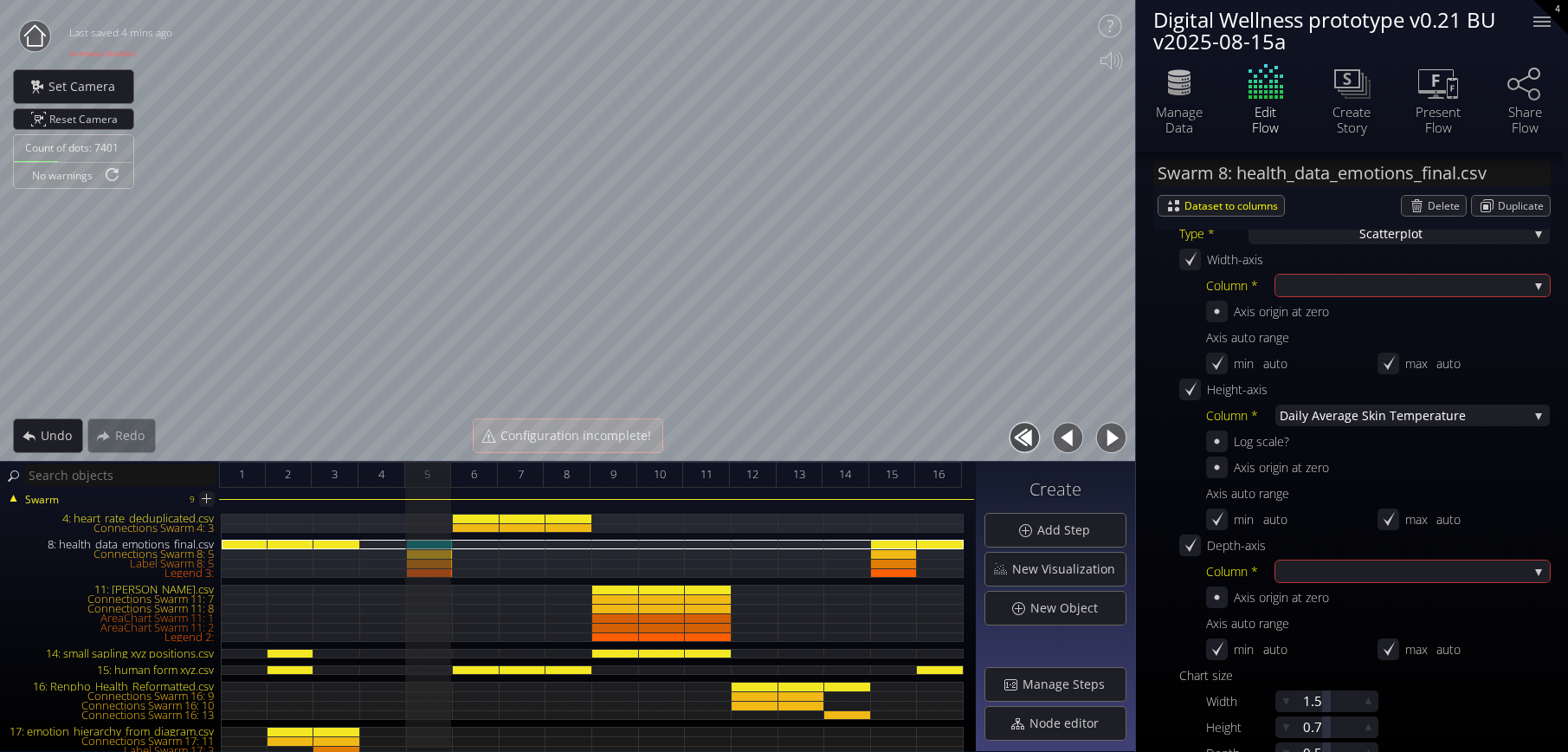
scroll to position [482, 0]
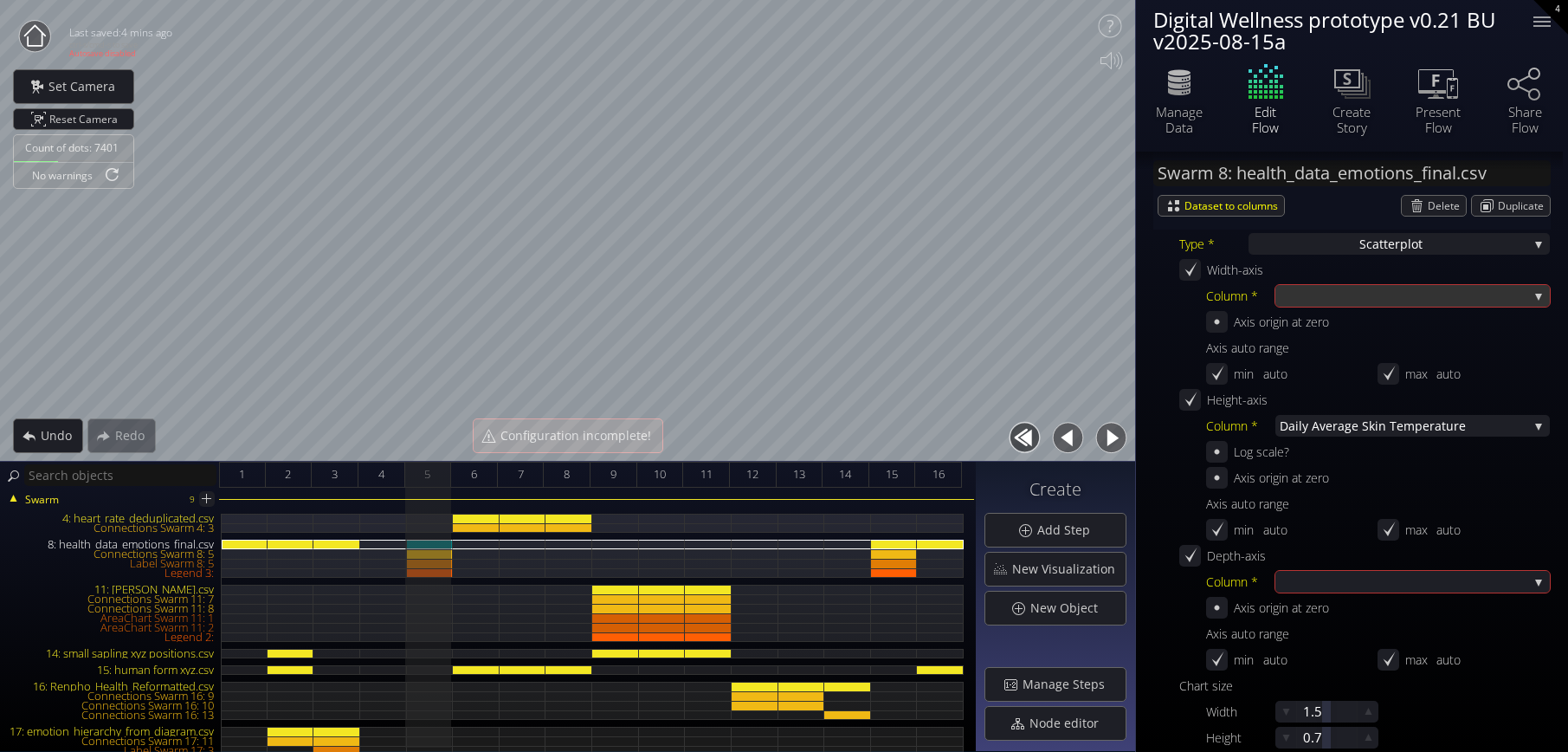
click at [1389, 293] on div at bounding box center [1404, 295] width 248 height 22
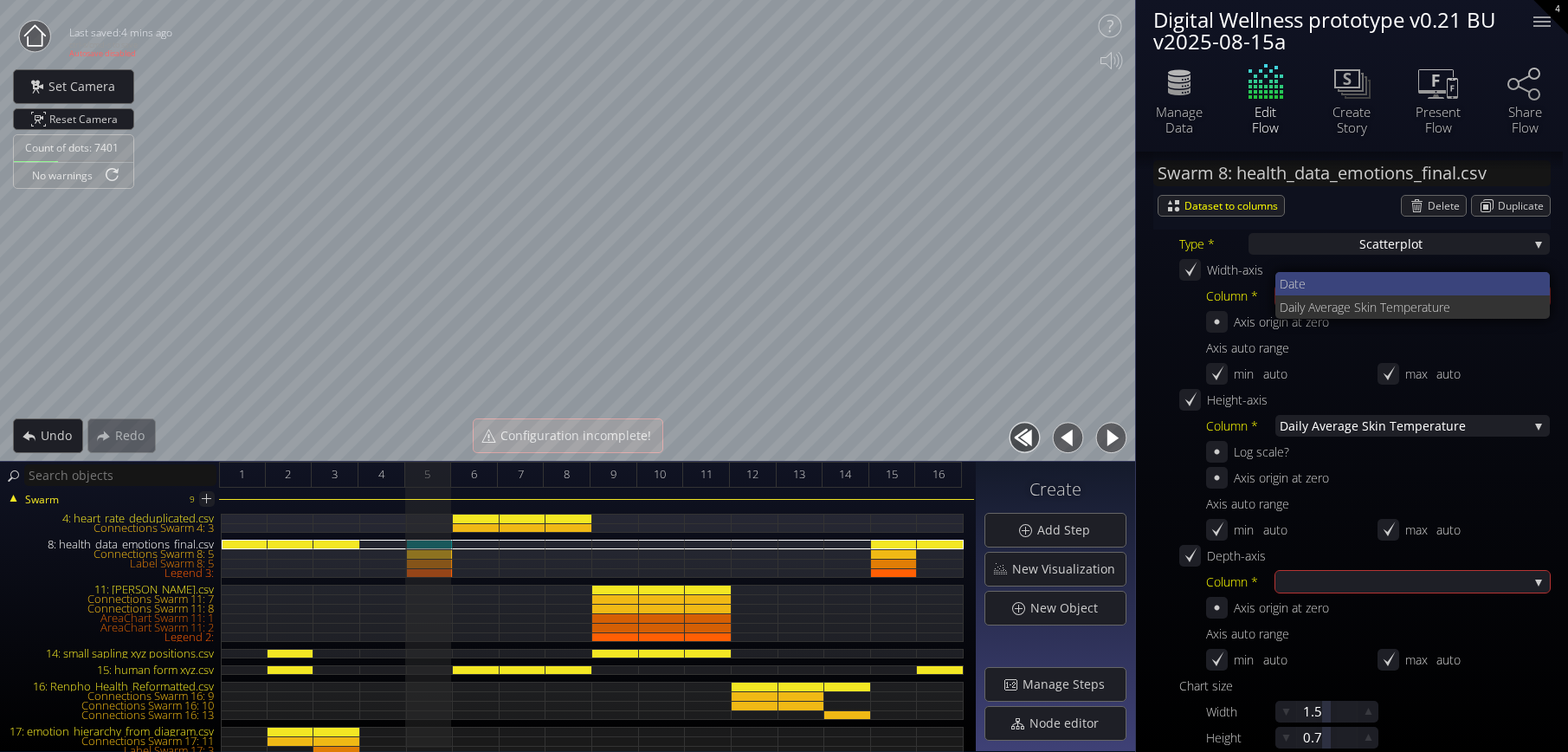
click at [1389, 291] on span "Date" at bounding box center [1408, 283] width 257 height 24
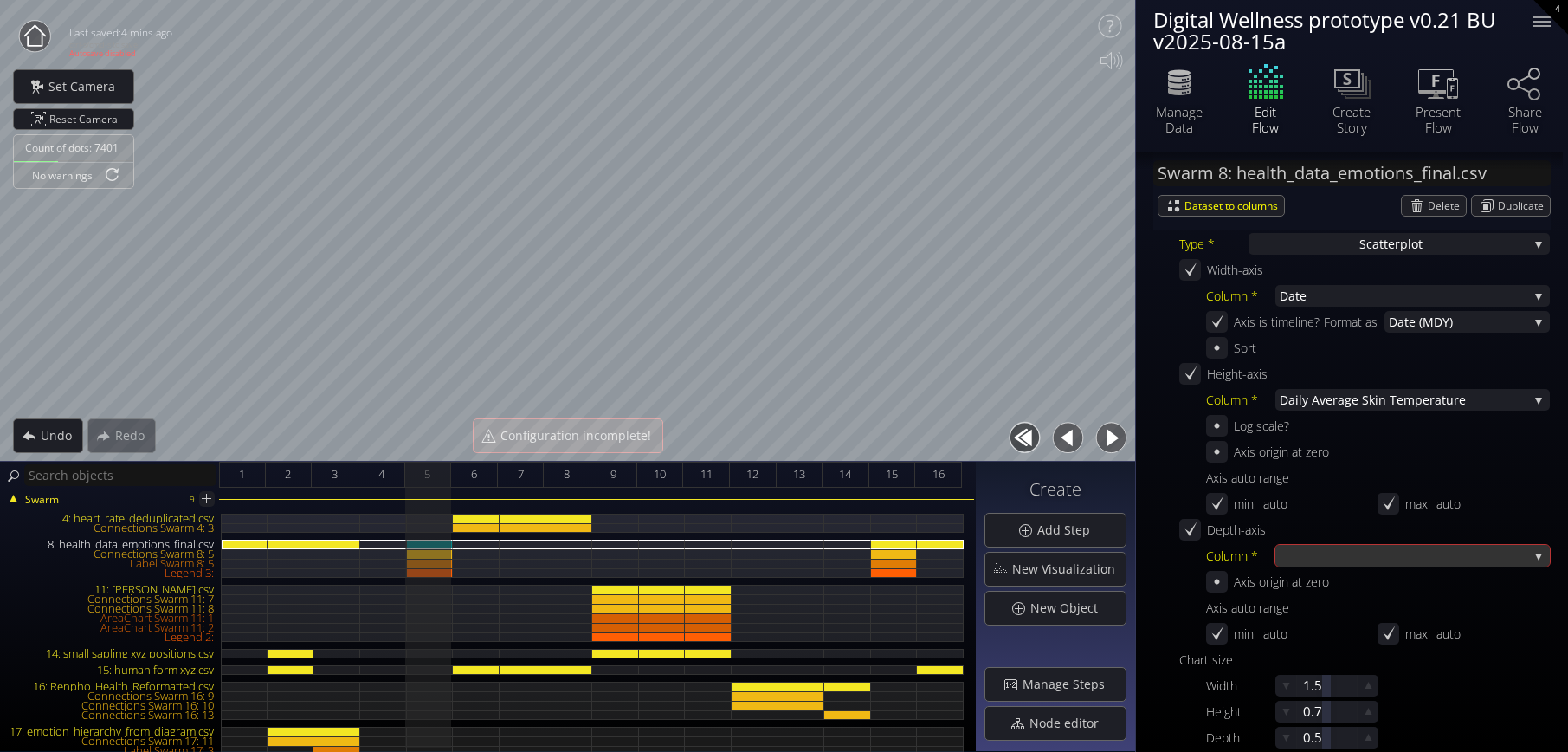
click at [1327, 561] on div at bounding box center [1404, 556] width 248 height 22
drag, startPoint x: 1560, startPoint y: 498, endPoint x: 1533, endPoint y: 474, distance: 36.1
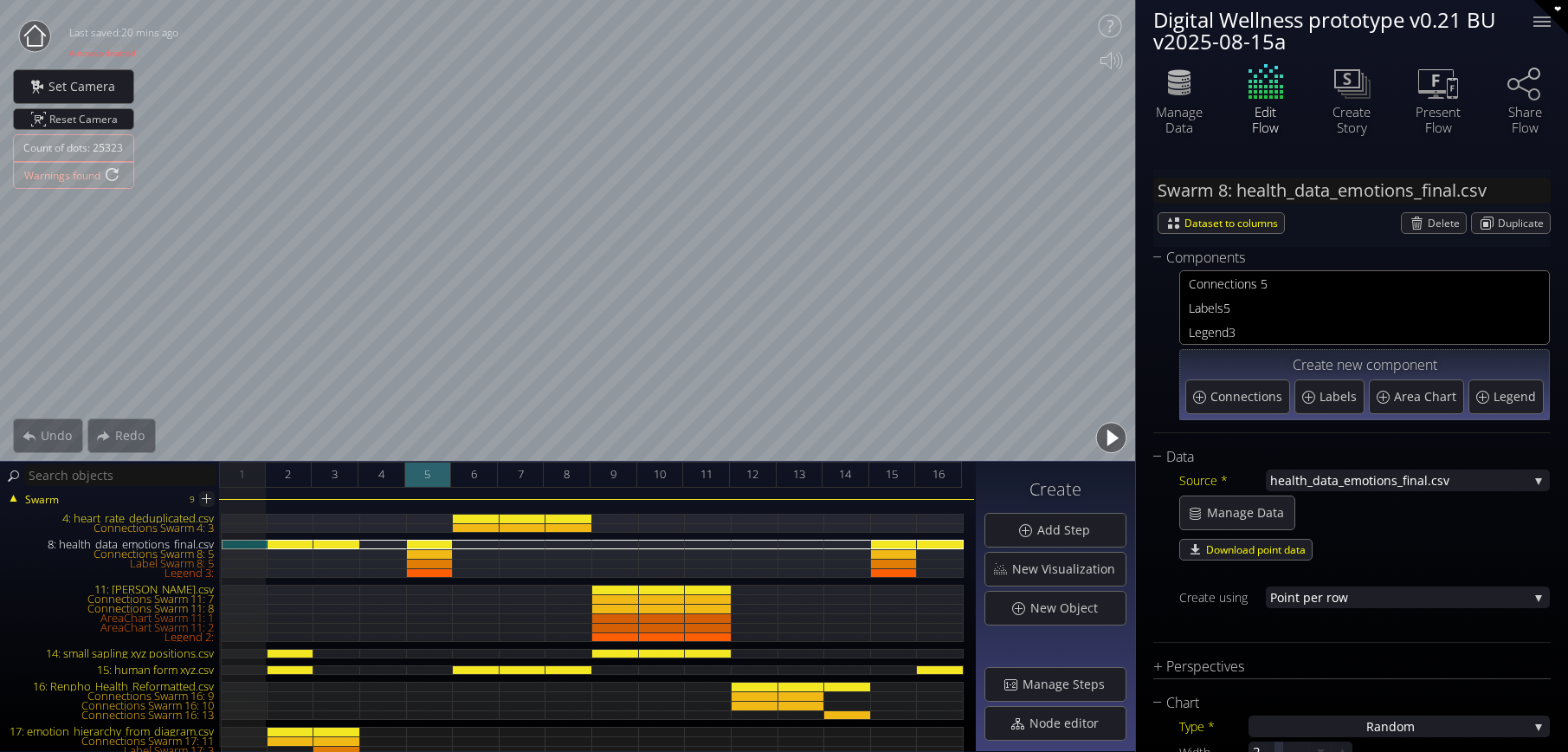
click at [424, 472] on div "5" at bounding box center [428, 475] width 47 height 26
type input "#65bd5b"
type input "#cbe31e"
type input "#ffdc00"
type input "#ffa800"
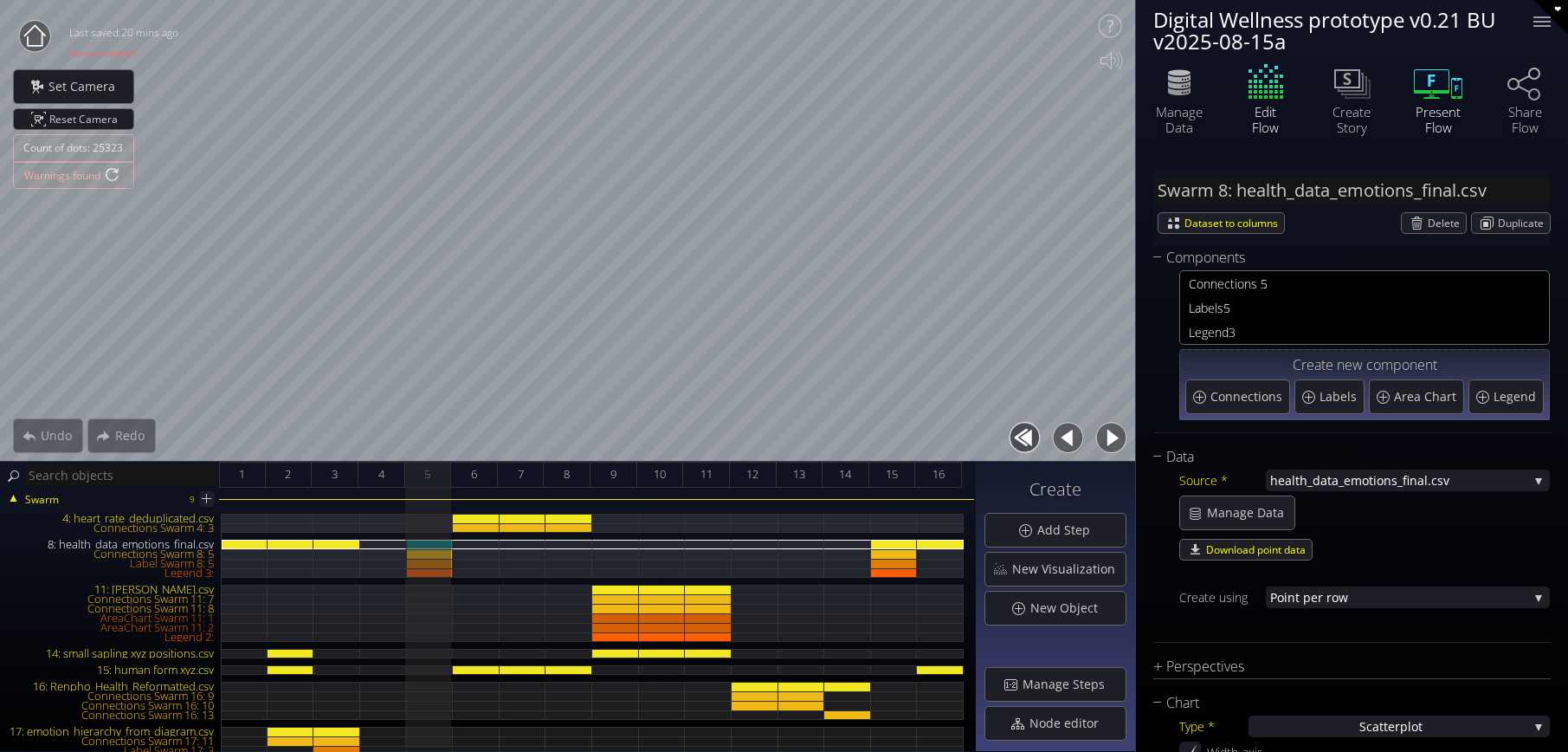
click at [1438, 93] on icon at bounding box center [1432, 82] width 36 height 24
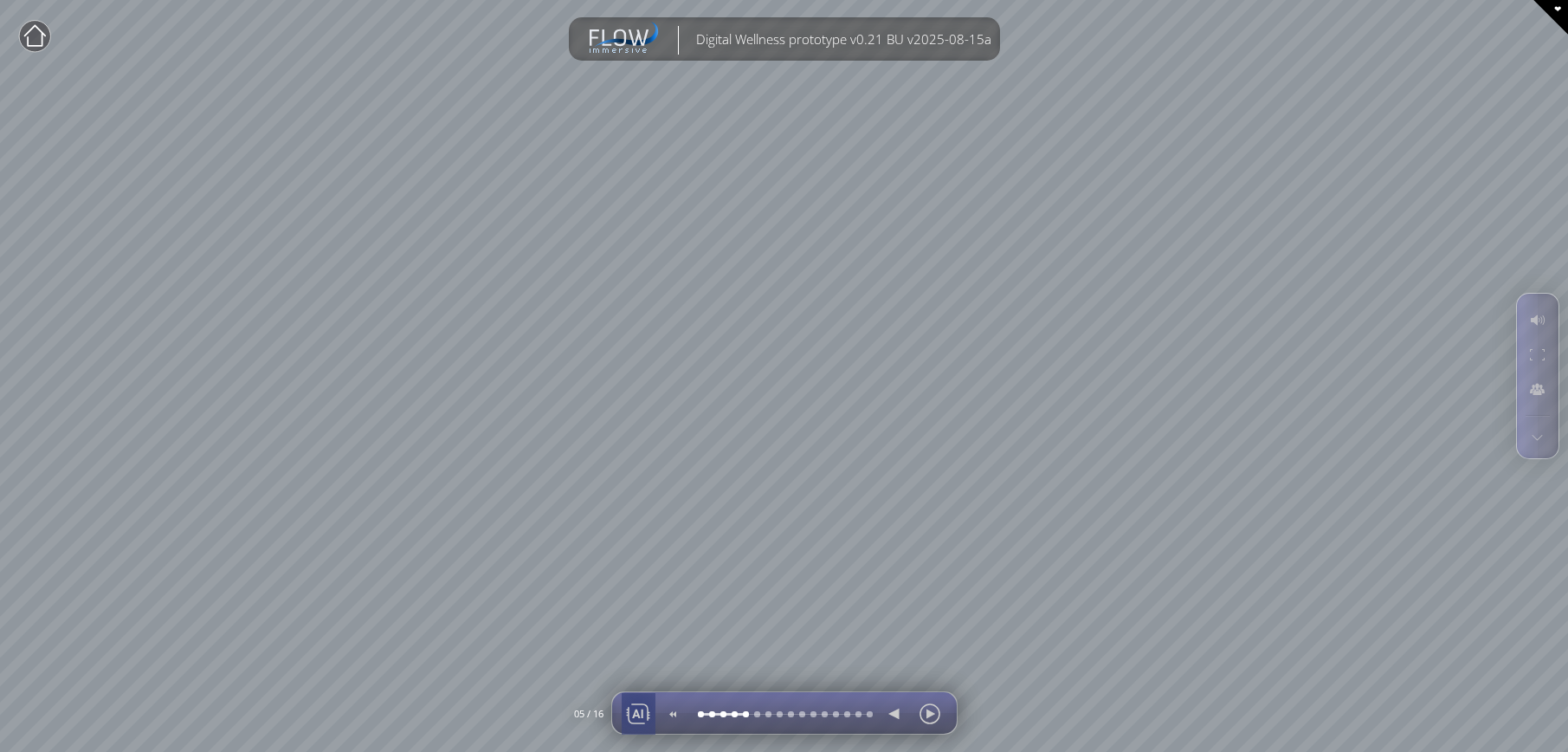
click at [636, 708] on div at bounding box center [638, 713] width 26 height 41
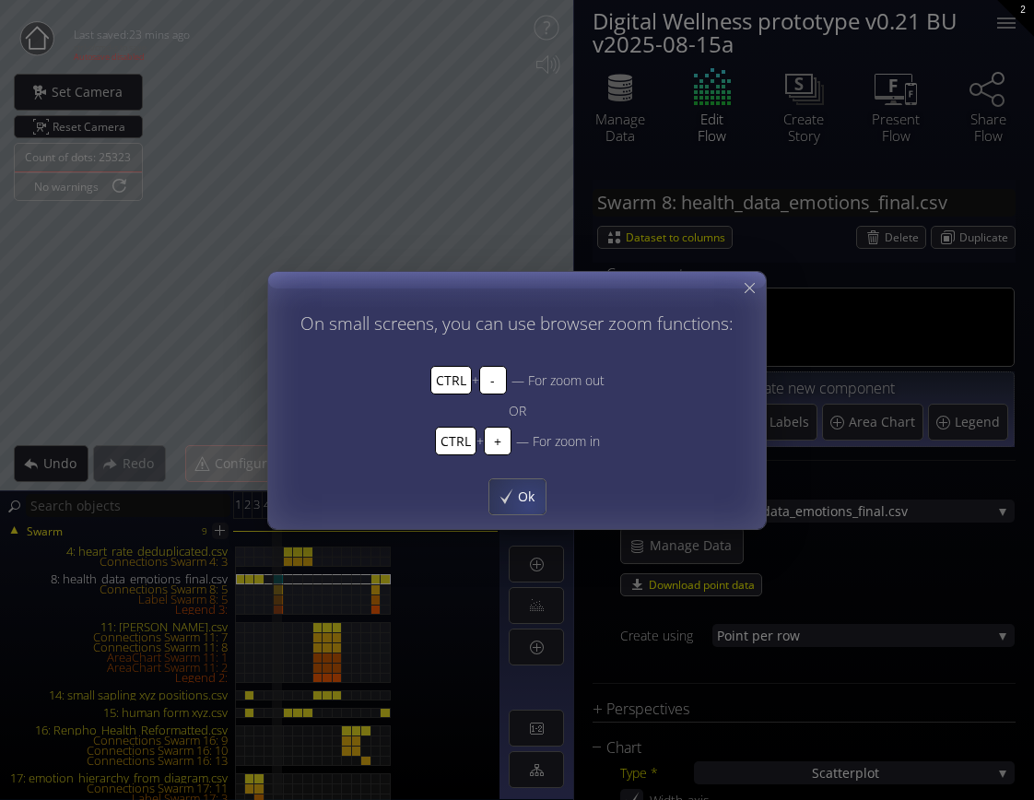
click at [524, 497] on span "Ok" at bounding box center [531, 495] width 29 height 18
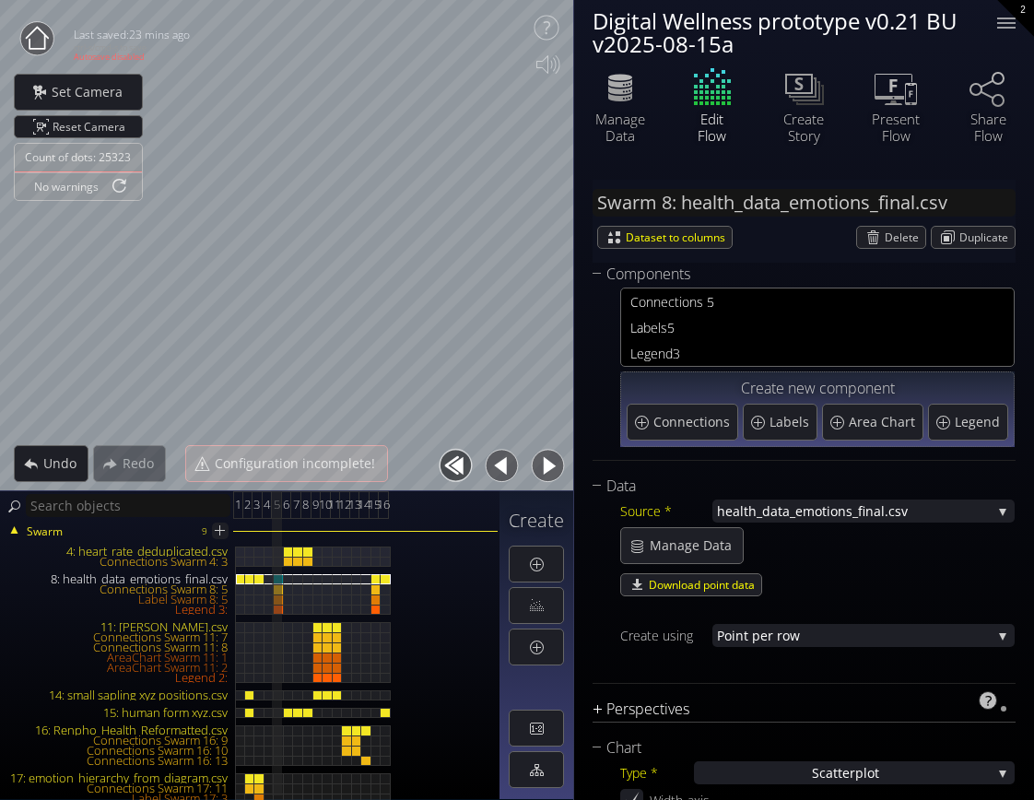
click at [725, 707] on div "Perspectives" at bounding box center [792, 708] width 400 height 23
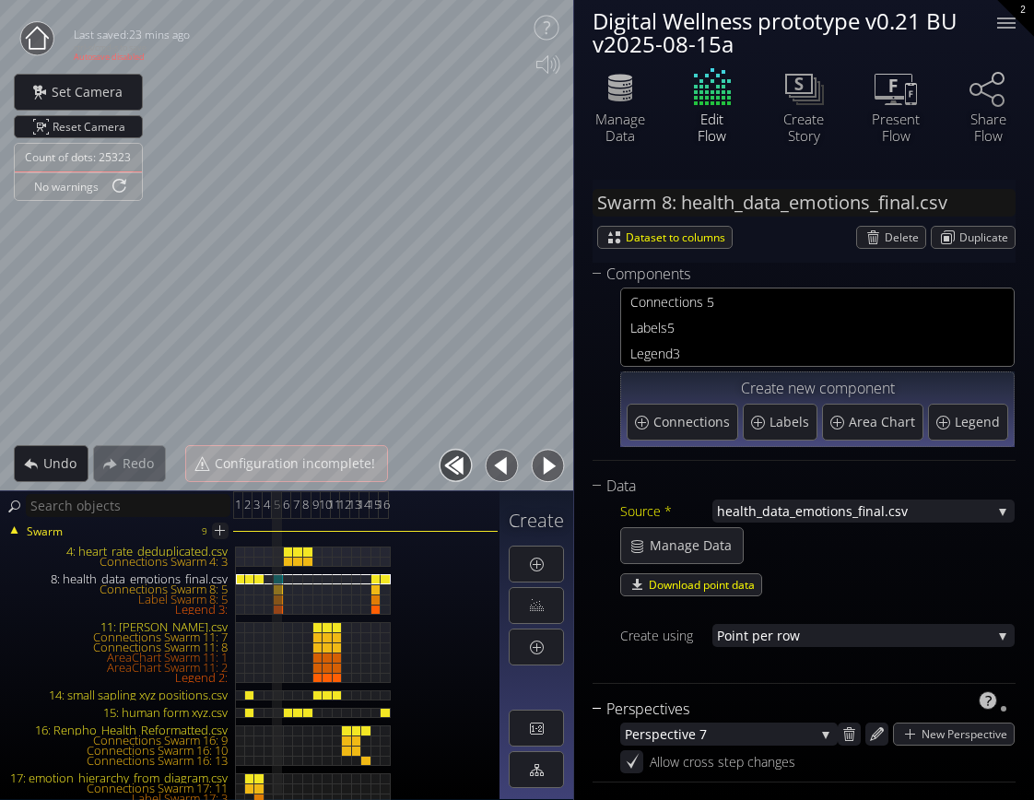
click at [692, 703] on div "Perspectives" at bounding box center [792, 708] width 400 height 23
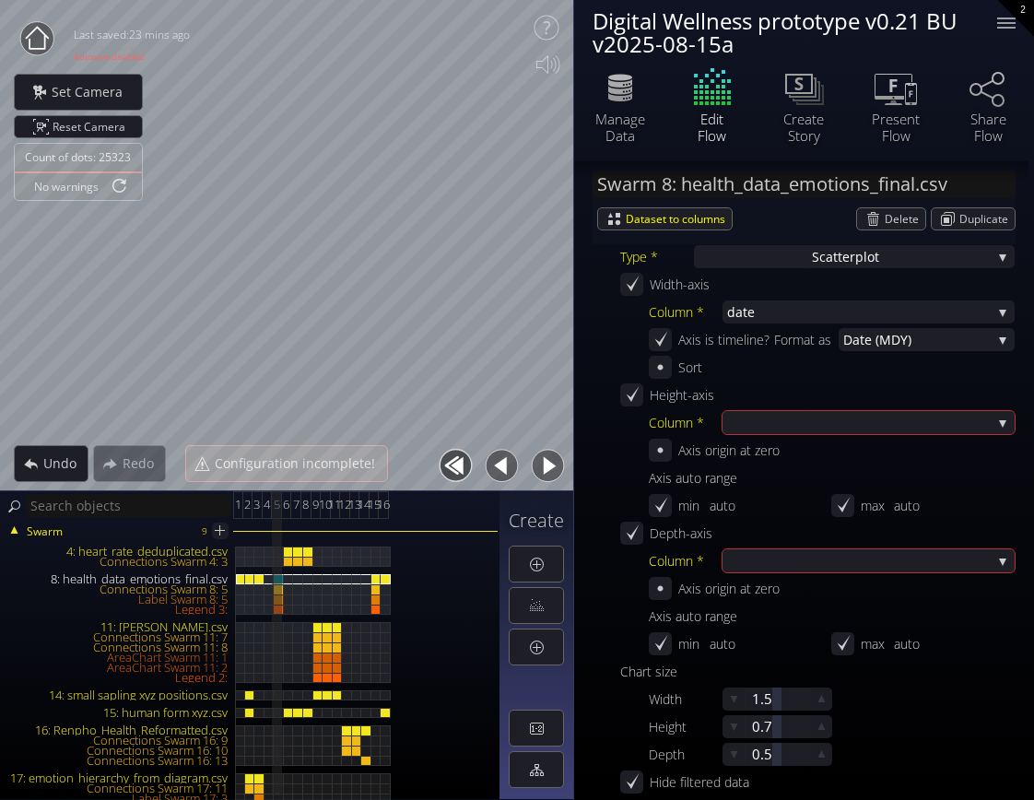
scroll to position [553, 0]
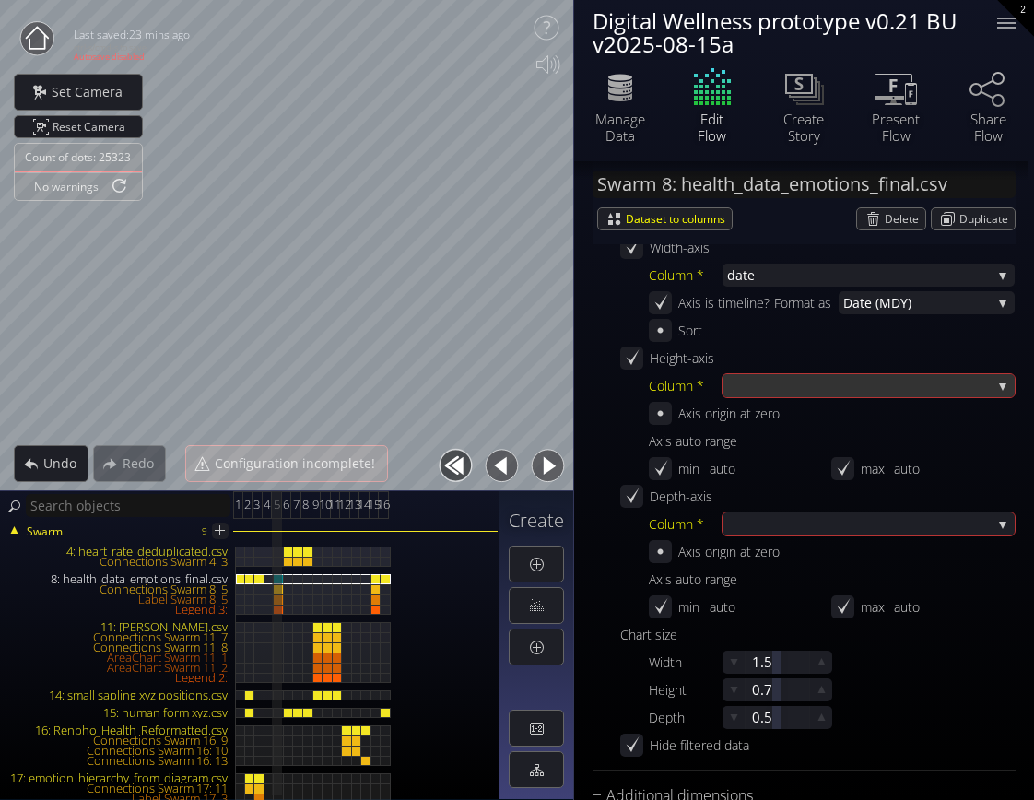
click at [900, 390] on div at bounding box center [859, 385] width 264 height 23
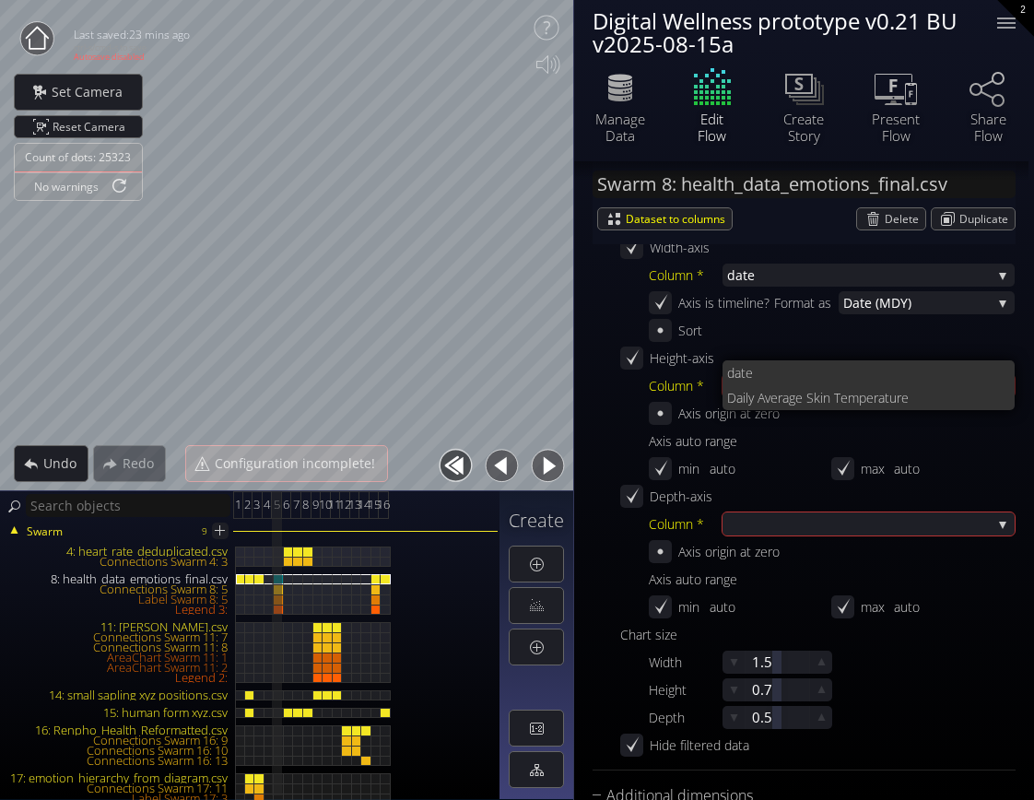
click at [932, 331] on div "Sort" at bounding box center [832, 330] width 366 height 23
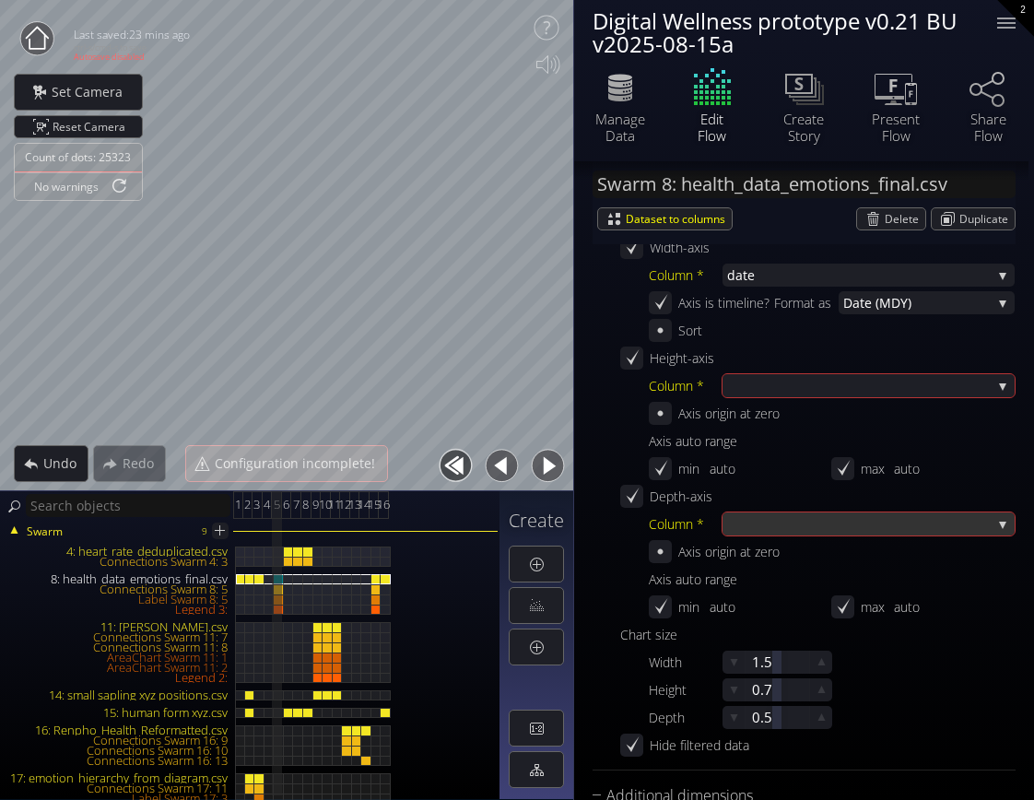
click at [887, 520] on div at bounding box center [859, 523] width 264 height 23
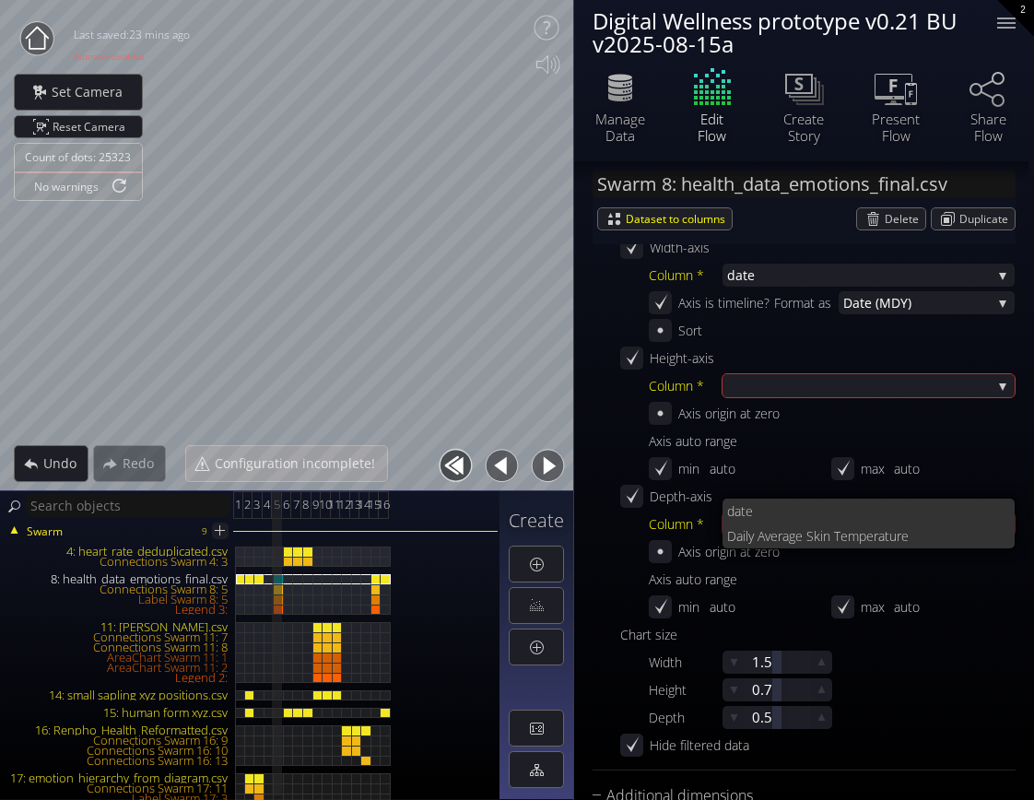
click at [994, 440] on div "Axis auto range" at bounding box center [832, 440] width 366 height 23
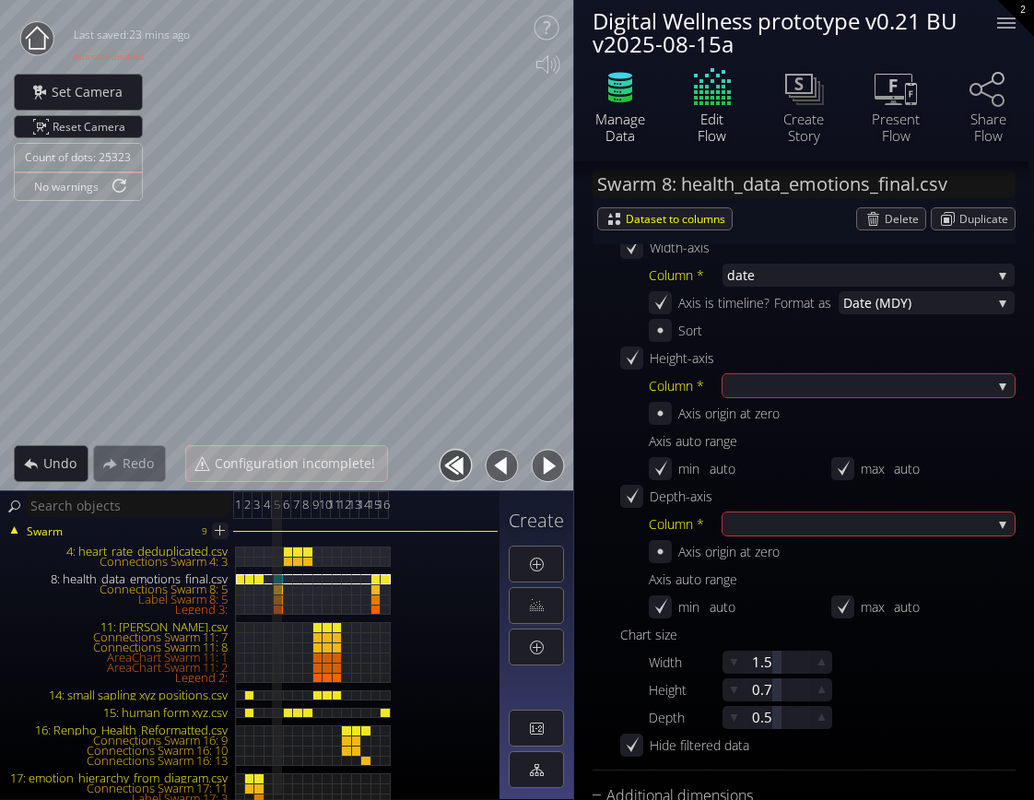
click at [614, 92] on icon at bounding box center [620, 90] width 24 height 8
click at [1004, 24] on div at bounding box center [1006, 23] width 37 height 37
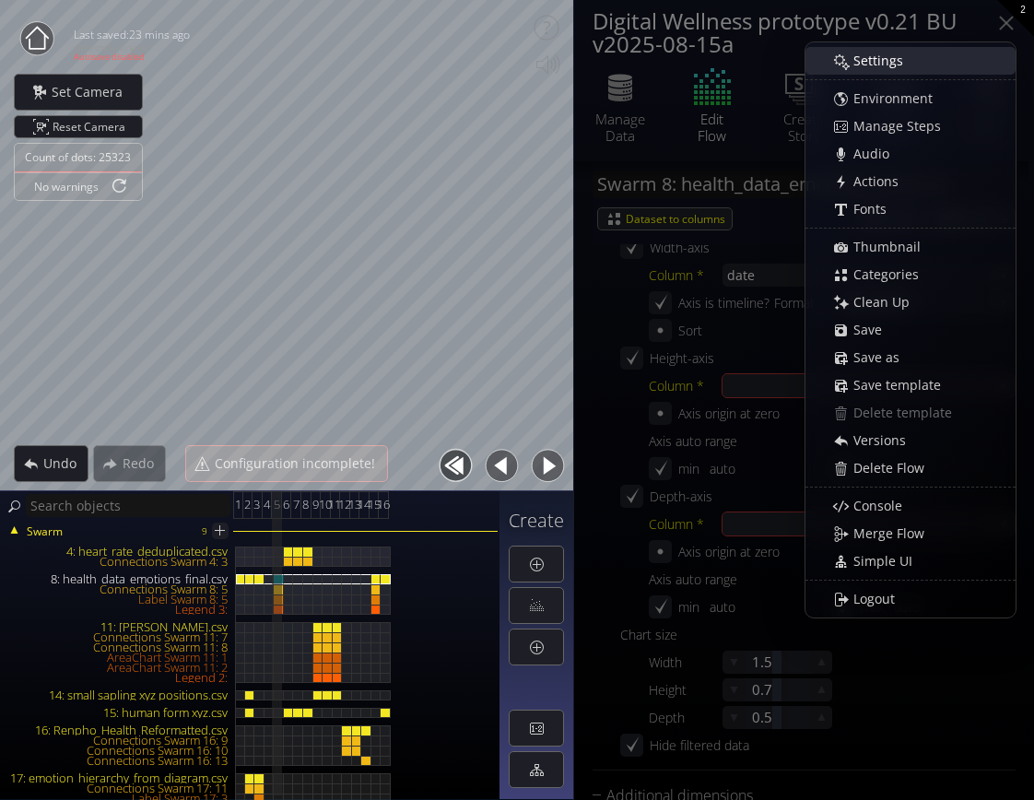
click at [905, 67] on span "Settings" at bounding box center [883, 61] width 62 height 18
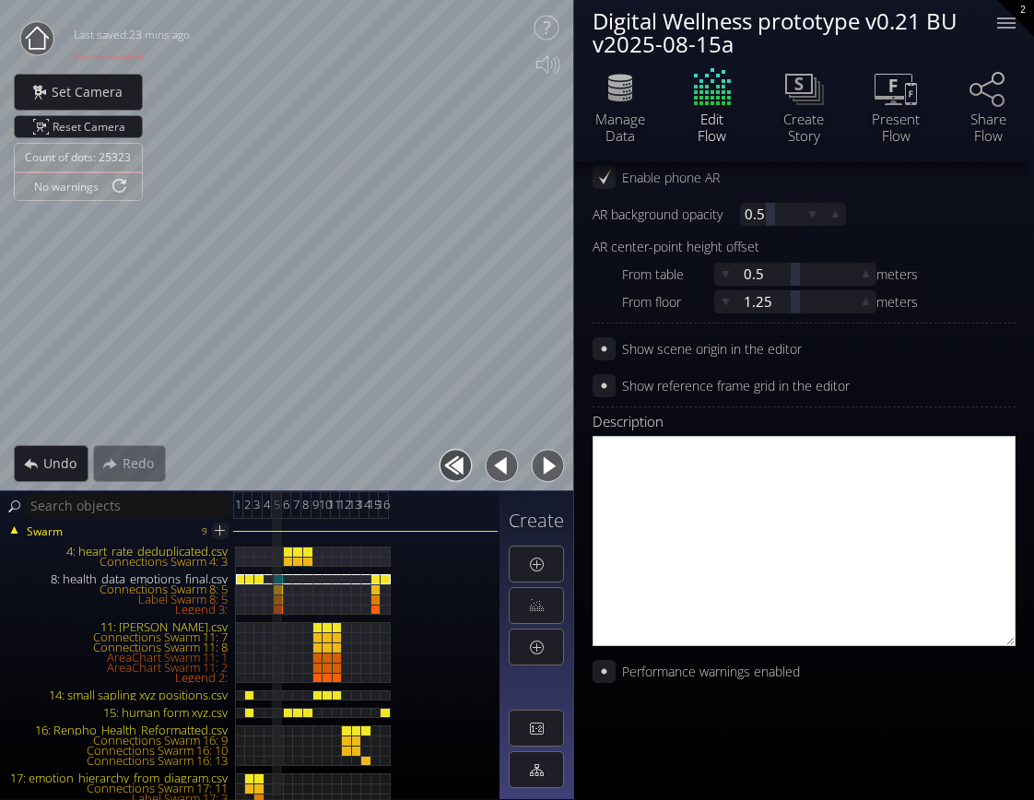
scroll to position [1073, 0]
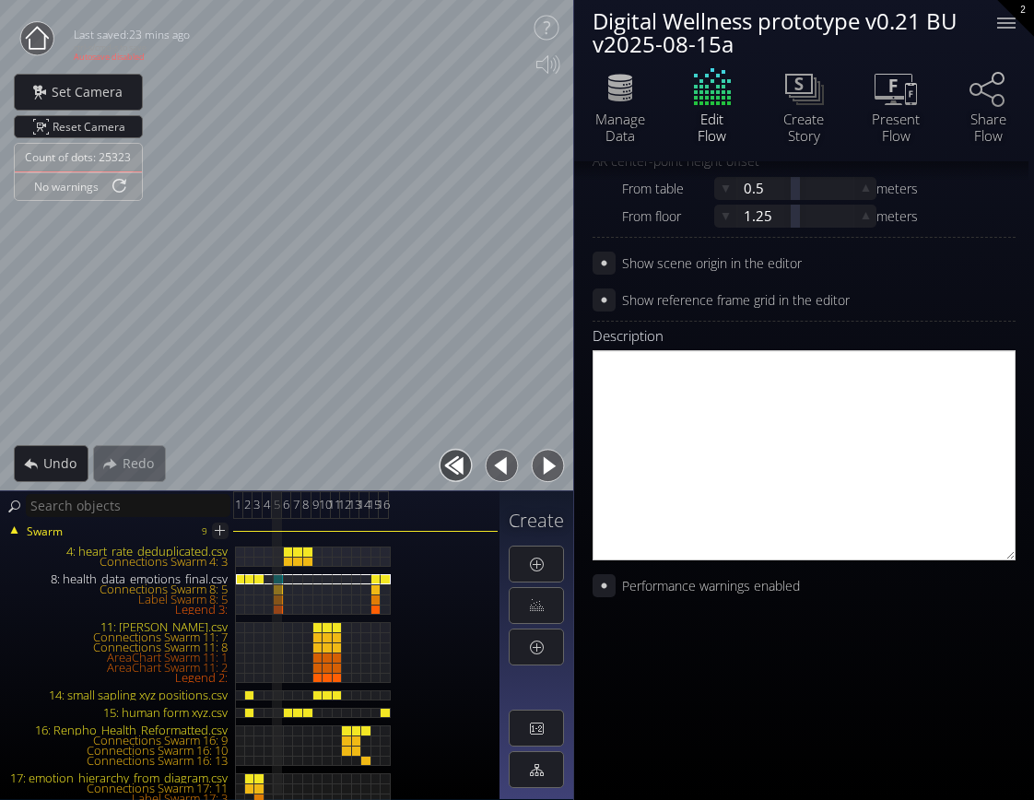
click at [695, 742] on div "show json" at bounding box center [803, 712] width 423 height 138
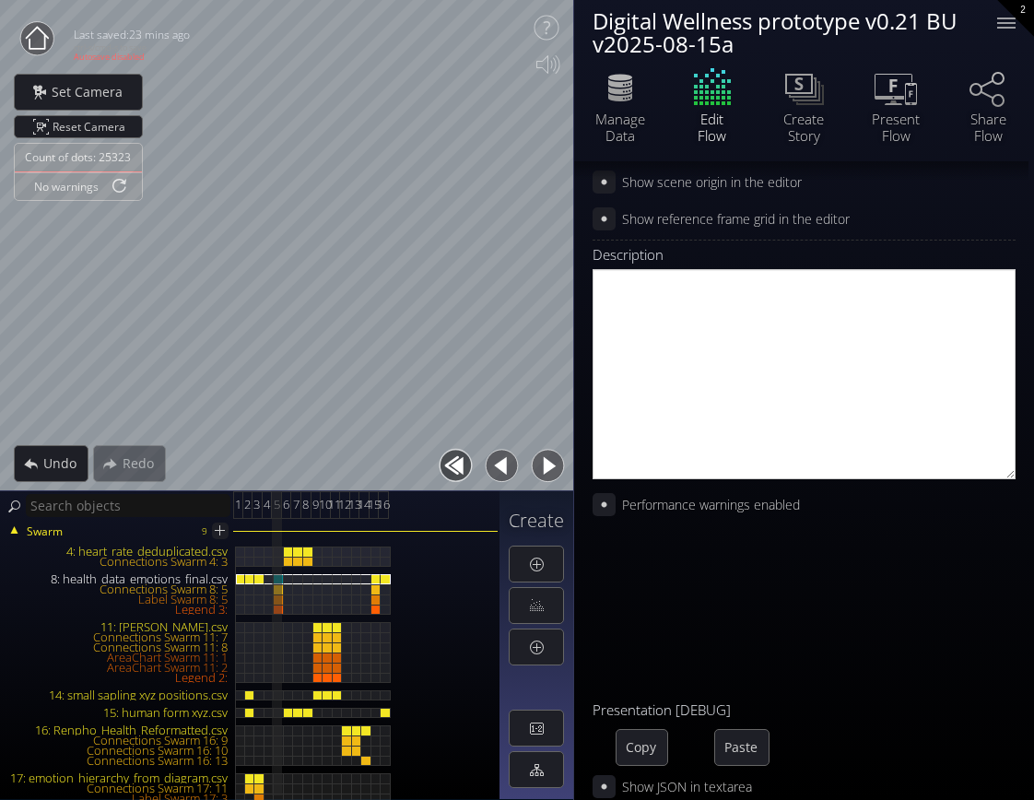
scroll to position [1165, 0]
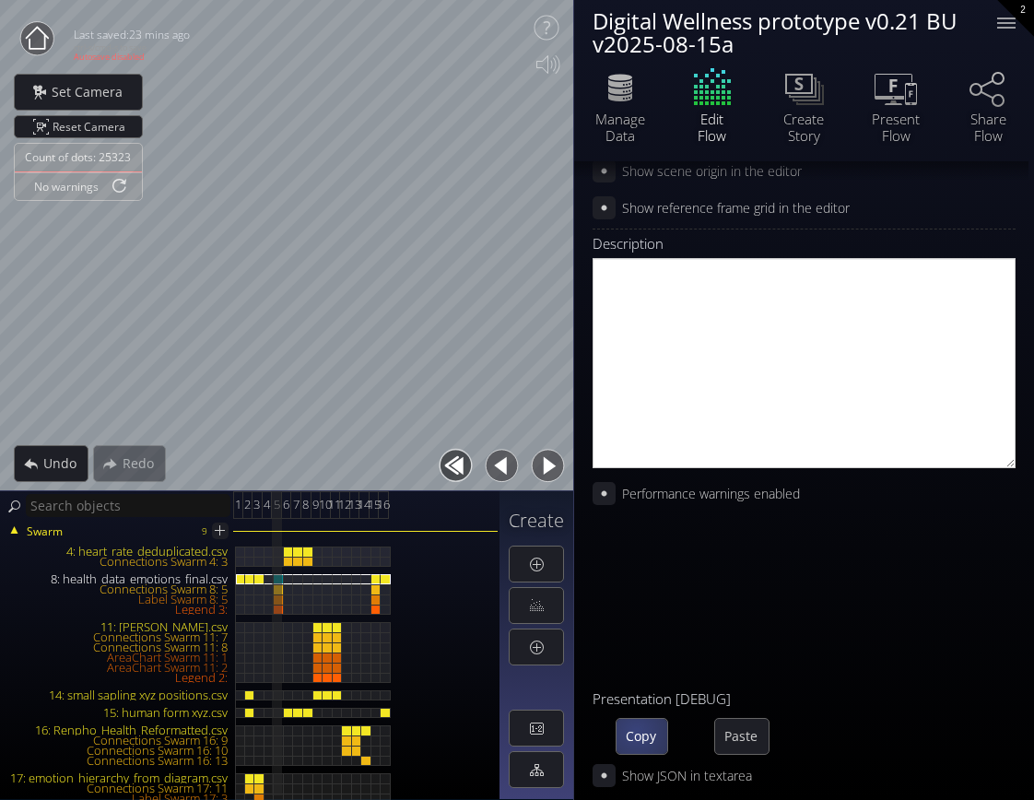
click at [638, 733] on span "Copy" at bounding box center [641, 736] width 51 height 18
click at [275, 577] on div "8: health_data_emotions_final.csv" at bounding box center [279, 579] width 10 height 10
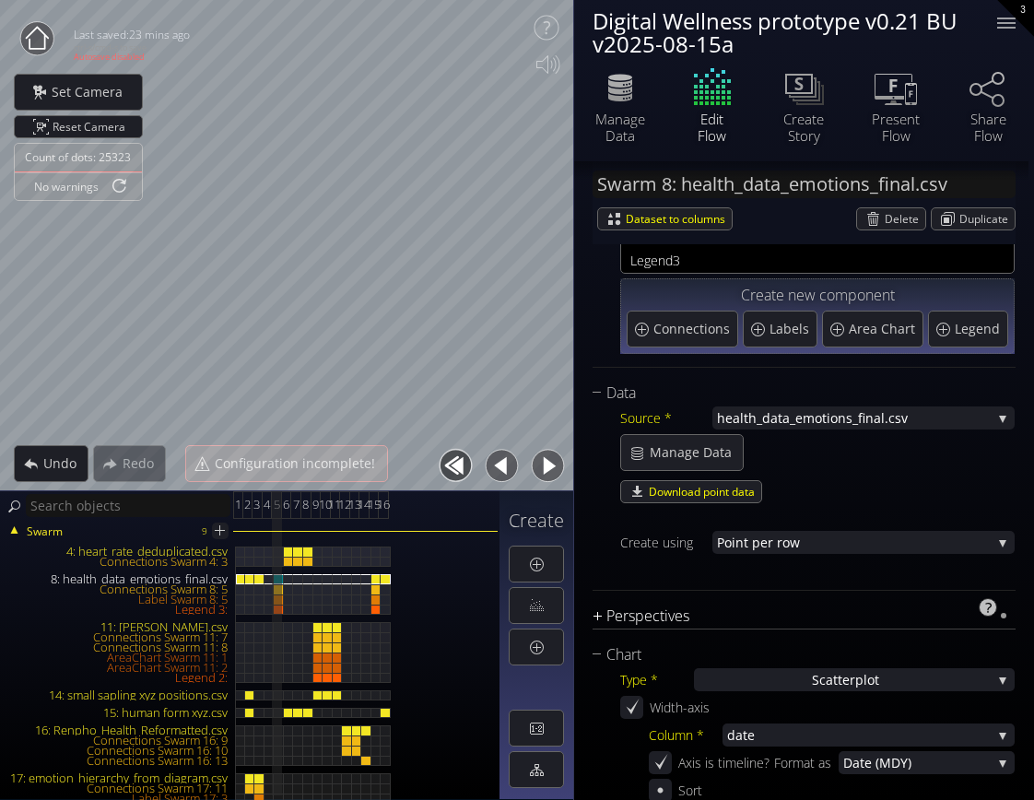
scroll to position [276, 0]
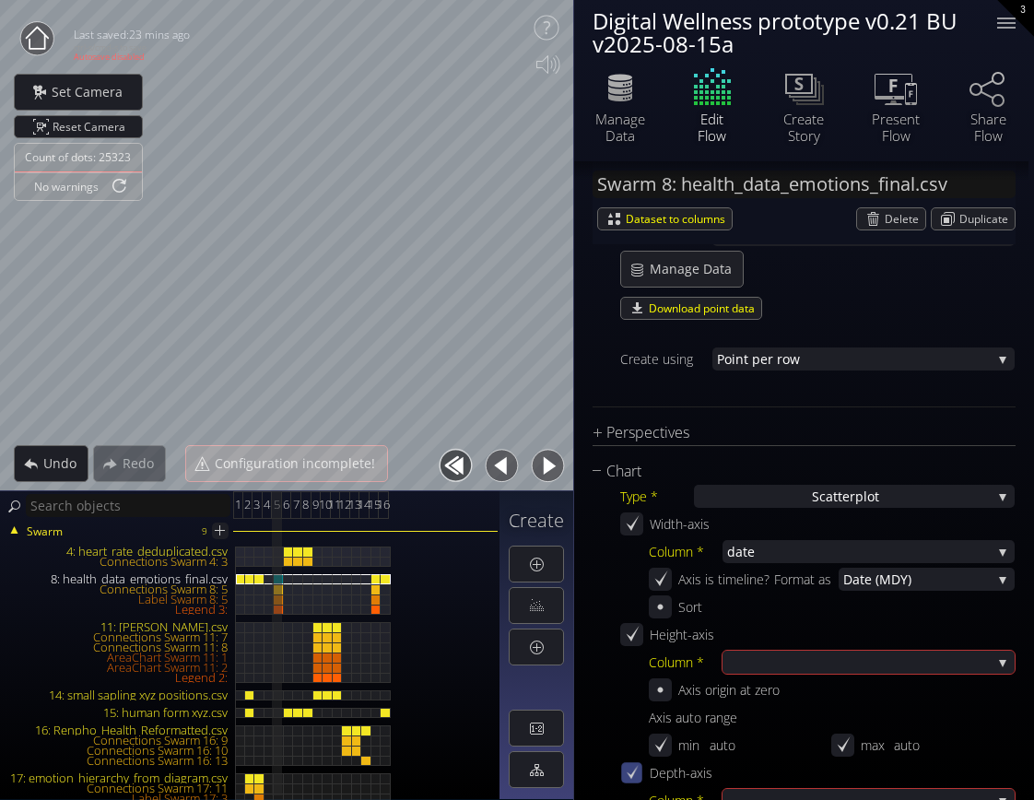
click at [635, 773] on icon at bounding box center [632, 773] width 16 height 16
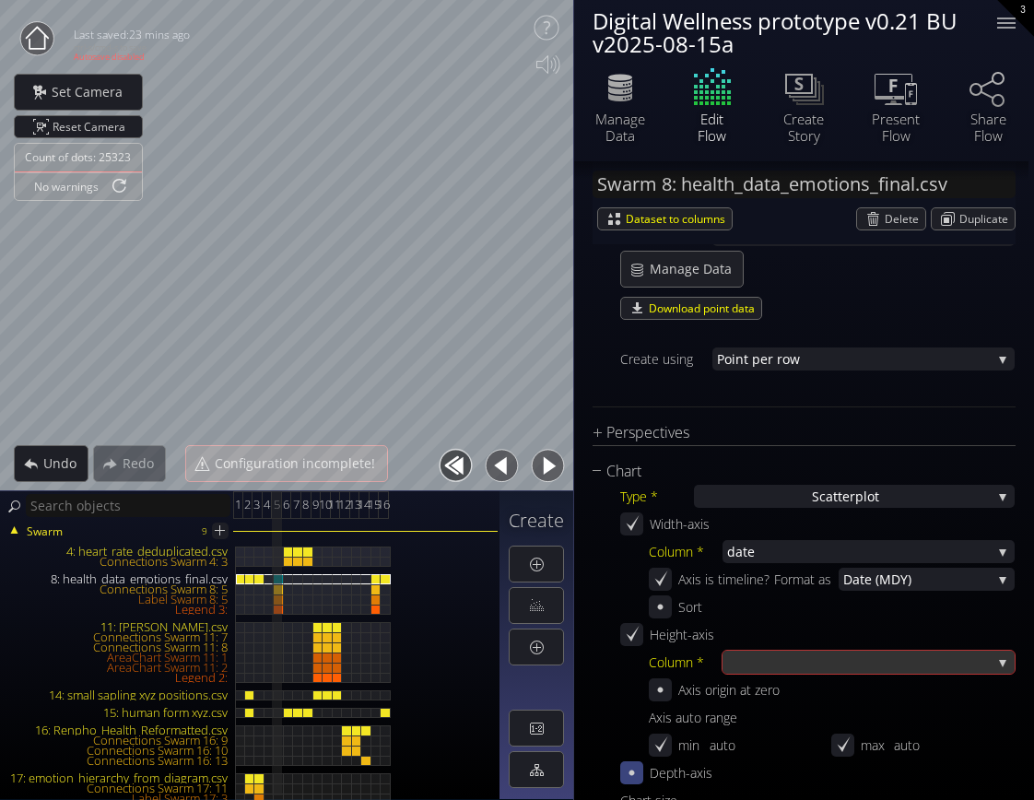
click at [817, 664] on div at bounding box center [859, 661] width 264 height 23
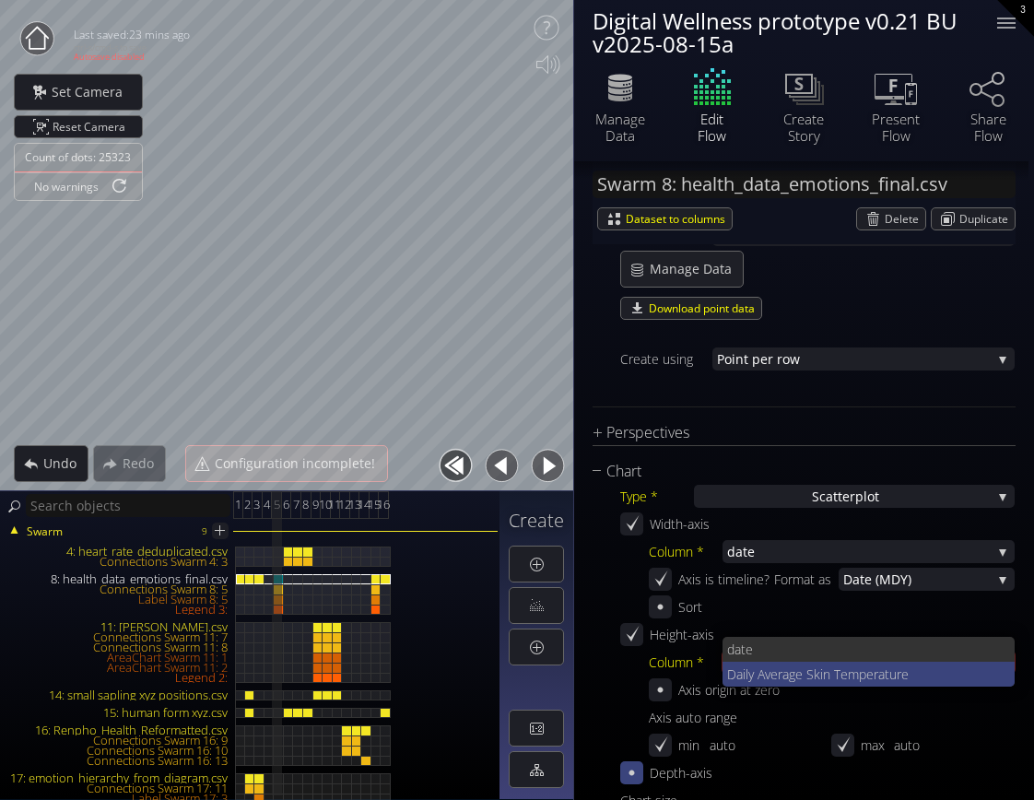
click at [817, 663] on span "Daily Average Skin T" at bounding box center [783, 674] width 113 height 25
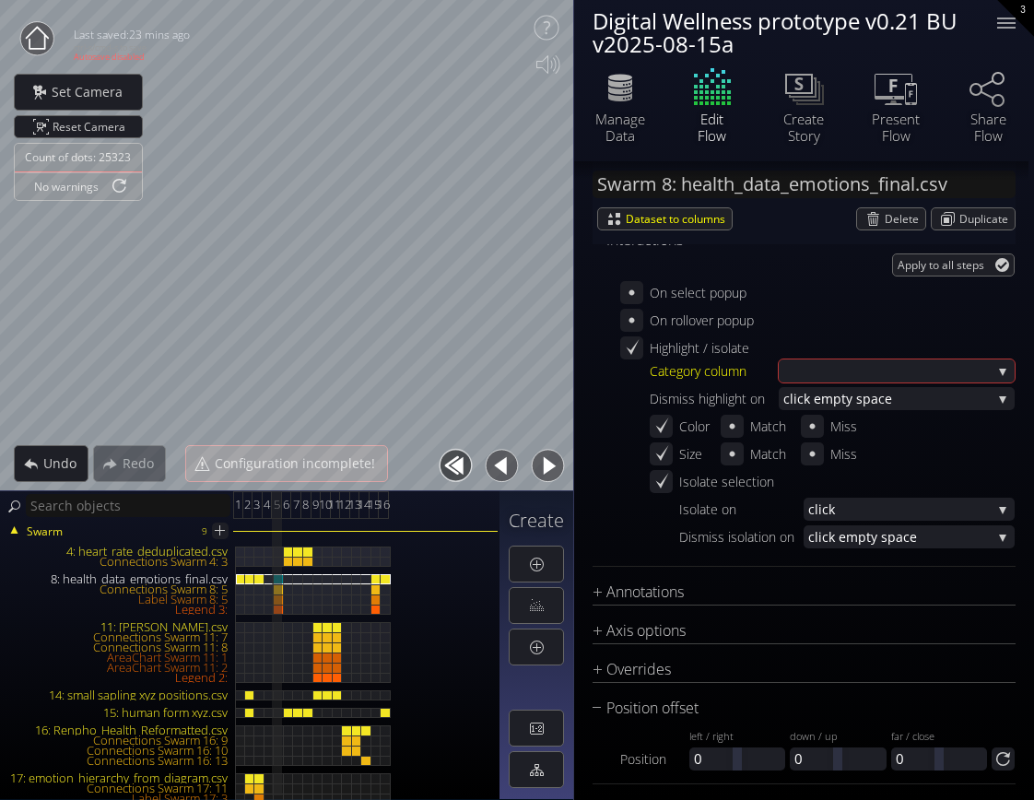
scroll to position [2568, 0]
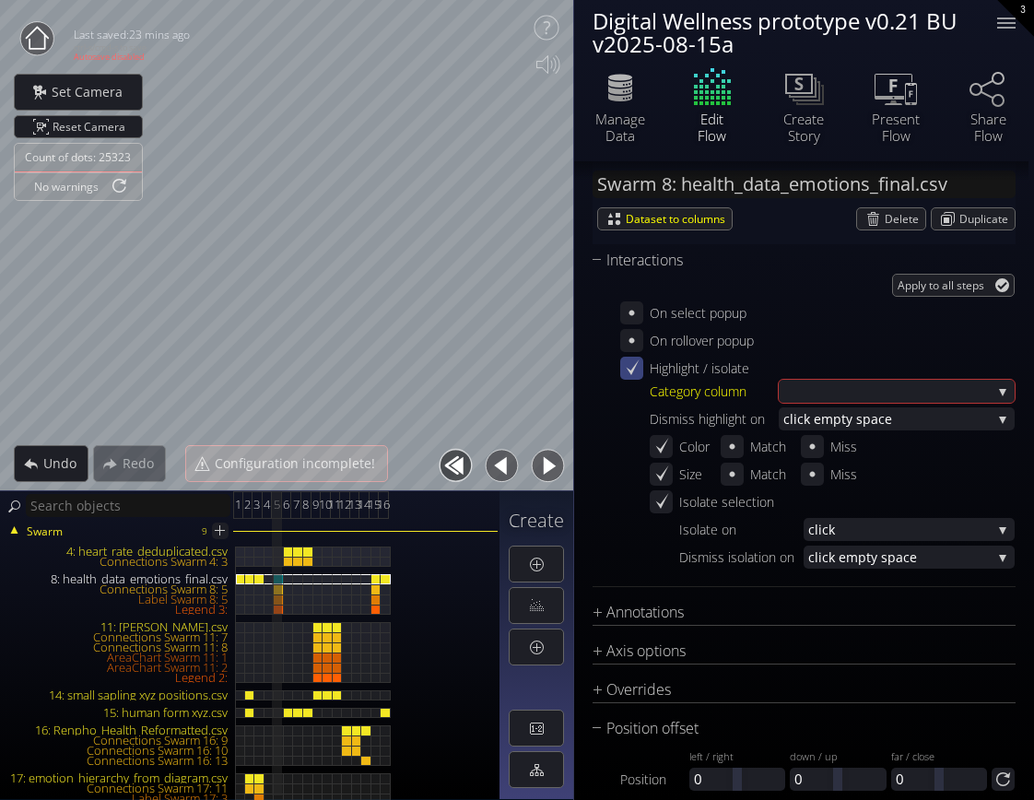
click at [635, 367] on icon at bounding box center [633, 367] width 13 height 16
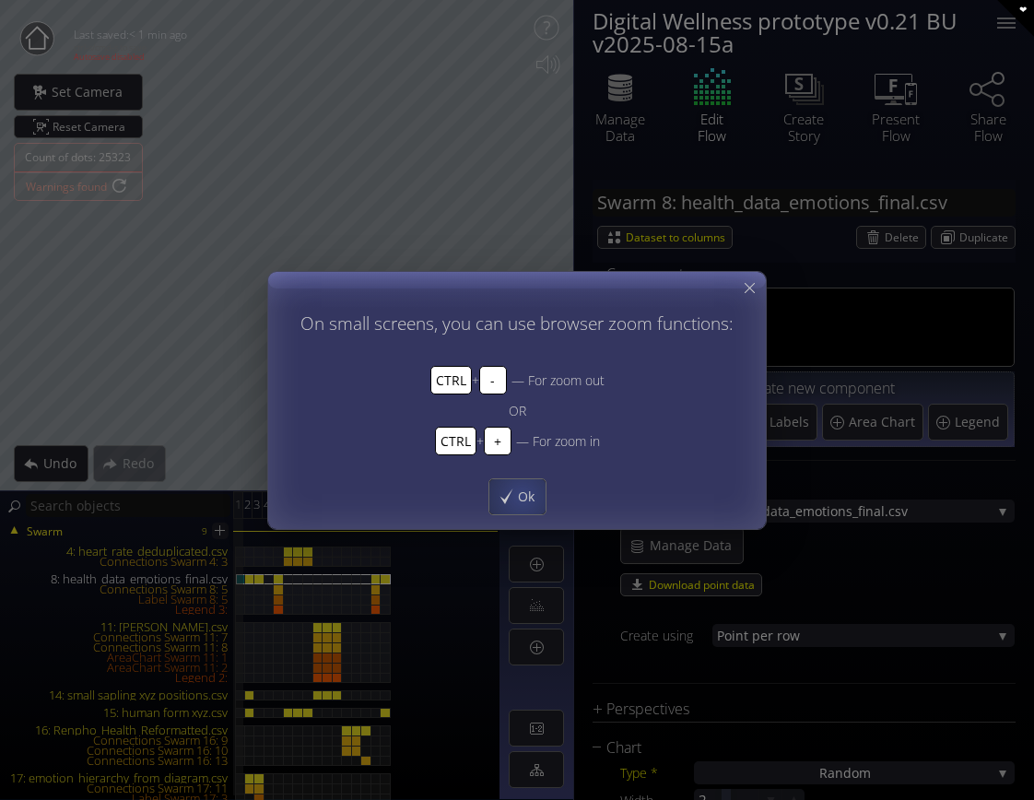
drag, startPoint x: 519, startPoint y: 490, endPoint x: 557, endPoint y: 446, distance: 58.8
click at [517, 489] on span "Ok" at bounding box center [531, 495] width 29 height 18
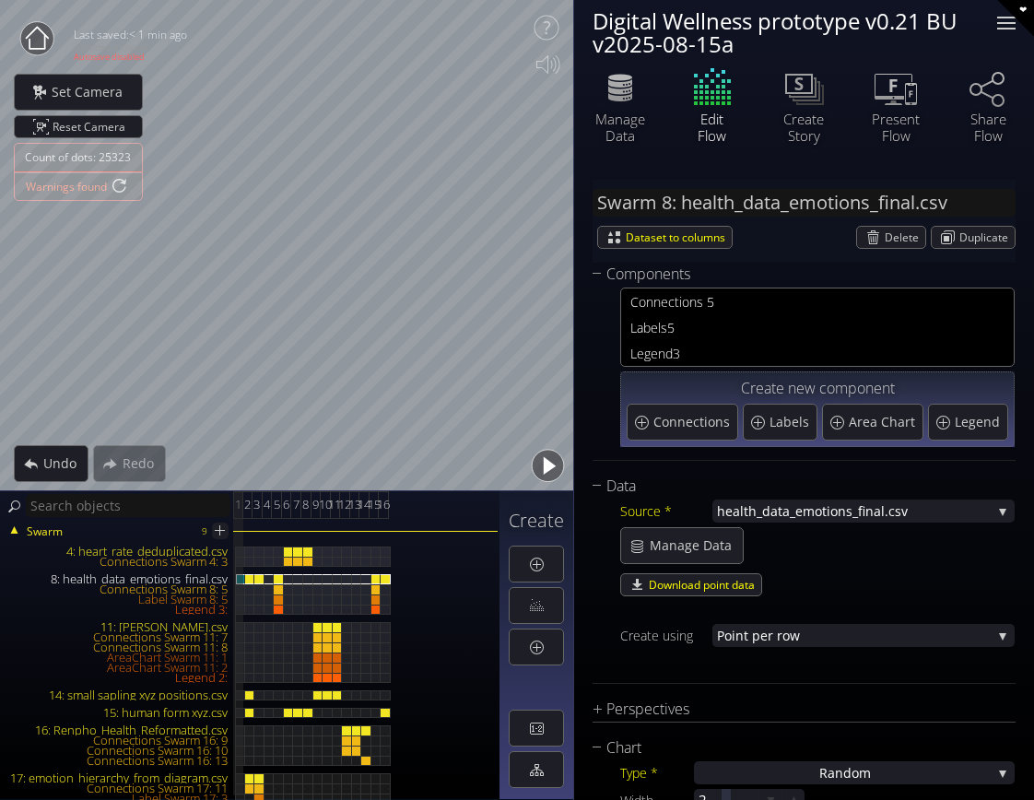
click at [1015, 25] on div at bounding box center [1006, 23] width 37 height 37
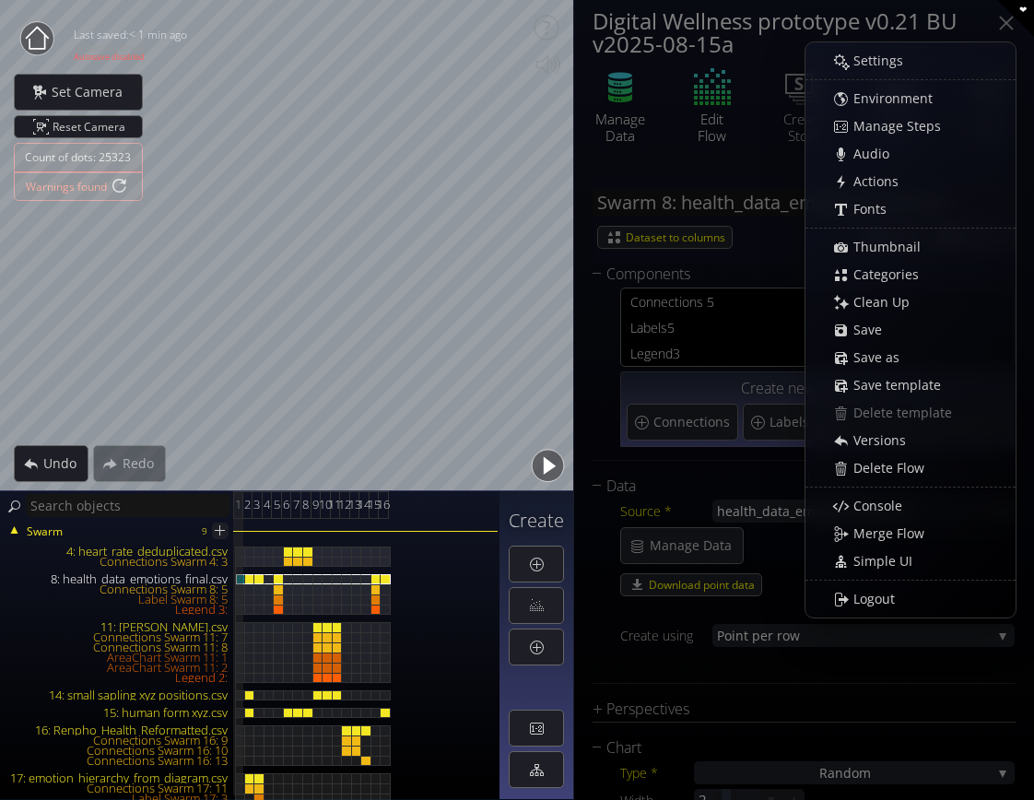
click at [615, 93] on icon at bounding box center [620, 90] width 24 height 8
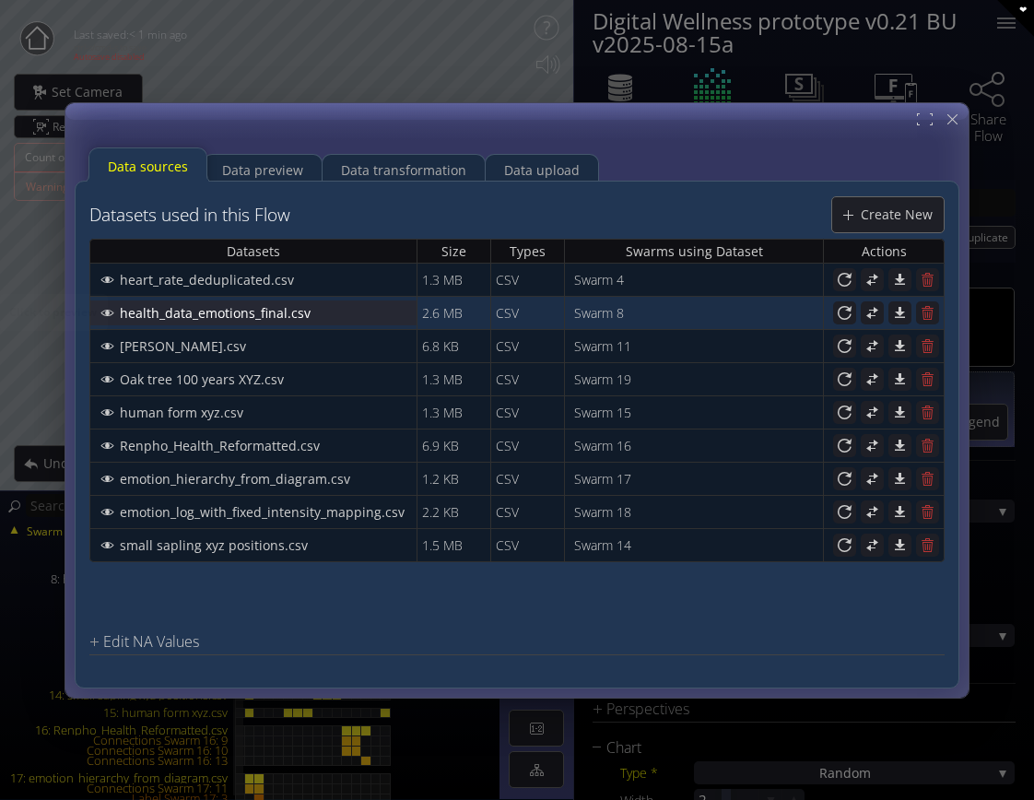
click at [291, 313] on span "health_data_emotions_final.csv" at bounding box center [220, 312] width 203 height 18
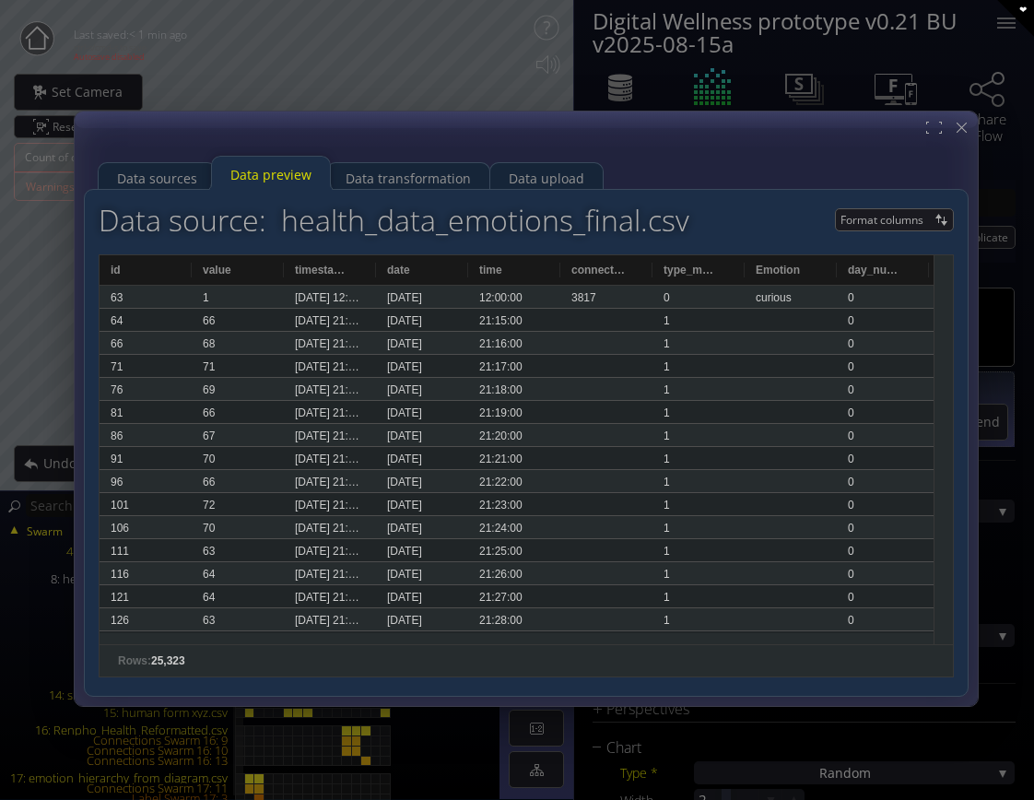
drag, startPoint x: 688, startPoint y: 120, endPoint x: 777, endPoint y: 123, distance: 88.5
click at [703, 124] on div at bounding box center [526, 408] width 903 height 594
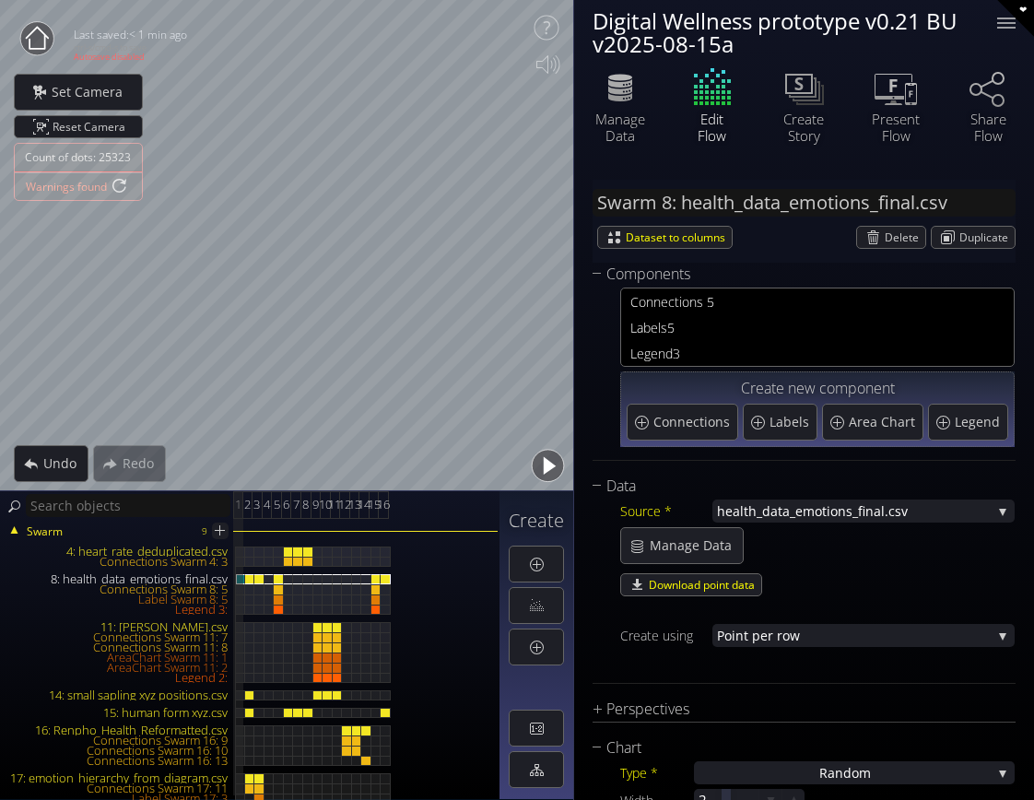
click at [545, 466] on button "button" at bounding box center [547, 465] width 41 height 41
click at [545, 465] on button "button" at bounding box center [547, 465] width 41 height 41
type input "#119f8c"
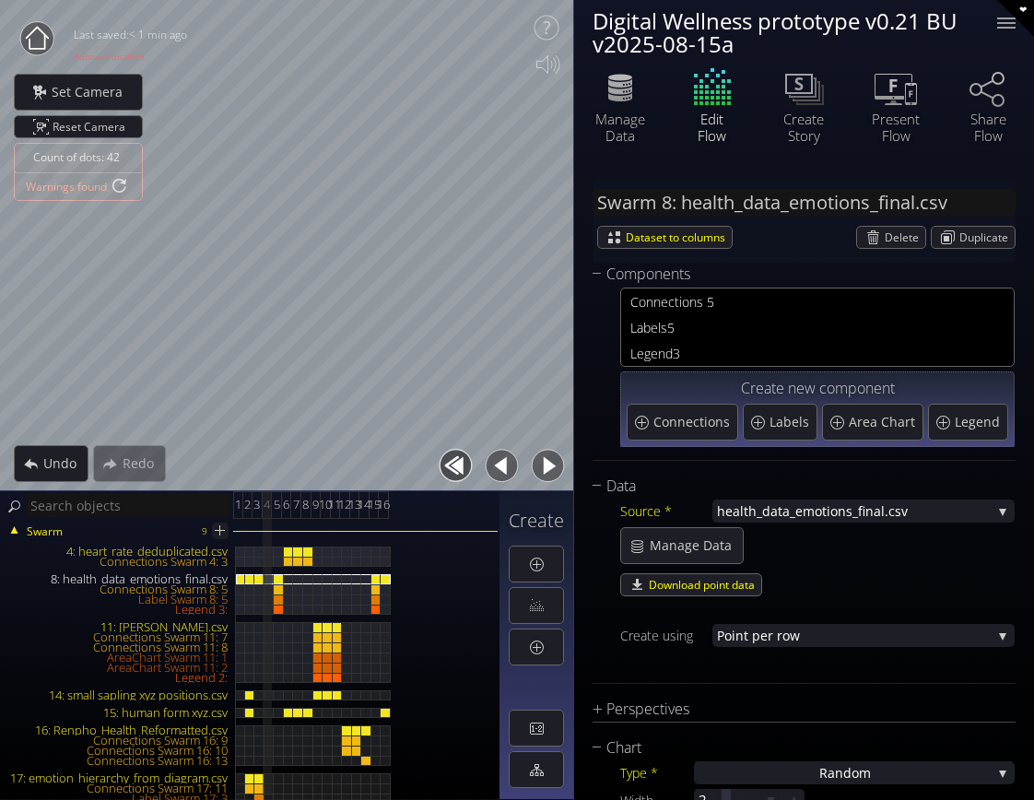
type input "#24a681"
type input "#37ac75"
type input "#49b36a"
type input "#5cb95e"
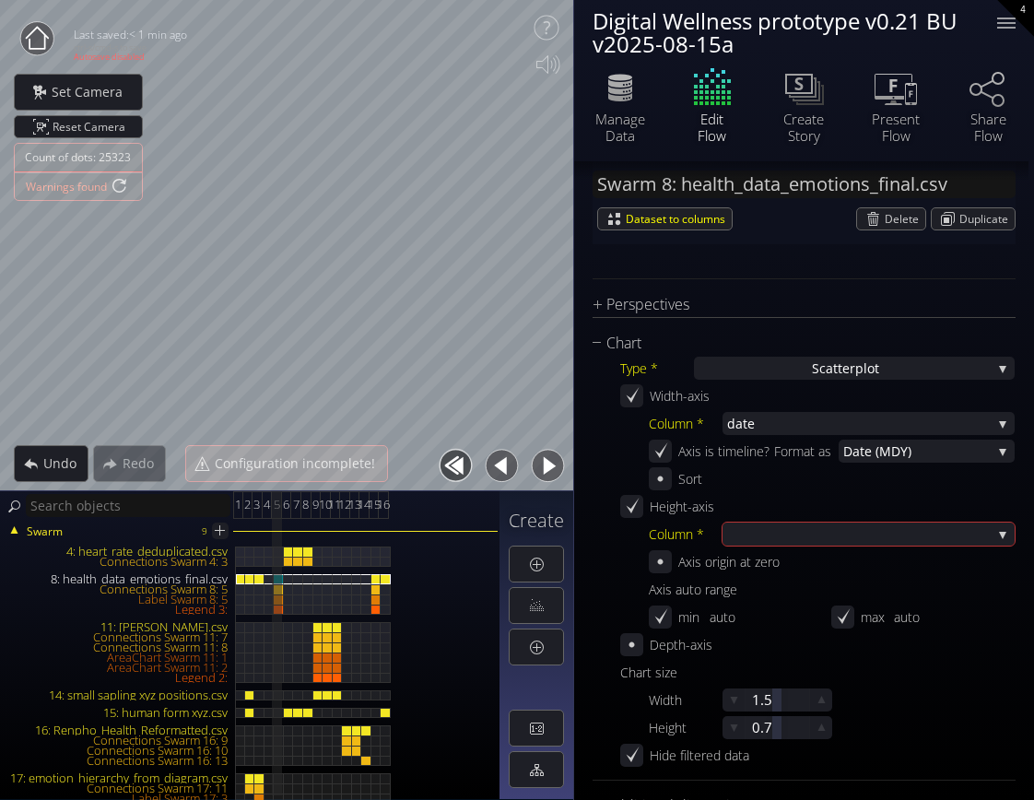
scroll to position [461, 0]
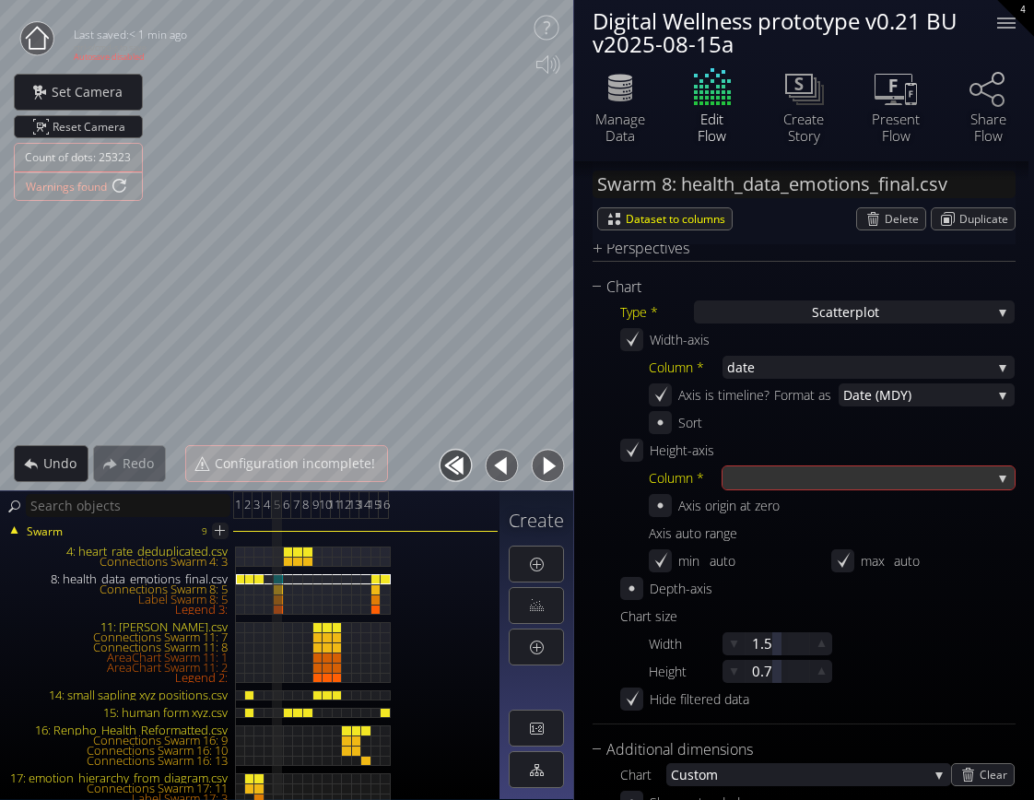
click at [814, 474] on div at bounding box center [859, 477] width 264 height 23
click at [998, 18] on div at bounding box center [1006, 23] width 37 height 37
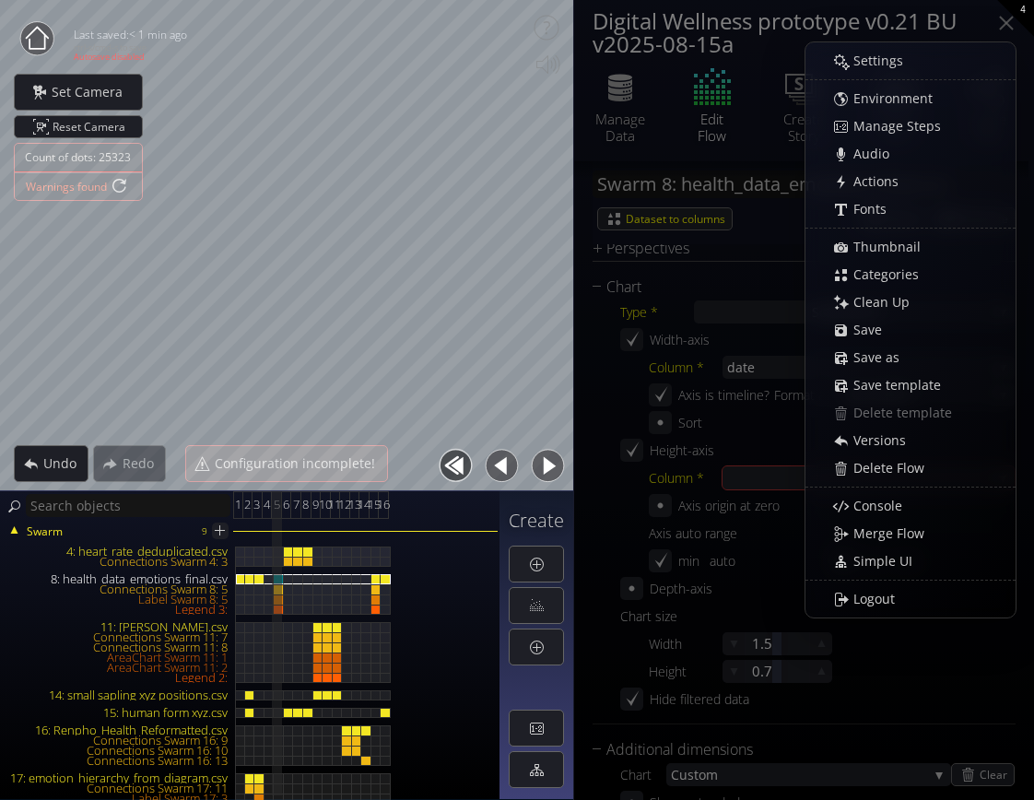
click at [896, 435] on span "Versions" at bounding box center [884, 440] width 64 height 18
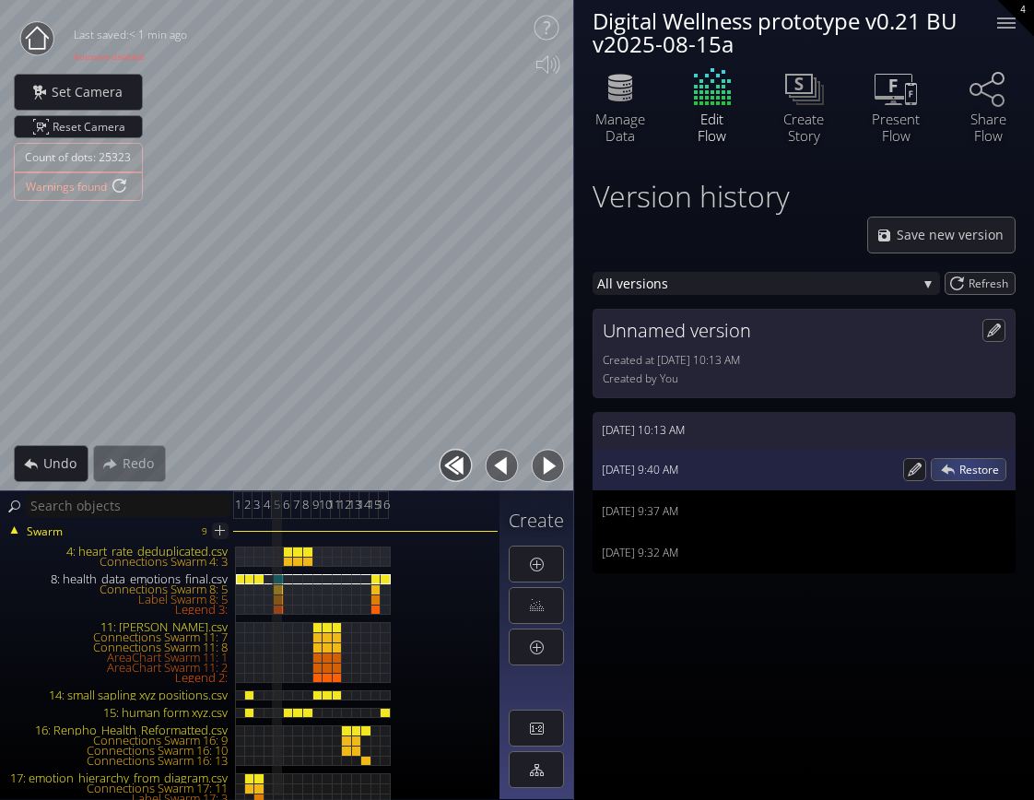
click at [966, 467] on span "Restore" at bounding box center [982, 469] width 46 height 21
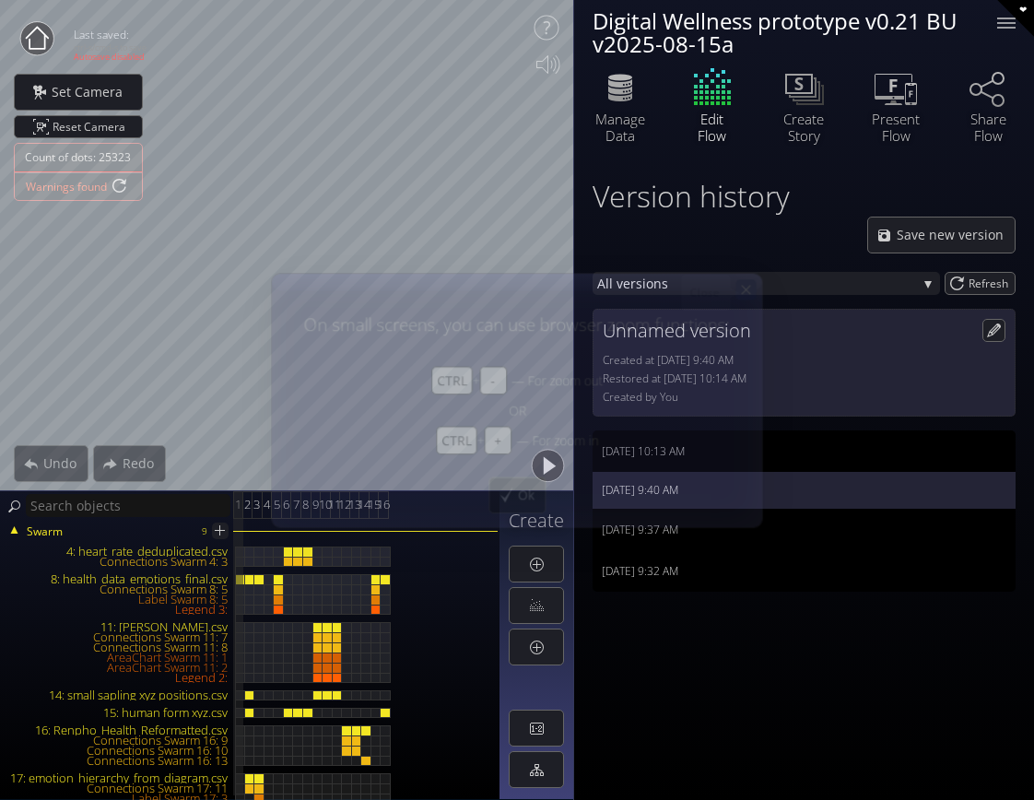
click at [755, 283] on div at bounding box center [745, 289] width 20 height 20
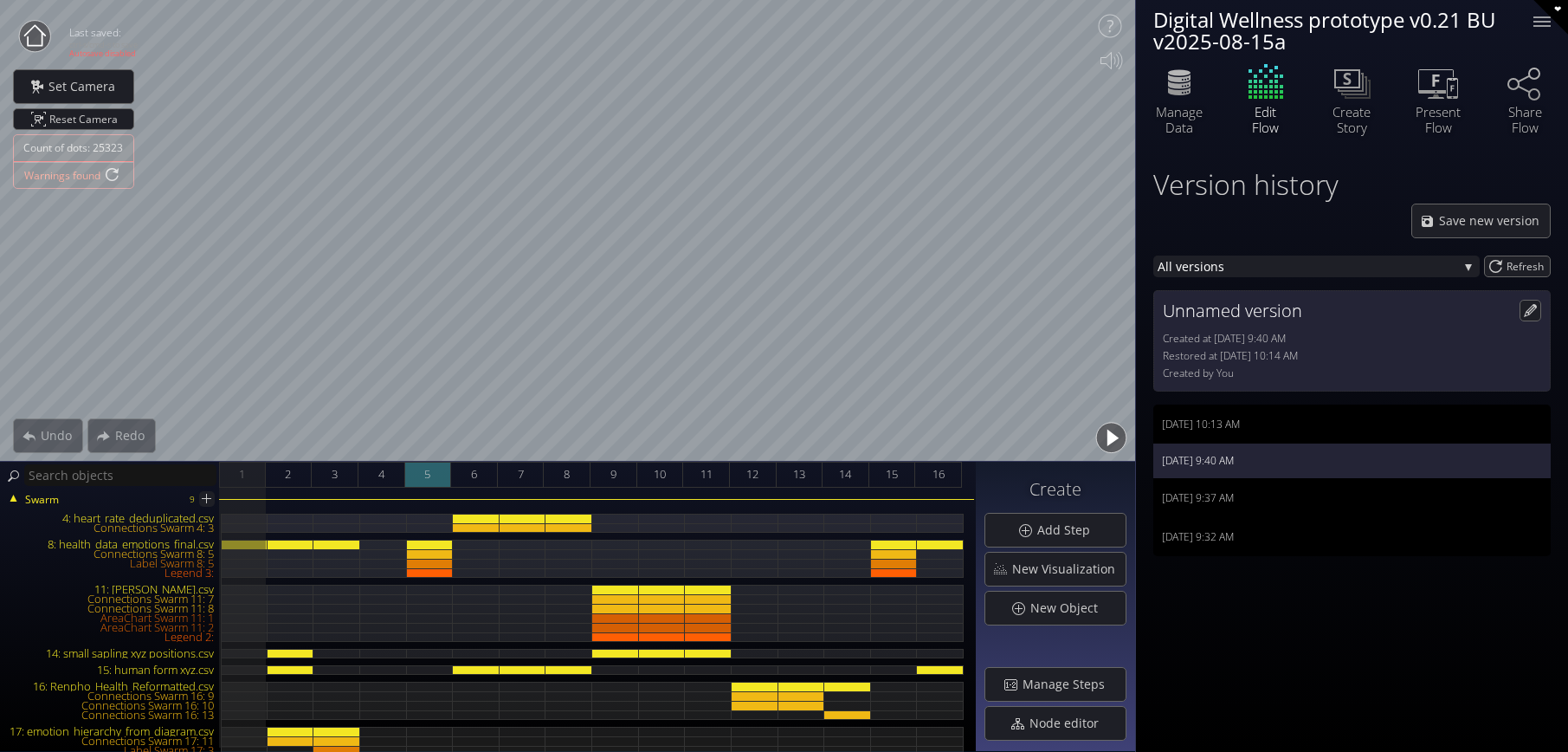
click at [424, 474] on span "5" at bounding box center [427, 474] width 6 height 22
click at [970, 97] on icon at bounding box center [1437, 82] width 52 height 43
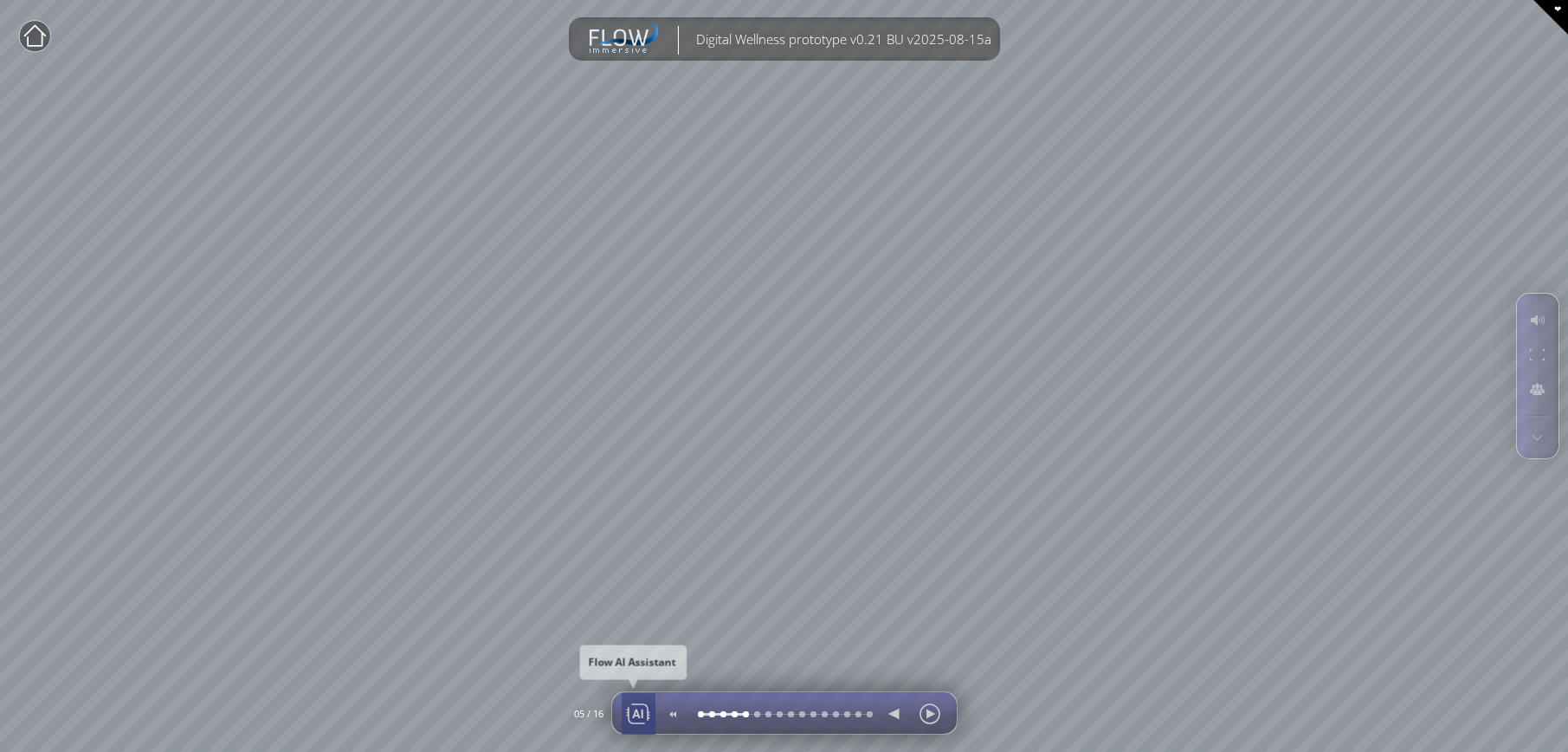
click at [643, 717] on div at bounding box center [638, 713] width 26 height 41
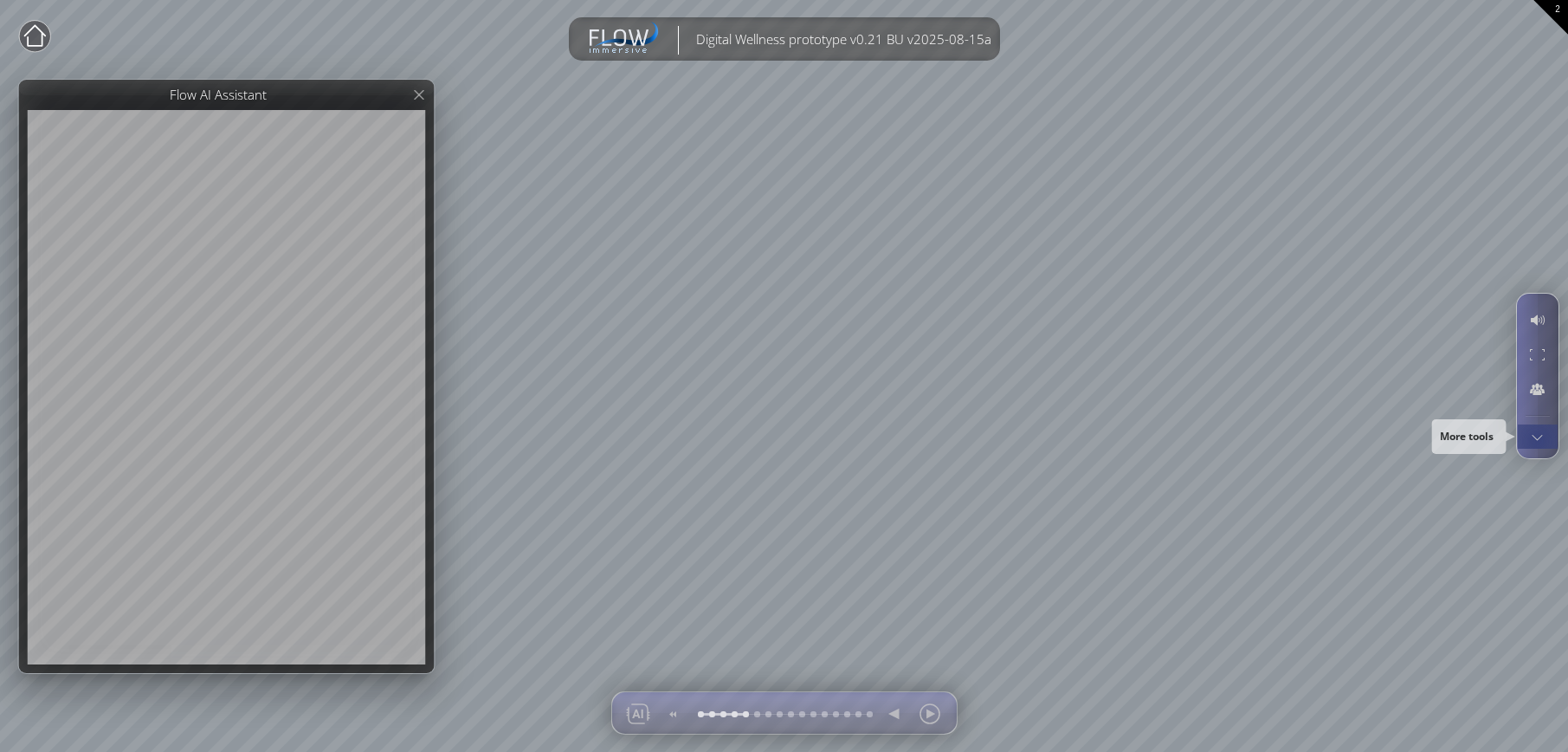
click at [970, 439] on div at bounding box center [1537, 436] width 32 height 24
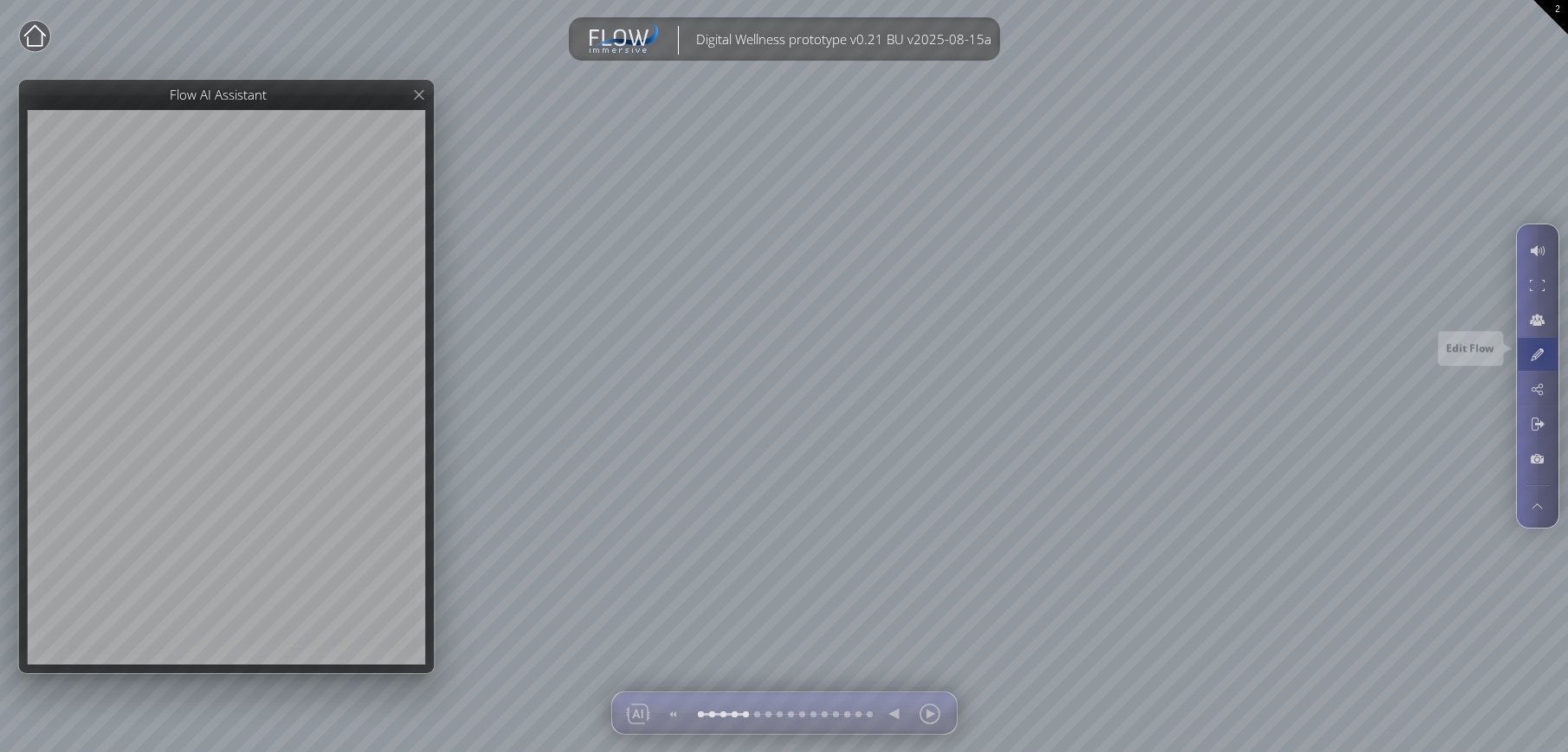
click at [970, 350] on div at bounding box center [1537, 353] width 32 height 33
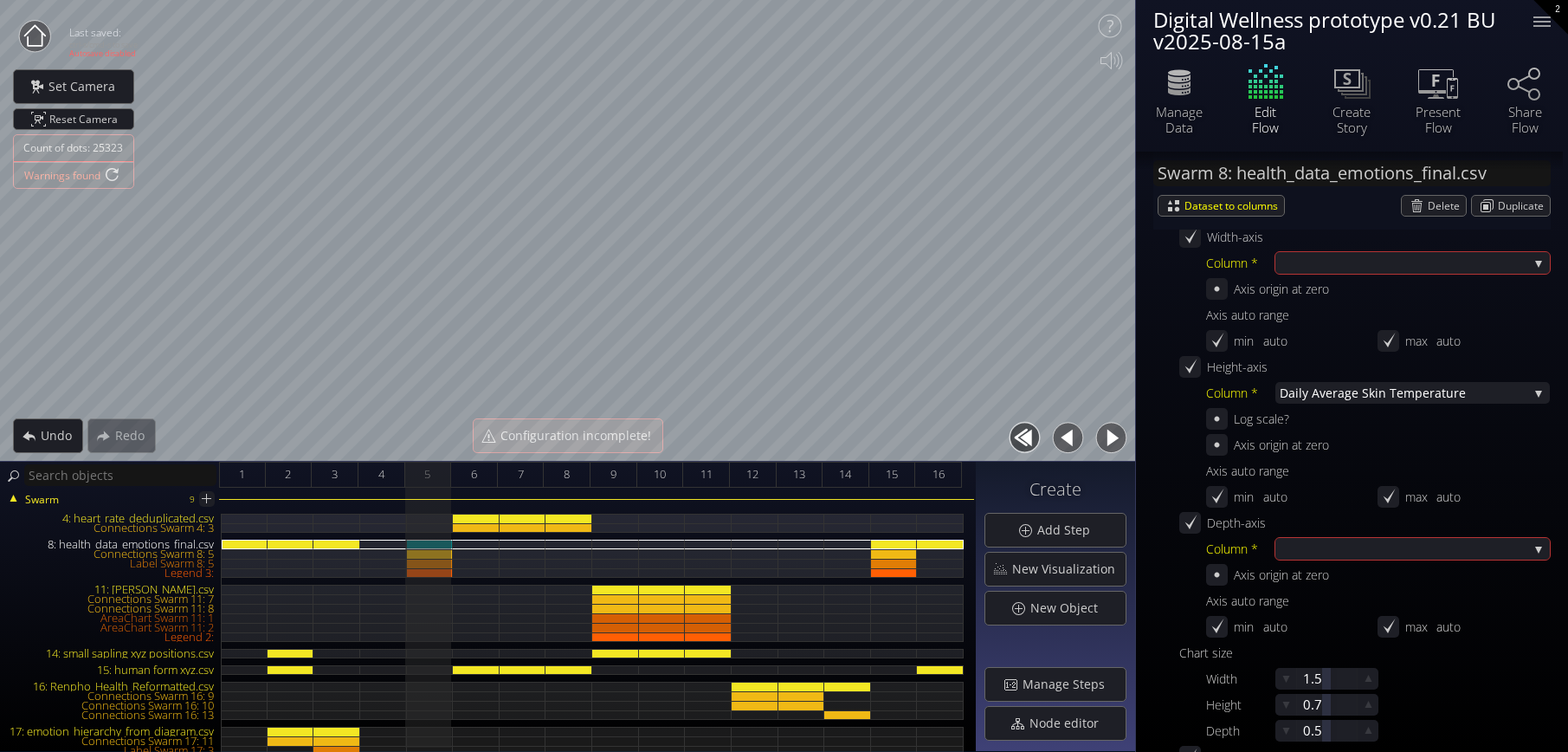
scroll to position [520, 0]
click at [970, 391] on span "emperature" at bounding box center [1462, 388] width 132 height 22
click at [970, 441] on div "Axis origin at zero" at bounding box center [1377, 440] width 344 height 22
click at [970, 92] on icon at bounding box center [1432, 82] width 36 height 24
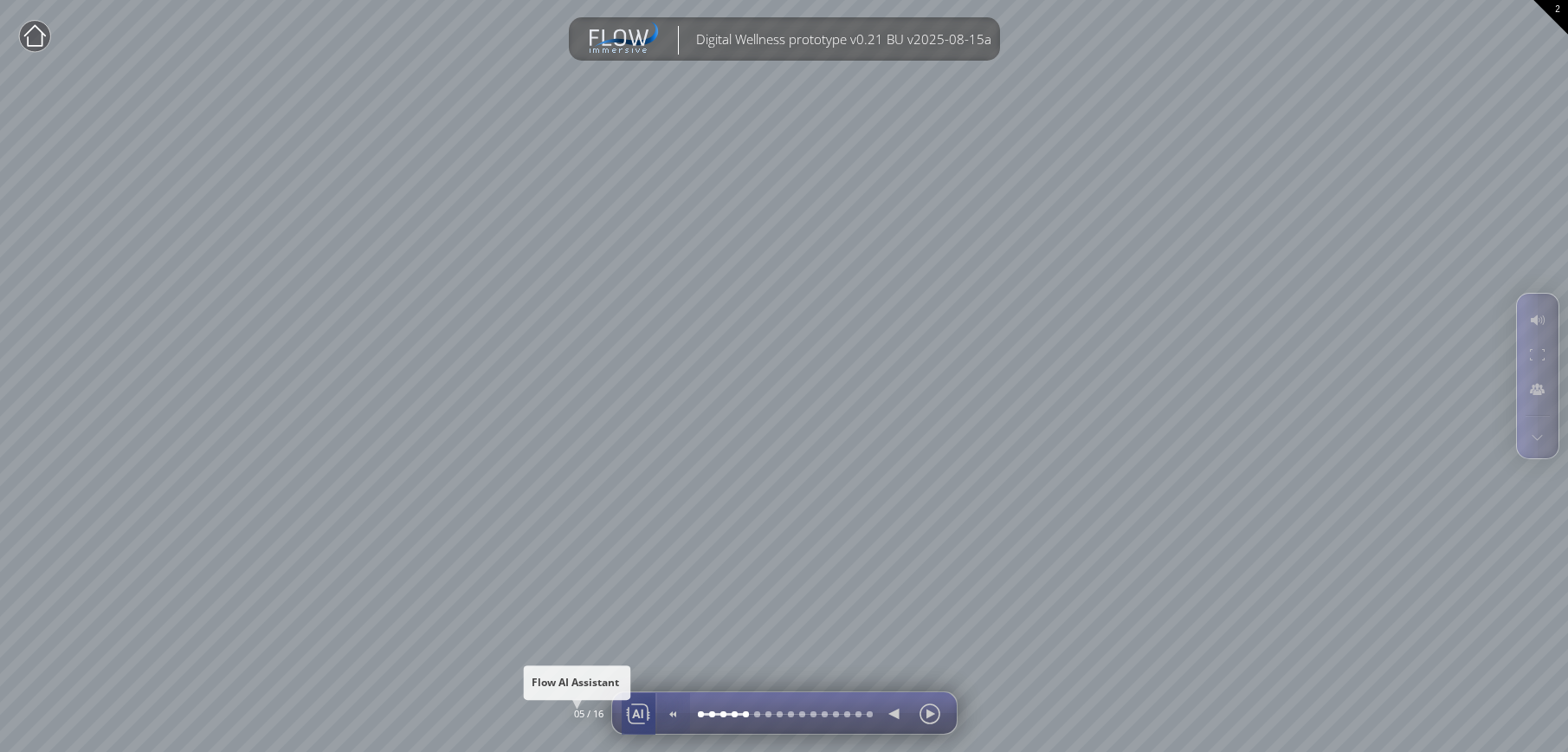
click at [644, 717] on div at bounding box center [638, 713] width 26 height 41
